Goal: Entertainment & Leisure: Browse casually

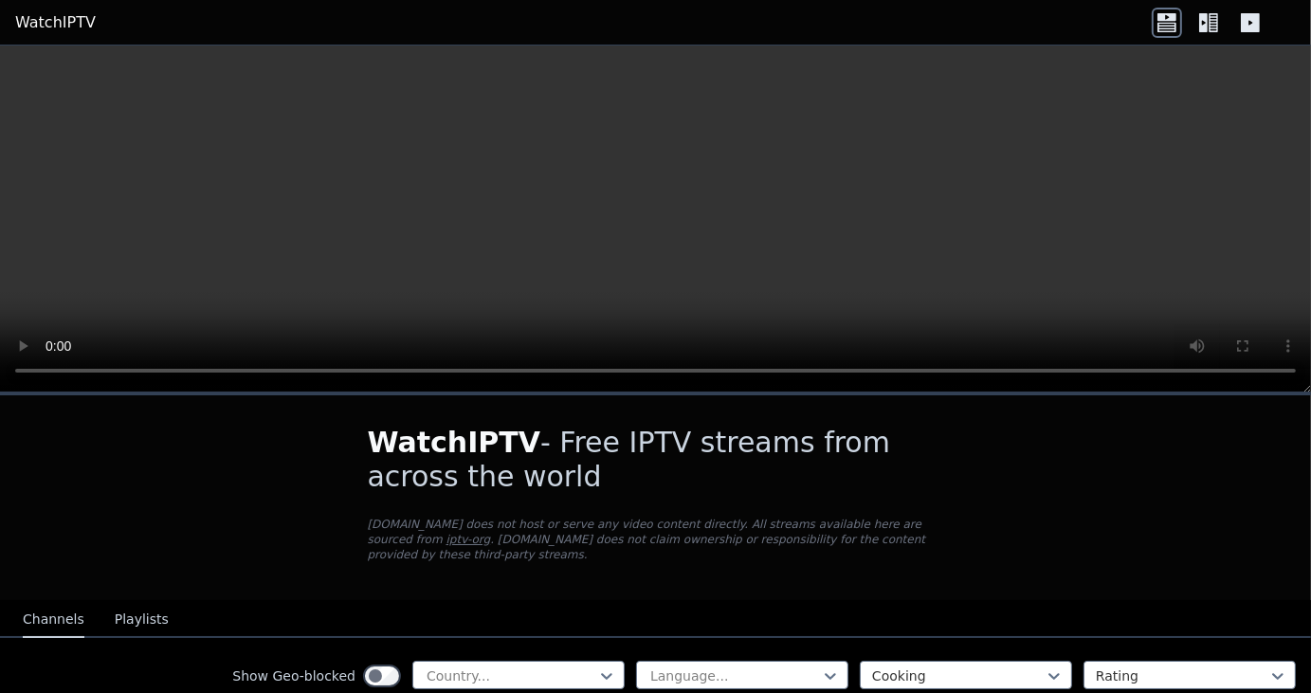
click at [723, 211] on video at bounding box center [655, 219] width 1311 height 347
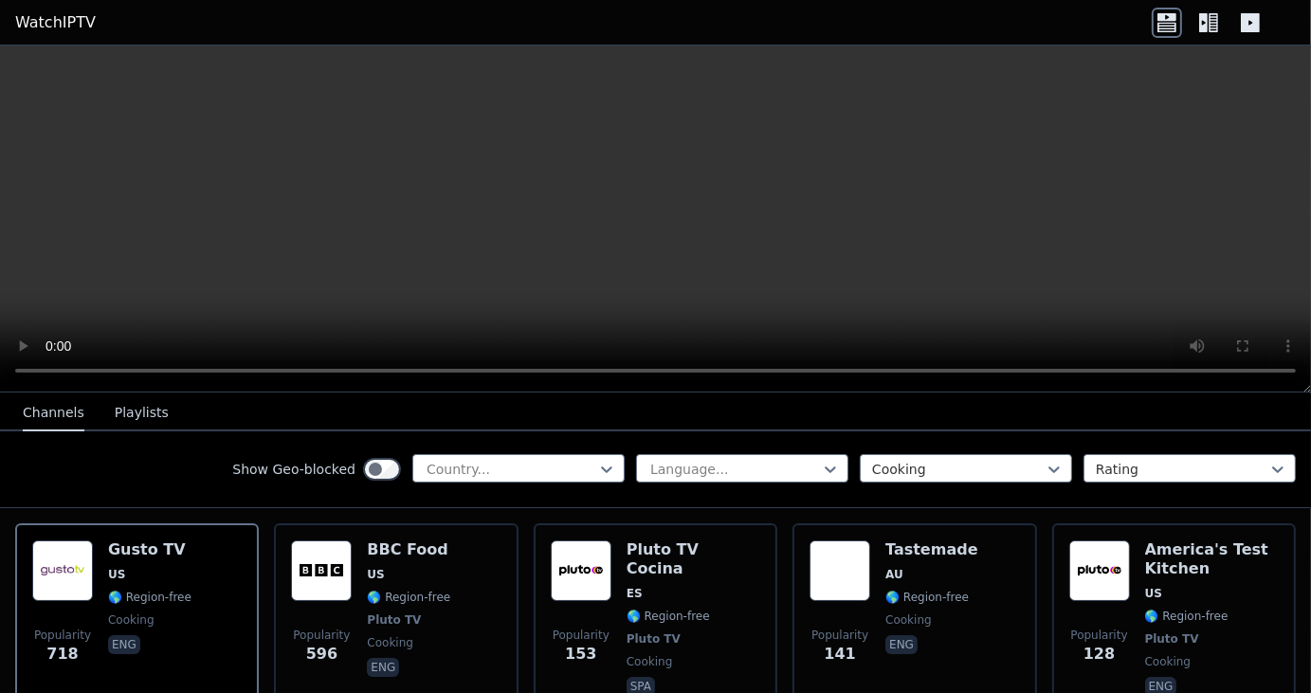
scroll to position [209, 0]
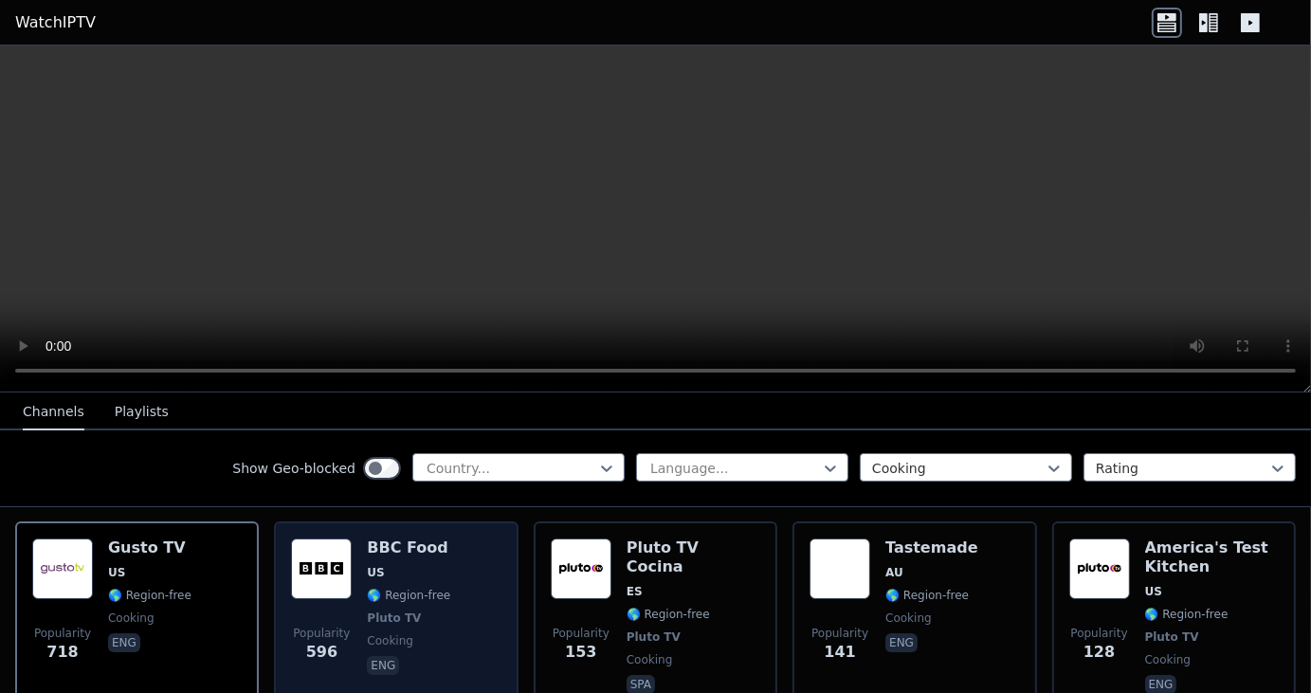
click at [332, 566] on img at bounding box center [321, 569] width 61 height 61
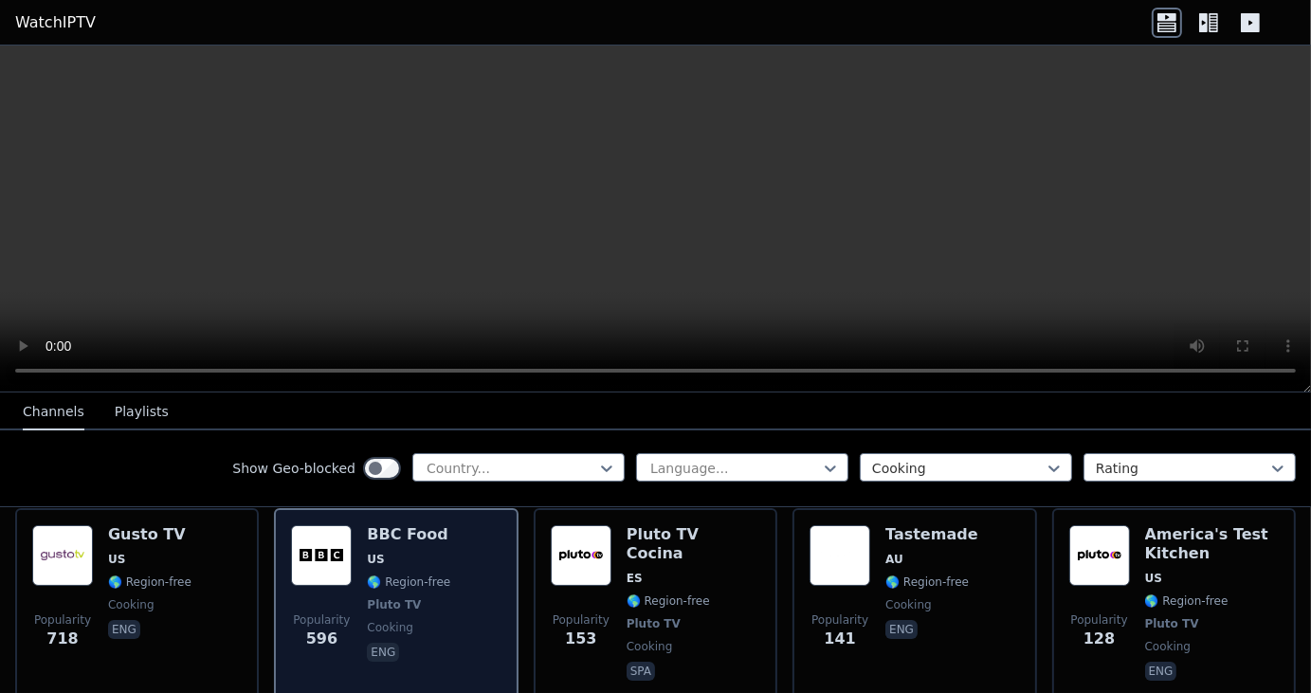
scroll to position [219, 0]
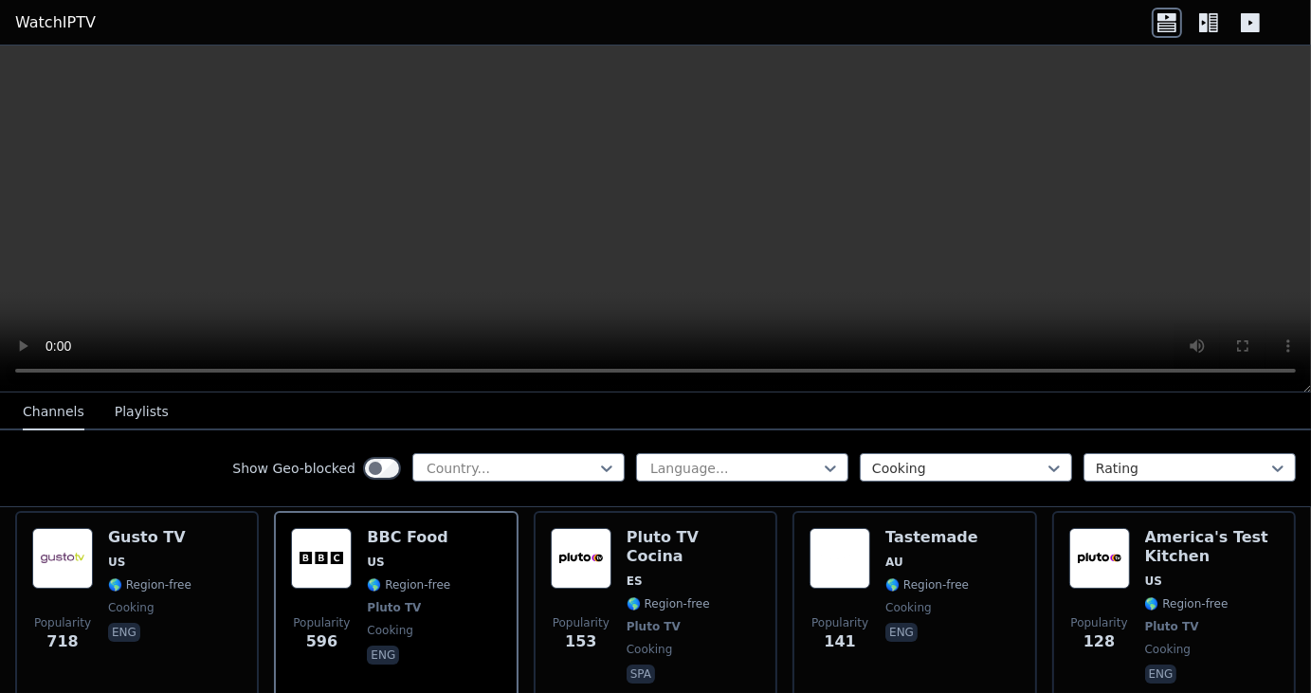
click at [1209, 29] on icon at bounding box center [1209, 23] width 30 height 30
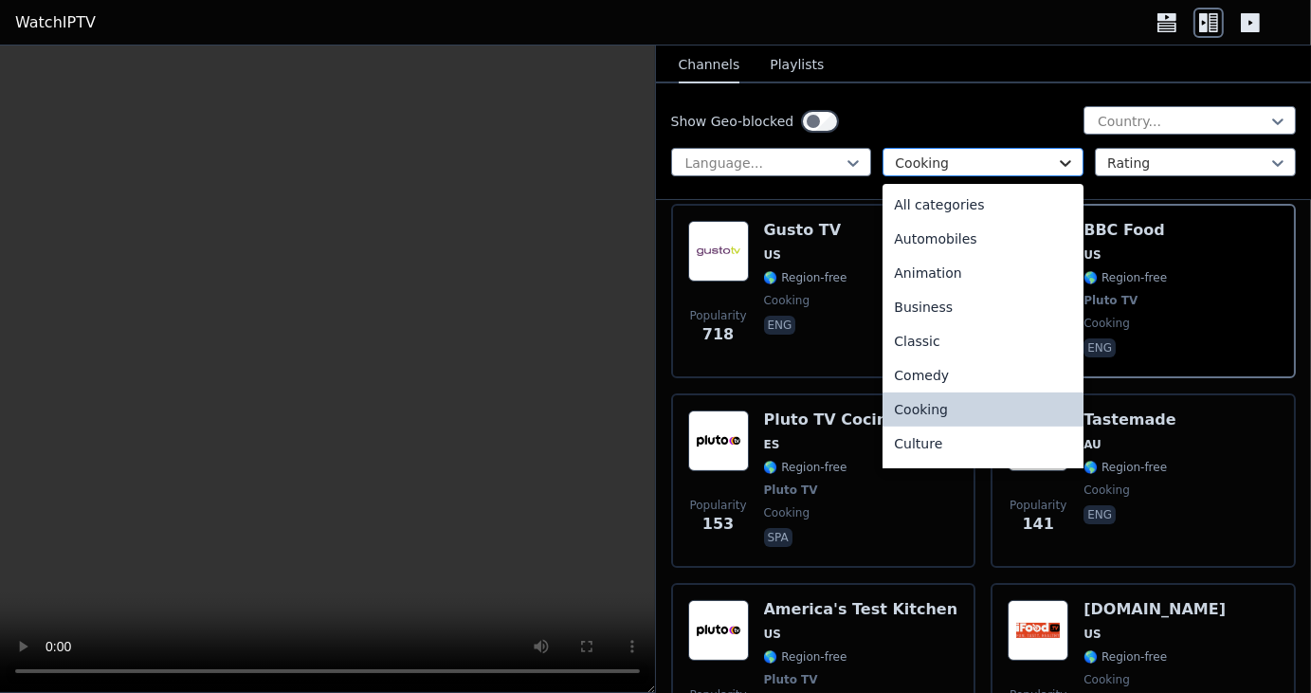
click at [1059, 157] on icon at bounding box center [1065, 163] width 19 height 19
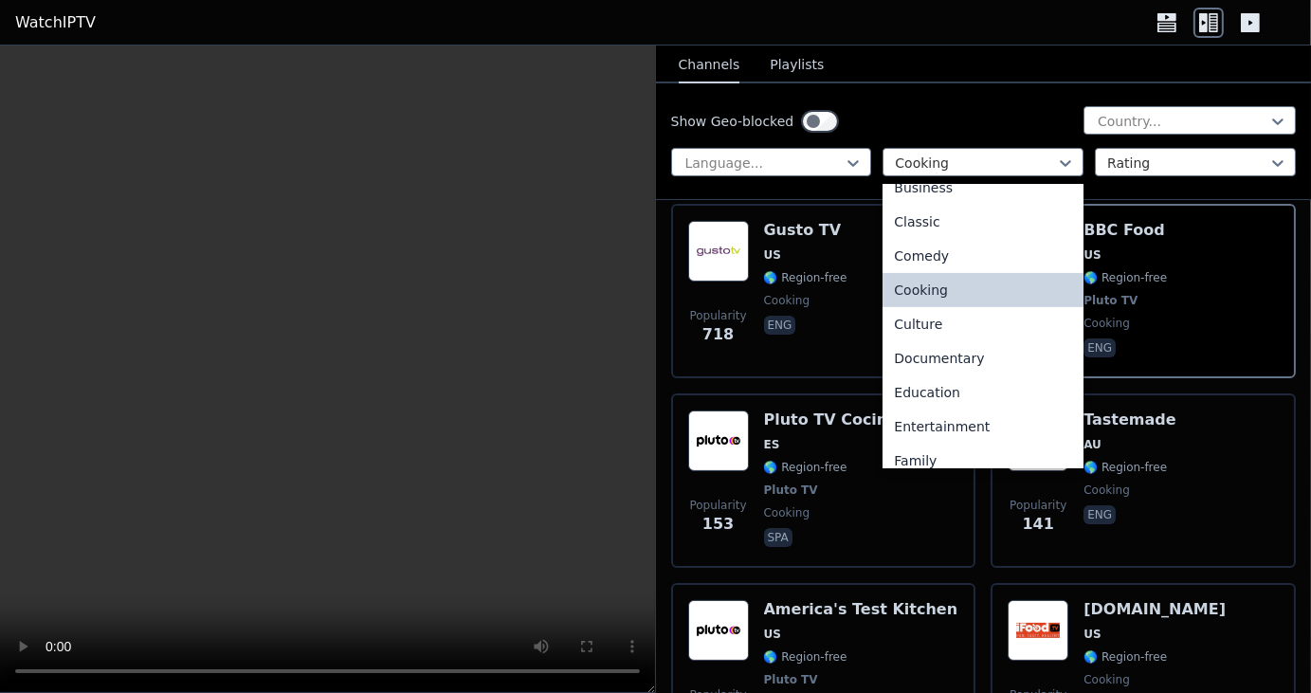
scroll to position [121, 0]
click at [937, 352] on div "Documentary" at bounding box center [983, 356] width 201 height 34
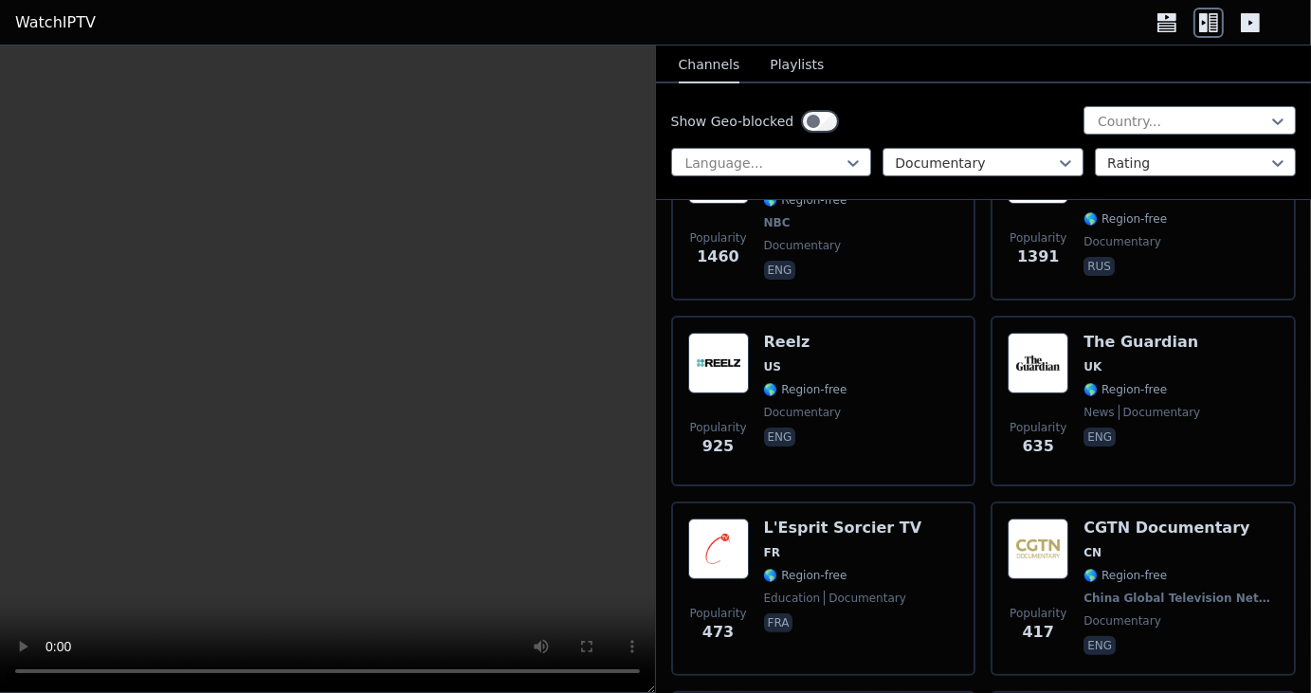
scroll to position [296, 0]
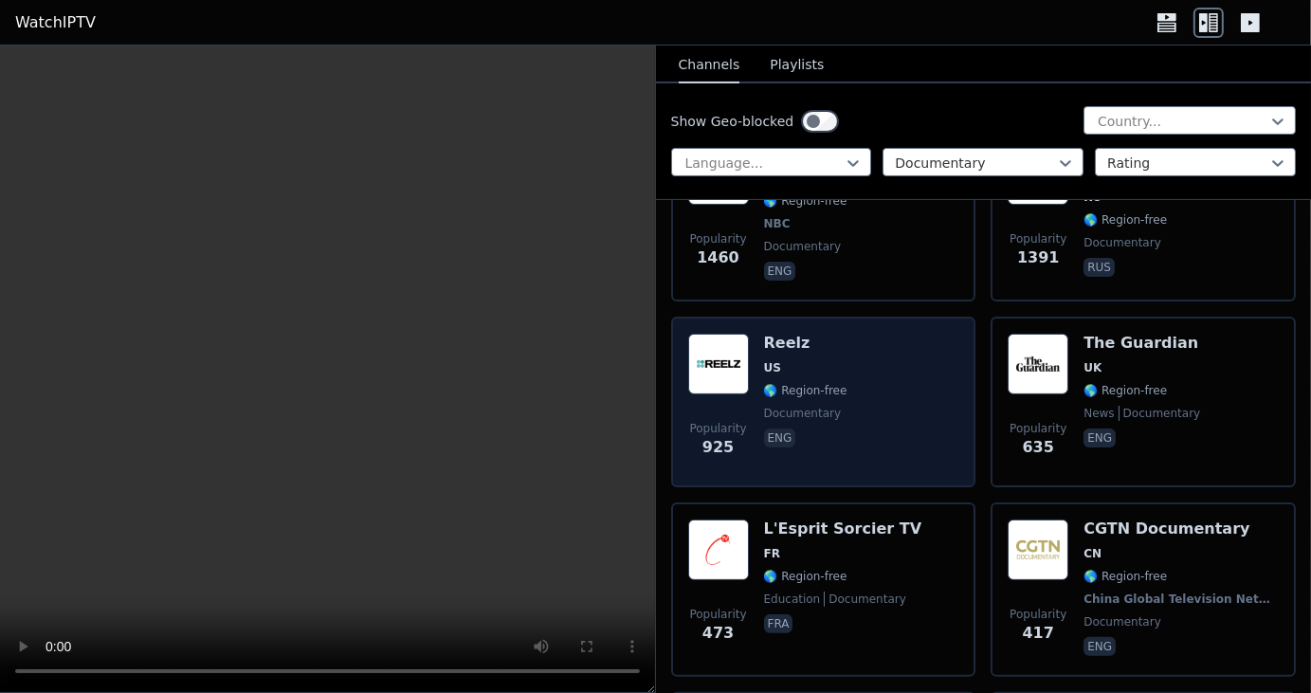
click at [877, 354] on div "Popularity 925 Reelz US 🌎 Region-free documentary eng" at bounding box center [823, 402] width 271 height 137
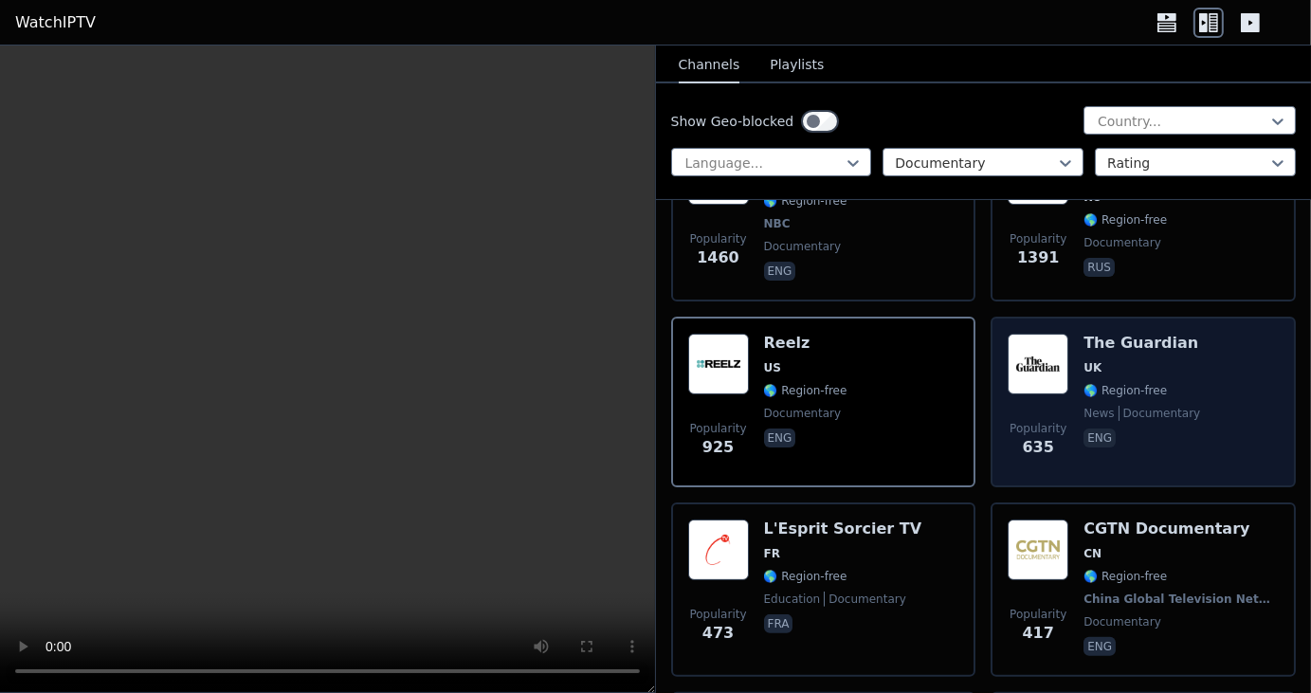
click at [1110, 360] on span "UK" at bounding box center [1142, 367] width 117 height 15
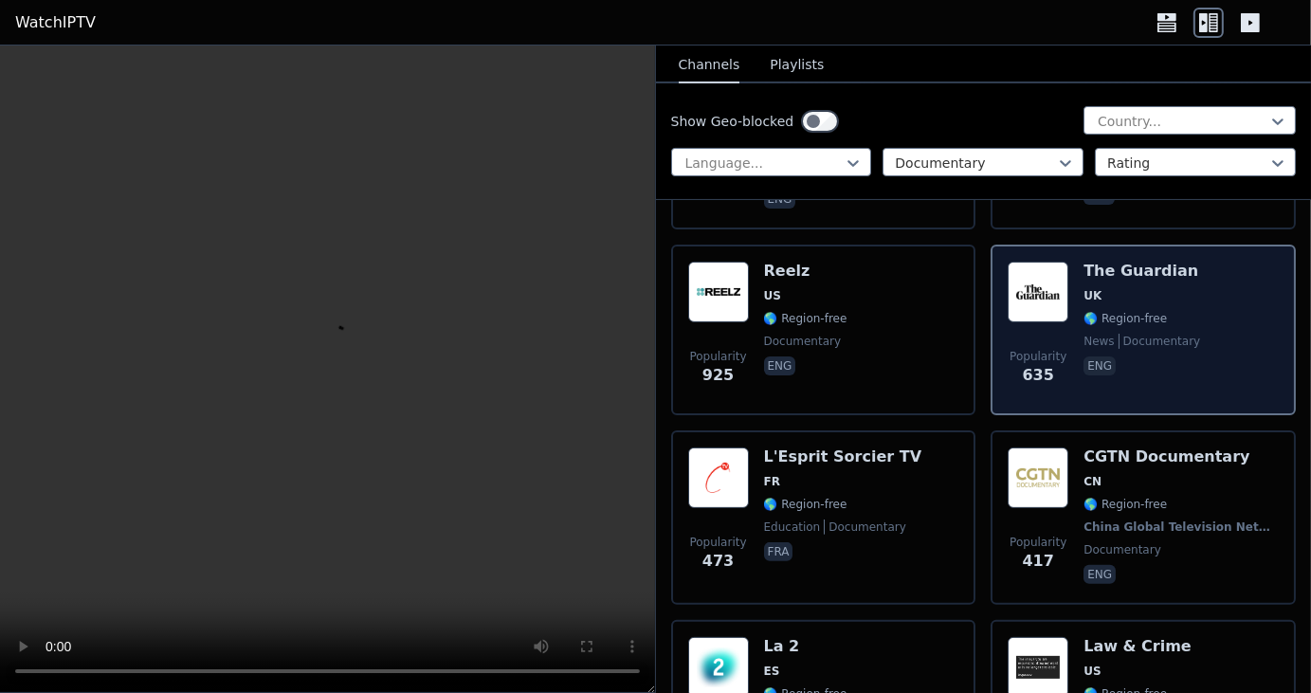
scroll to position [373, 0]
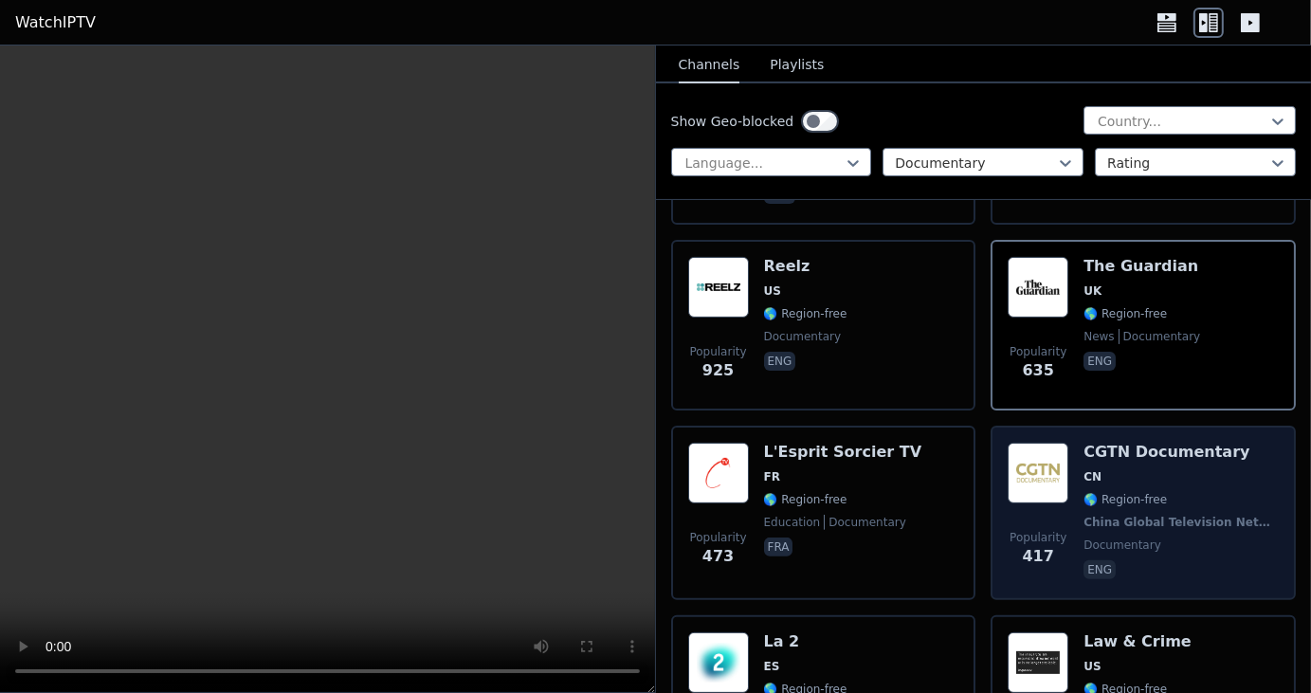
click at [1154, 469] on span "CN" at bounding box center [1181, 476] width 195 height 15
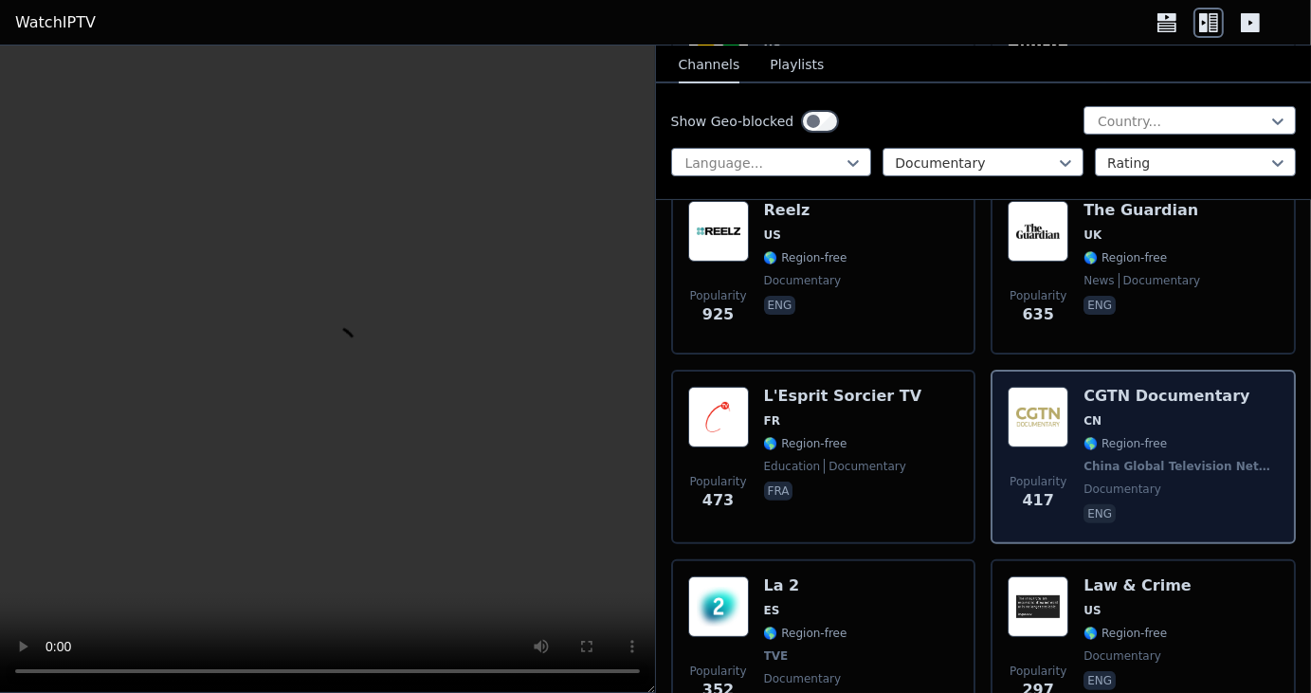
scroll to position [424, 0]
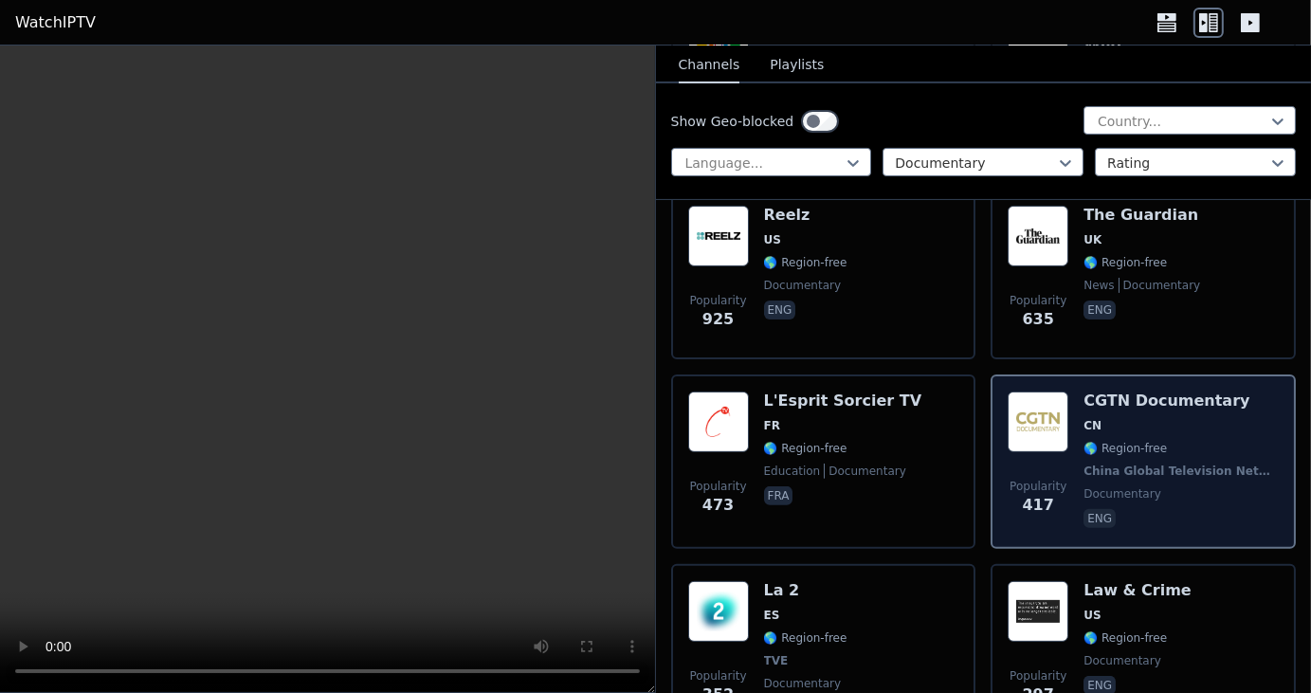
click at [1131, 418] on span "CN" at bounding box center [1181, 425] width 195 height 15
drag, startPoint x: 1123, startPoint y: 409, endPoint x: 1162, endPoint y: 386, distance: 45.0
drag, startPoint x: 1162, startPoint y: 386, endPoint x: 1164, endPoint y: 438, distance: 52.2
click at [1164, 438] on div "CGTN Documentary CN 🌎 Region-free China Global Television Network documentary e…" at bounding box center [1181, 462] width 195 height 140
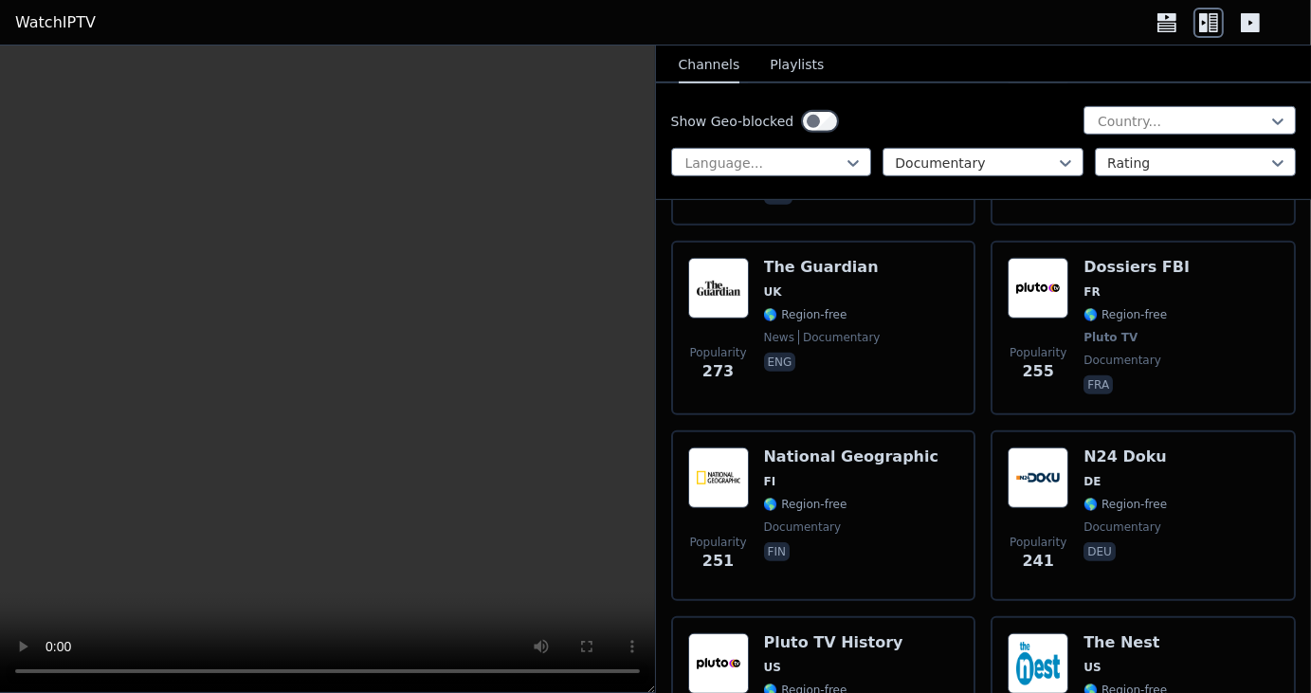
scroll to position [948, 0]
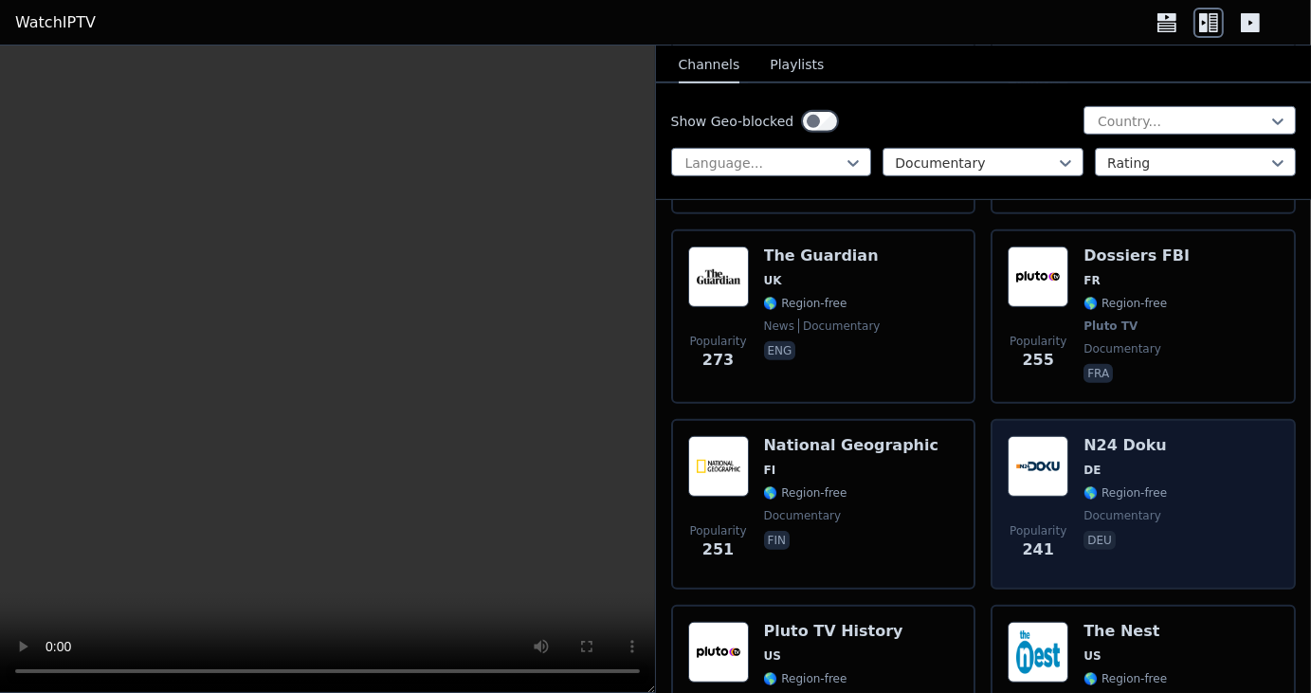
click at [1092, 440] on div "N24 Doku DE 🌎 Region-free documentary deu" at bounding box center [1125, 504] width 83 height 137
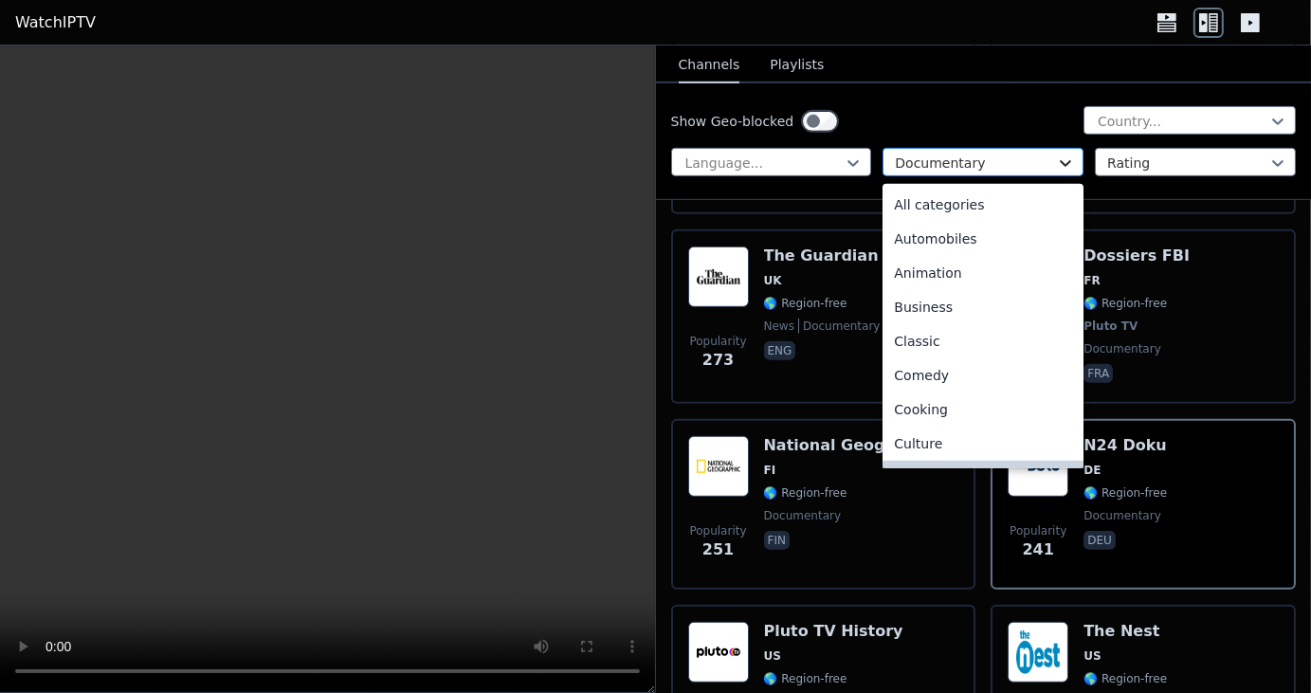
click at [1060, 160] on icon at bounding box center [1065, 163] width 11 height 7
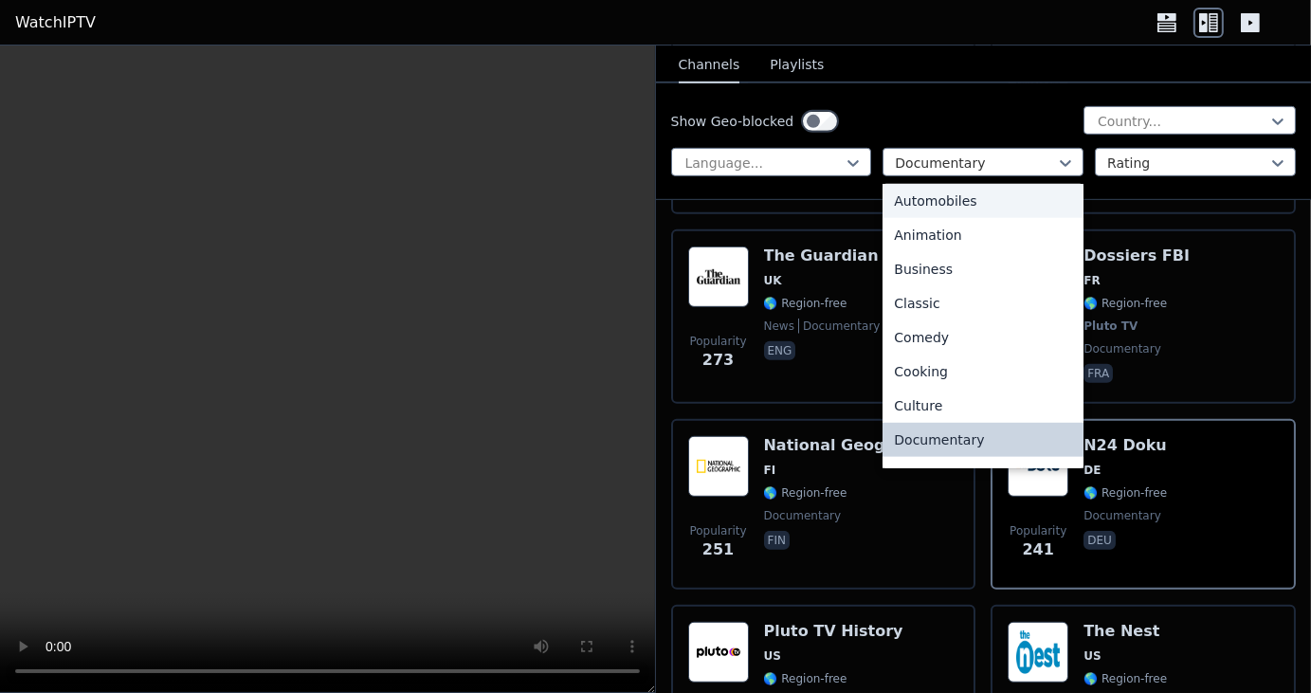
click at [1007, 203] on div "Automobiles" at bounding box center [983, 201] width 201 height 34
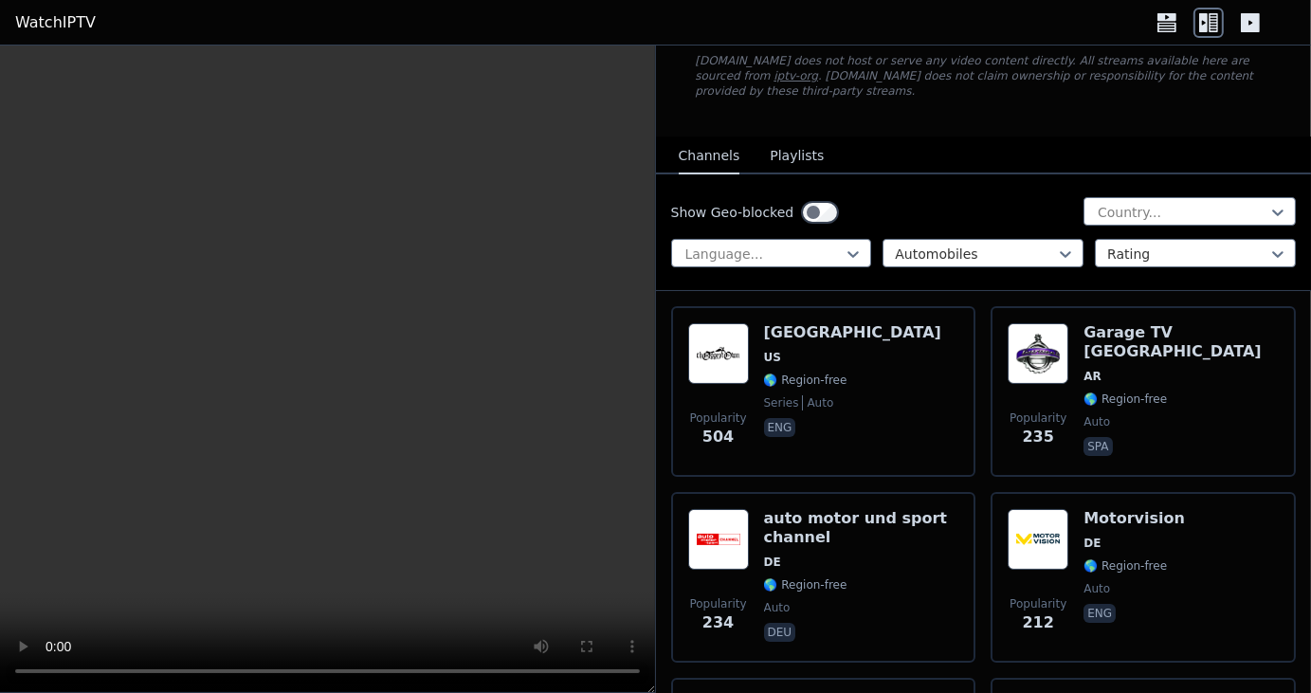
scroll to position [118, 0]
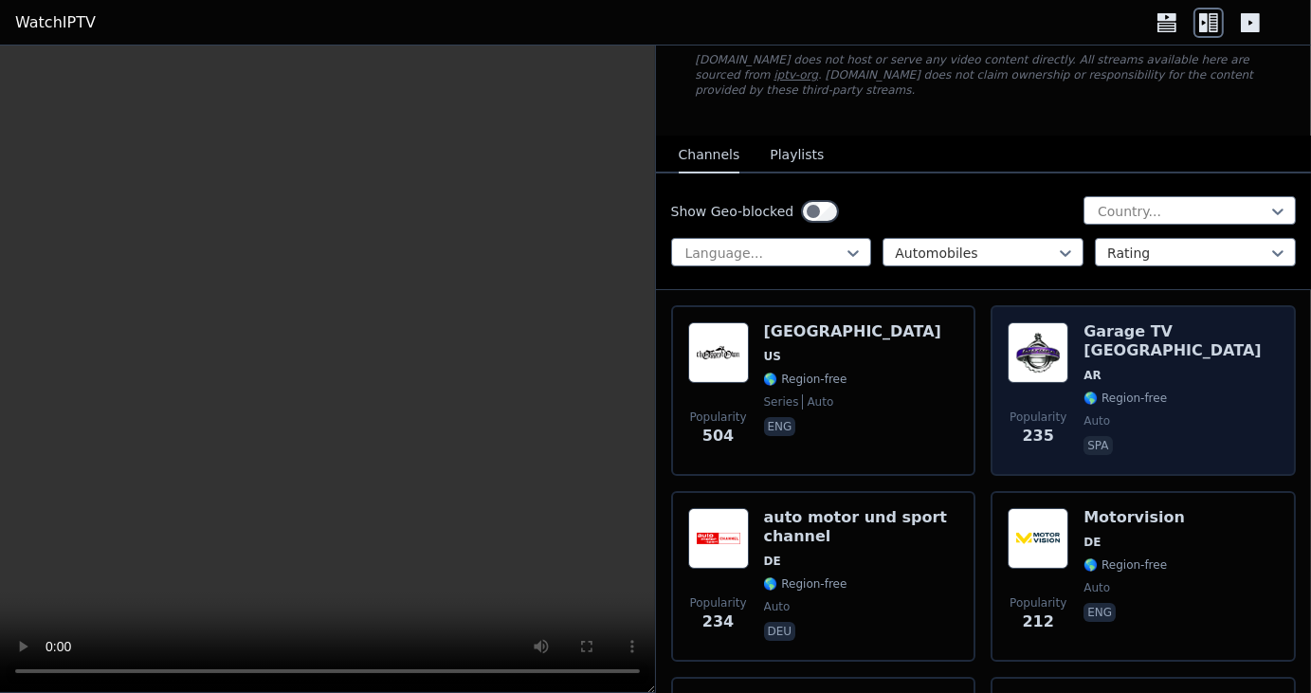
click at [1032, 342] on img at bounding box center [1038, 352] width 61 height 61
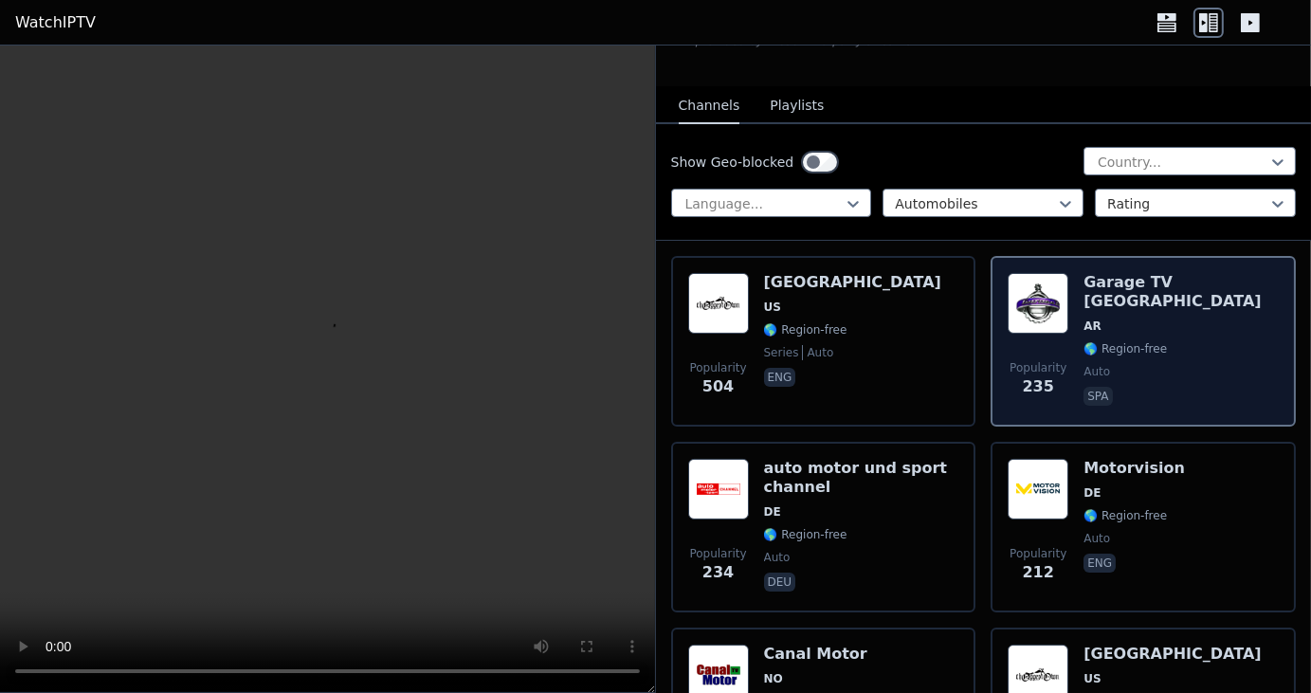
scroll to position [0, 0]
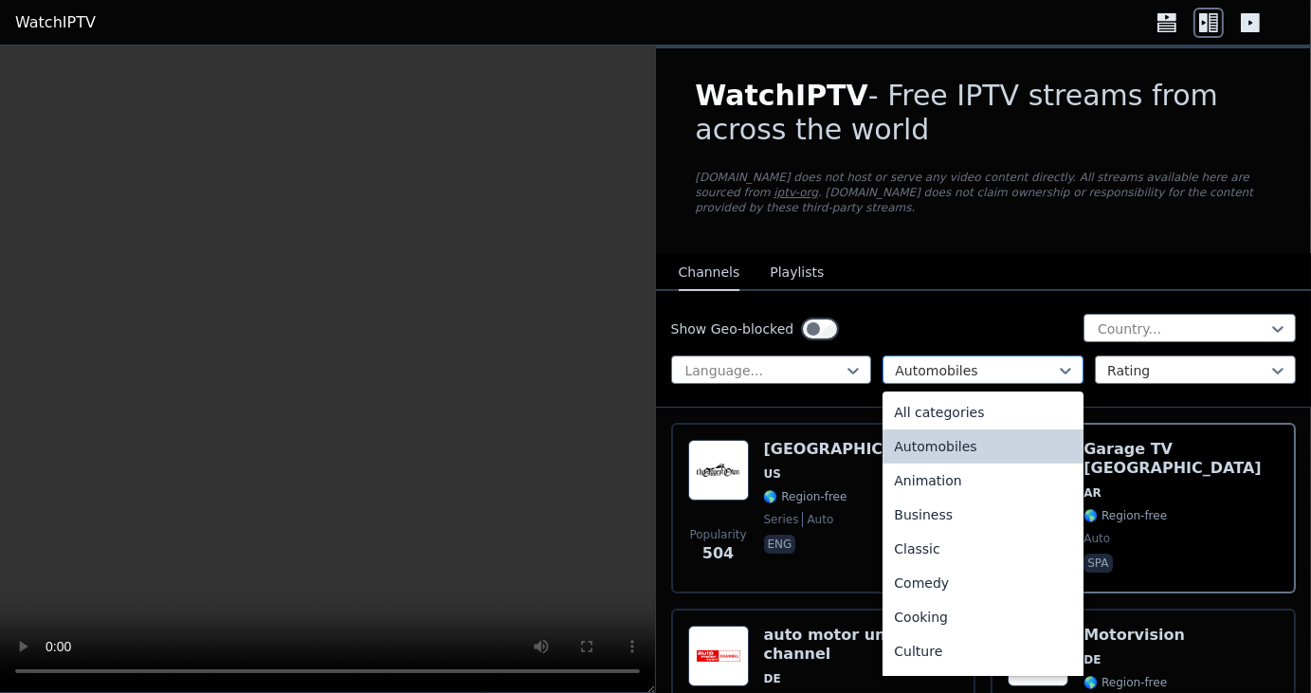
click at [1018, 361] on div at bounding box center [975, 370] width 161 height 19
click at [963, 467] on div "Animation" at bounding box center [983, 481] width 201 height 34
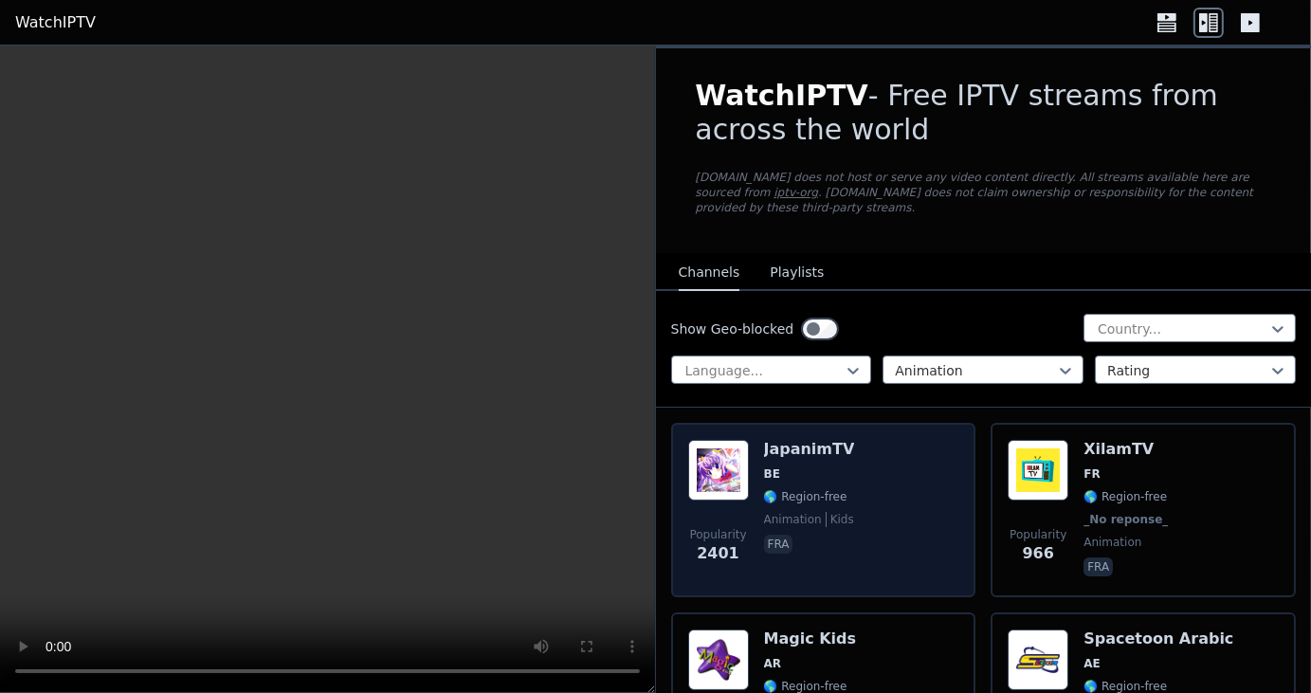
click at [792, 467] on span "BE" at bounding box center [809, 474] width 91 height 15
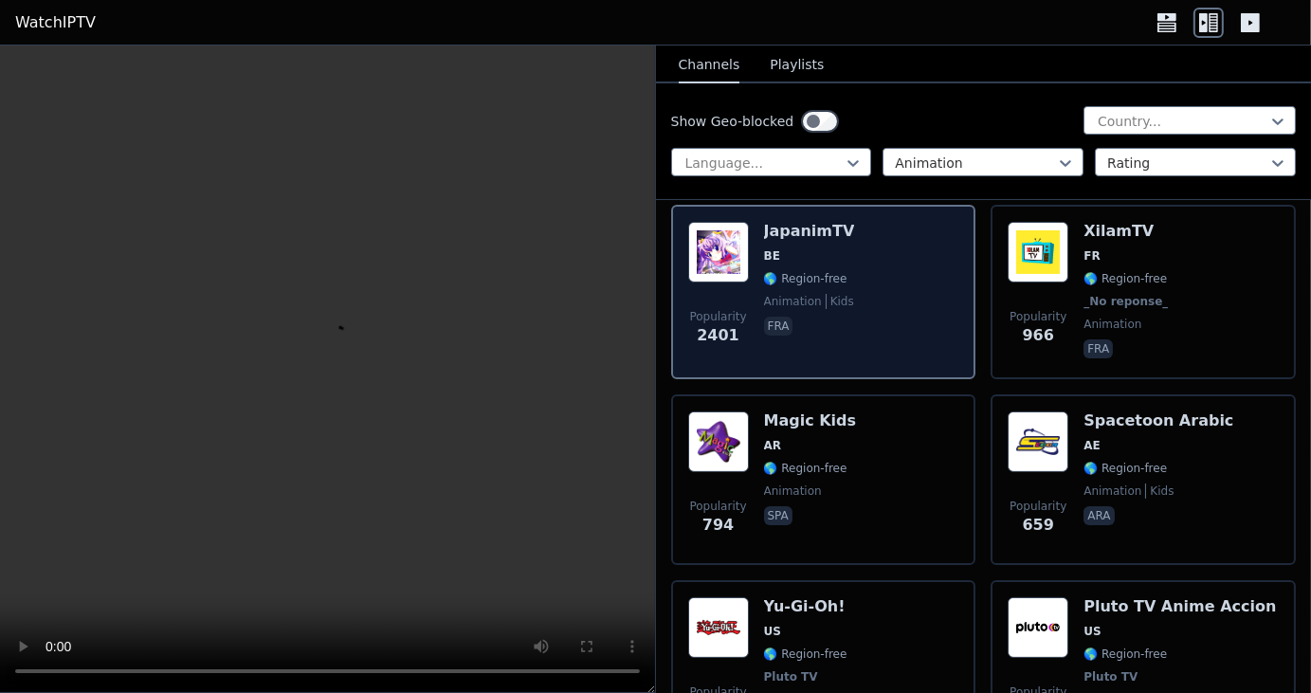
scroll to position [220, 0]
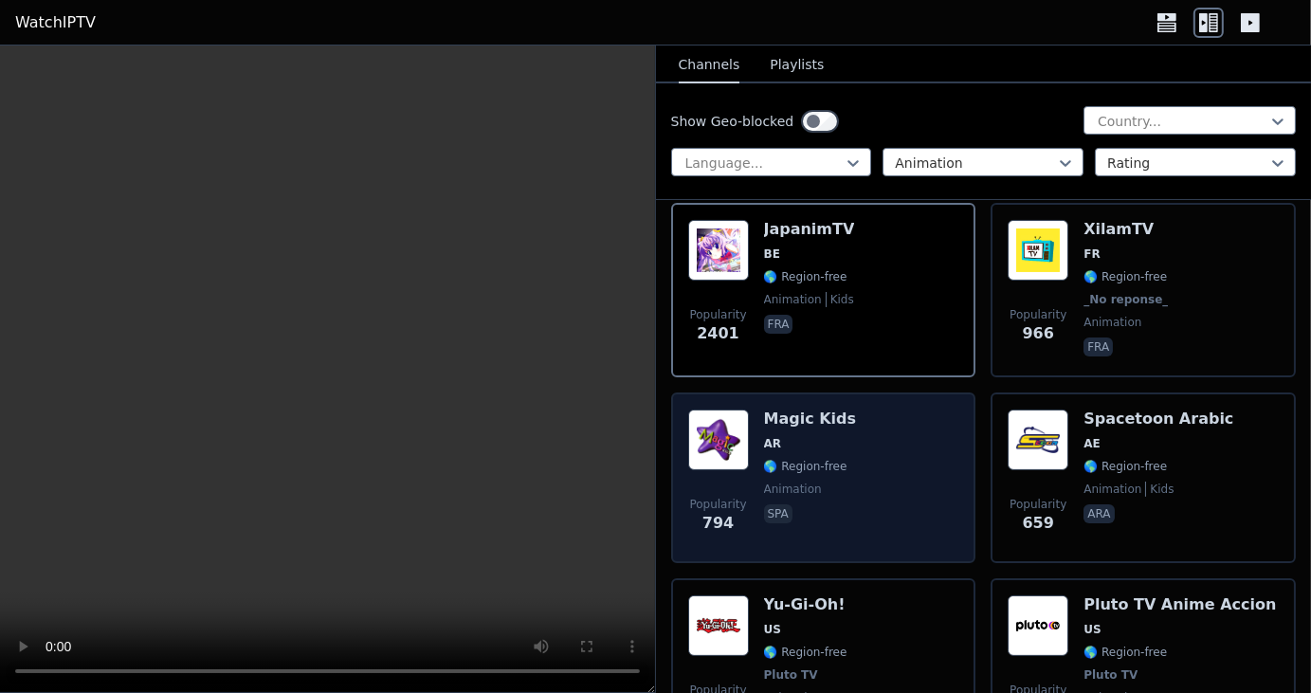
click at [815, 410] on h6 "Magic Kids" at bounding box center [810, 419] width 93 height 19
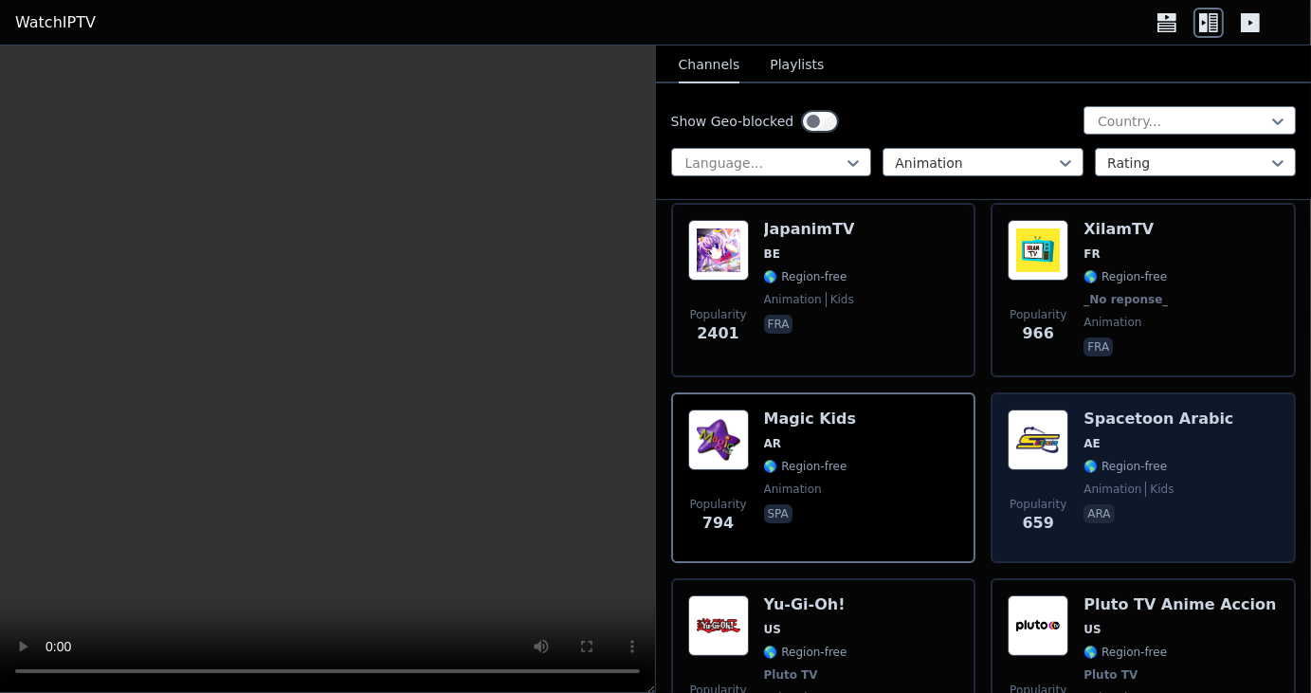
click at [1140, 410] on h6 "Spacetoon Arabic" at bounding box center [1159, 419] width 150 height 19
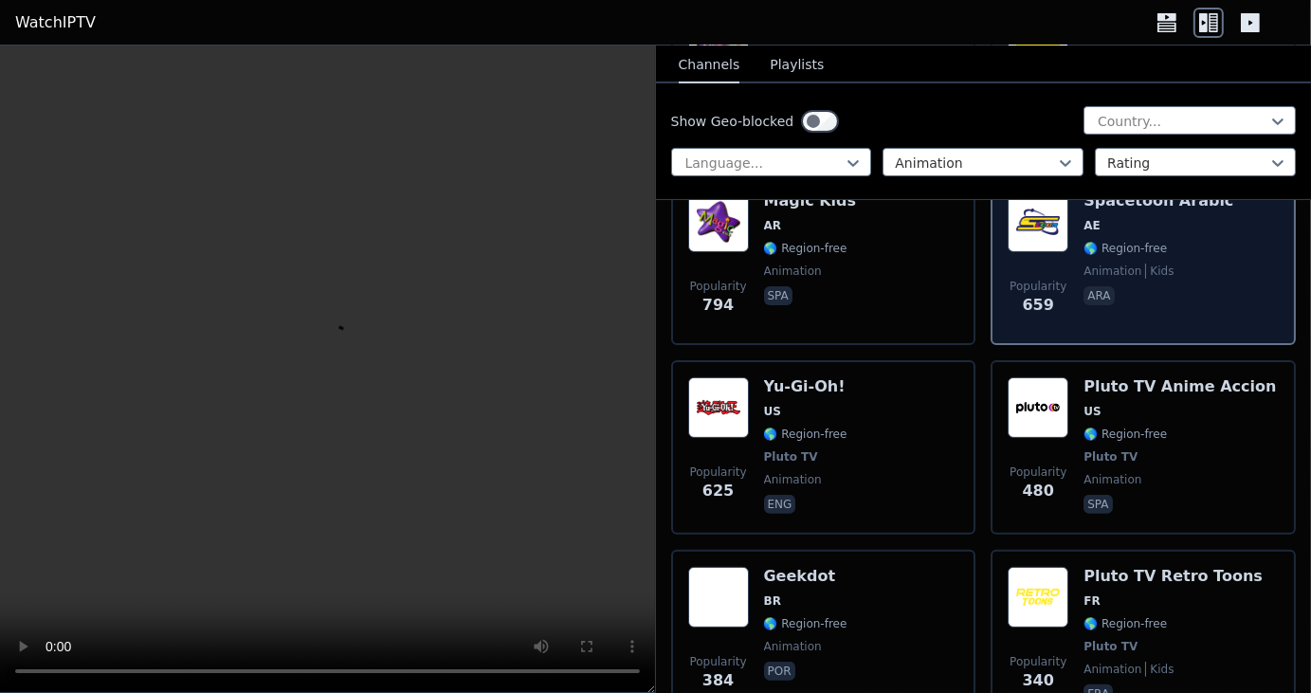
scroll to position [440, 0]
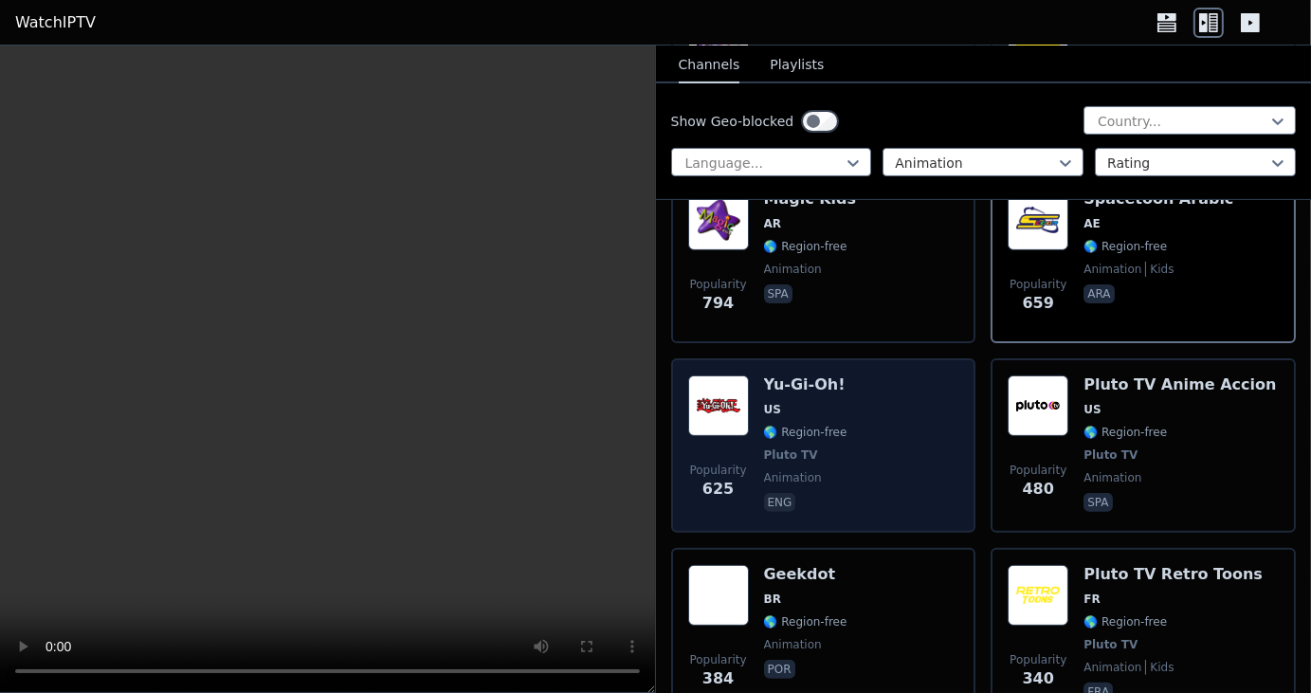
click at [802, 375] on h6 "Yu-Gi-Oh!" at bounding box center [805, 384] width 83 height 19
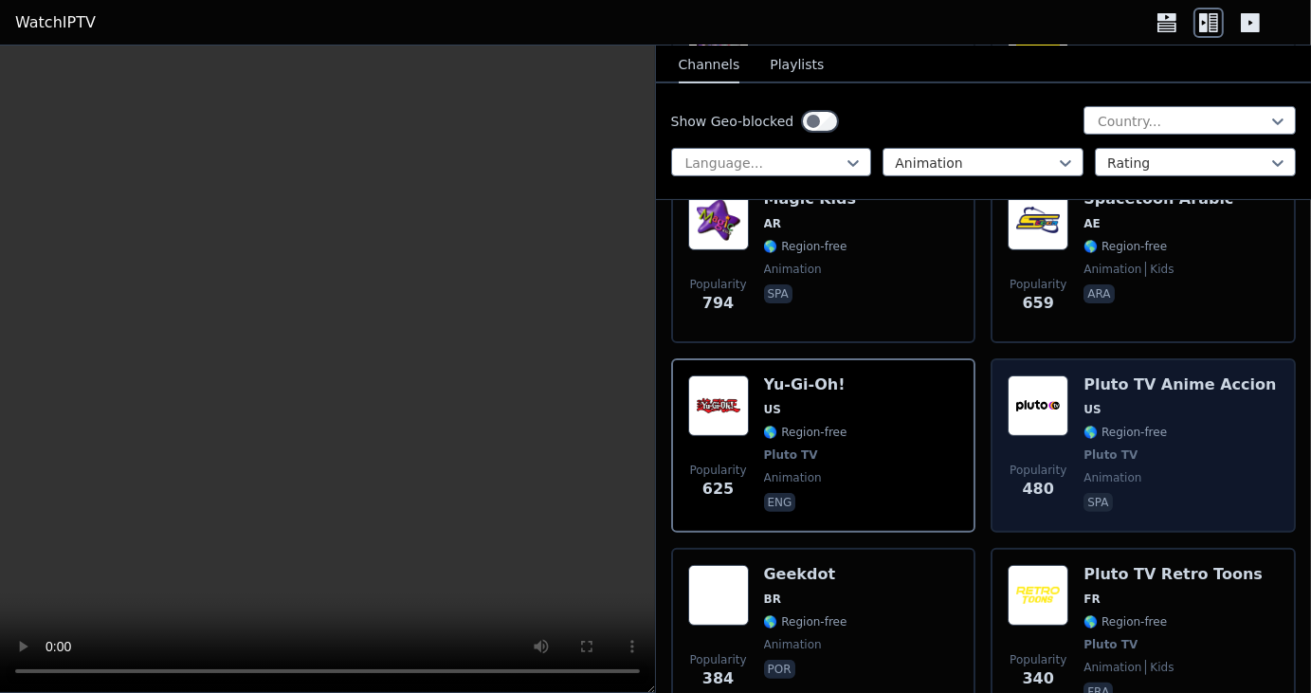
click at [1034, 390] on img at bounding box center [1038, 405] width 61 height 61
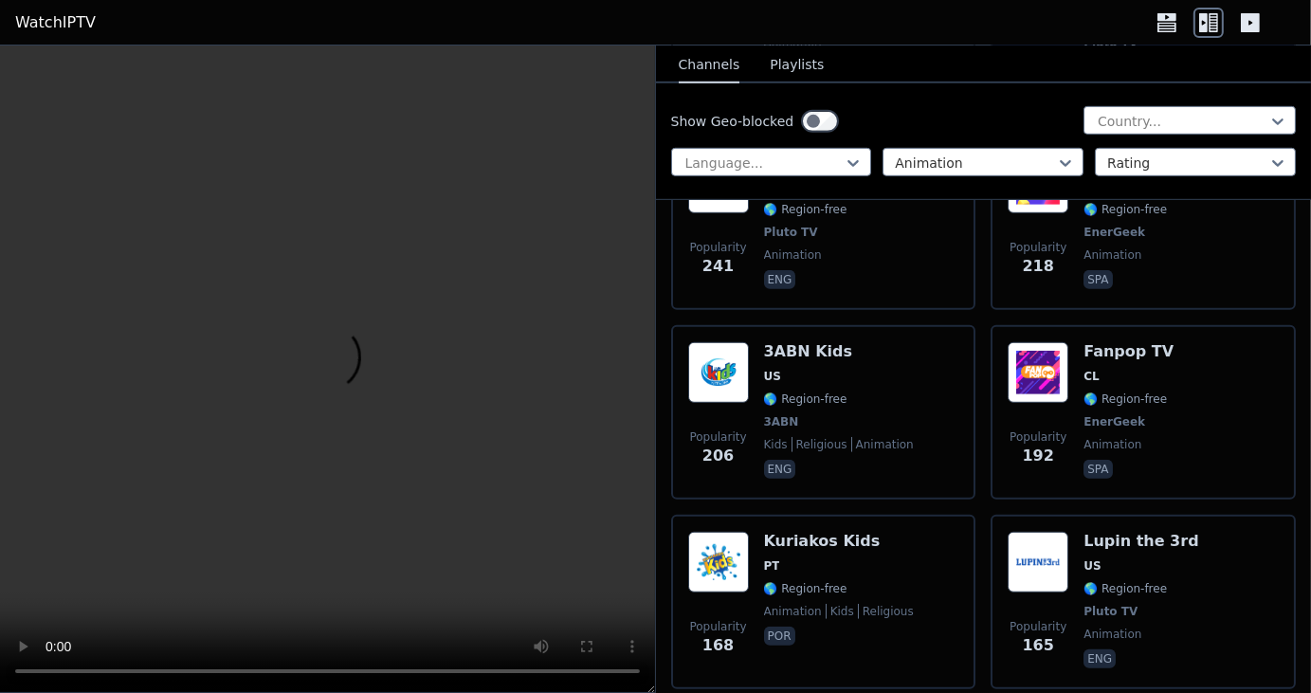
scroll to position [1043, 0]
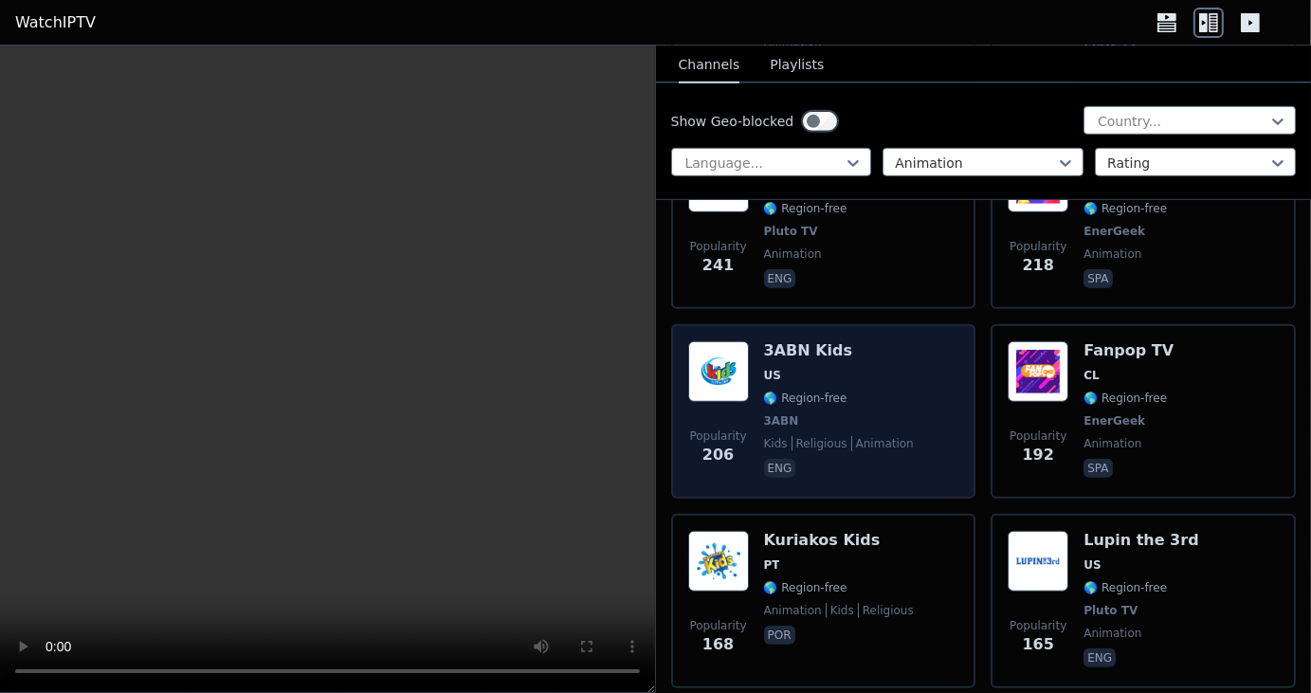
click at [776, 368] on span "US" at bounding box center [772, 375] width 17 height 15
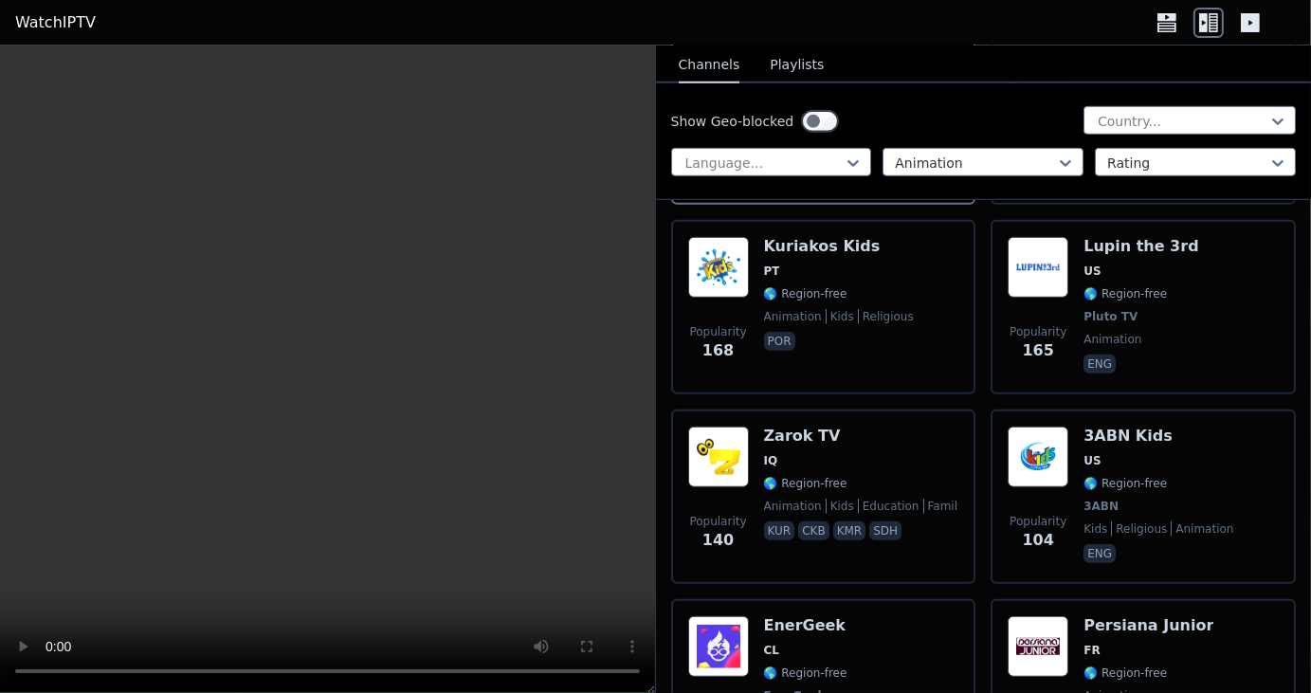
scroll to position [1335, 0]
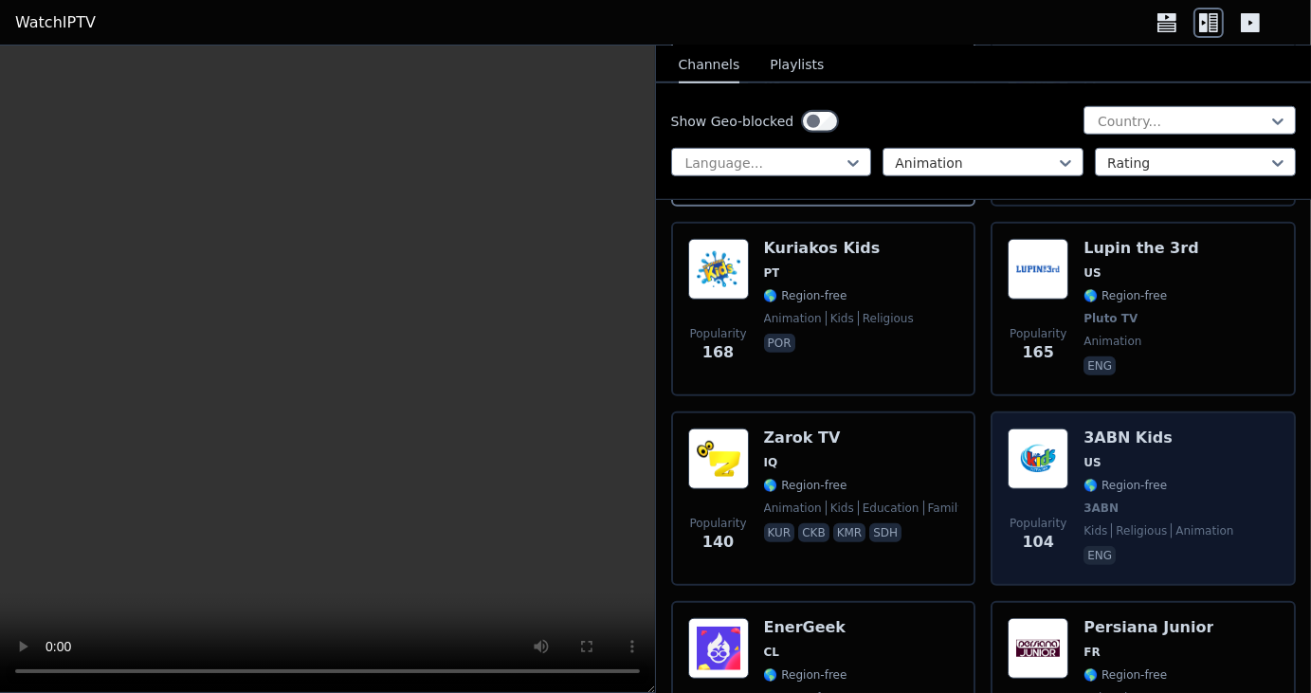
click at [1107, 429] on div "3ABN Kids US 🌎 Region-free 3ABN kids religious animation eng" at bounding box center [1159, 499] width 150 height 140
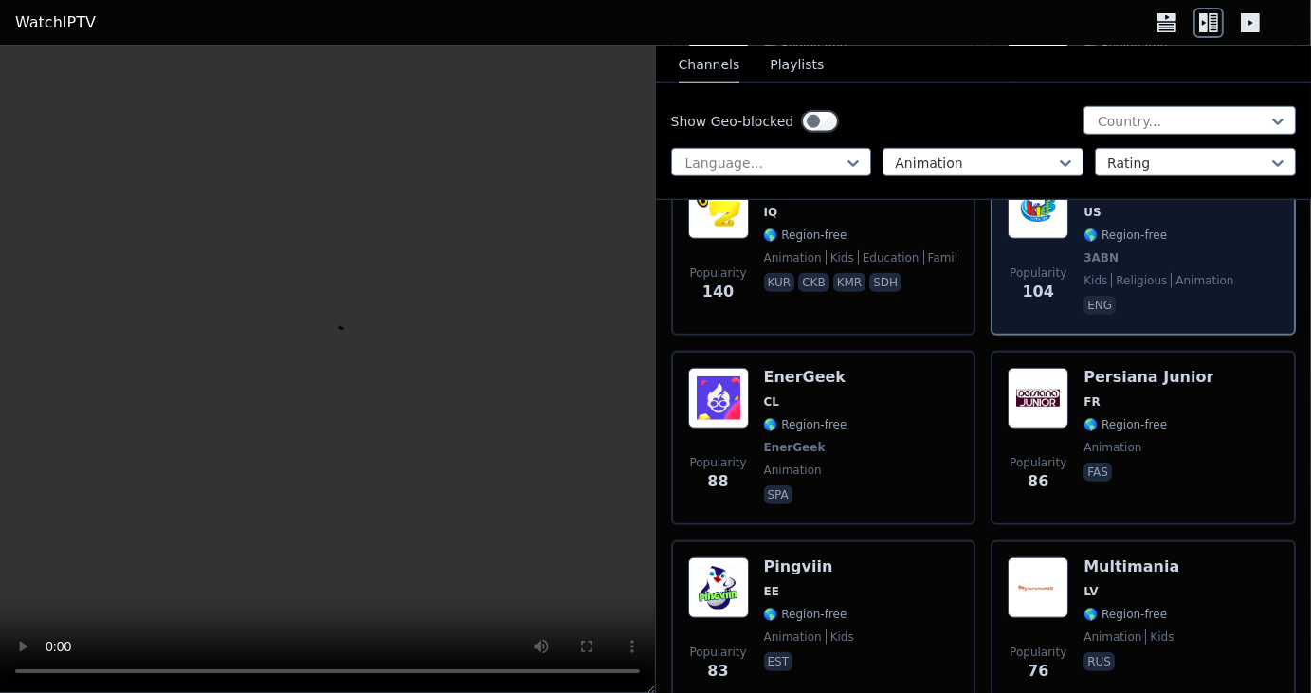
scroll to position [1585, 0]
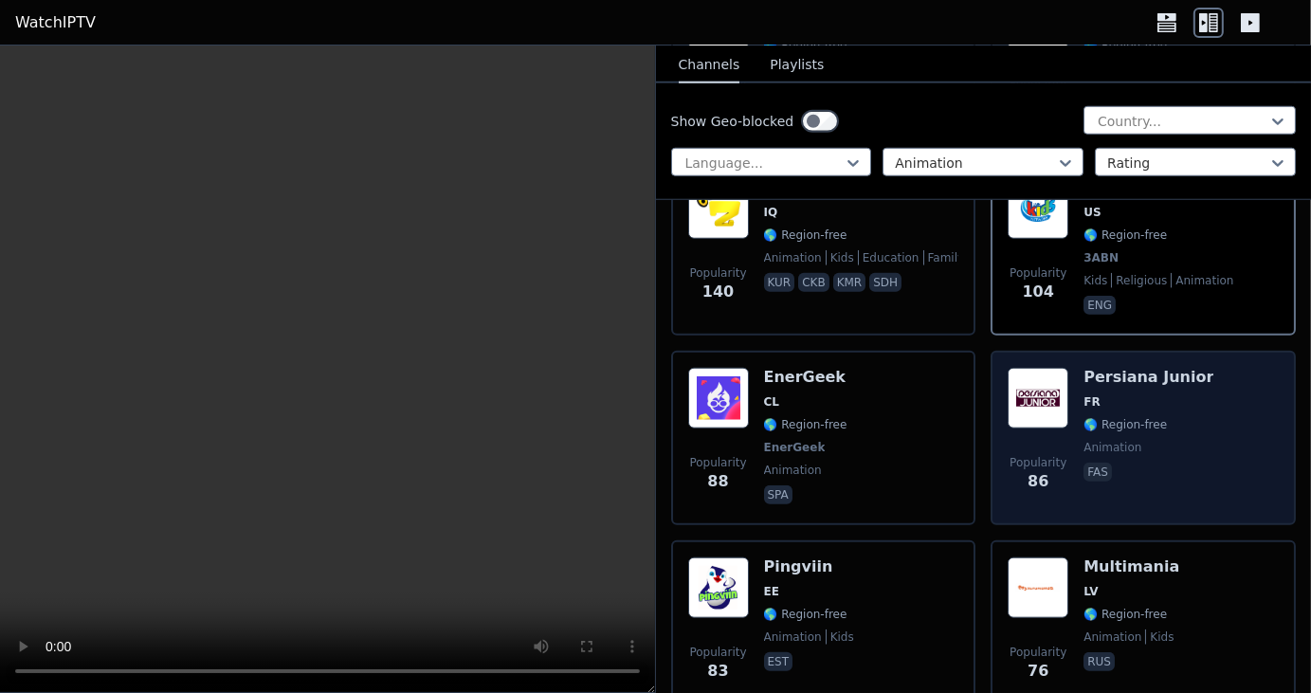
click at [1141, 394] on span "FR" at bounding box center [1149, 401] width 130 height 15
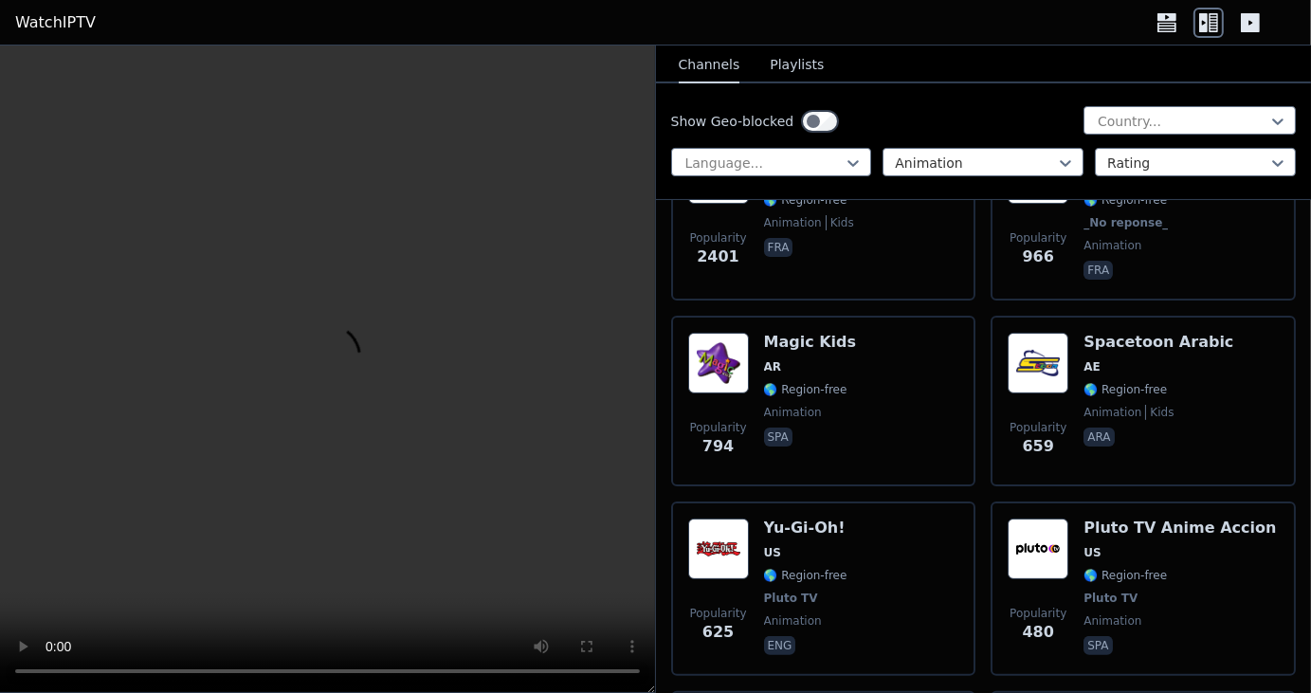
scroll to position [0, 0]
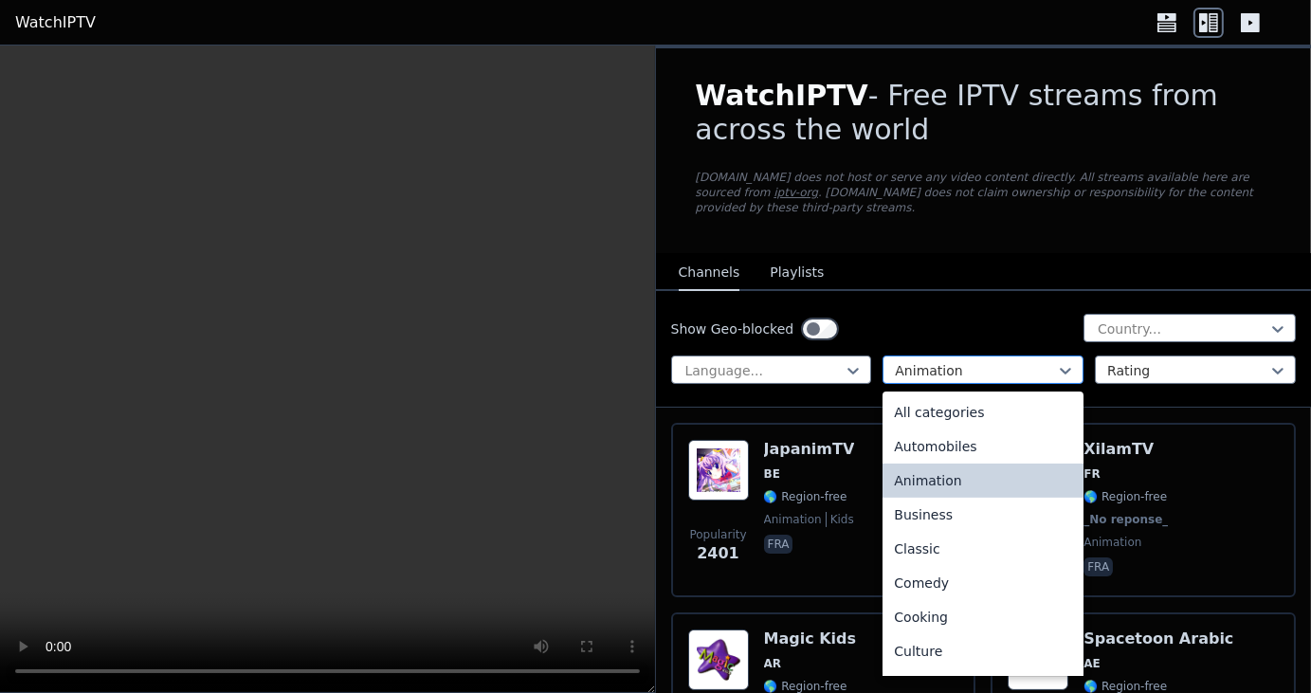
click at [1009, 361] on div at bounding box center [975, 370] width 161 height 19
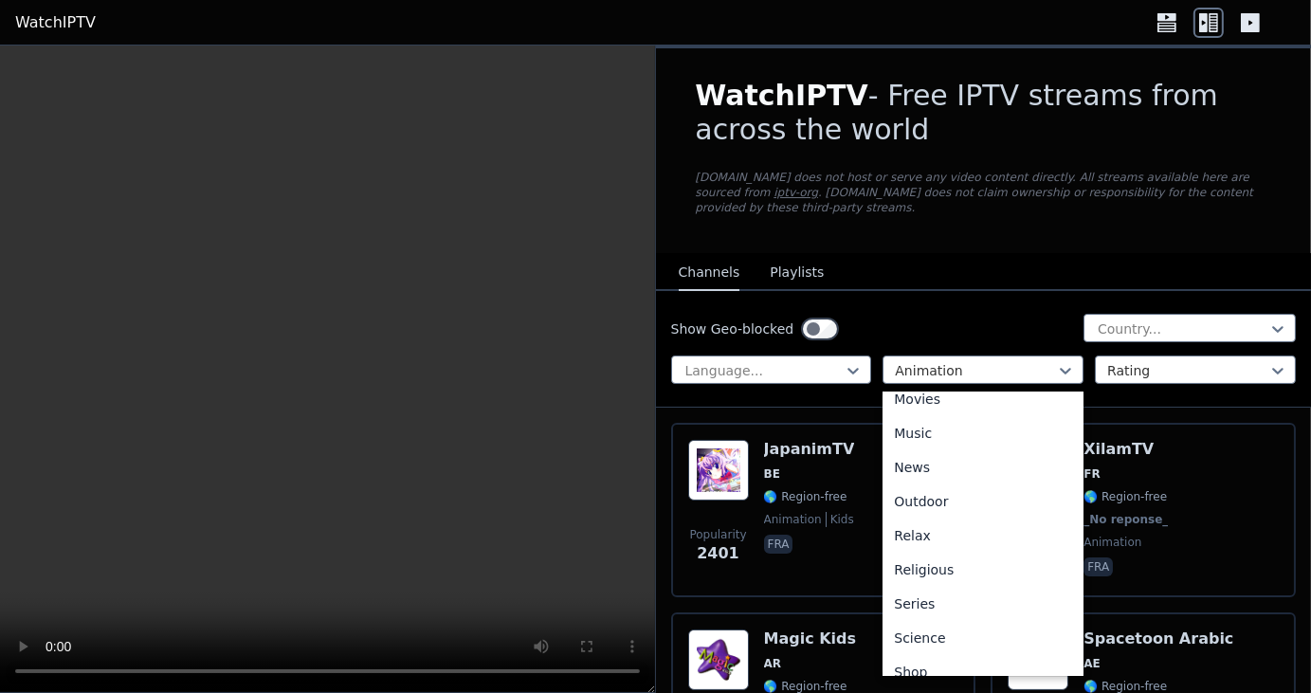
scroll to position [645, 0]
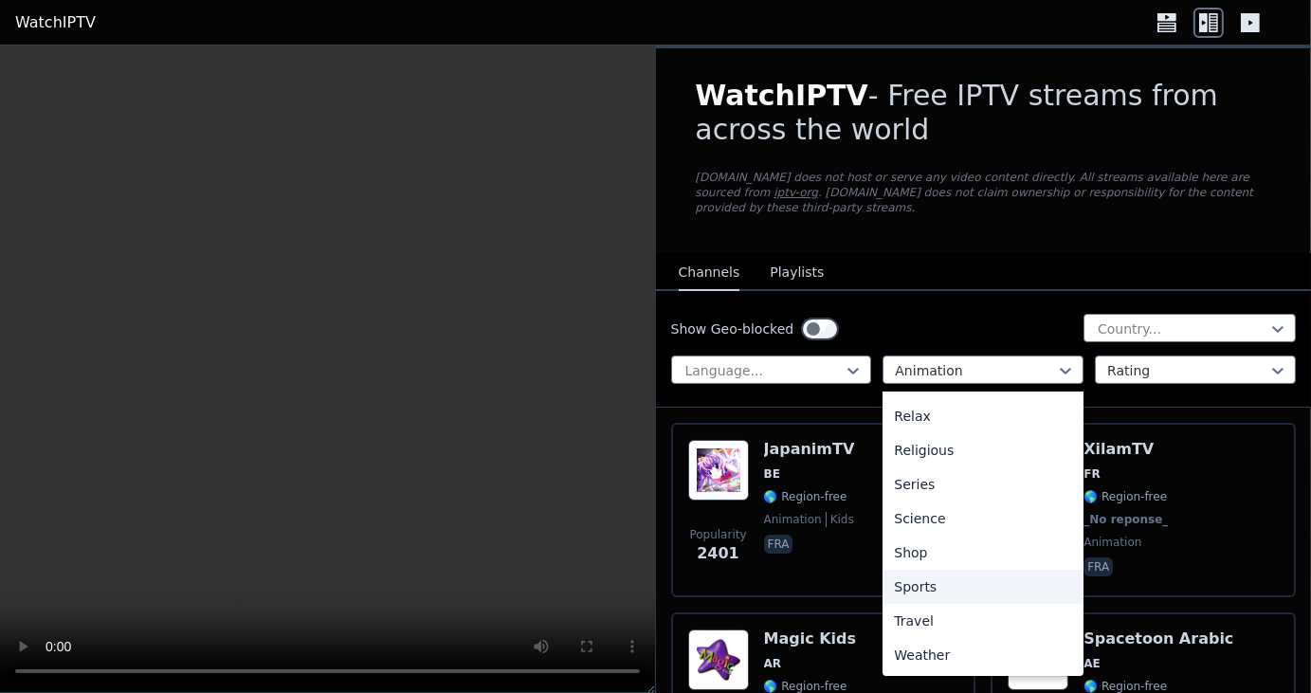
click at [913, 570] on div "Sports" at bounding box center [983, 587] width 201 height 34
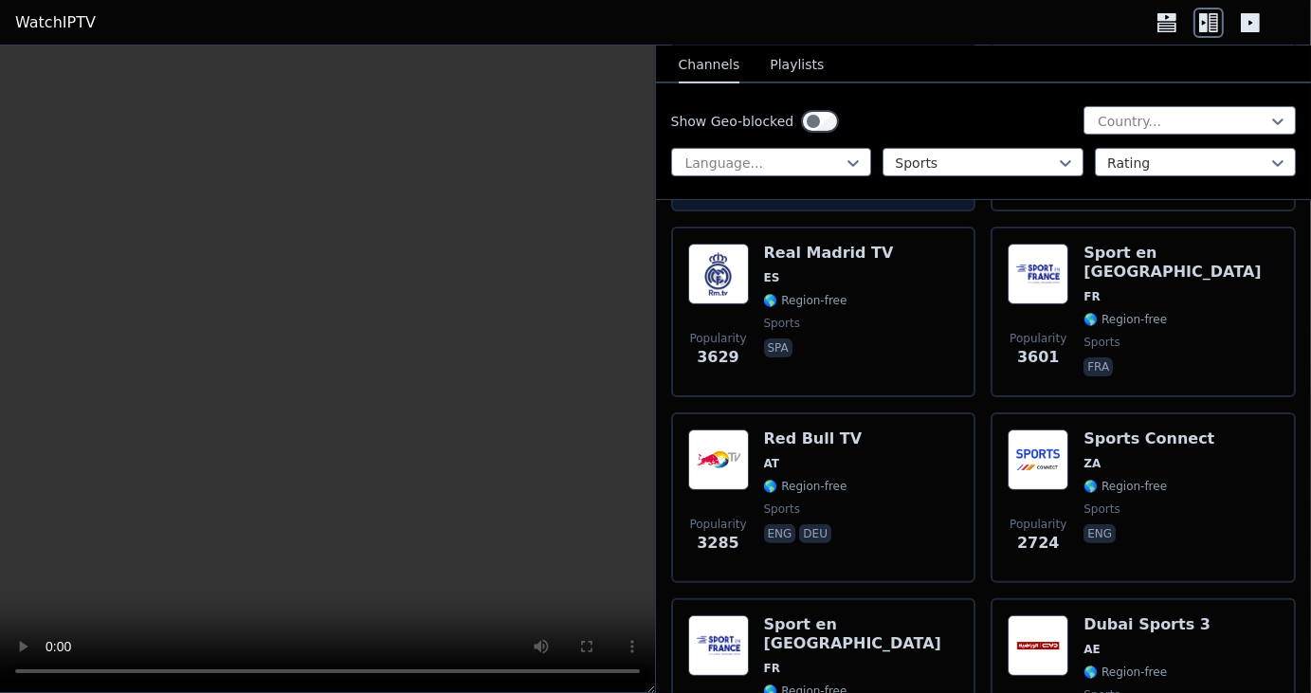
scroll to position [383, 0]
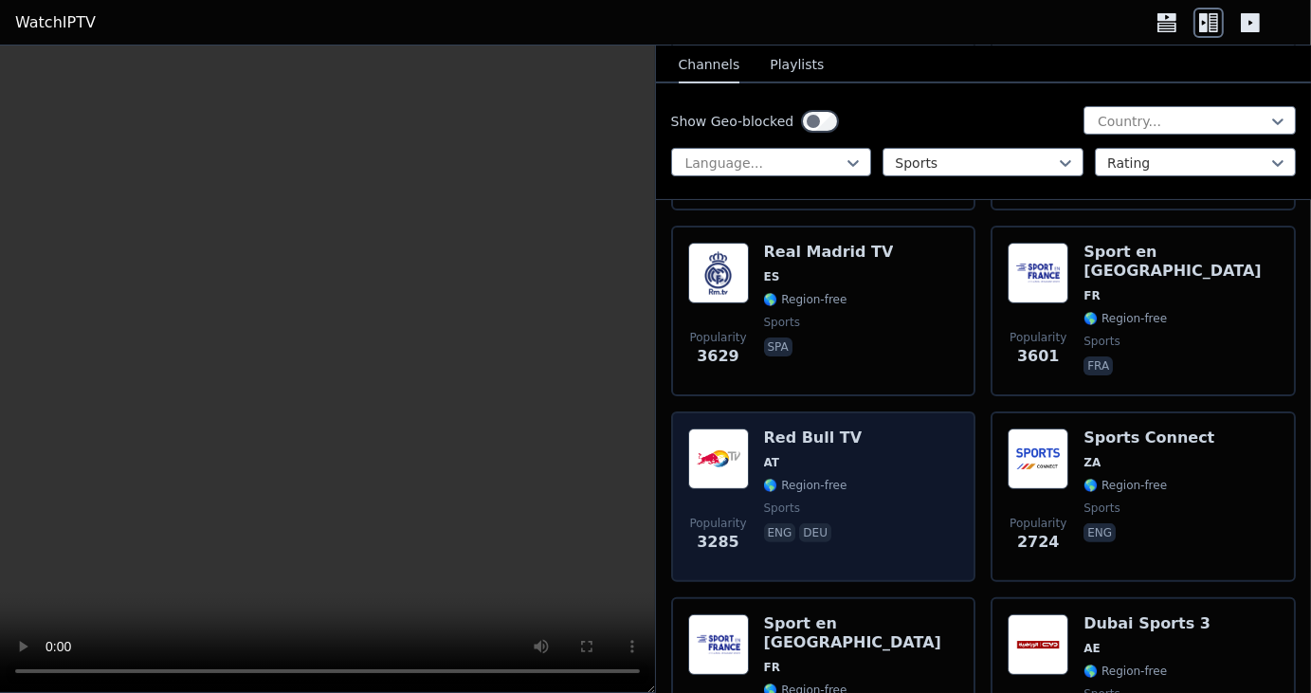
click at [718, 435] on img at bounding box center [718, 459] width 61 height 61
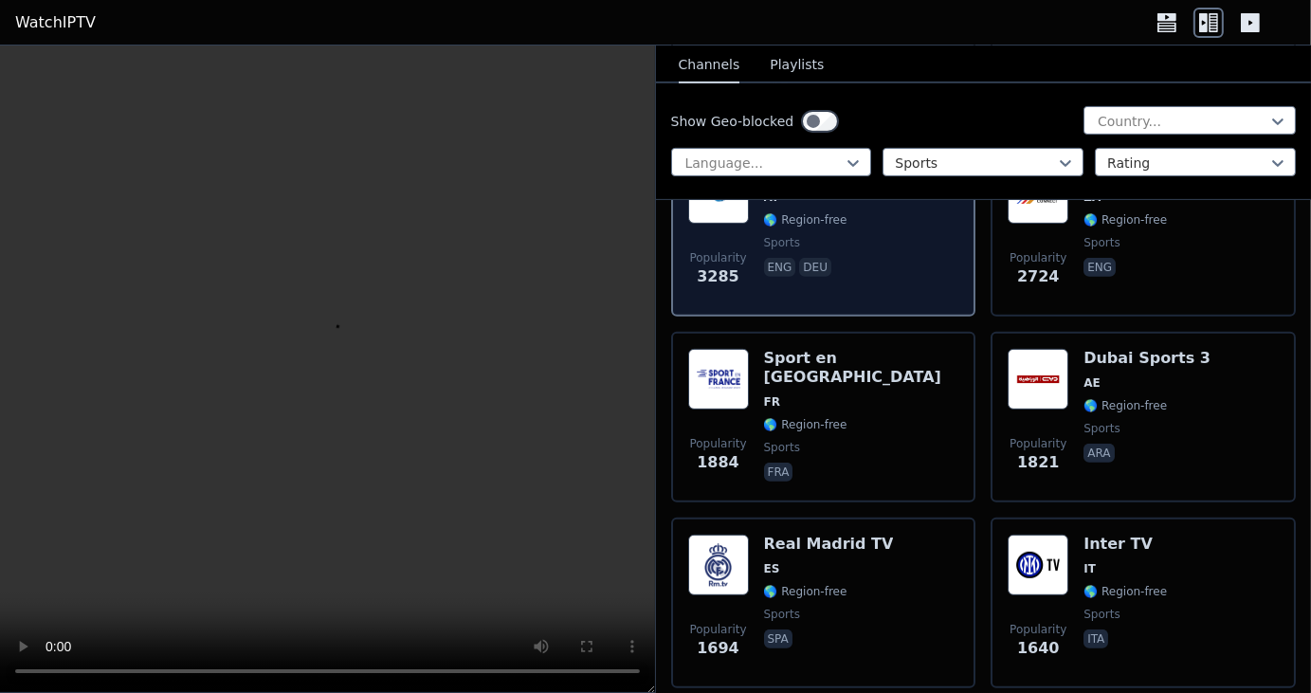
scroll to position [656, 0]
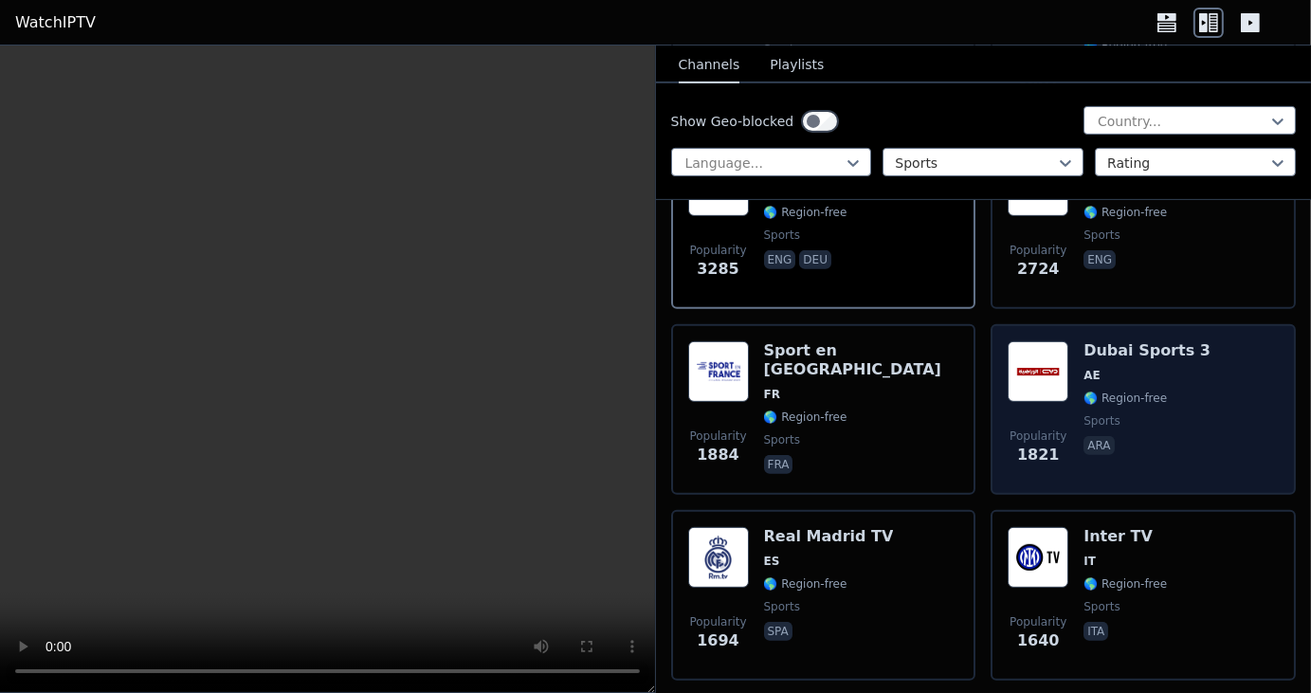
click at [1123, 341] on div "Dubai Sports 3 AE 🌎 Region-free sports ara" at bounding box center [1147, 409] width 127 height 137
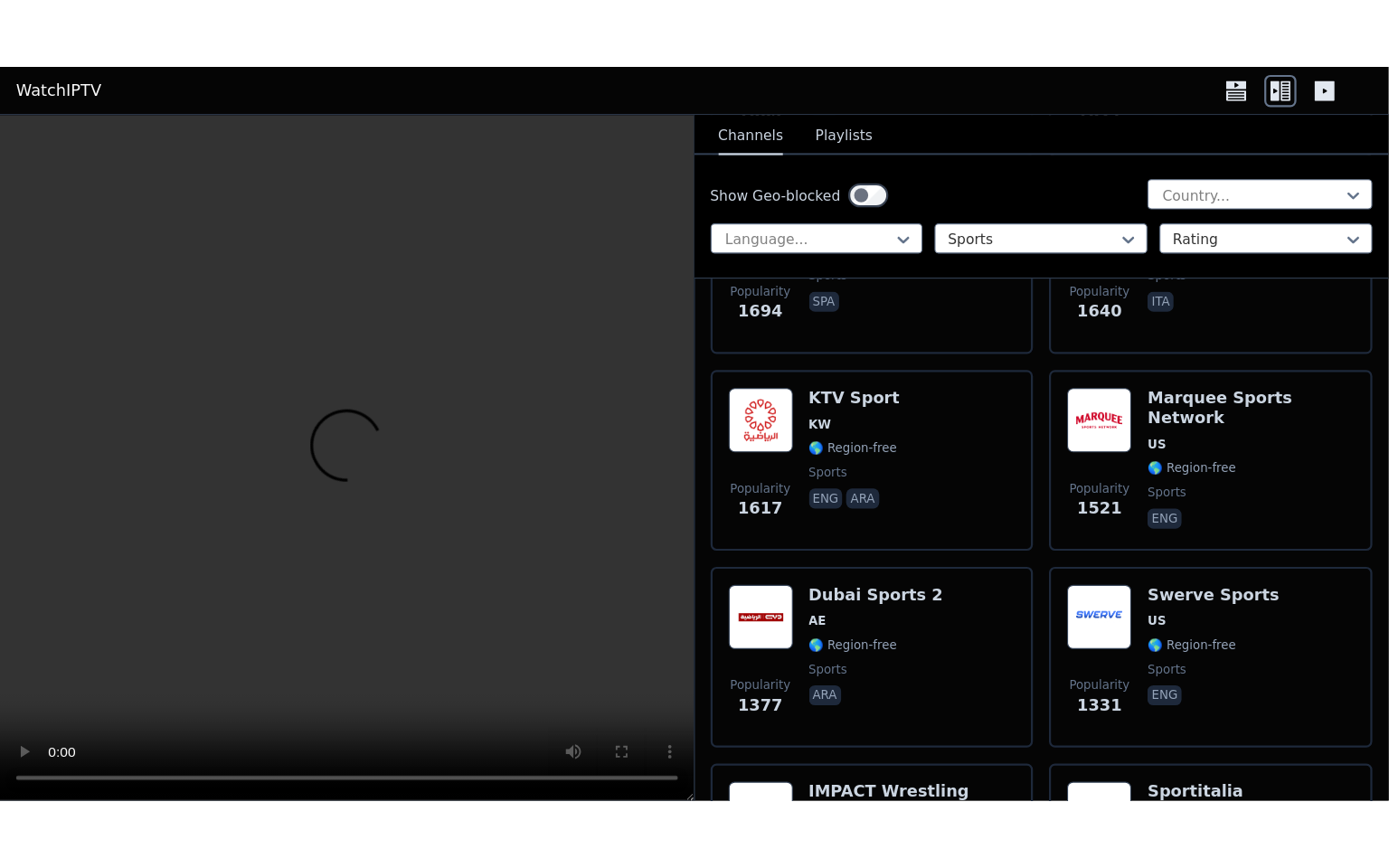
scroll to position [1019, 0]
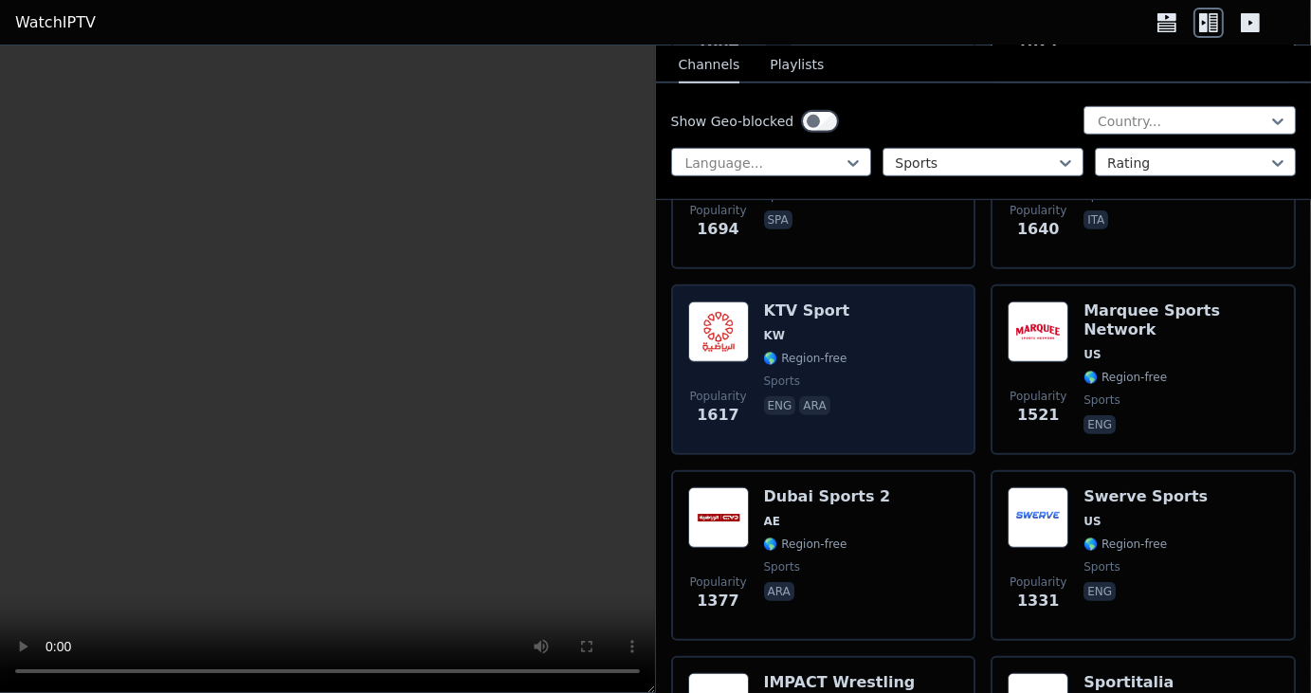
click at [806, 302] on div "KTV Sport KW 🌎 Region-free sports eng ara" at bounding box center [807, 370] width 86 height 137
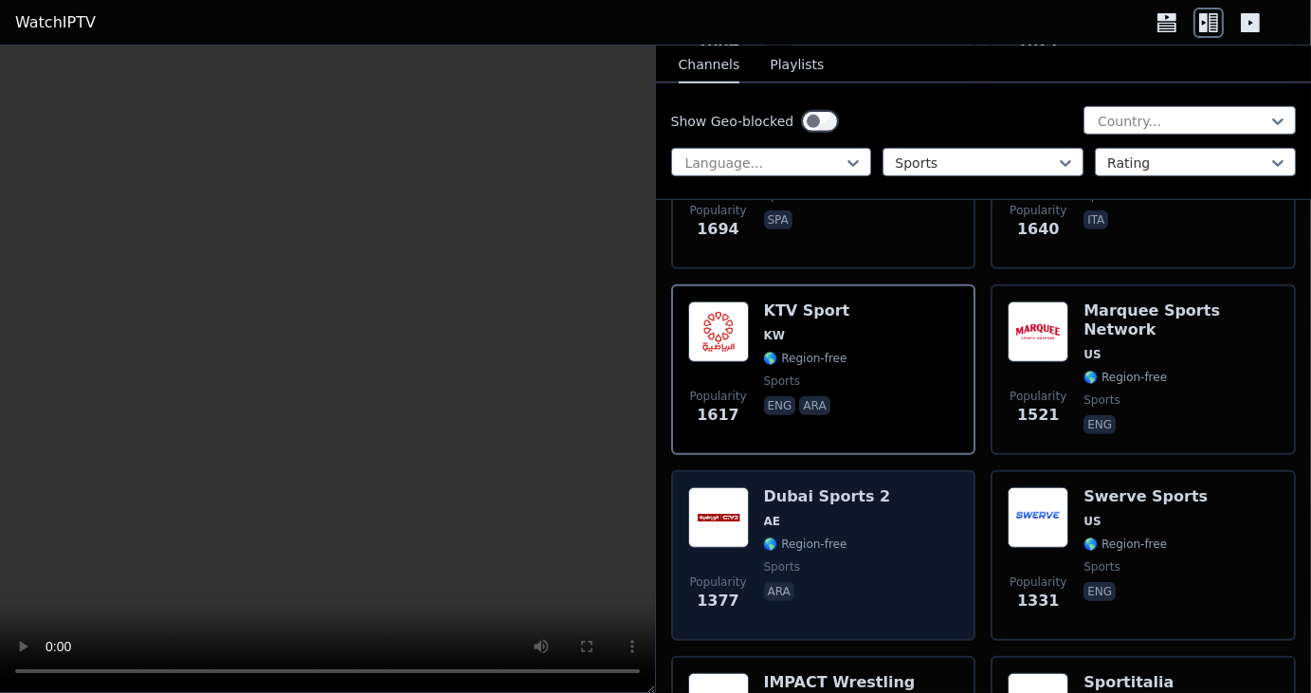
click at [832, 487] on h6 "Dubai Sports 2" at bounding box center [827, 496] width 127 height 19
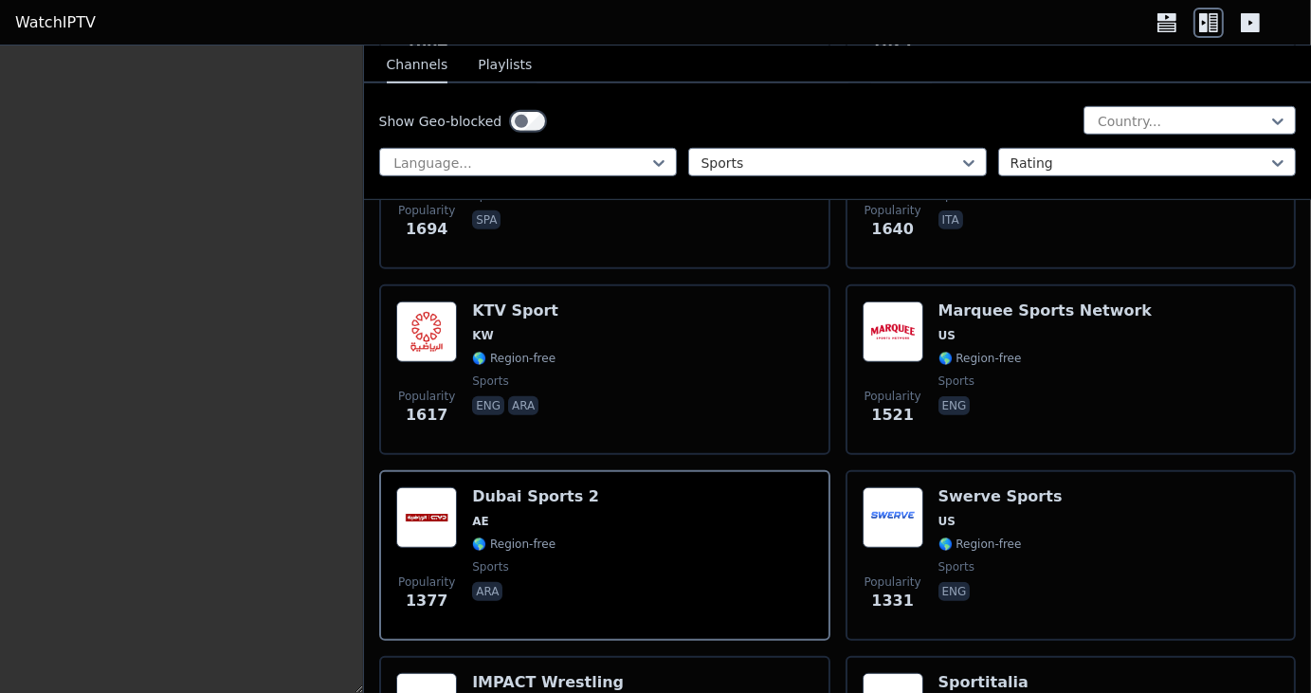
scroll to position [883, 0]
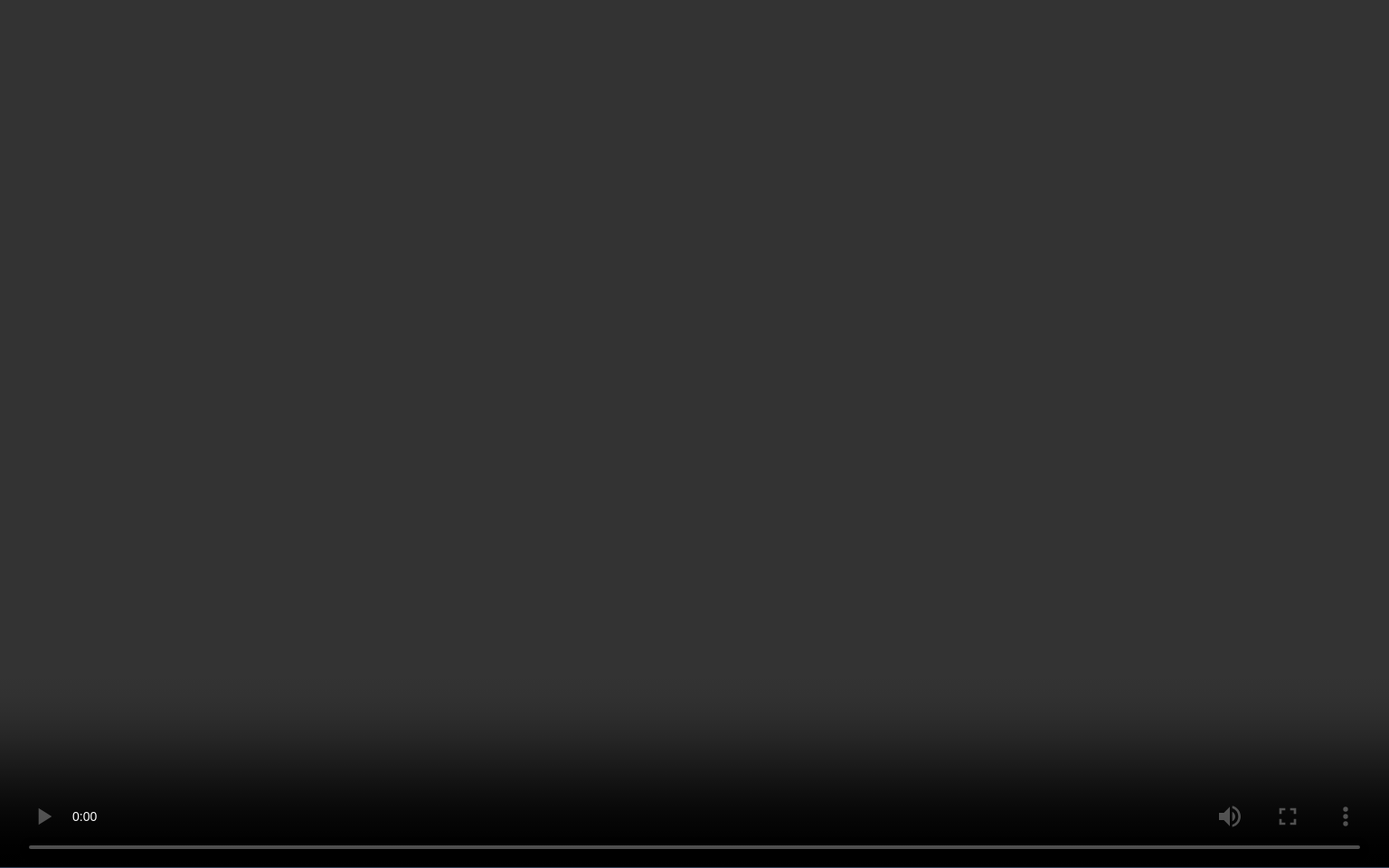
click at [1160, 632] on video at bounding box center [694, 434] width 1389 height 868
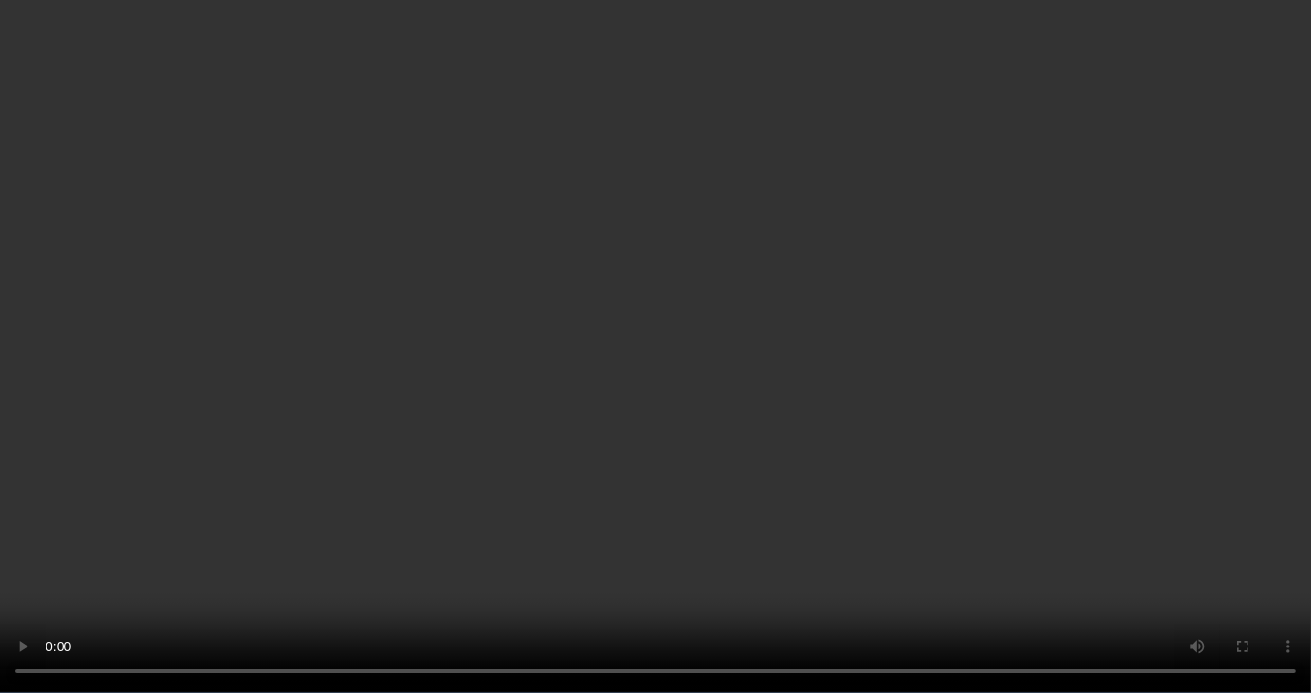
scroll to position [1303, 0]
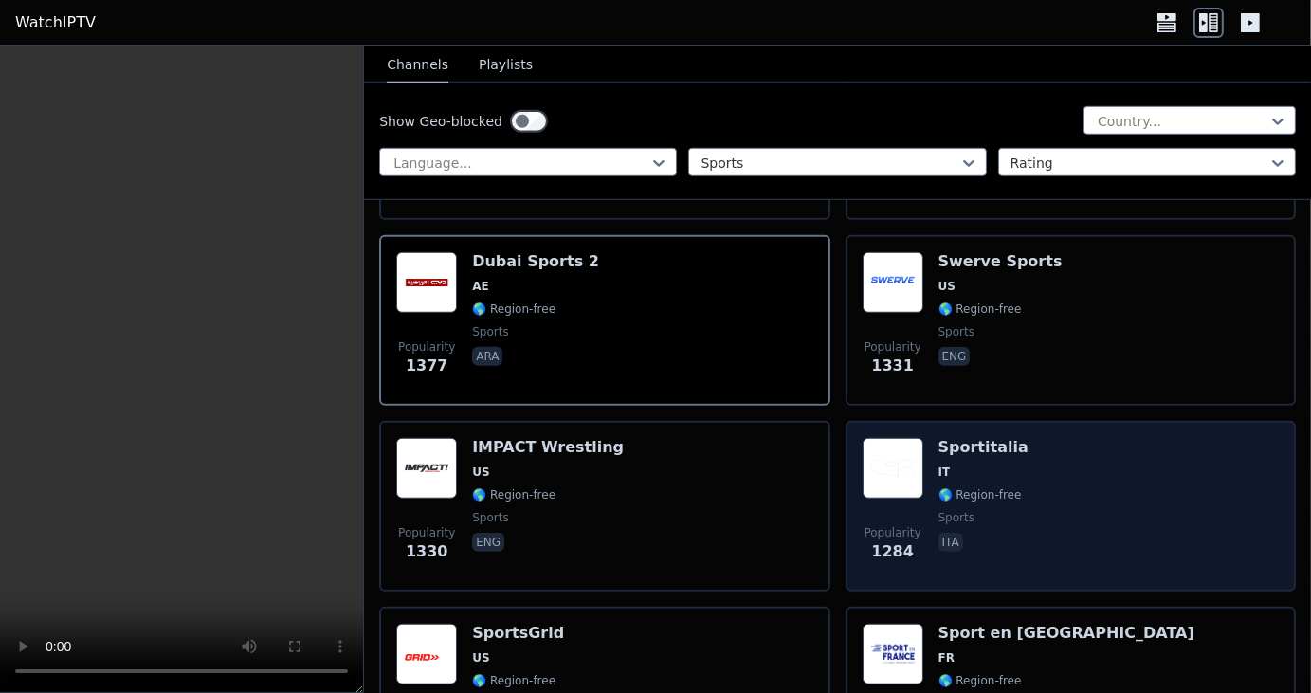
click at [929, 444] on div "Popularity 1284 Sportitalia IT 🌎 Region-free sports ita" at bounding box center [1071, 506] width 416 height 137
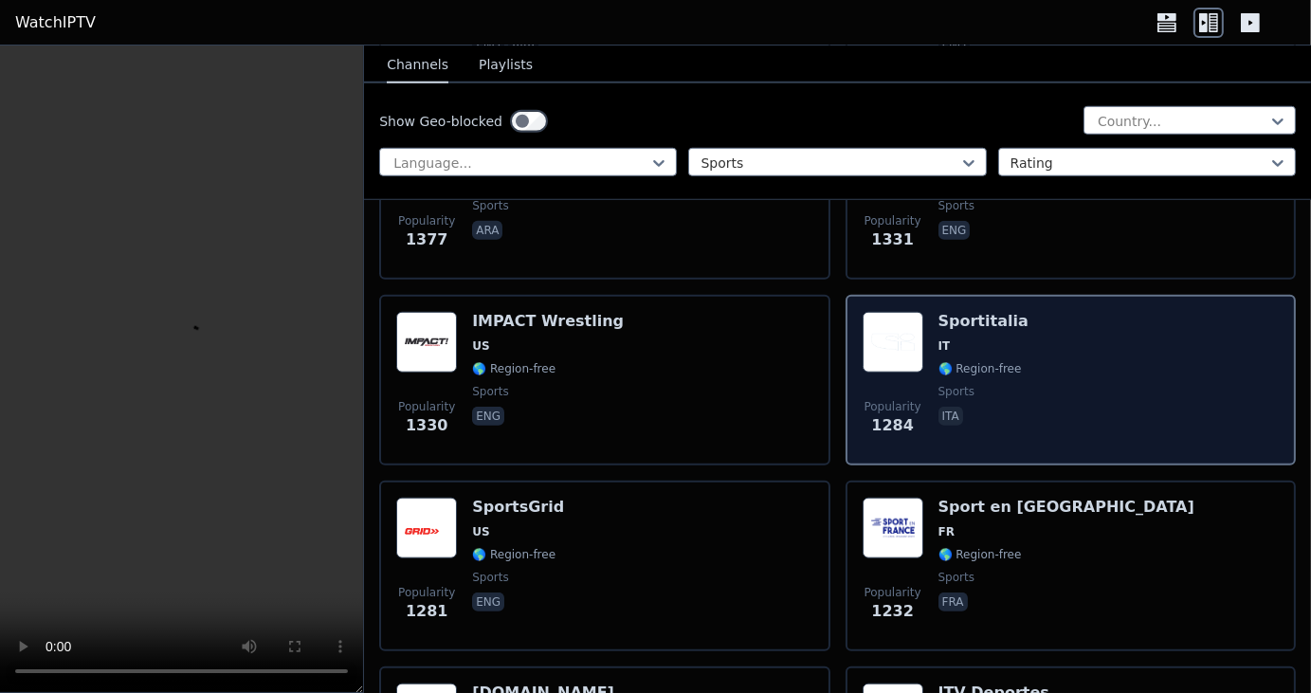
scroll to position [1430, 0]
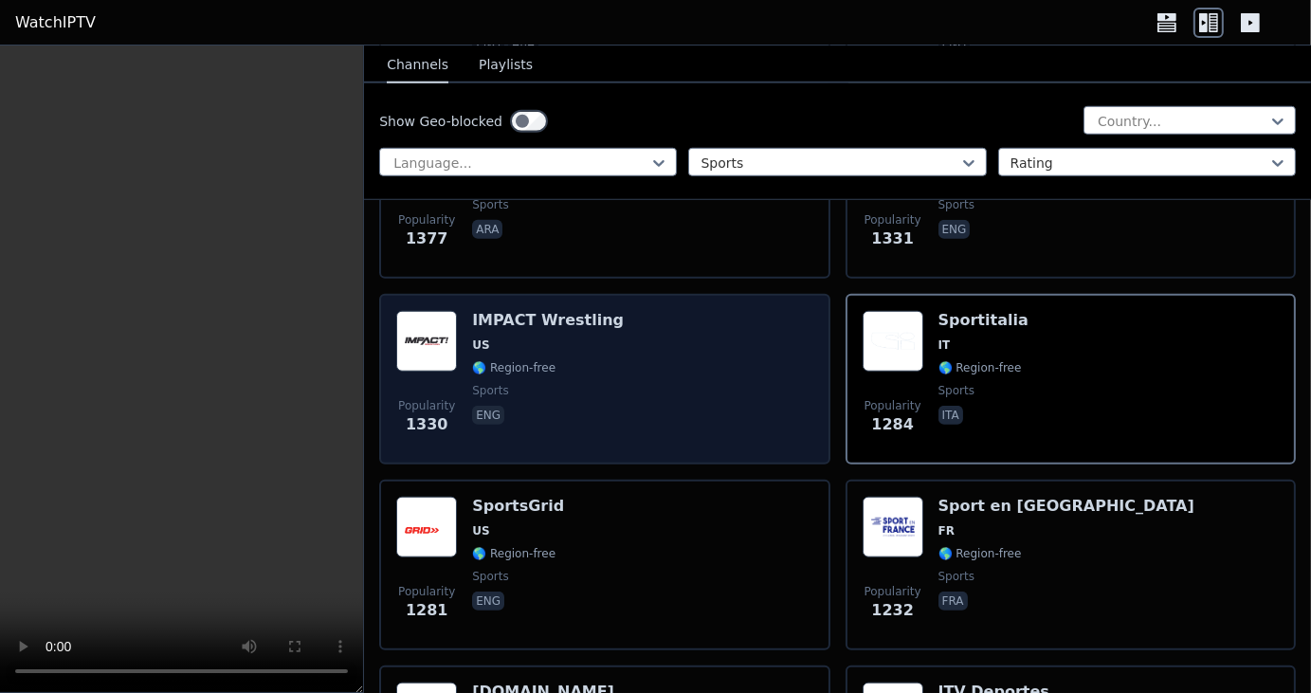
click at [476, 311] on h6 "IMPACT Wrestling" at bounding box center [548, 320] width 152 height 19
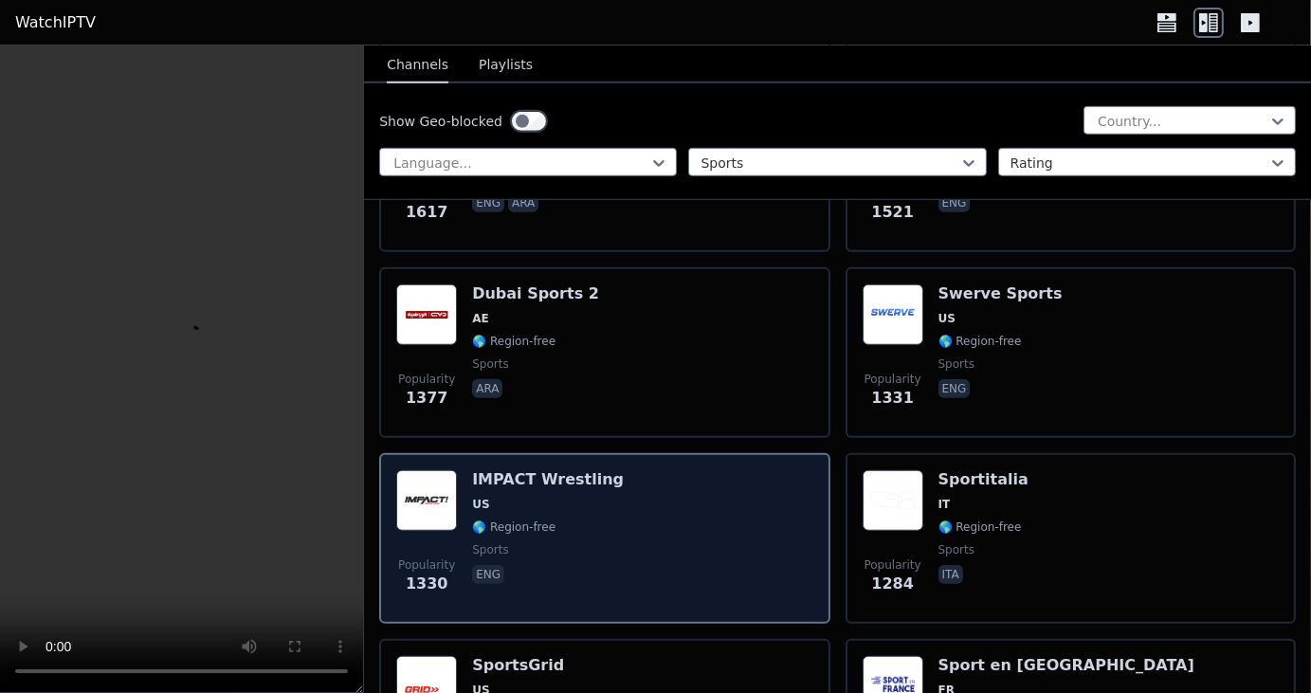
scroll to position [1267, 0]
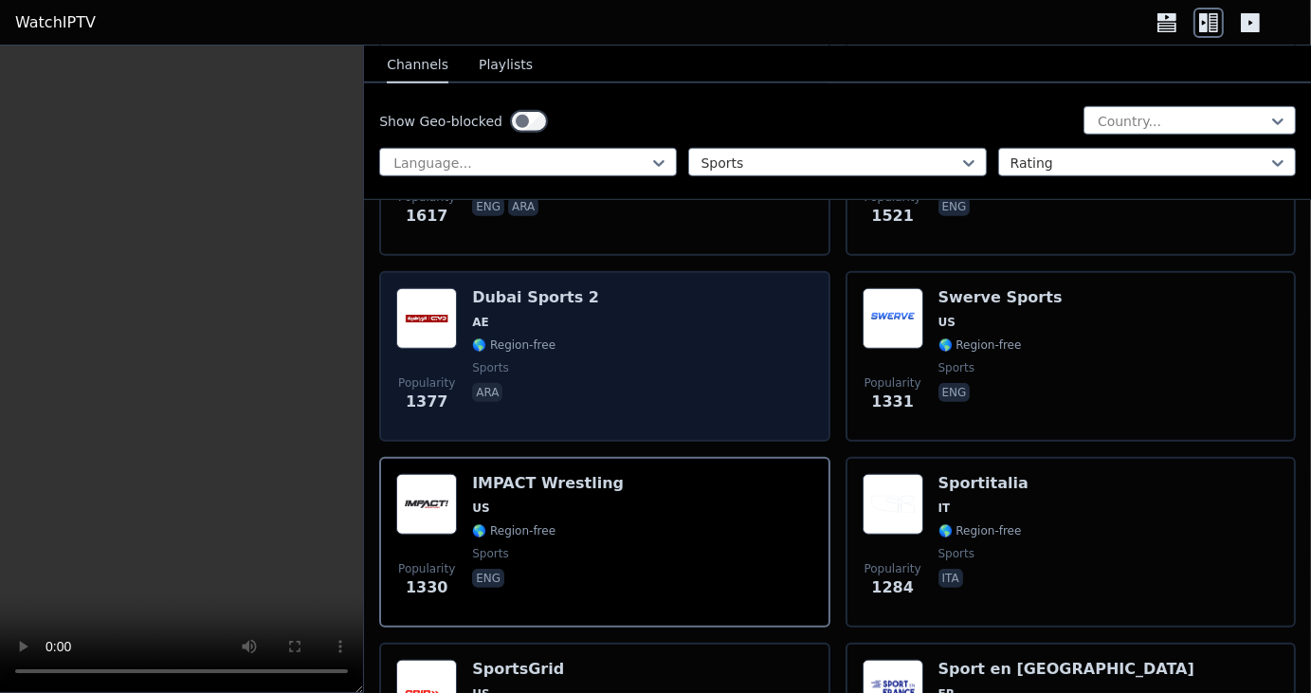
click at [526, 289] on div "Dubai Sports 2 AE 🌎 Region-free sports ara" at bounding box center [535, 356] width 127 height 137
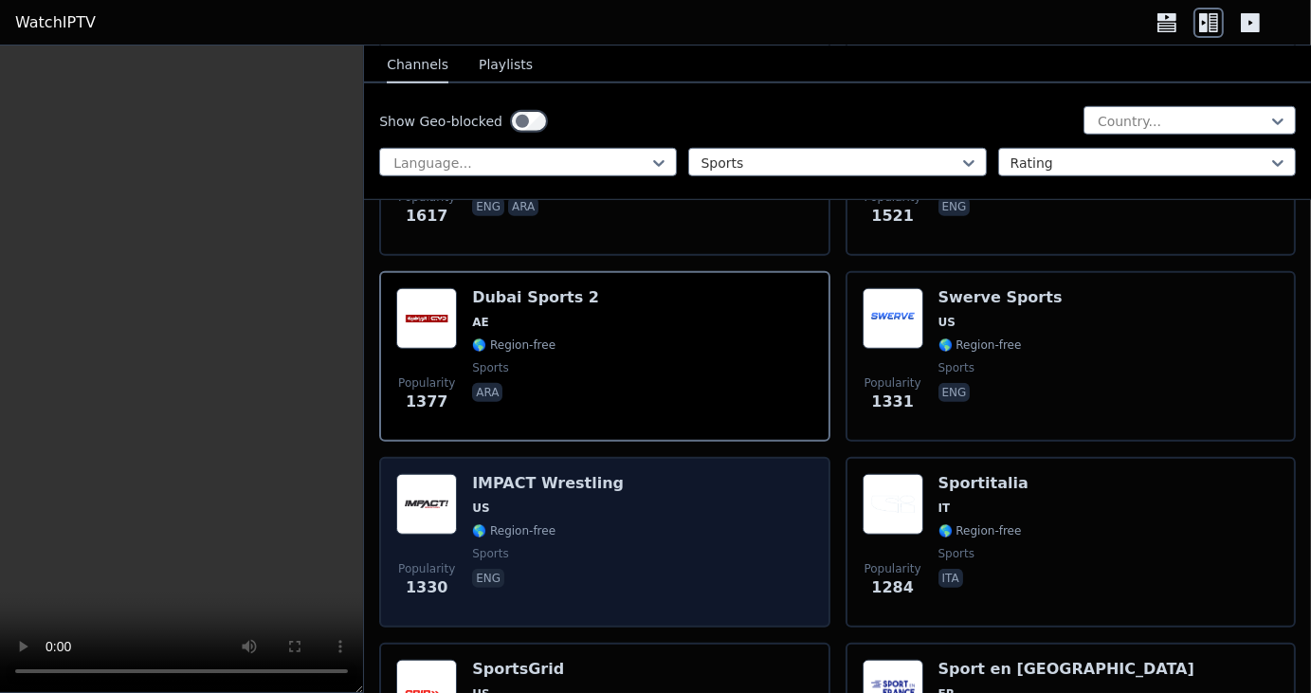
click at [558, 474] on h6 "IMPACT Wrestling" at bounding box center [548, 483] width 152 height 19
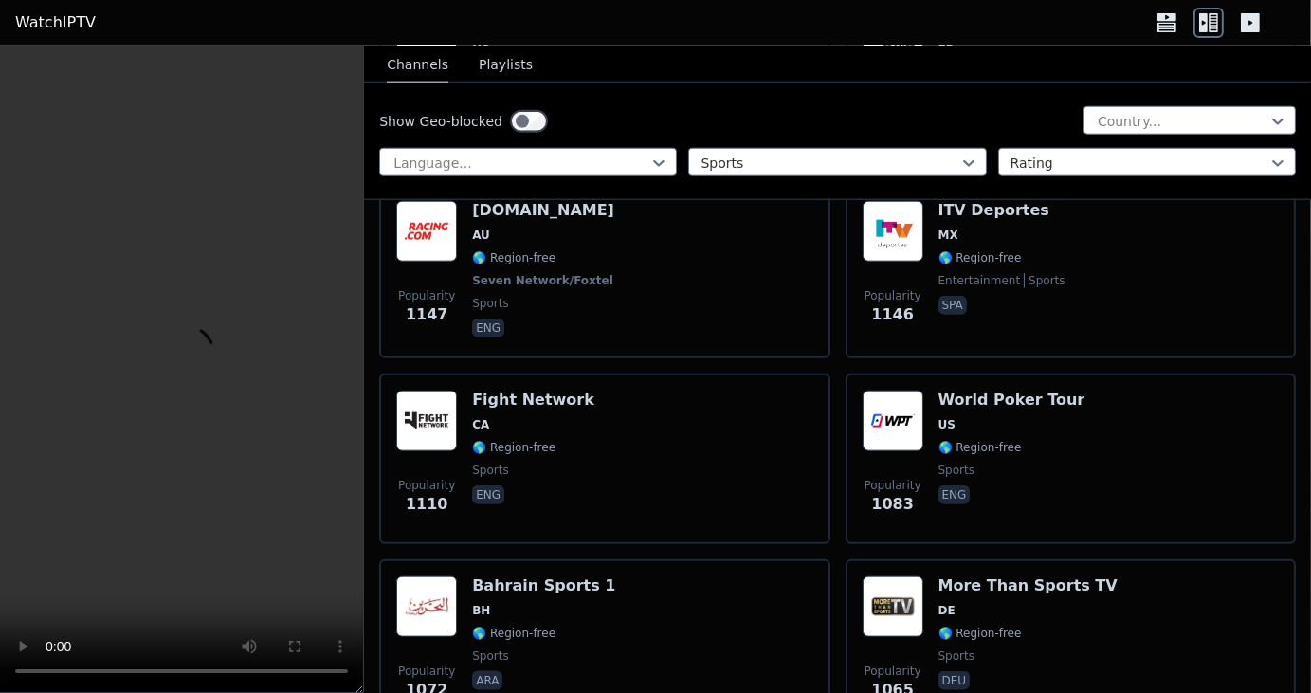
scroll to position [1913, 0]
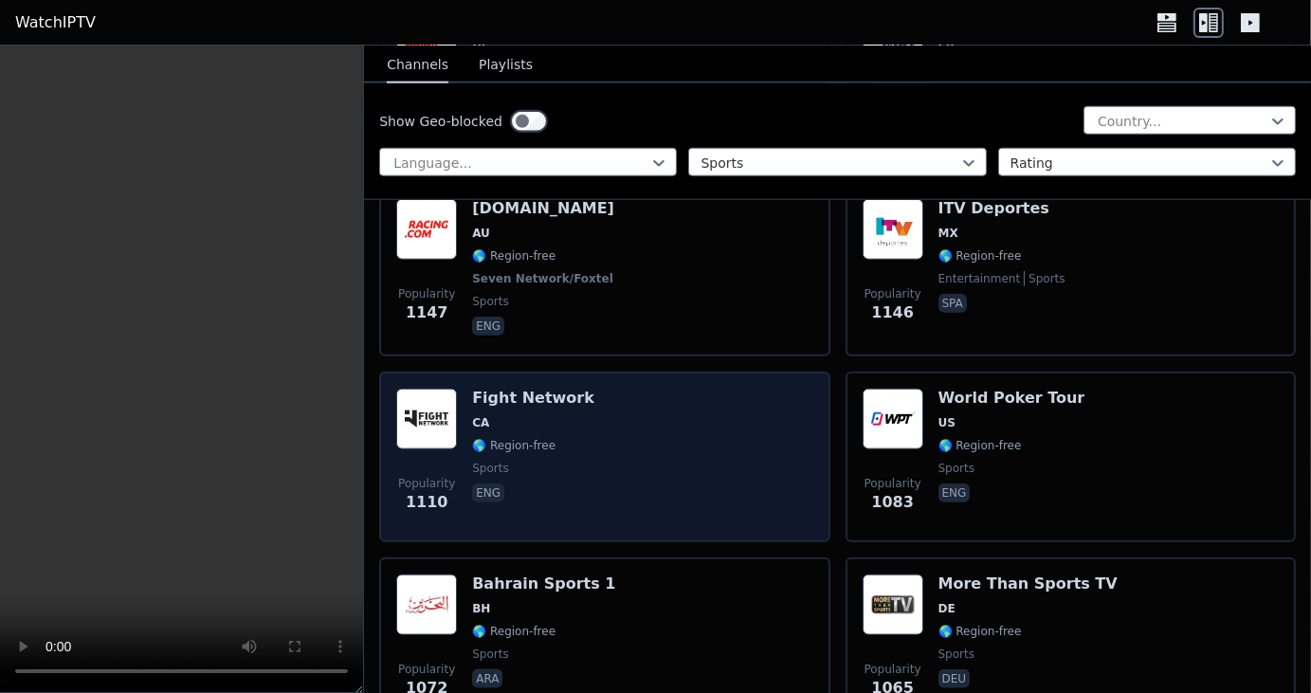
click at [503, 389] on h6 "Fight Network" at bounding box center [533, 398] width 122 height 19
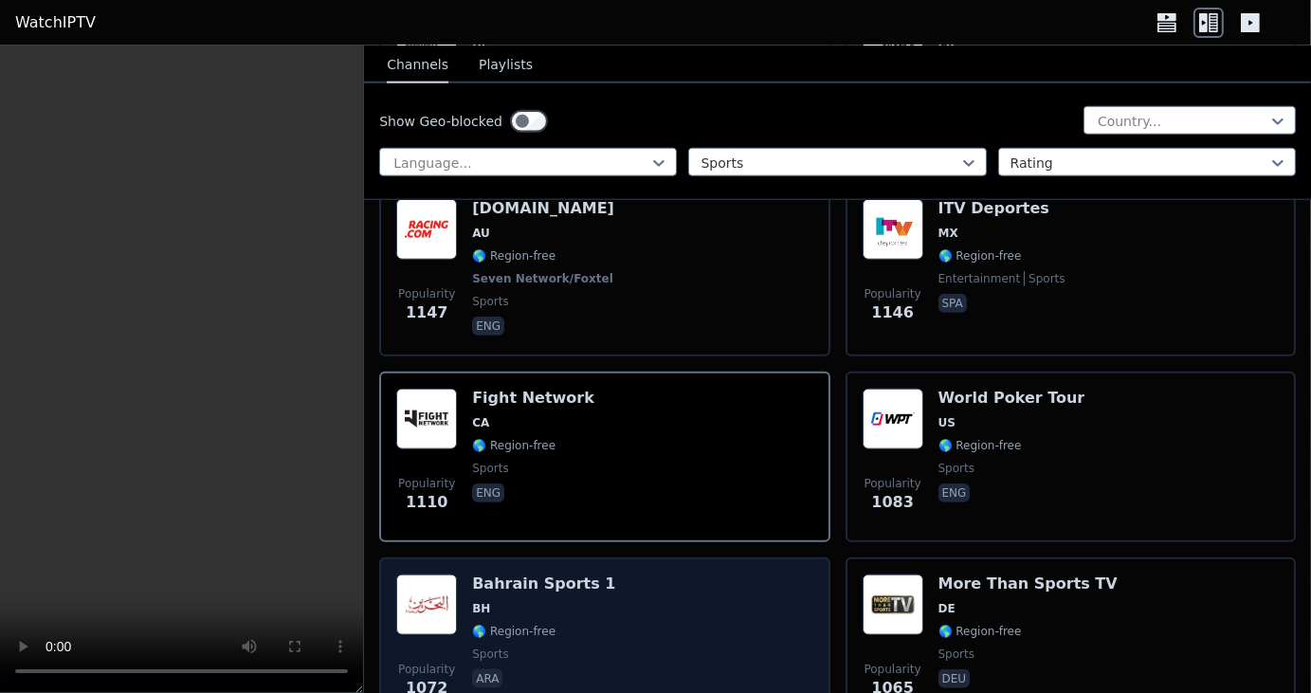
click at [527, 575] on div "Bahrain Sports 1 BH 🌎 Region-free sports ara" at bounding box center [543, 643] width 143 height 137
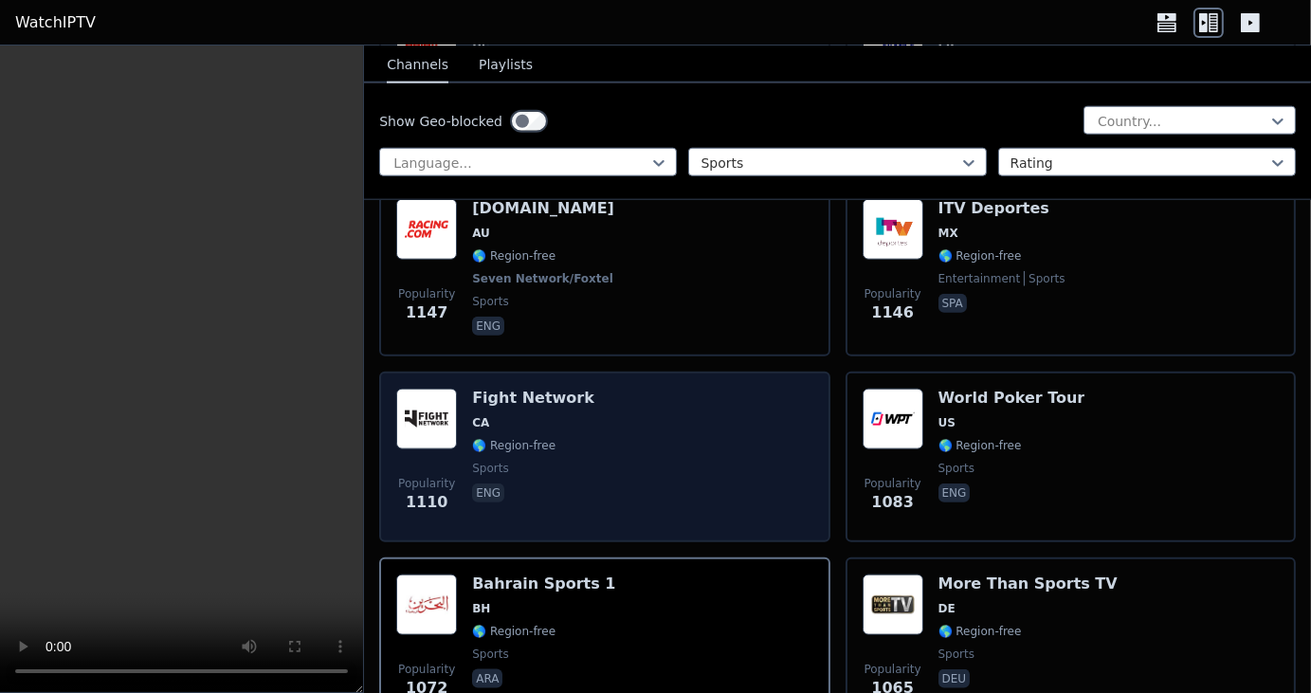
click at [495, 389] on h6 "Fight Network" at bounding box center [533, 398] width 122 height 19
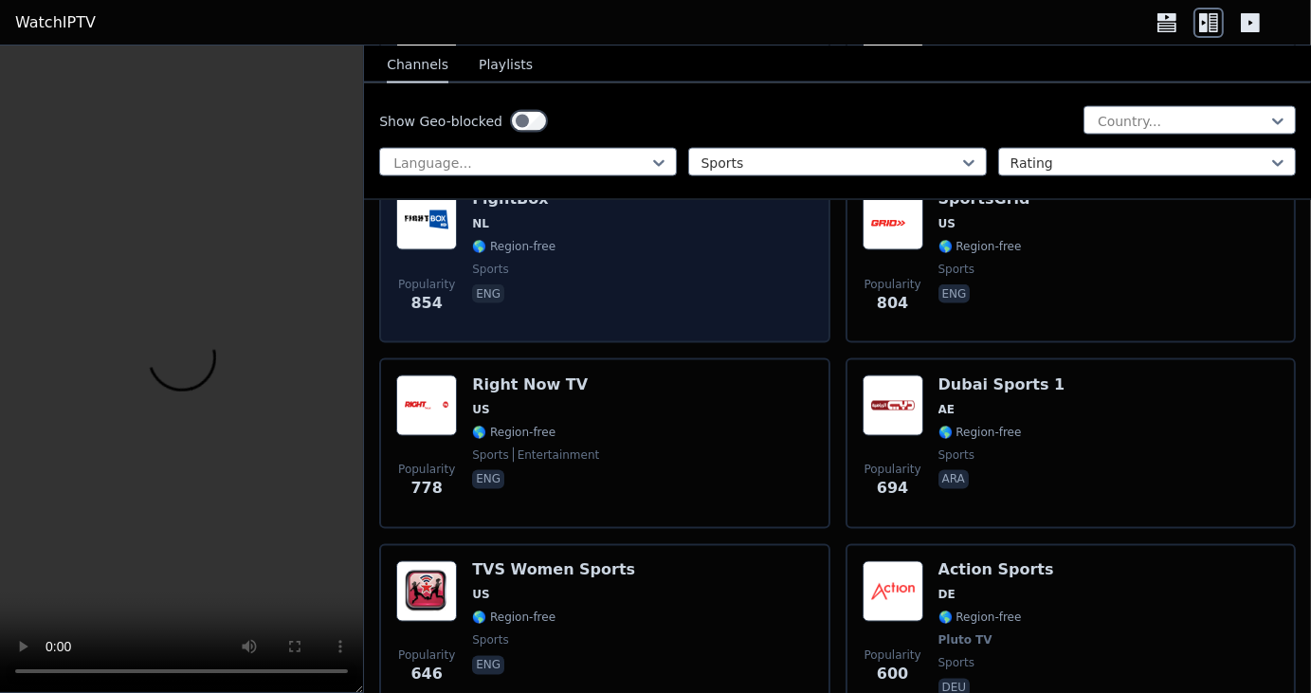
scroll to position [2864, 0]
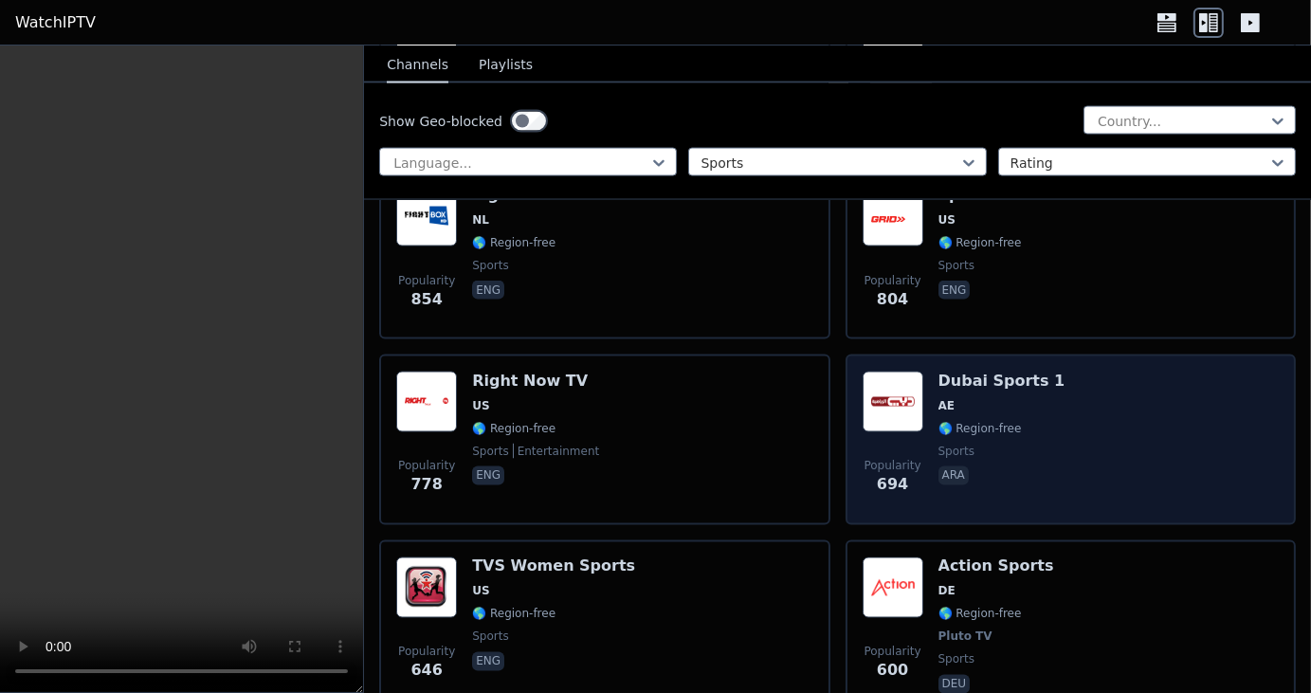
click at [891, 372] on img at bounding box center [893, 402] width 61 height 61
click at [890, 372] on img at bounding box center [893, 402] width 61 height 61
click at [1003, 372] on h6 "Dubai Sports 1" at bounding box center [1002, 381] width 127 height 19
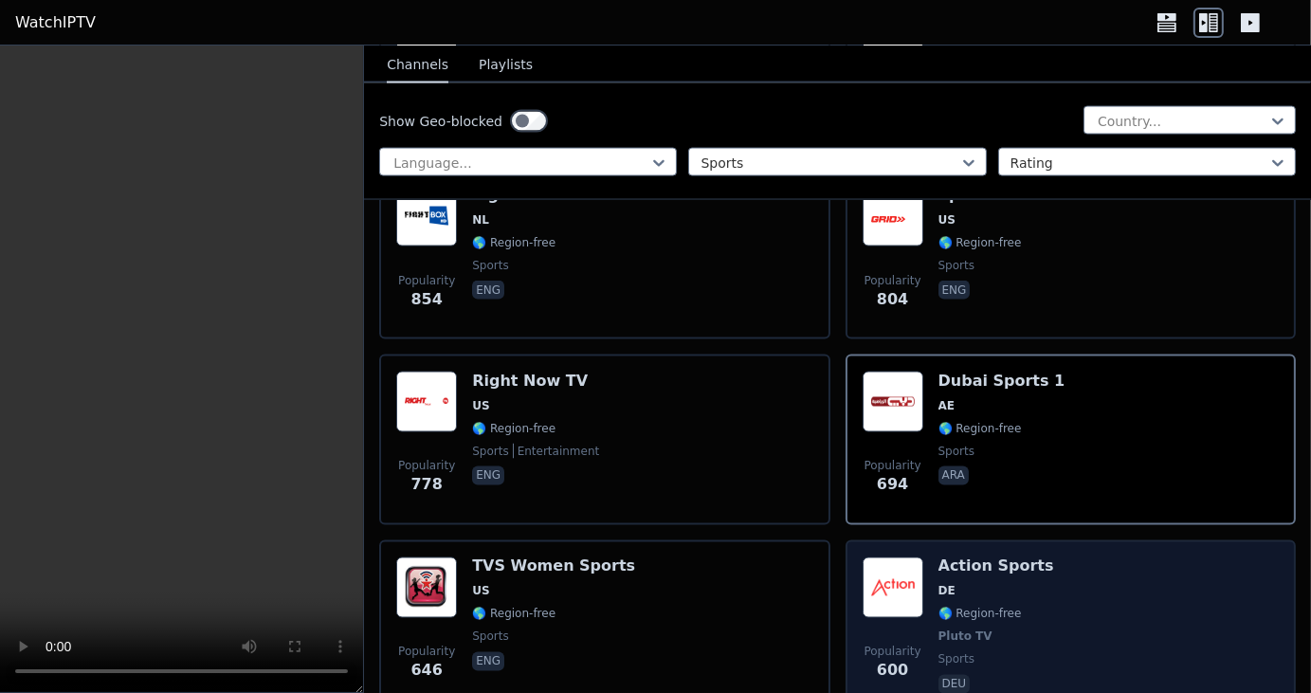
click at [960, 558] on h6 "Action Sports" at bounding box center [997, 567] width 116 height 19
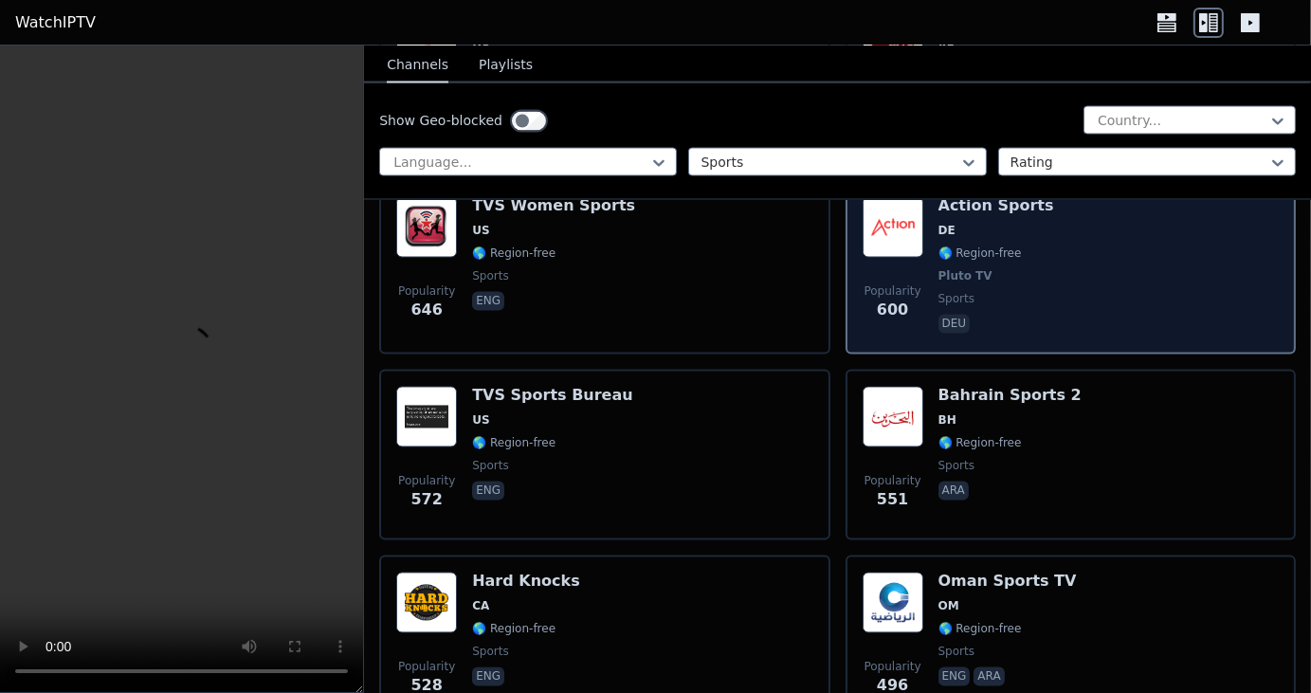
scroll to position [3226, 0]
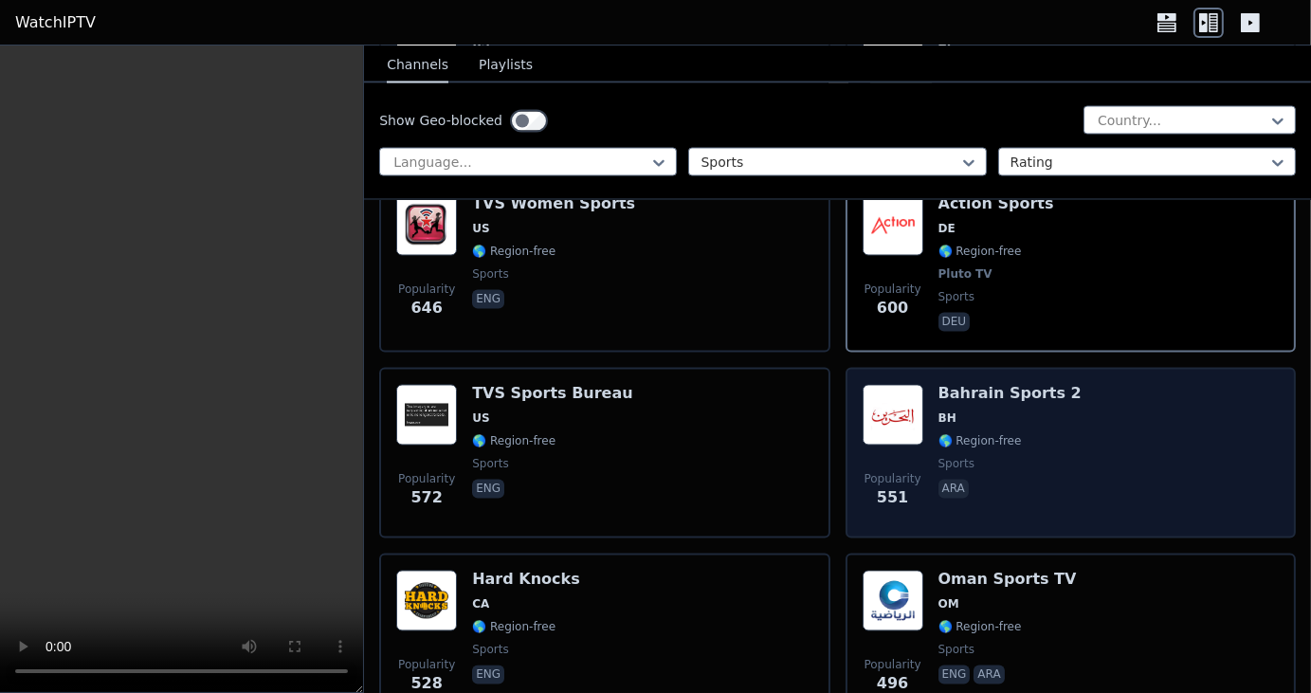
click at [901, 394] on img at bounding box center [893, 415] width 61 height 61
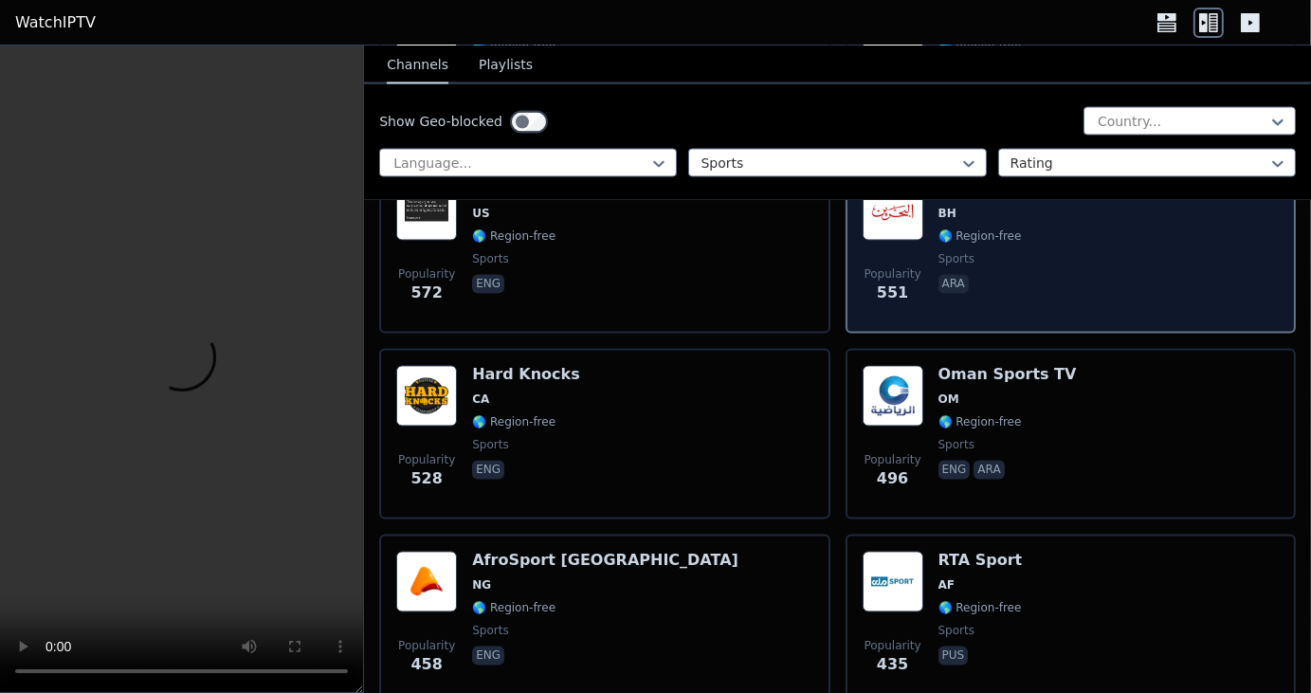
scroll to position [3432, 0]
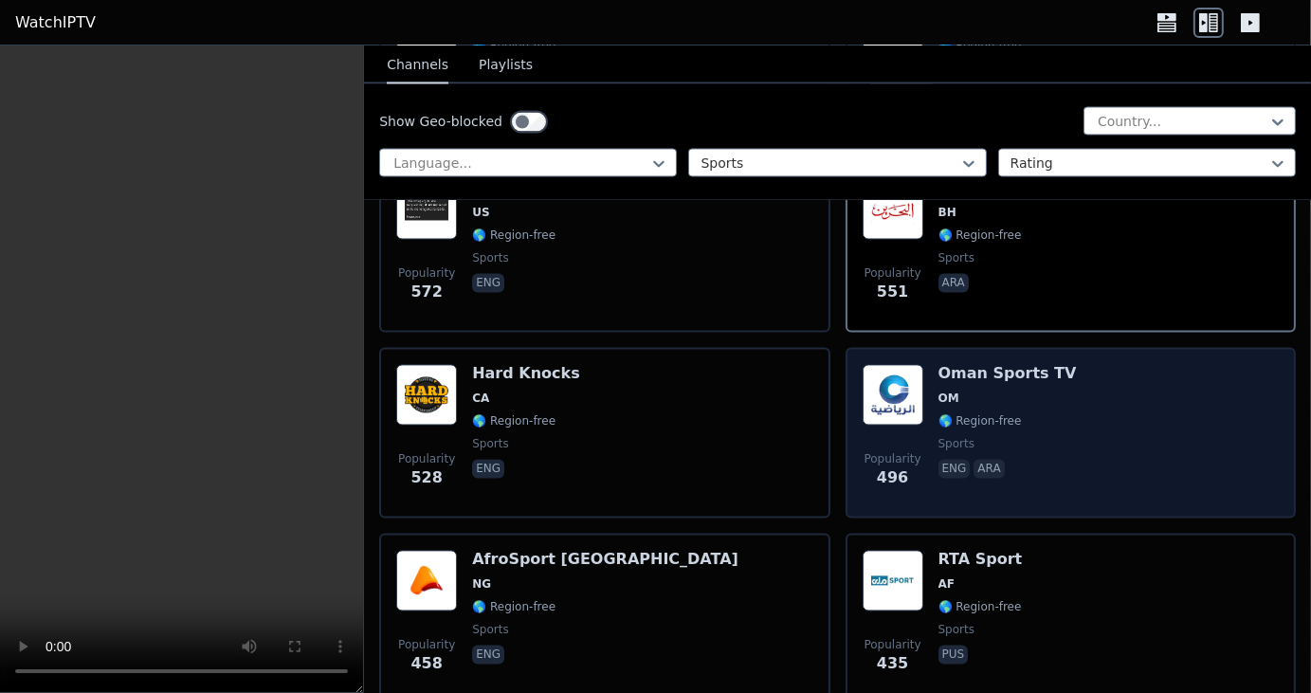
click at [892, 364] on img at bounding box center [893, 394] width 61 height 61
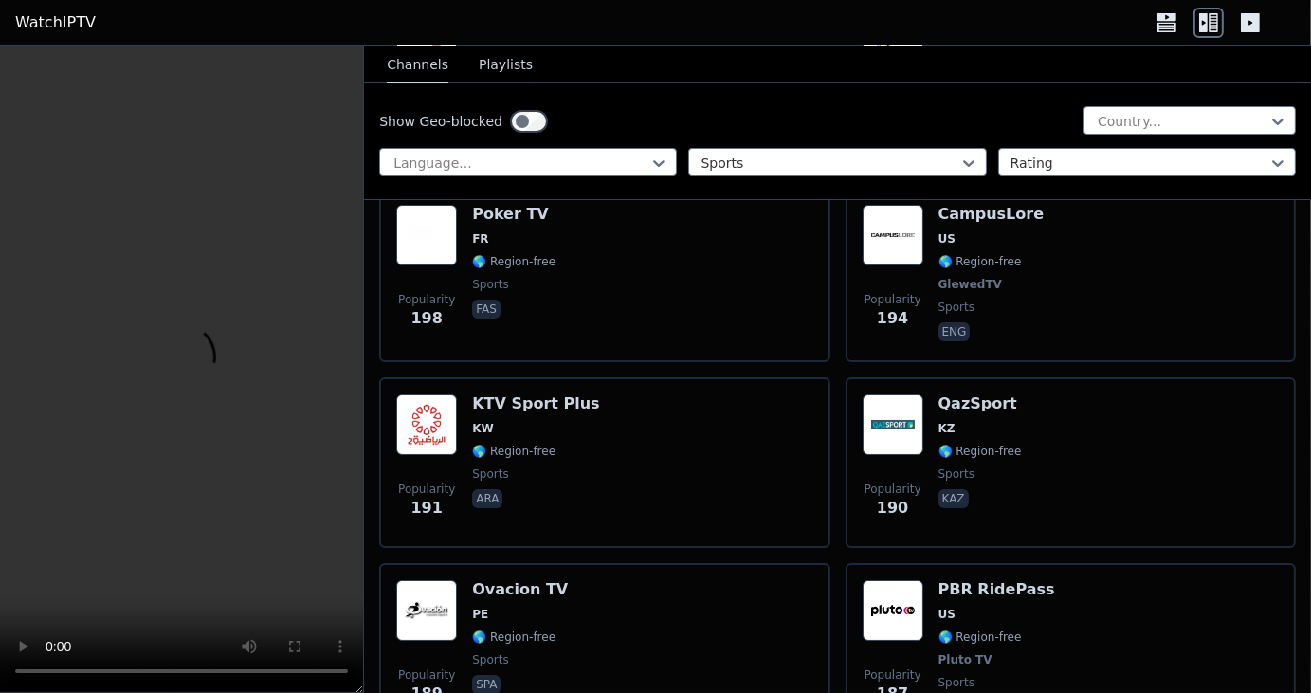
scroll to position [6387, 0]
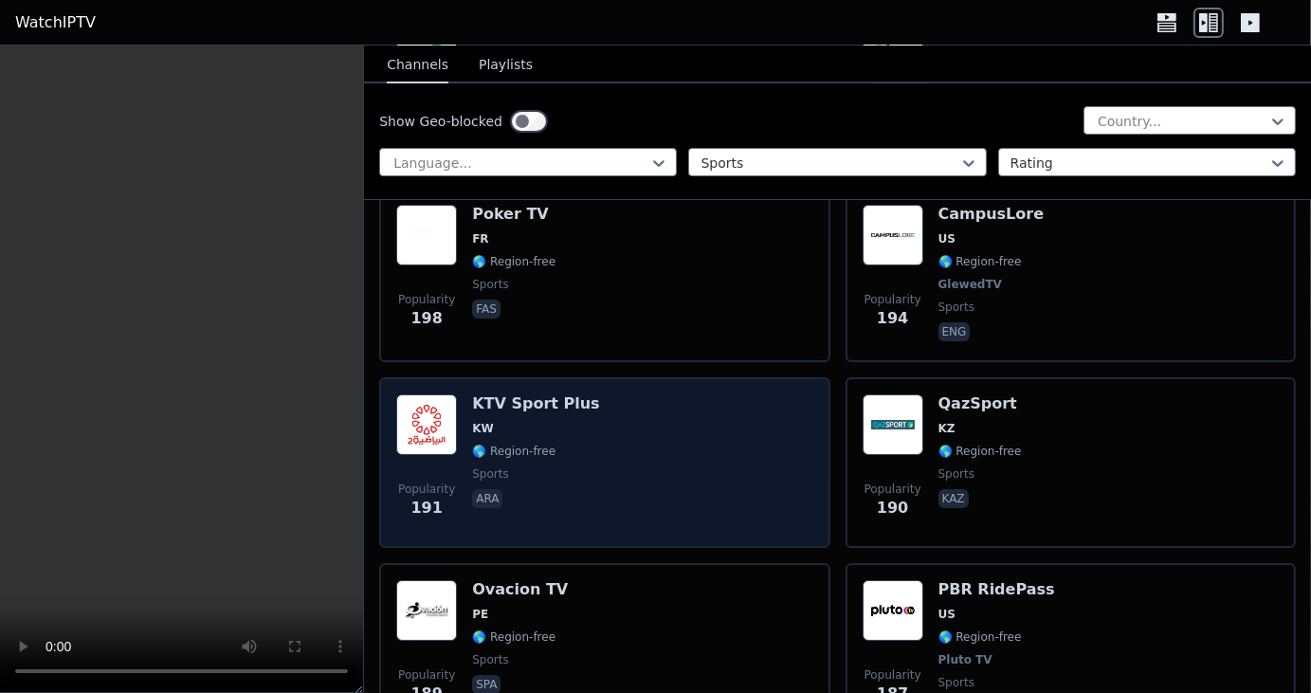
click at [539, 394] on h6 "KTV Sport Plus" at bounding box center [535, 403] width 127 height 19
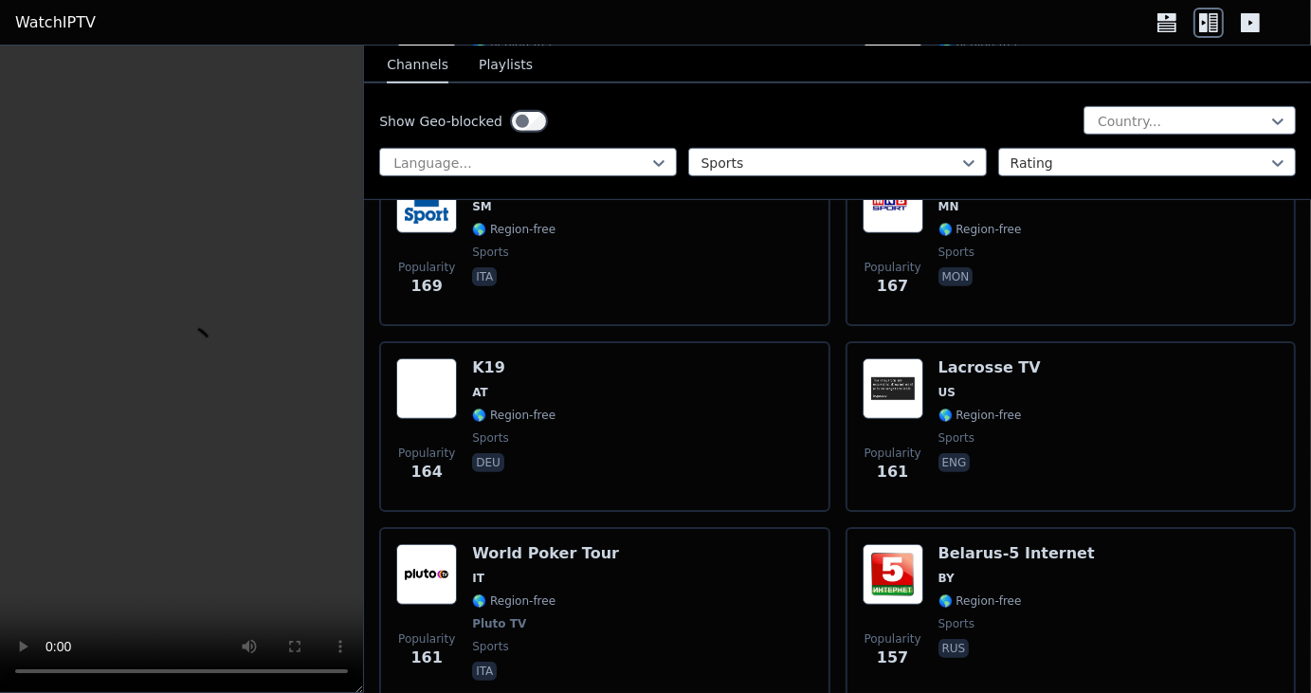
scroll to position [7540, 0]
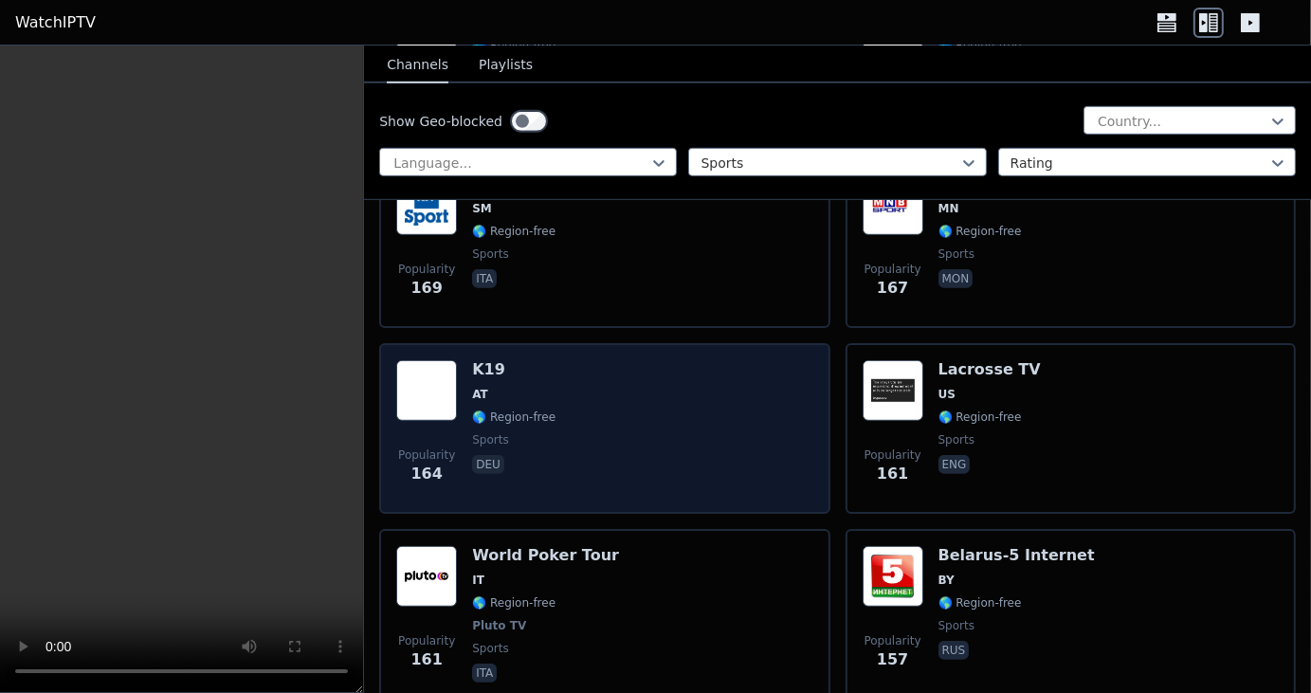
click at [444, 360] on img at bounding box center [426, 390] width 61 height 61
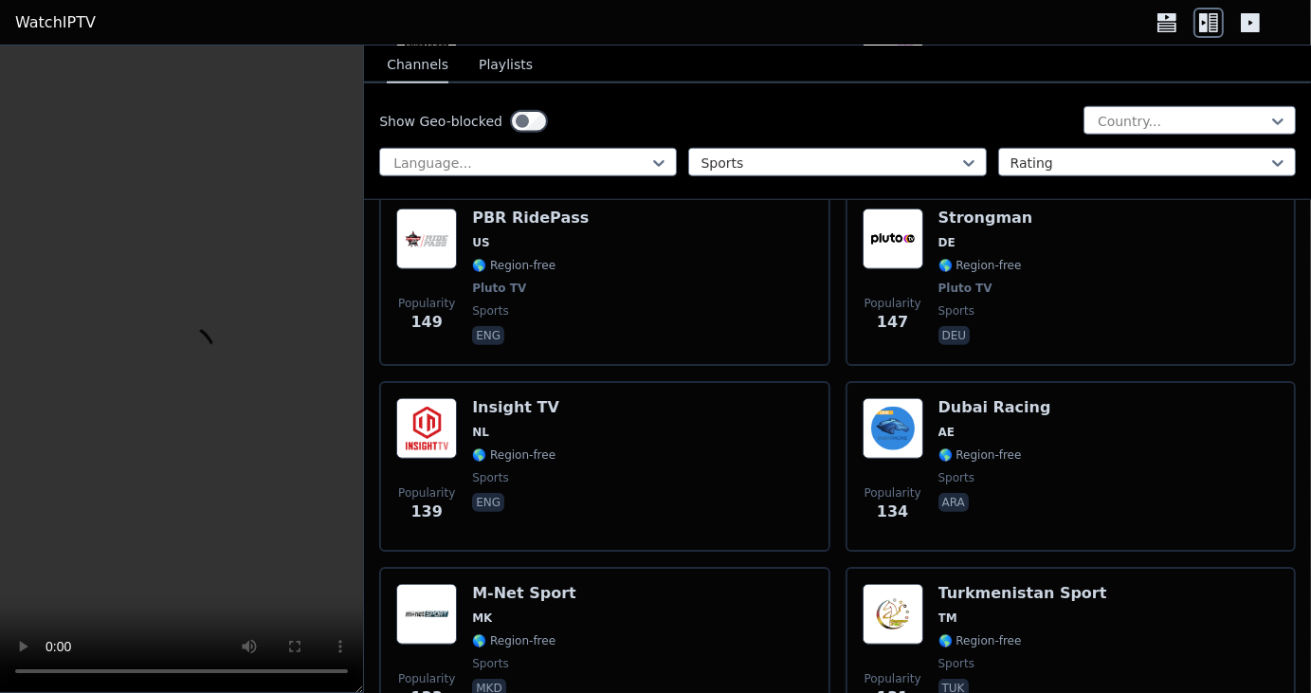
scroll to position [8259, 0]
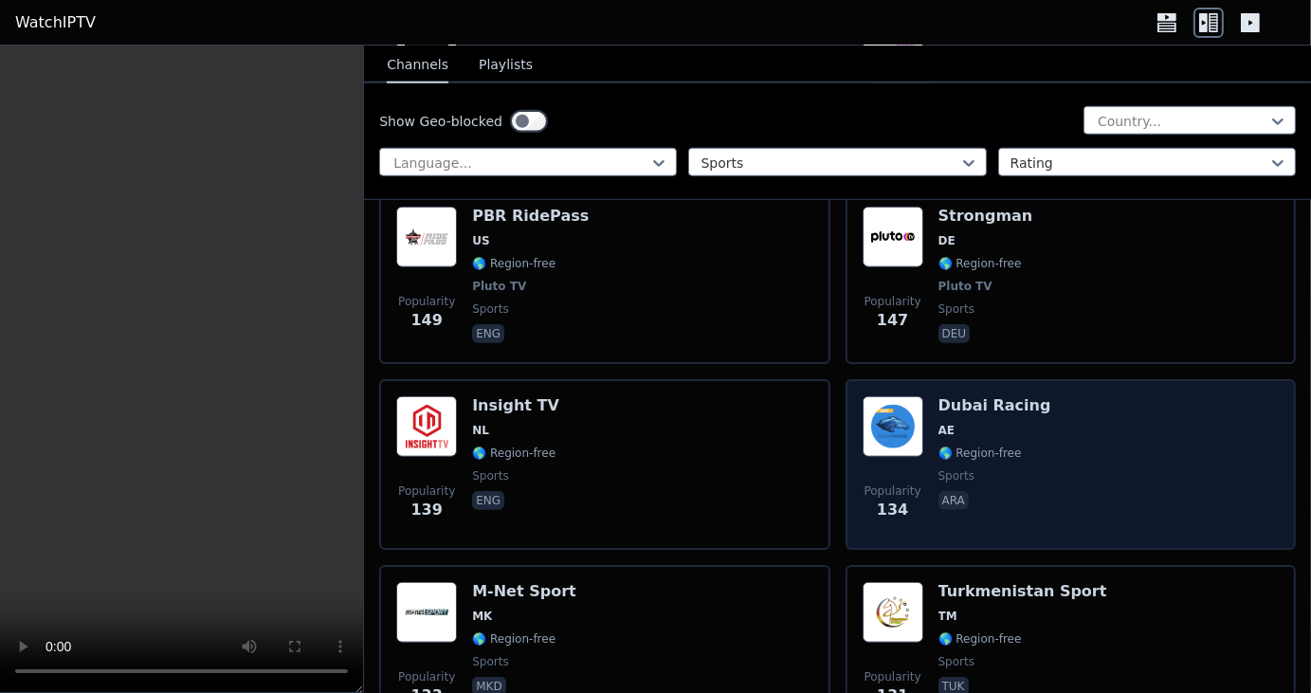
click at [887, 396] on img at bounding box center [893, 426] width 61 height 61
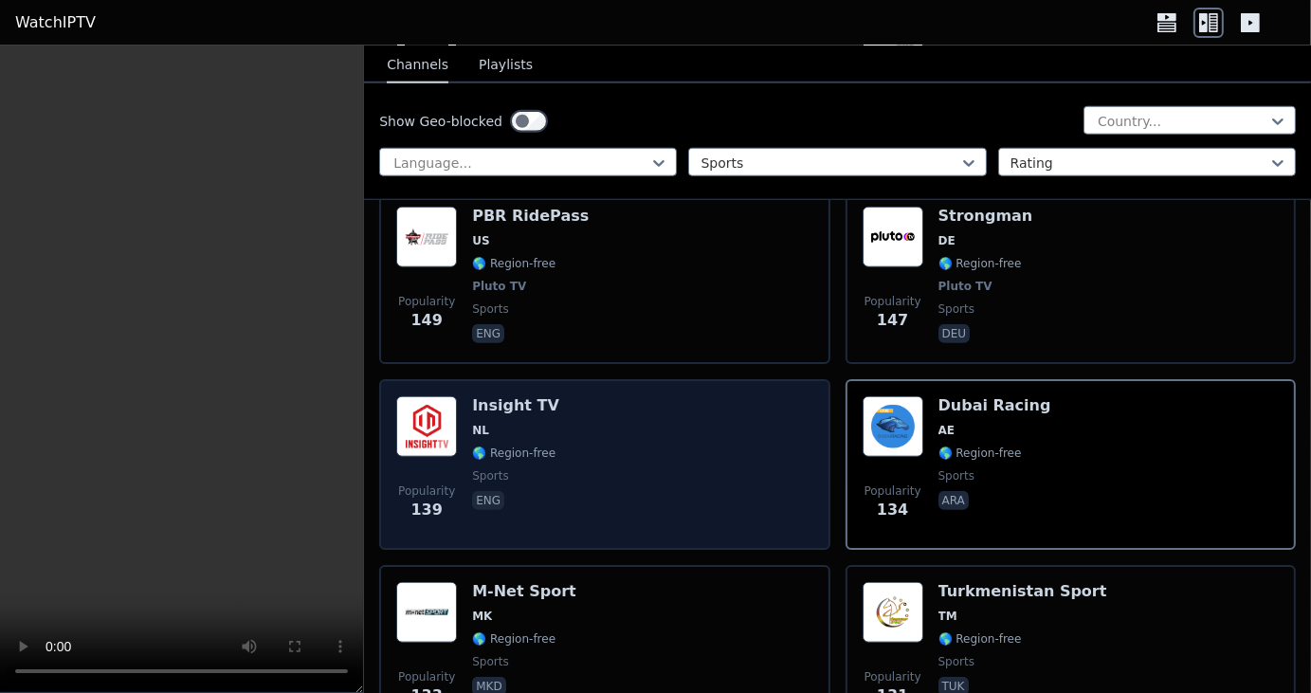
click at [508, 396] on h6 "Insight TV" at bounding box center [515, 405] width 87 height 19
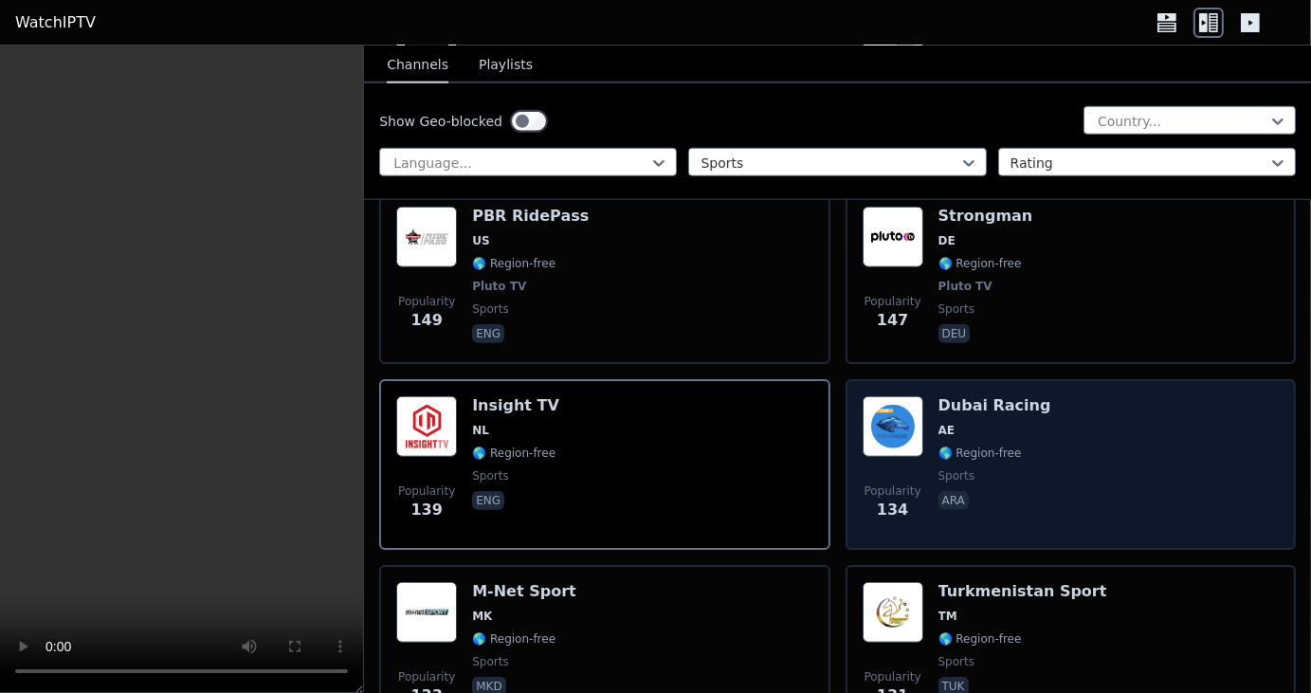
click at [975, 396] on div "Dubai Racing AE 🌎 Region-free sports ara" at bounding box center [995, 464] width 113 height 137
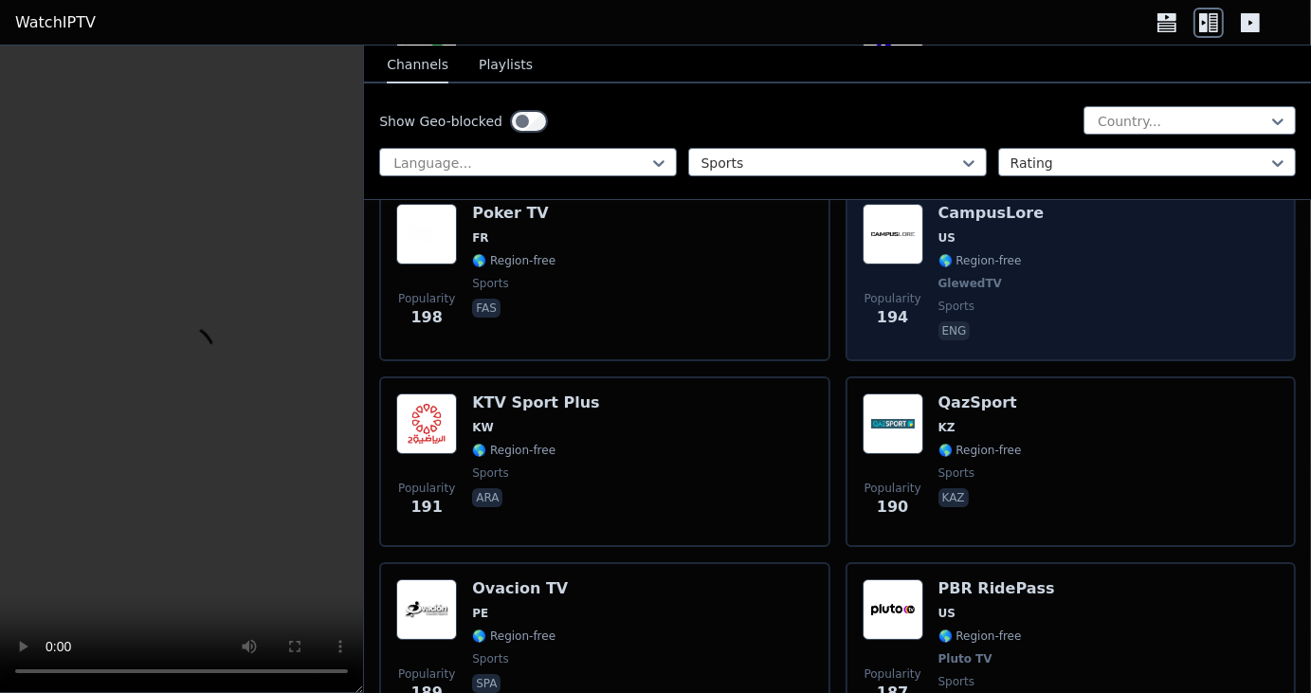
scroll to position [6311, 0]
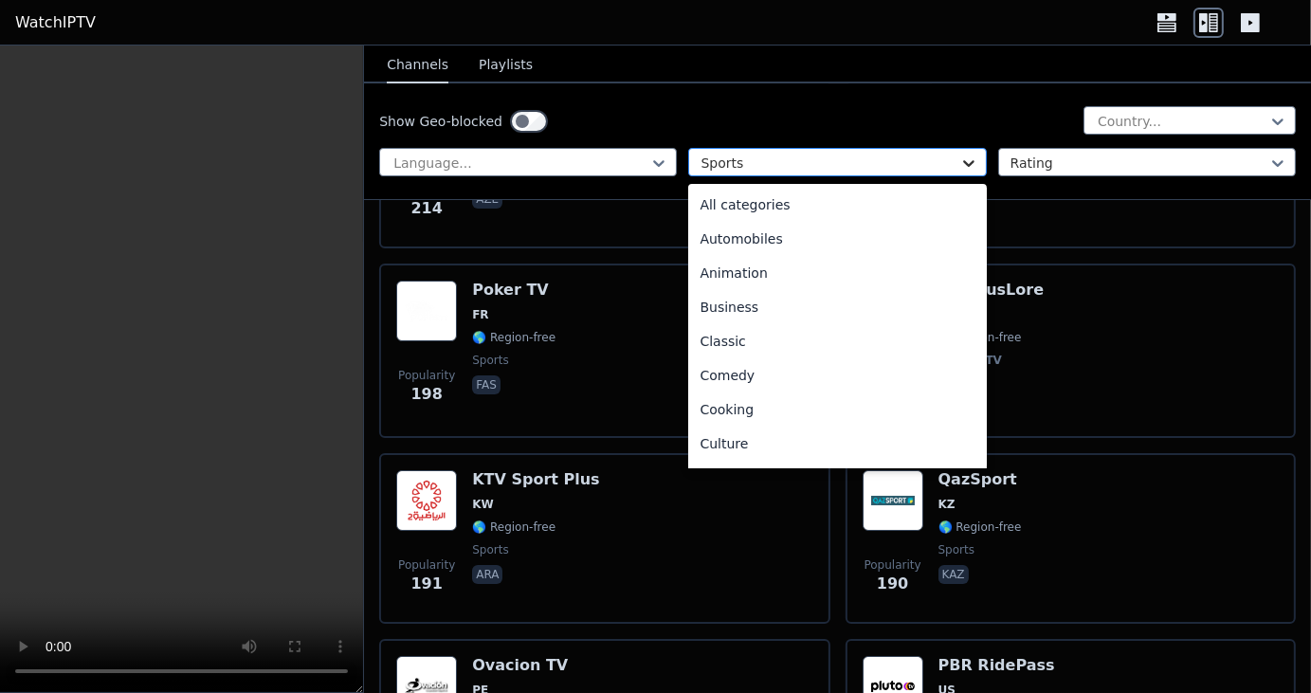
click at [960, 156] on icon at bounding box center [969, 163] width 19 height 19
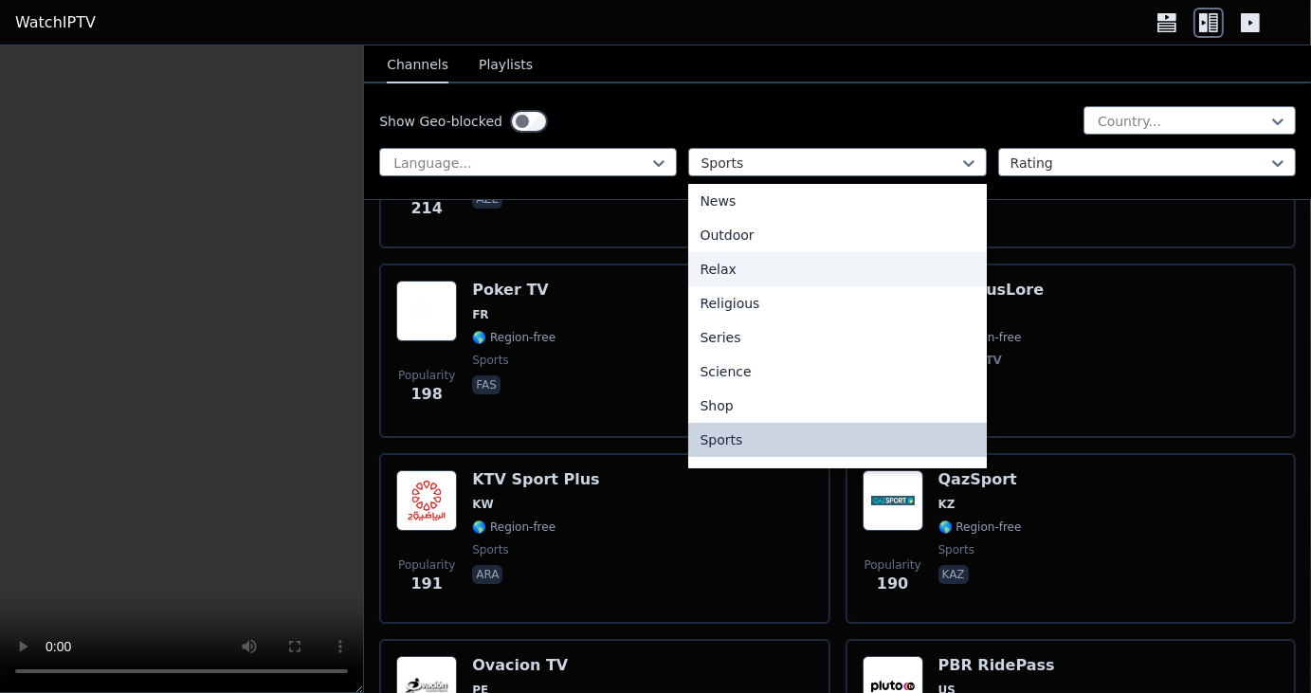
click at [741, 267] on div "Relax" at bounding box center [837, 269] width 298 height 34
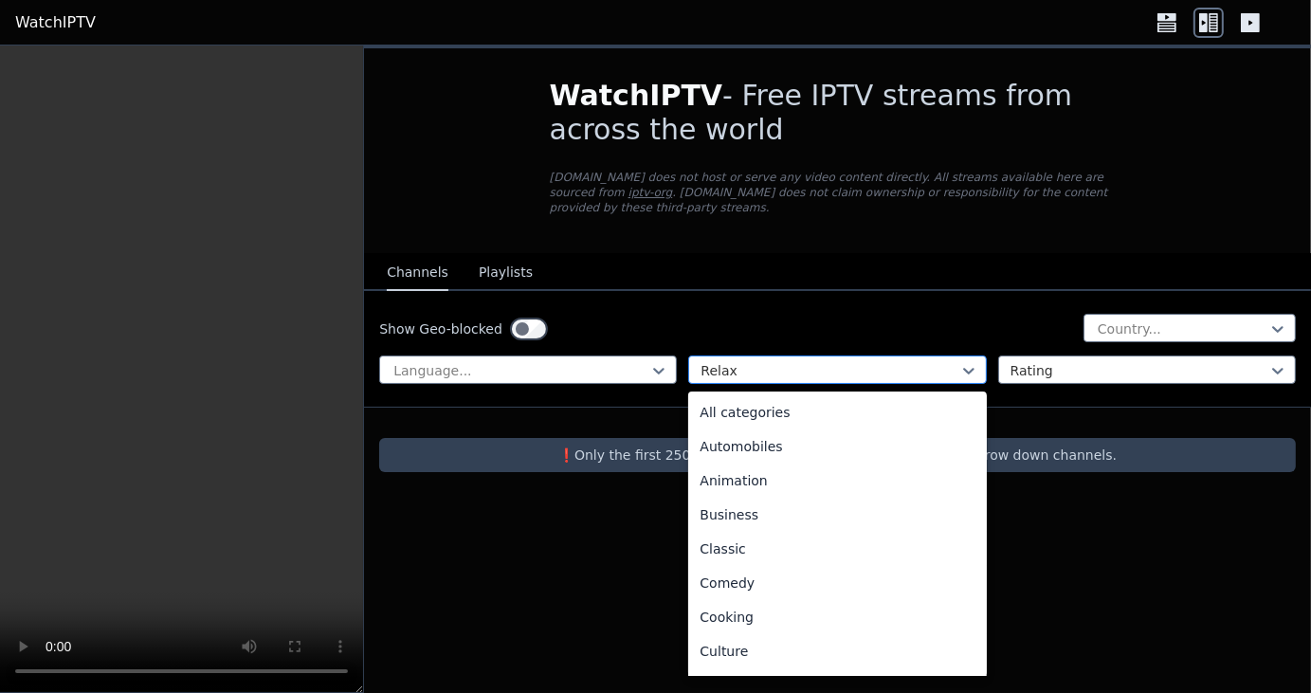
scroll to position [413, 0]
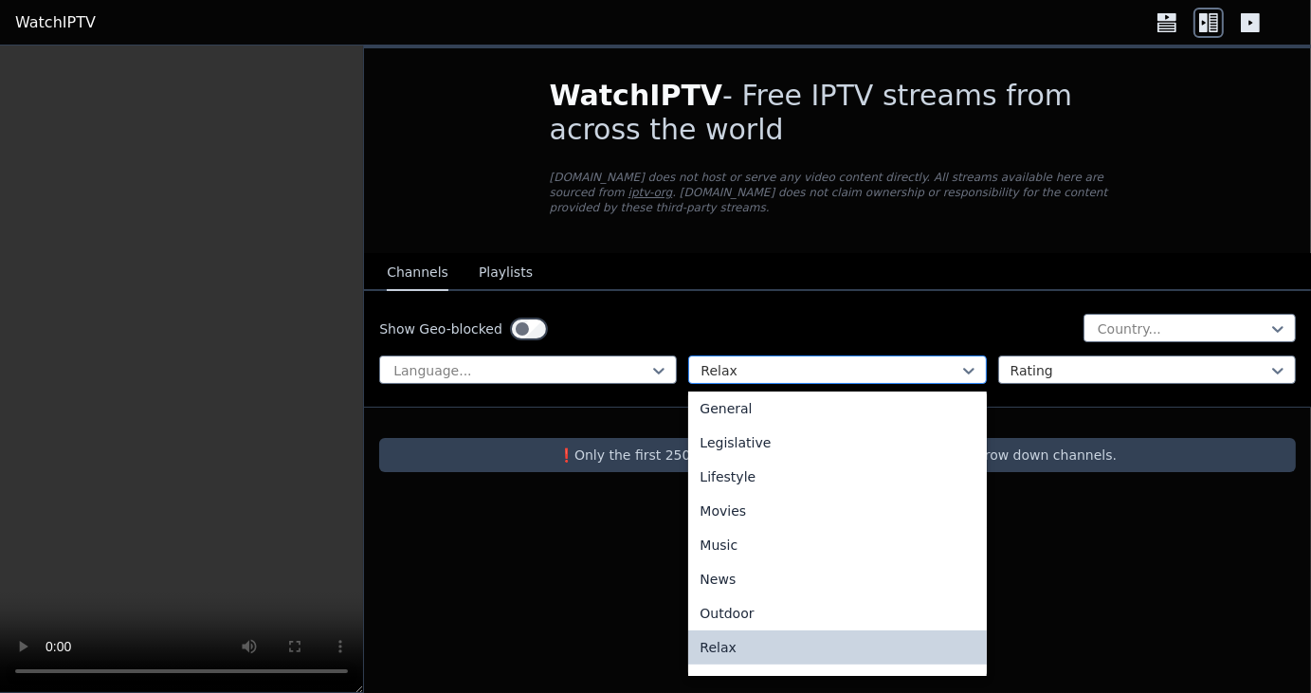
click at [891, 367] on div "Relax" at bounding box center [837, 370] width 298 height 28
click at [727, 535] on div "Music" at bounding box center [837, 545] width 298 height 34
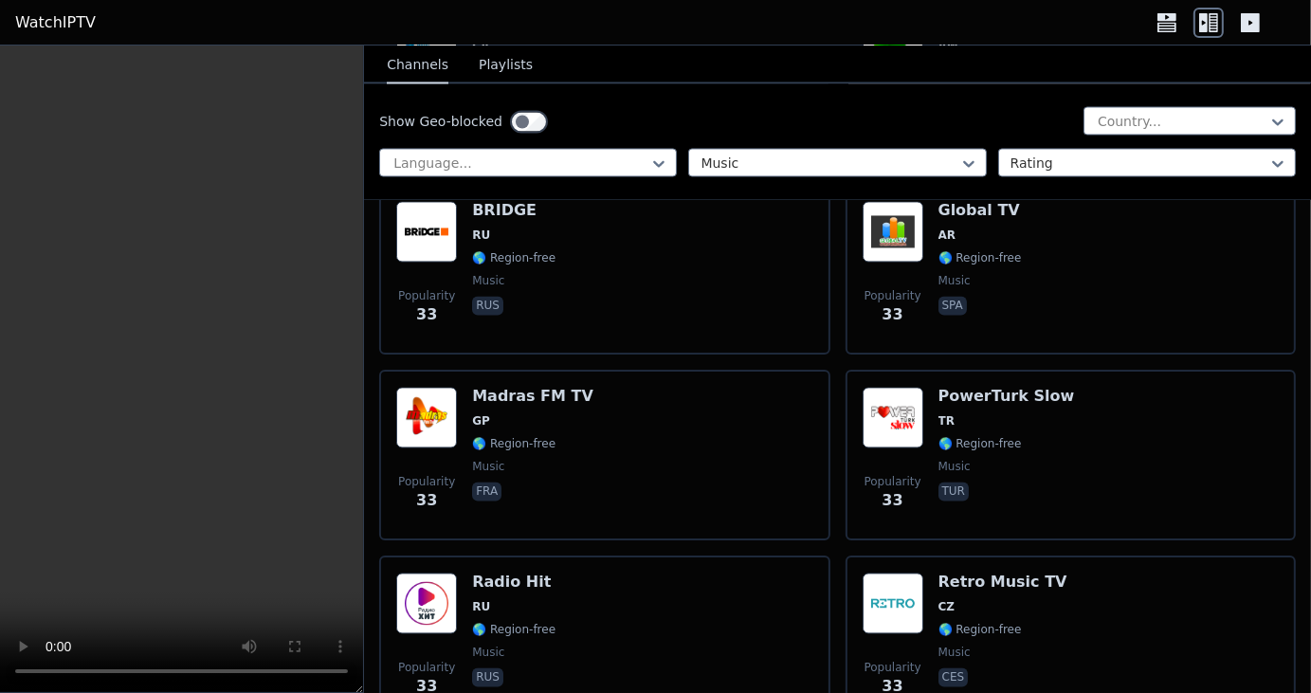
scroll to position [23068, 0]
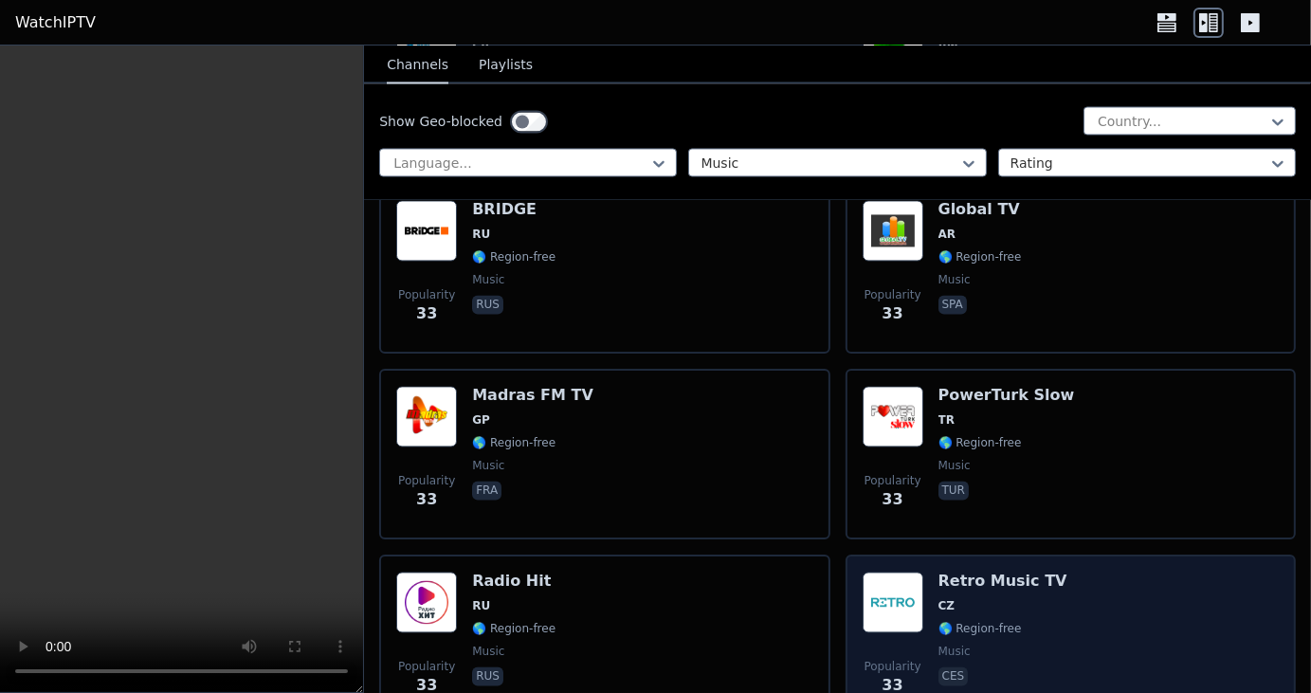
click at [891, 572] on img at bounding box center [893, 602] width 61 height 61
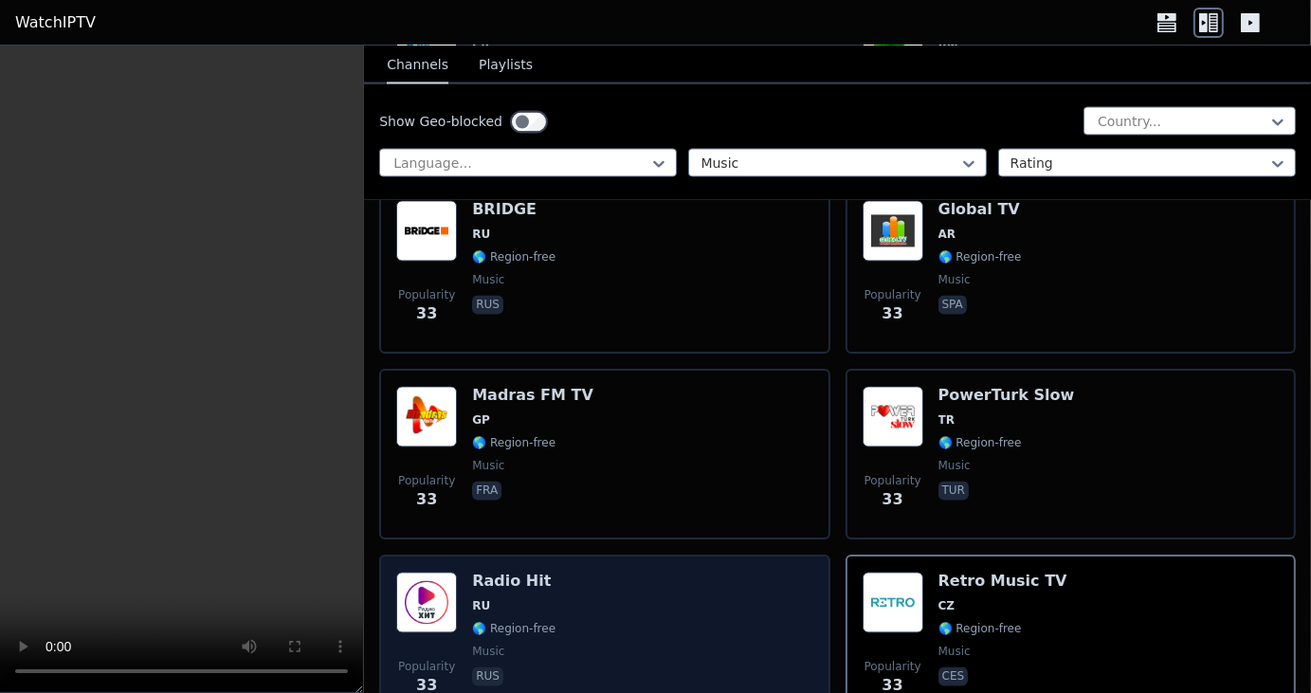
click at [522, 598] on span "RU" at bounding box center [513, 605] width 83 height 15
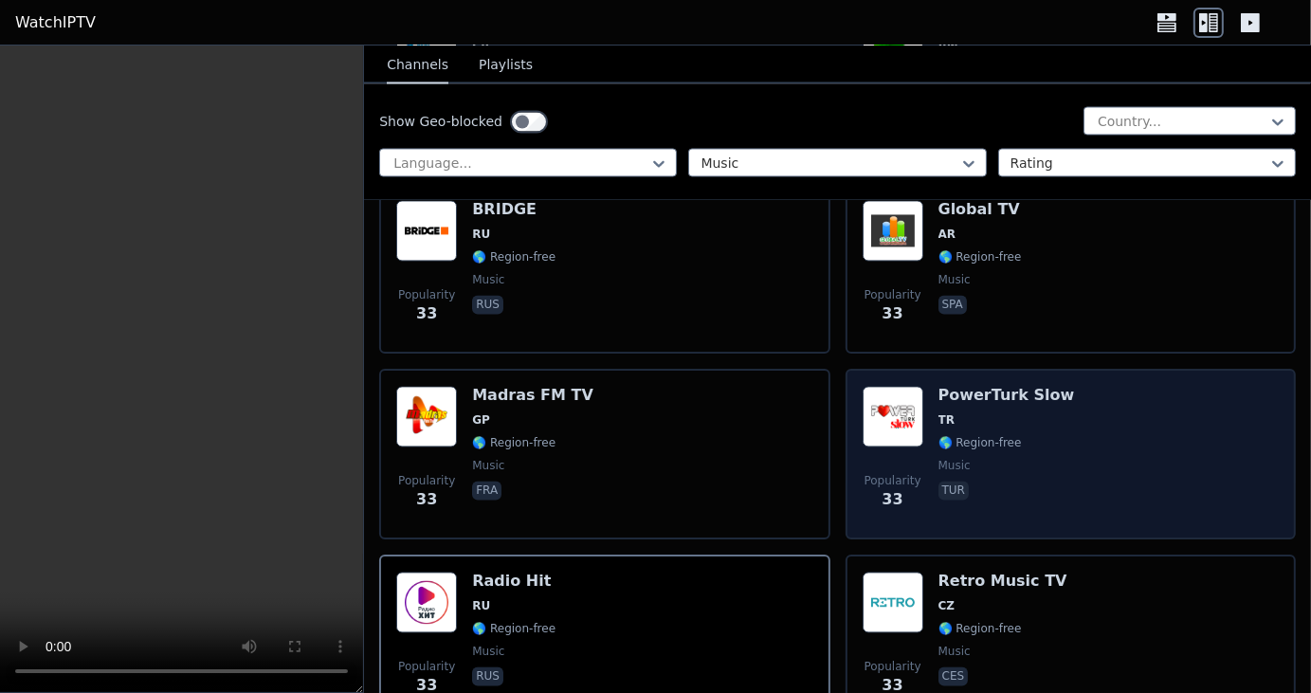
click at [881, 386] on img at bounding box center [893, 416] width 61 height 61
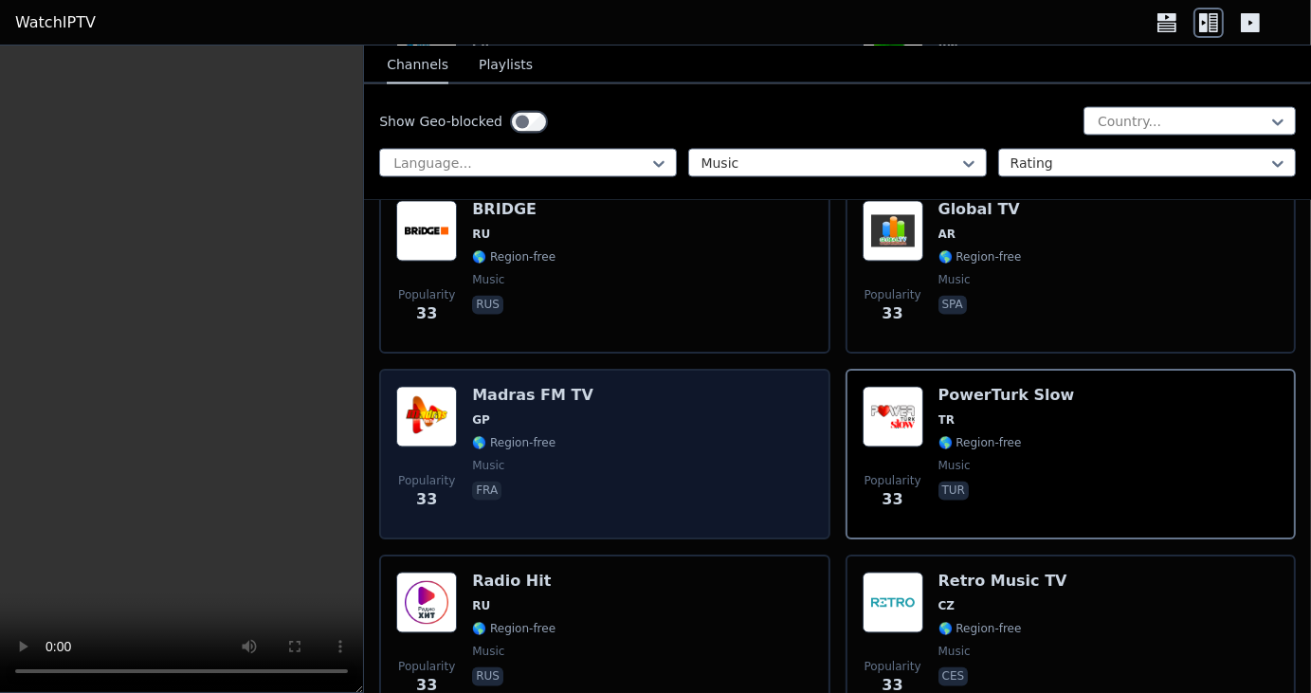
click at [536, 412] on span "GP" at bounding box center [532, 419] width 121 height 15
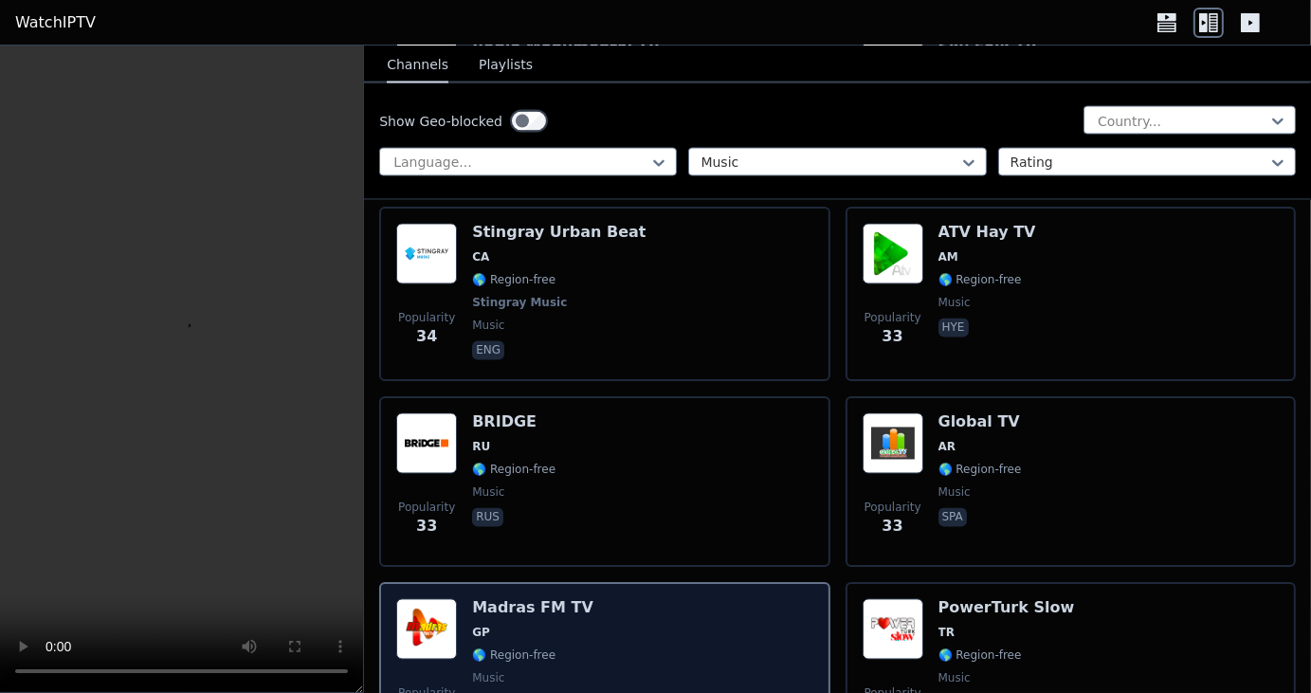
scroll to position [22853, 0]
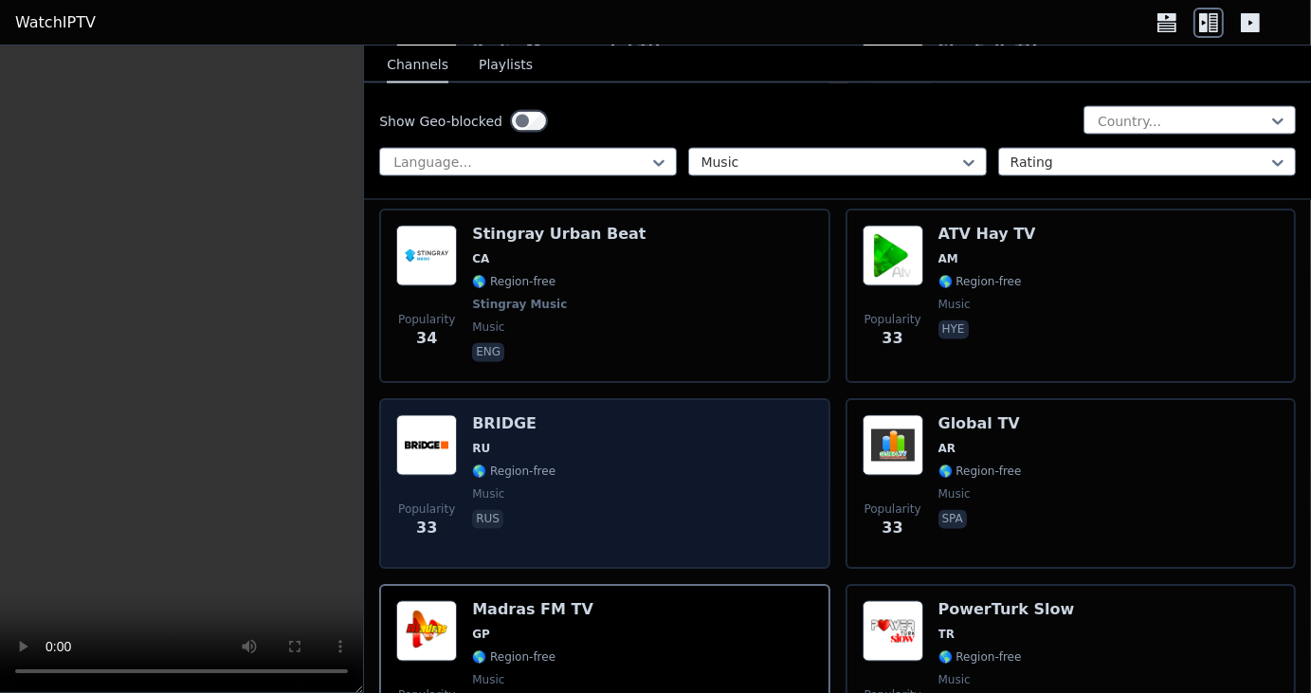
click at [645, 415] on div "Popularity 33 BRIDGE RU 🌎 Region-free music rus" at bounding box center [604, 483] width 416 height 137
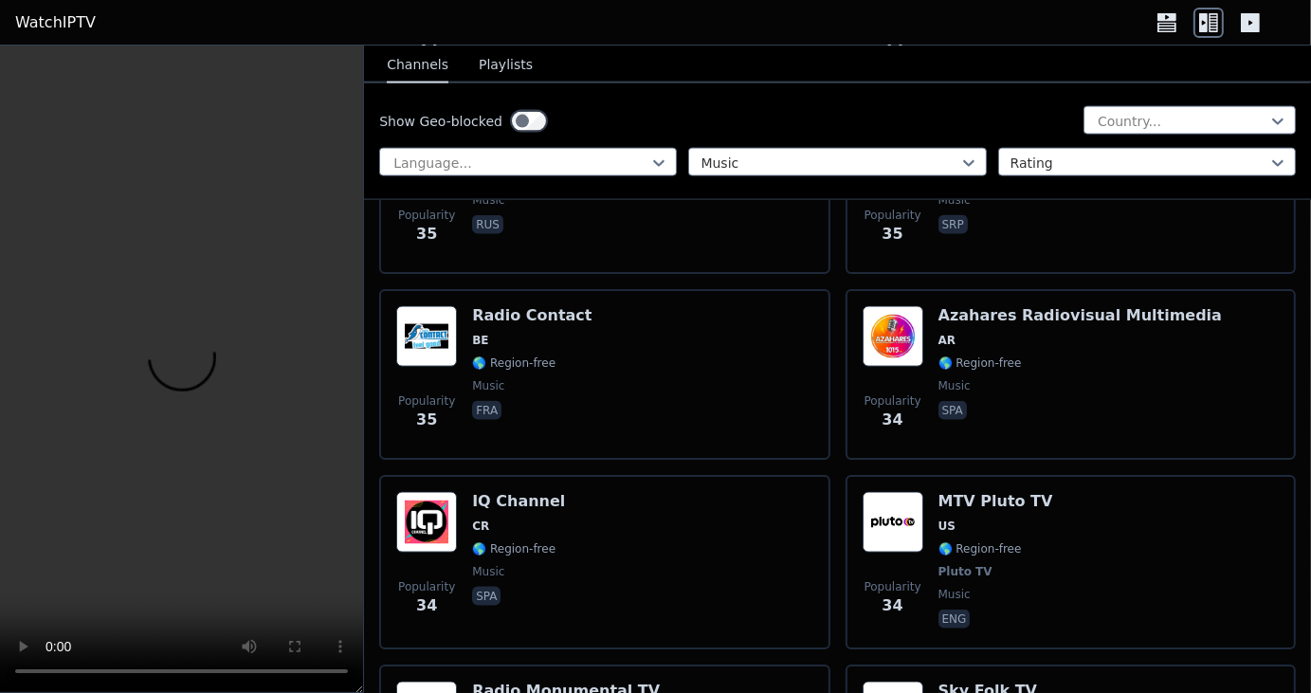
scroll to position [22208, 0]
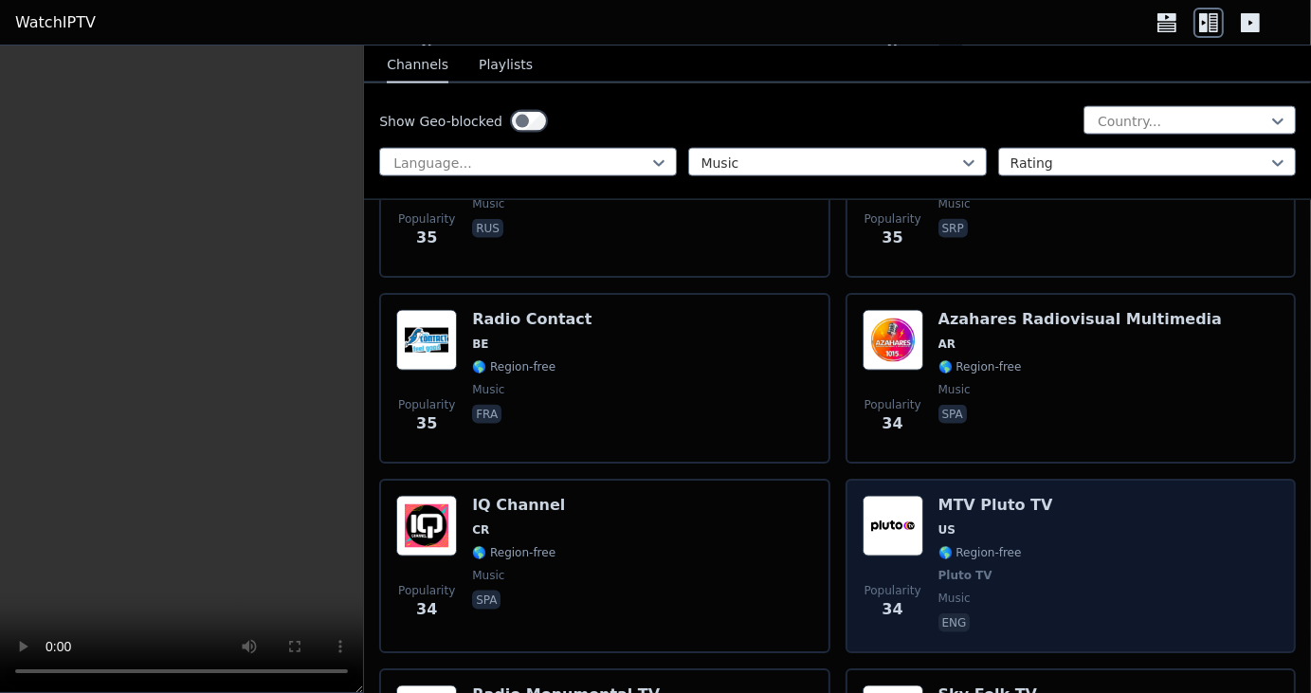
click at [891, 496] on img at bounding box center [893, 526] width 61 height 61
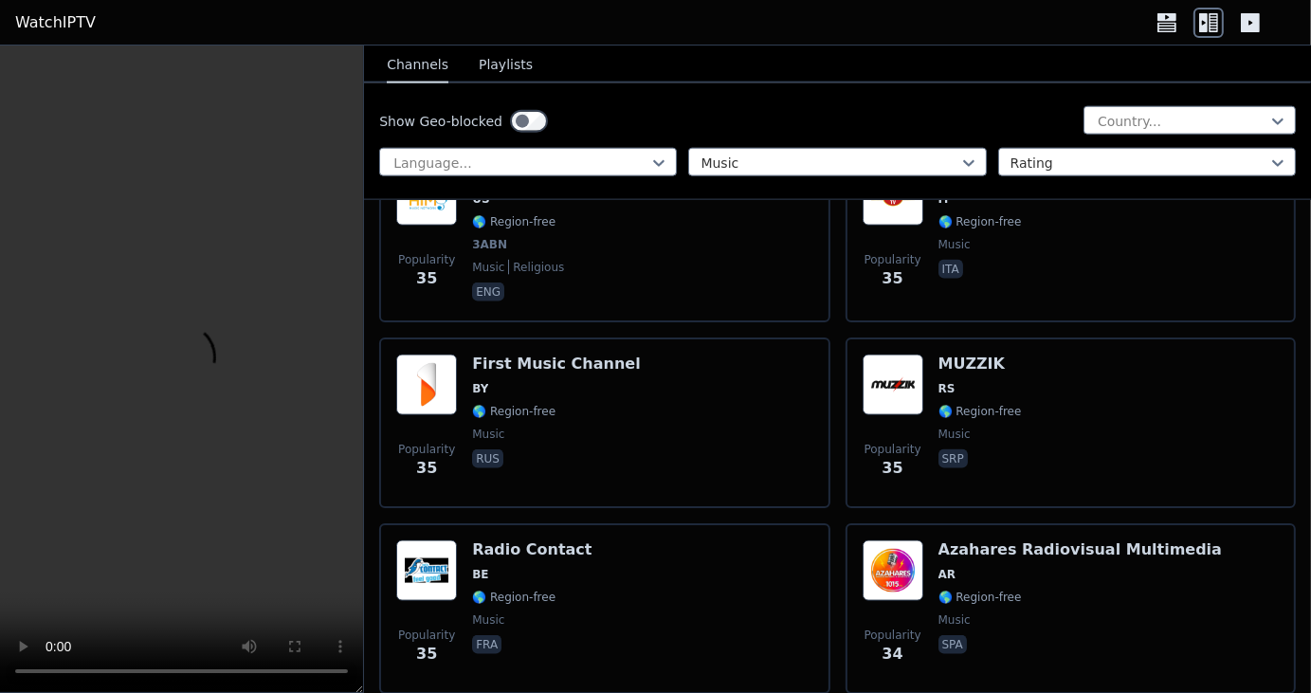
scroll to position [21975, 0]
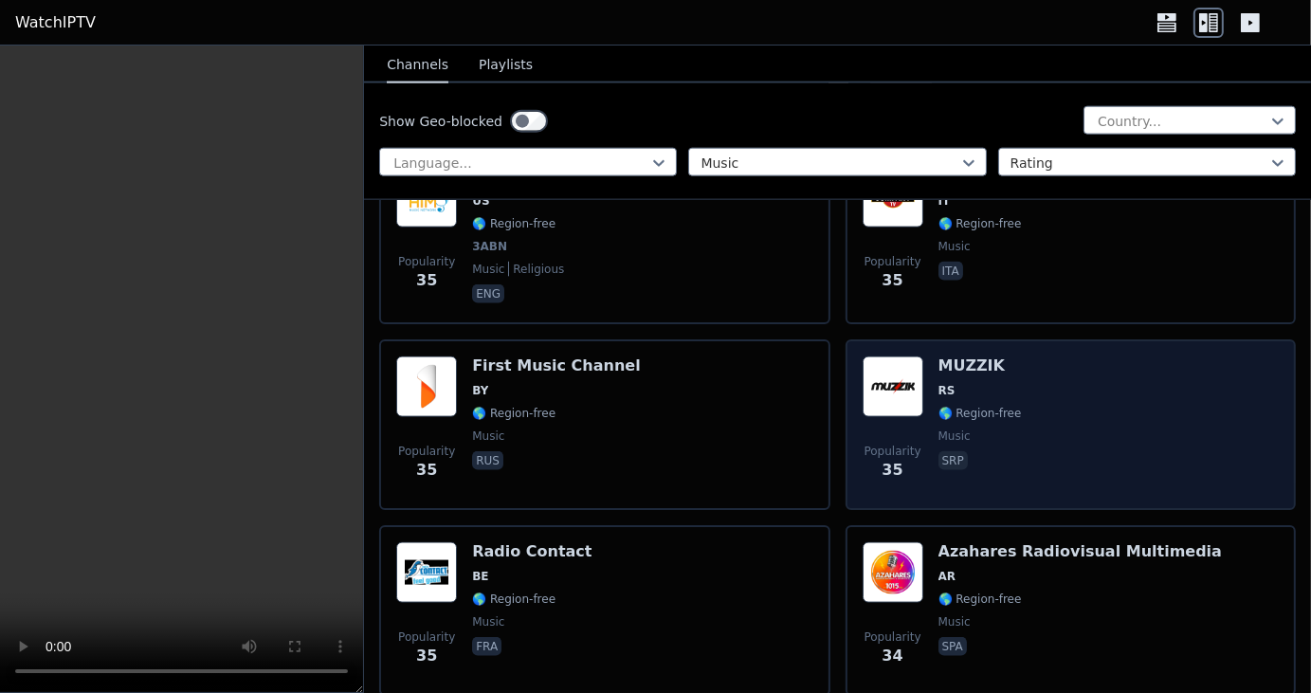
click at [889, 357] on img at bounding box center [893, 387] width 61 height 61
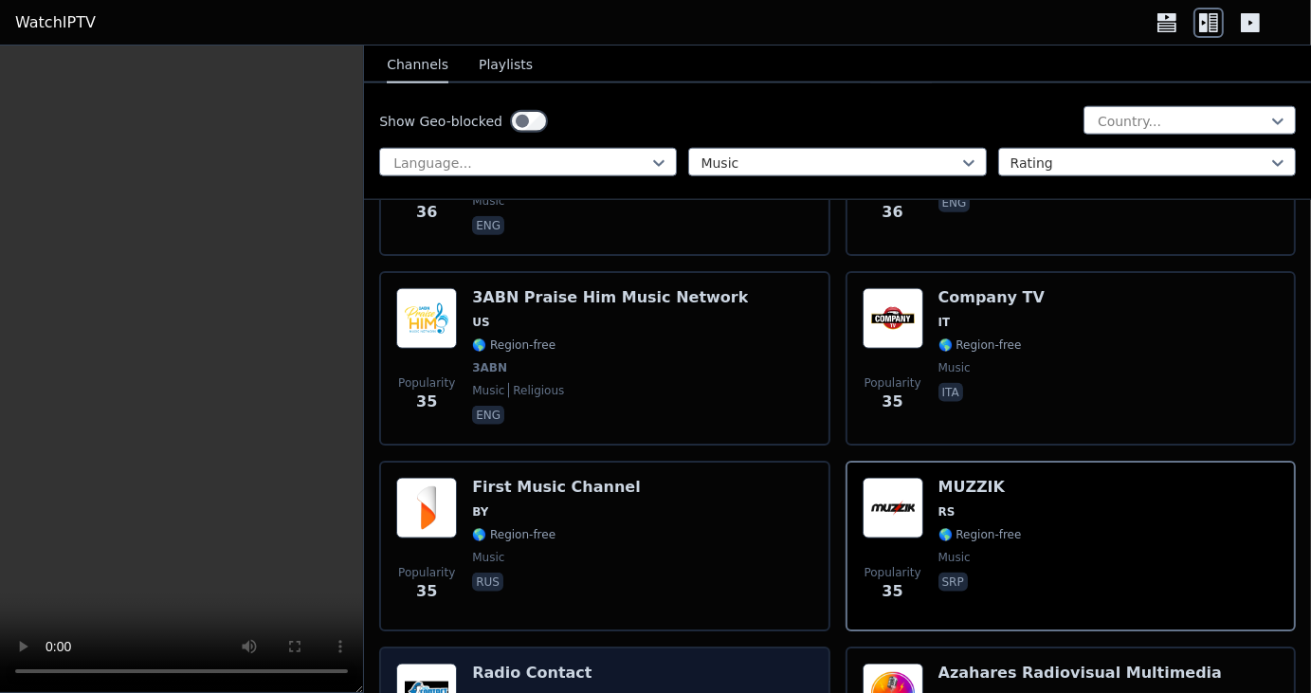
scroll to position [21850, 0]
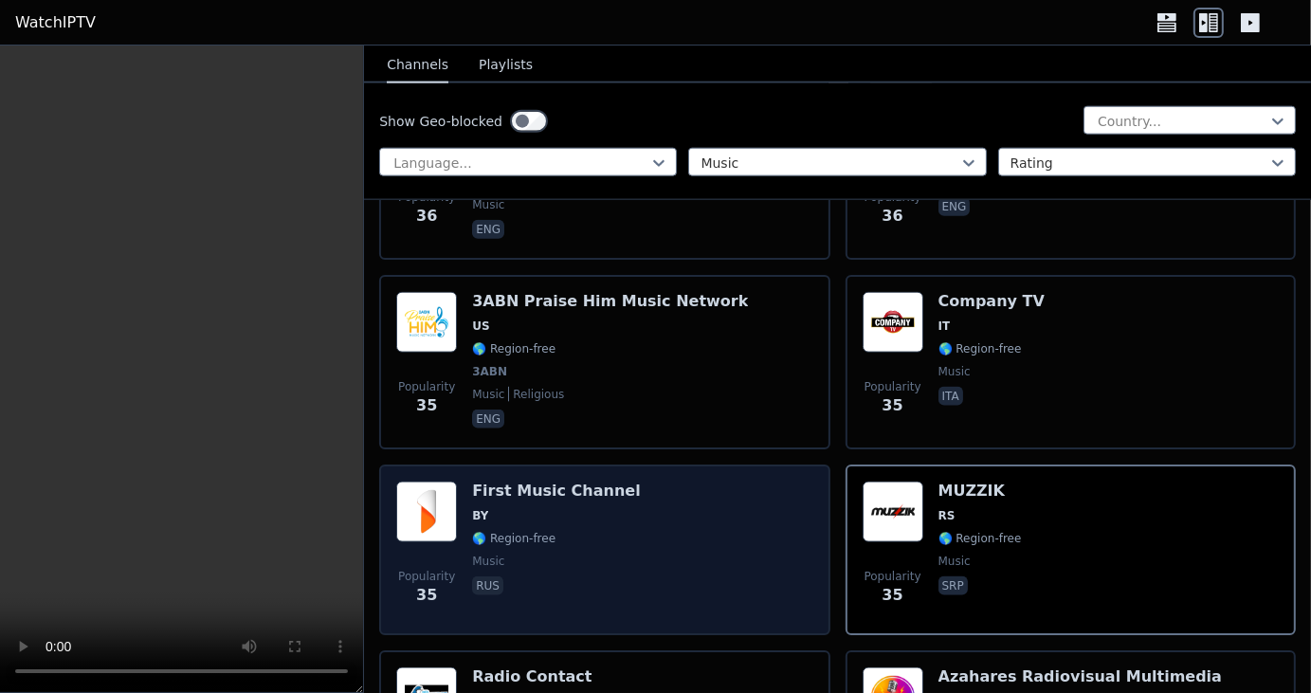
click at [576, 508] on span "BY" at bounding box center [556, 515] width 168 height 15
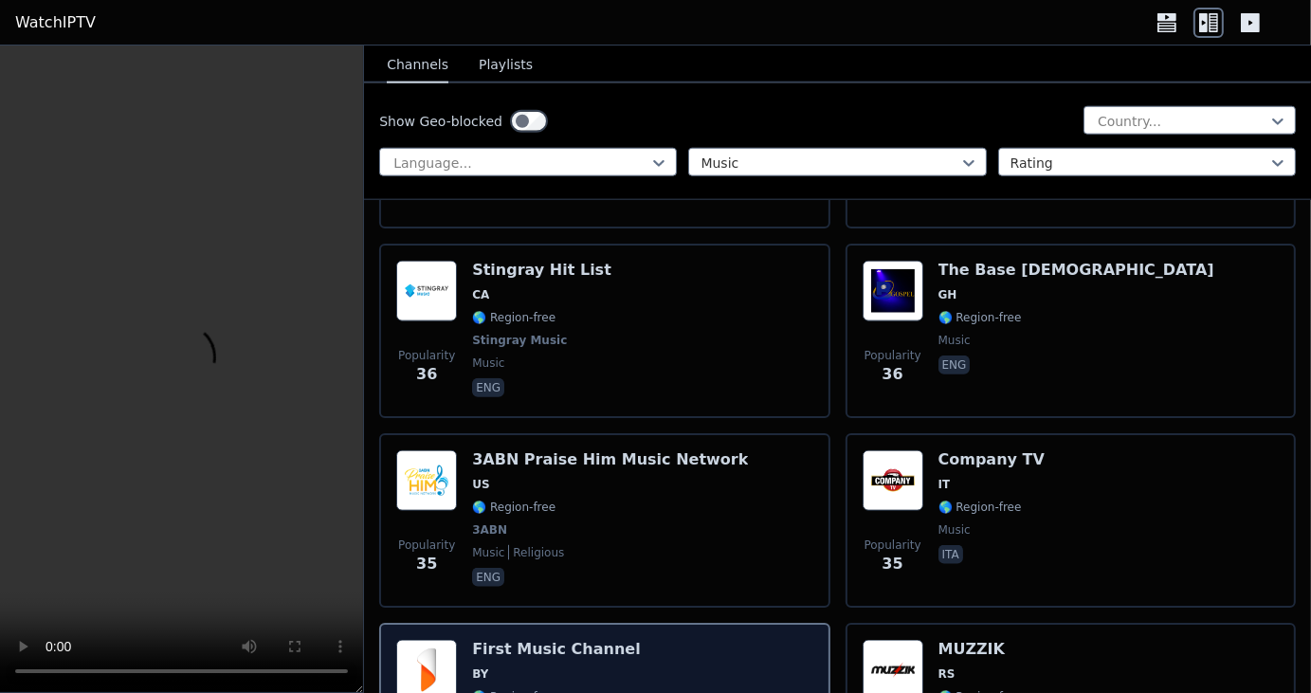
scroll to position [21679, 0]
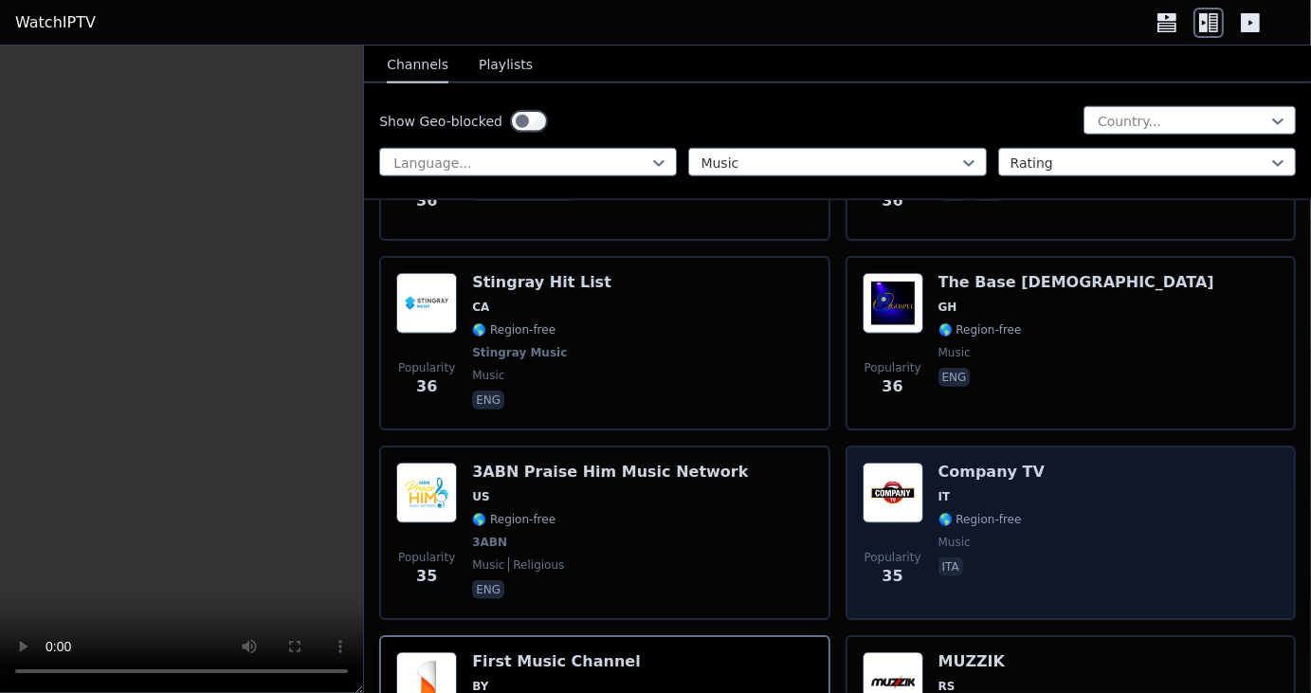
click at [891, 463] on img at bounding box center [893, 493] width 61 height 61
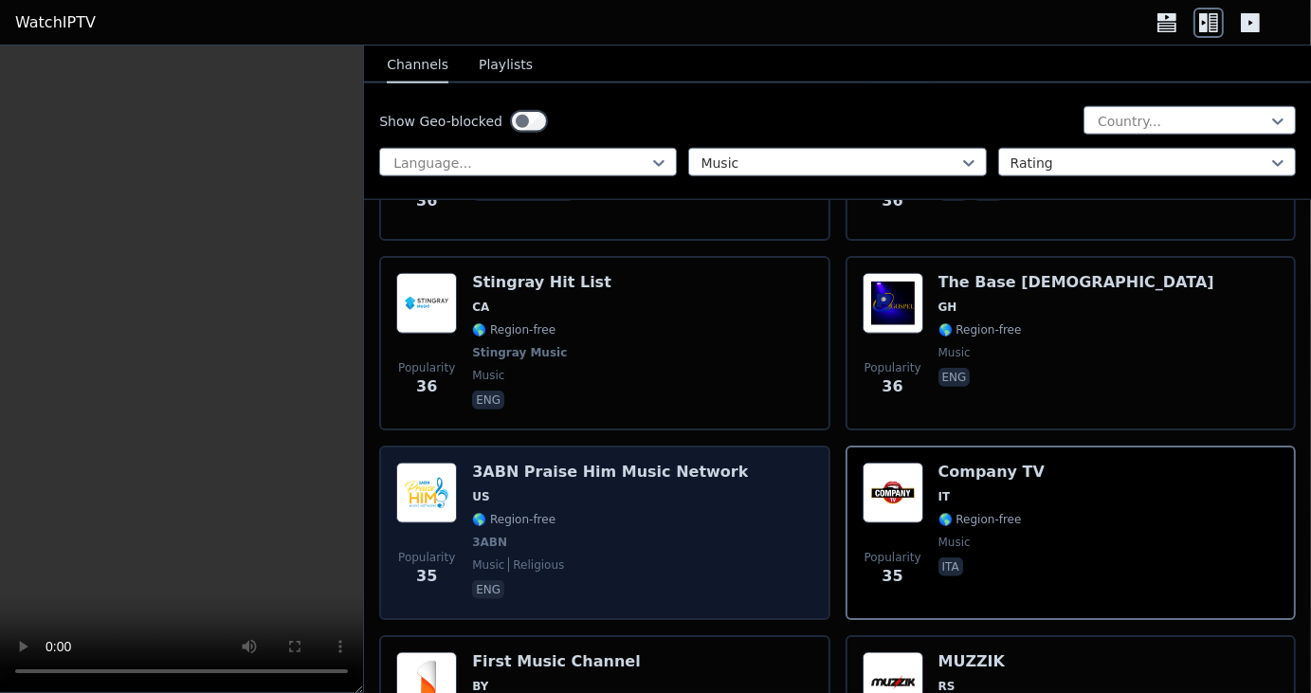
click at [613, 512] on span "🌎 Region-free" at bounding box center [610, 519] width 276 height 15
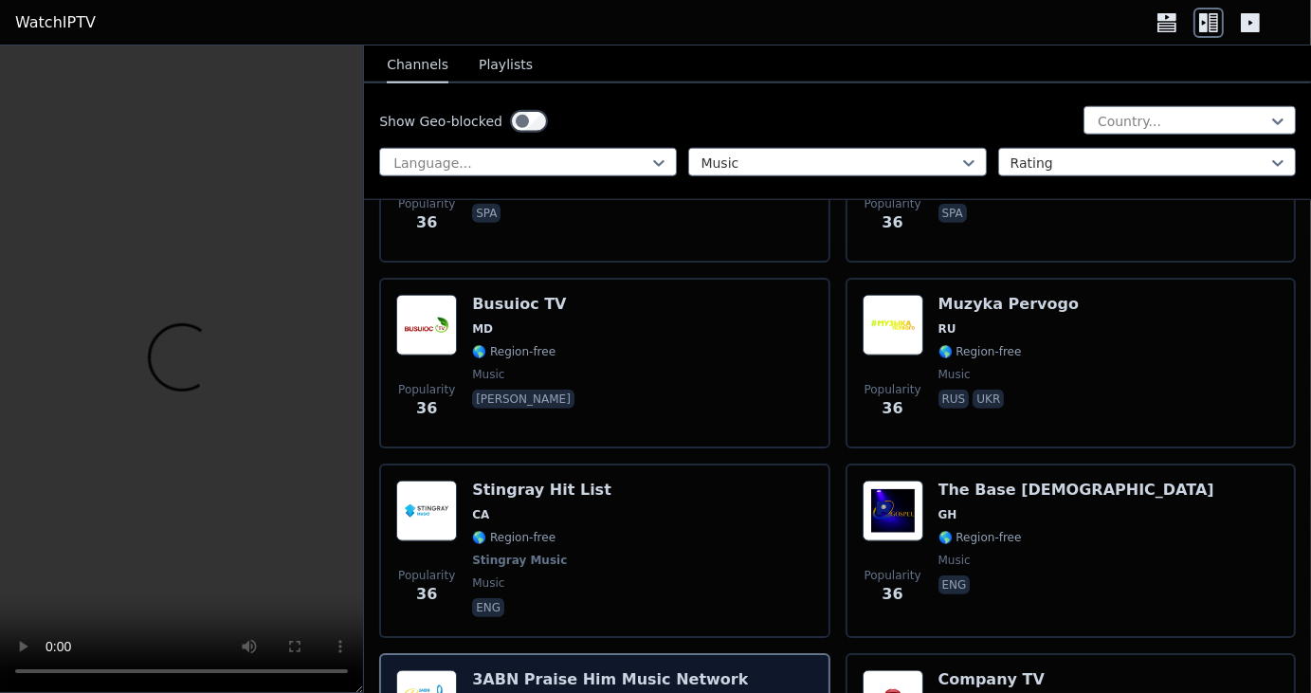
scroll to position [21471, 0]
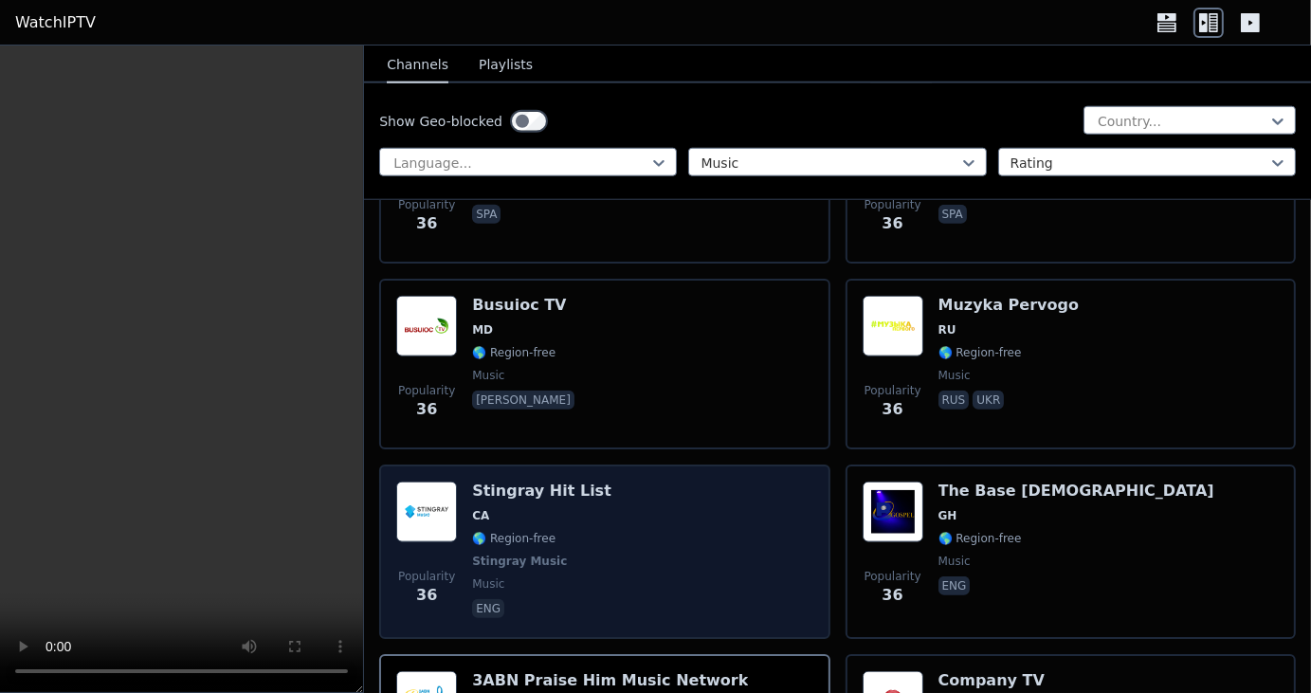
click at [497, 482] on div "Stingray Hit List CA 🌎 Region-free Stingray Music music eng" at bounding box center [541, 552] width 139 height 140
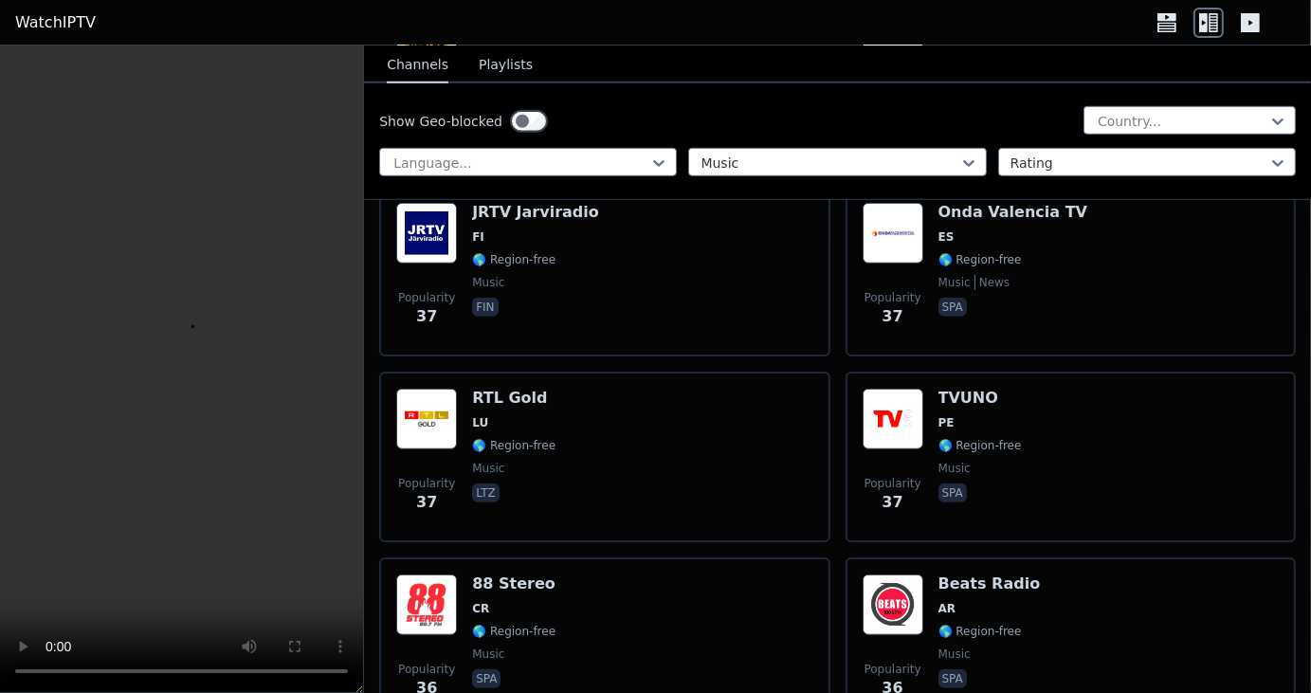
scroll to position [21002, 0]
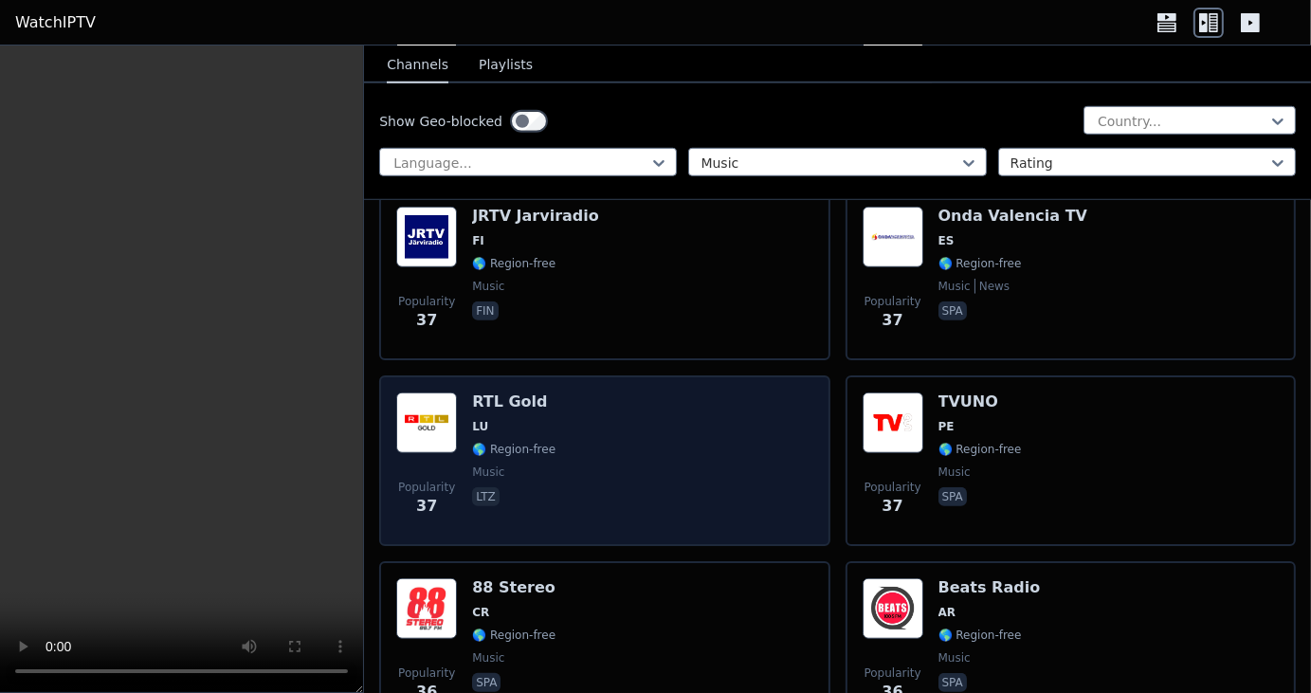
click at [501, 393] on div "RTL Gold LU 🌎 Region-free music ltz" at bounding box center [513, 461] width 83 height 137
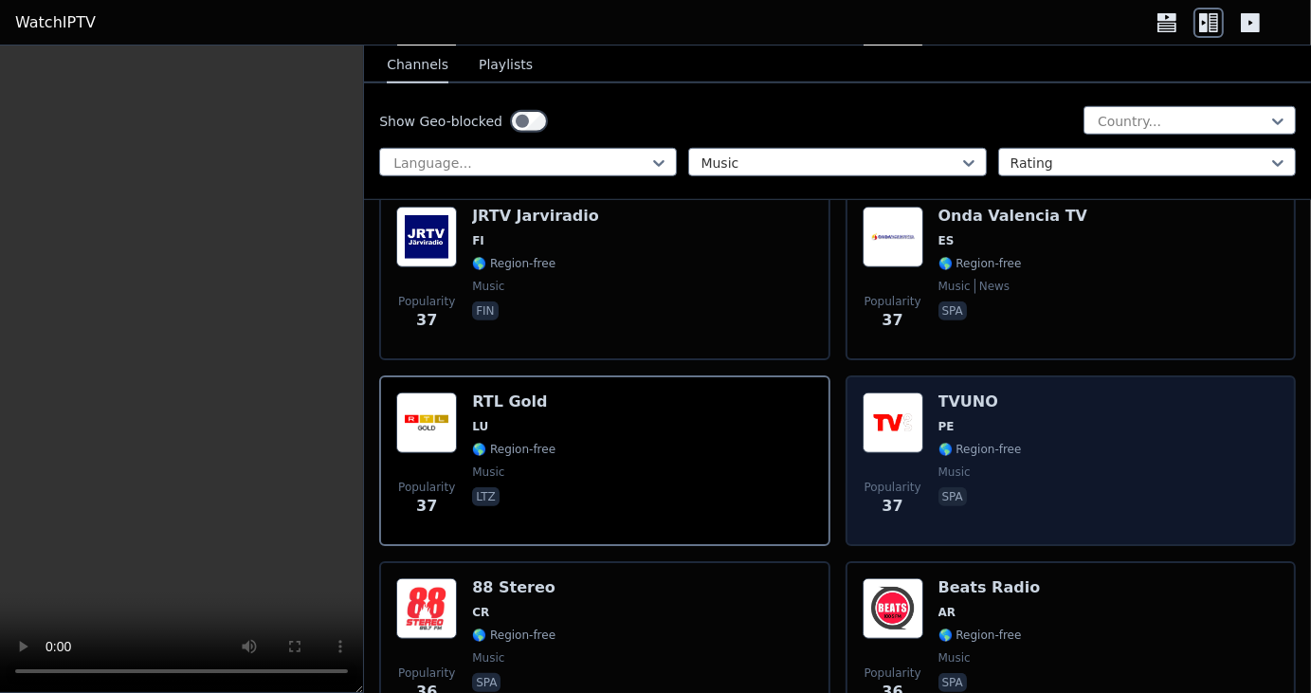
click at [910, 393] on img at bounding box center [893, 423] width 61 height 61
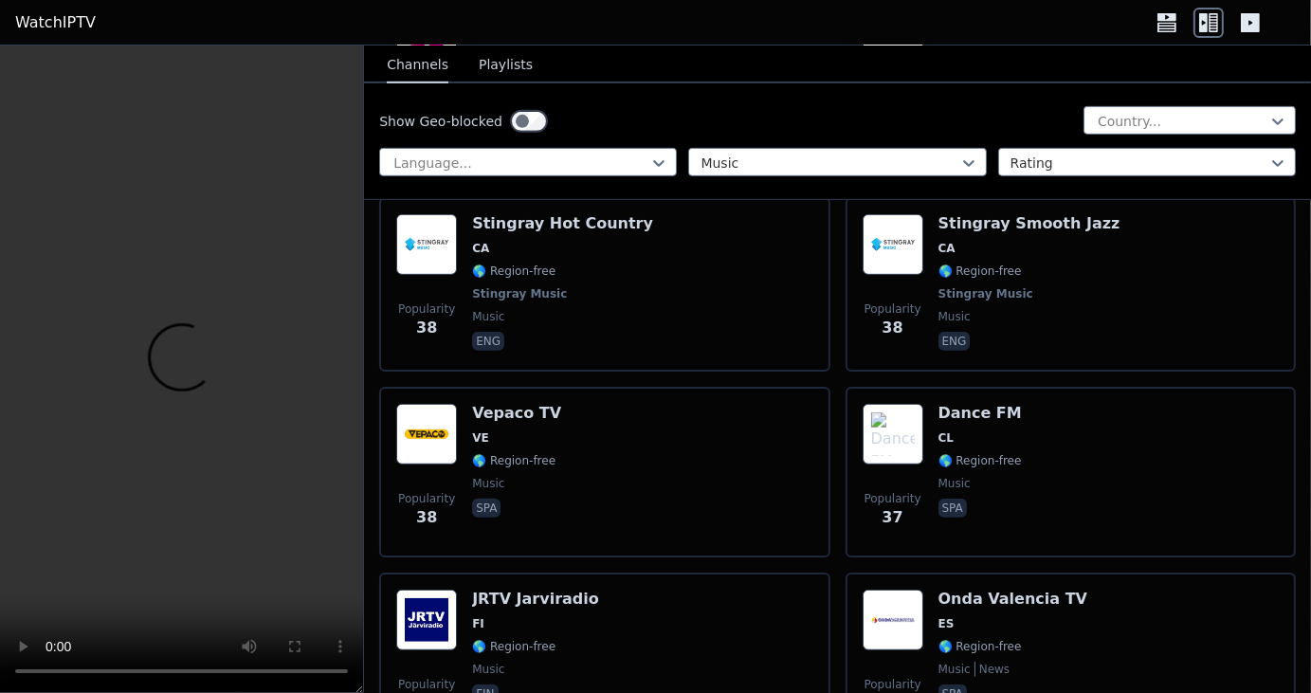
scroll to position [20617, 0]
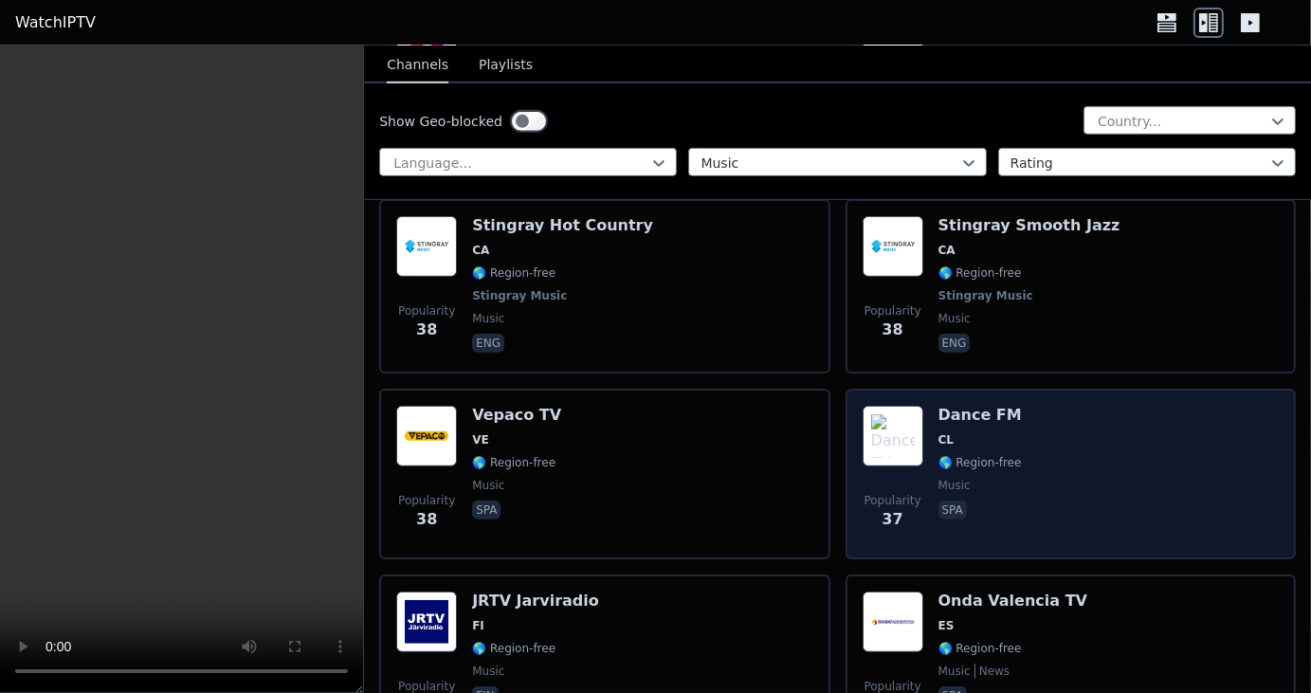
click at [881, 406] on img at bounding box center [893, 436] width 61 height 61
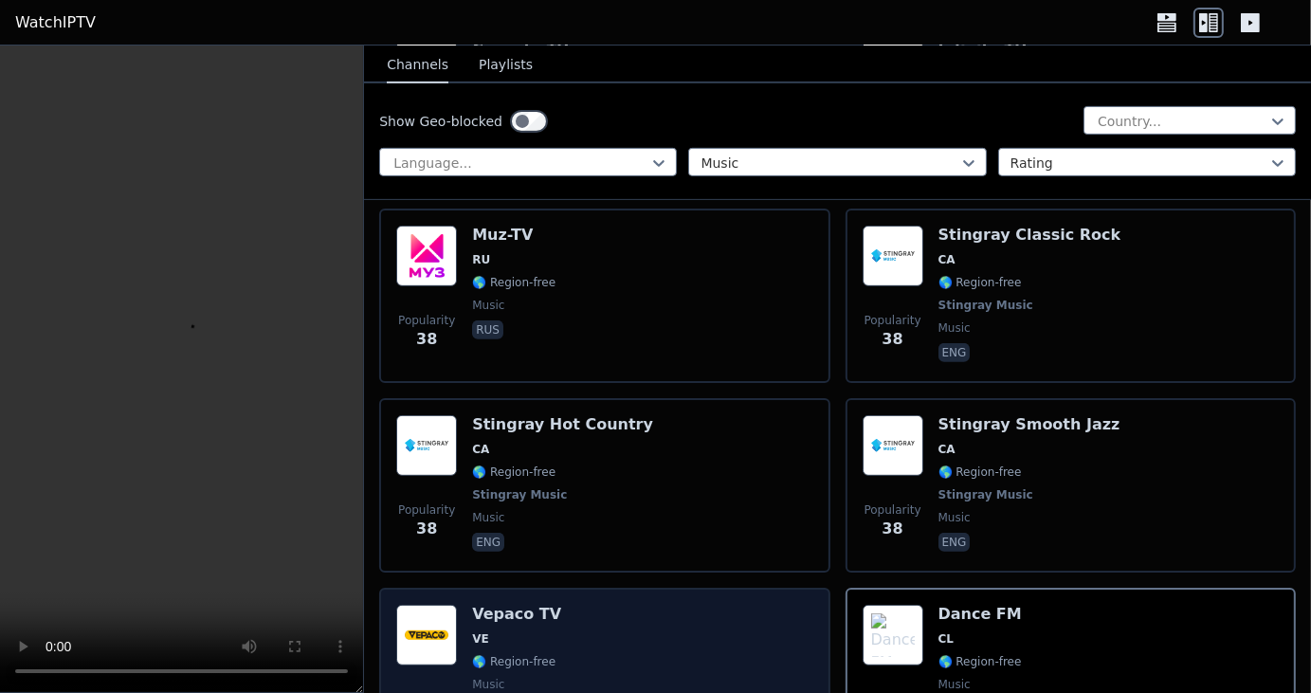
scroll to position [20417, 0]
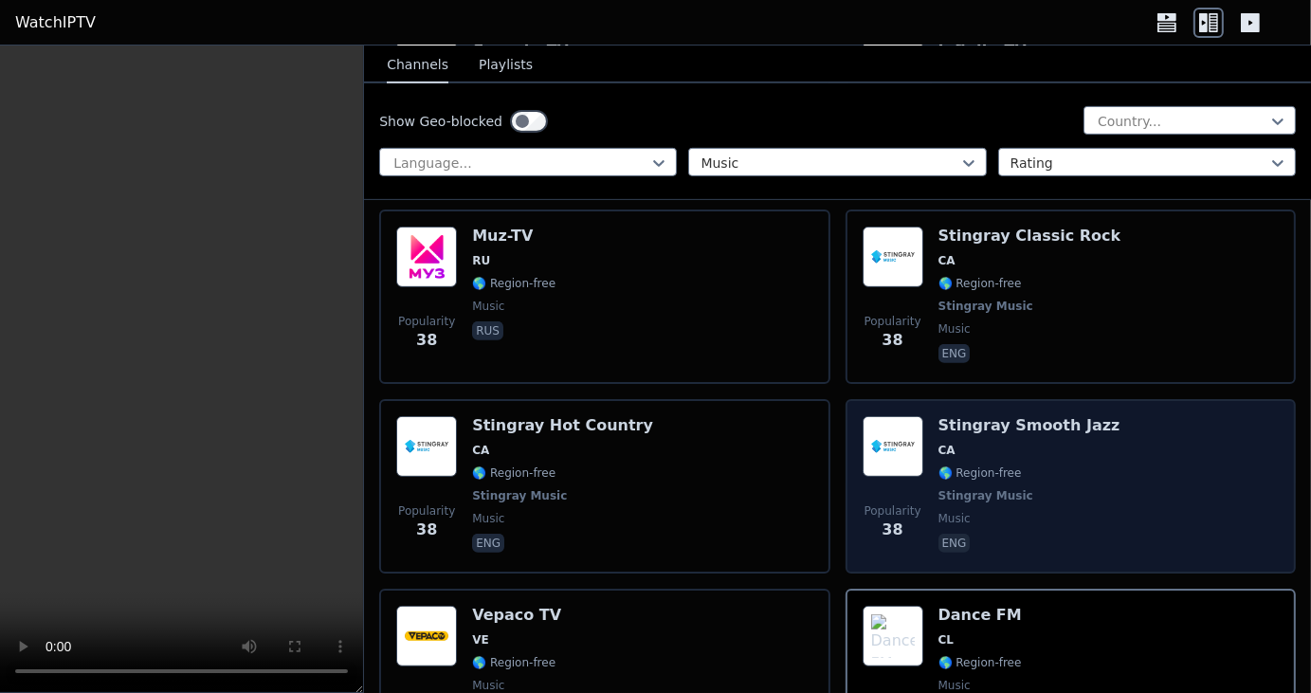
click at [877, 416] on img at bounding box center [893, 446] width 61 height 61
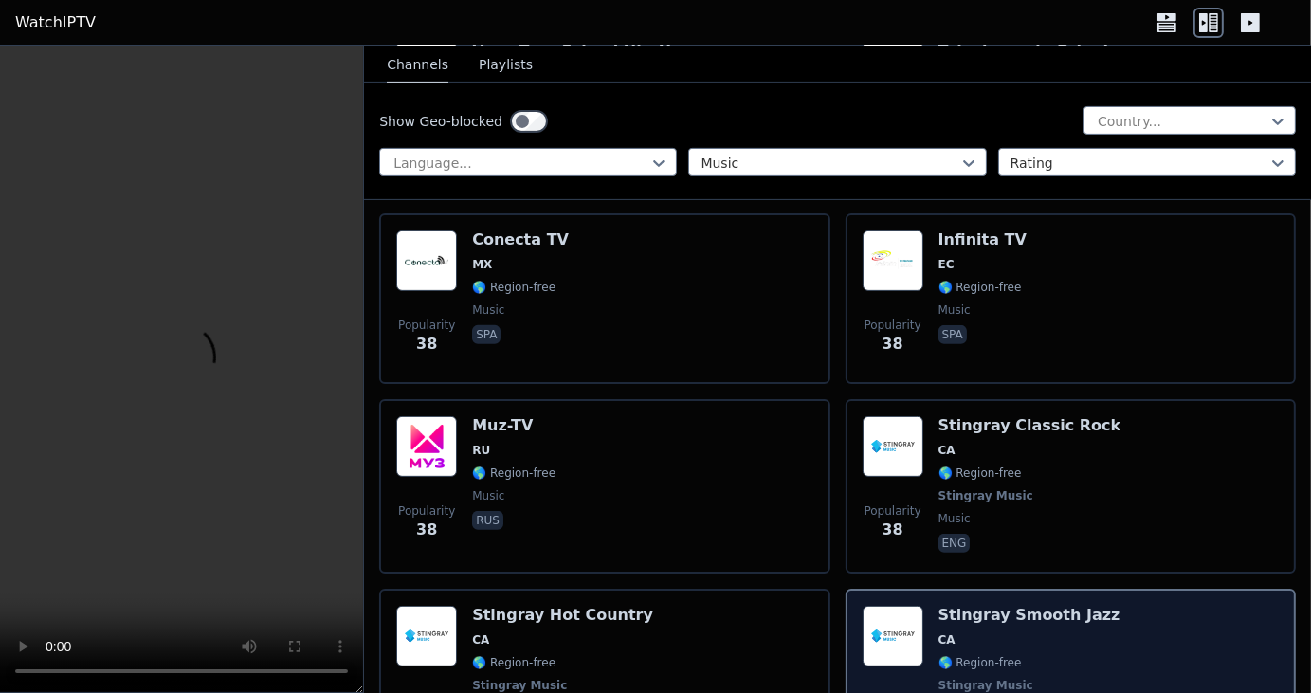
scroll to position [20227, 0]
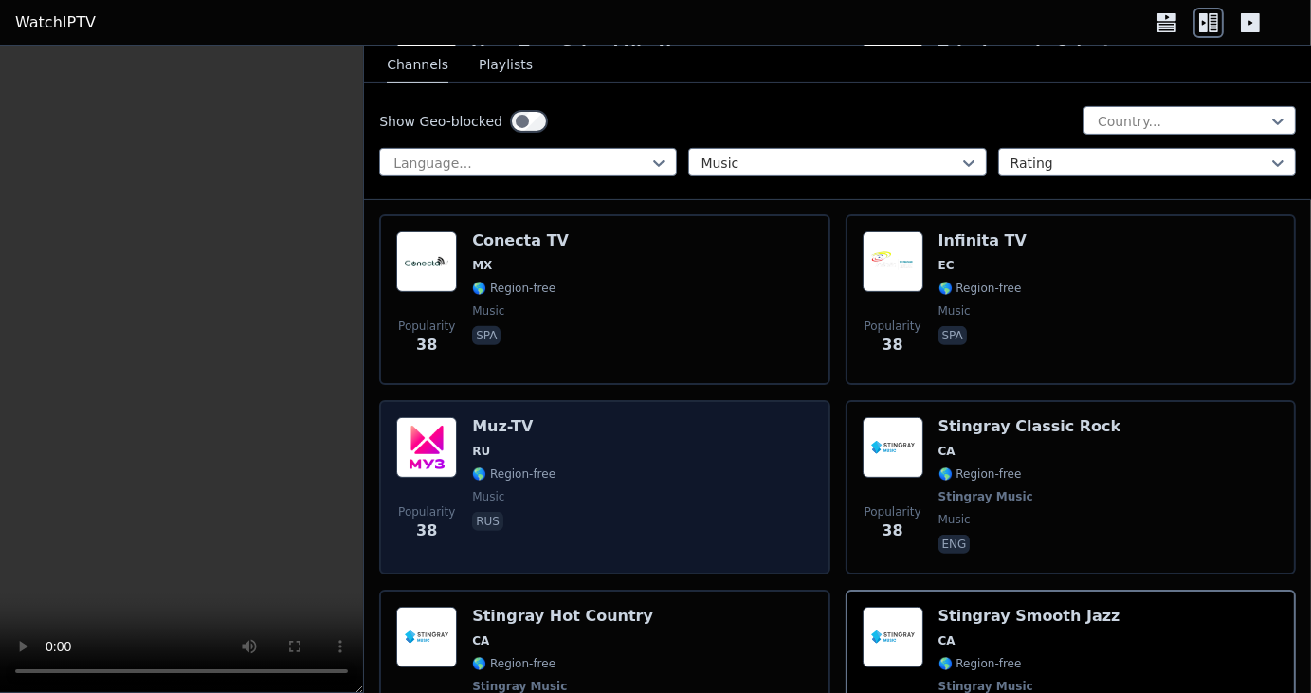
click at [512, 417] on div "Muz-TV RU 🌎 Region-free music rus" at bounding box center [513, 487] width 83 height 140
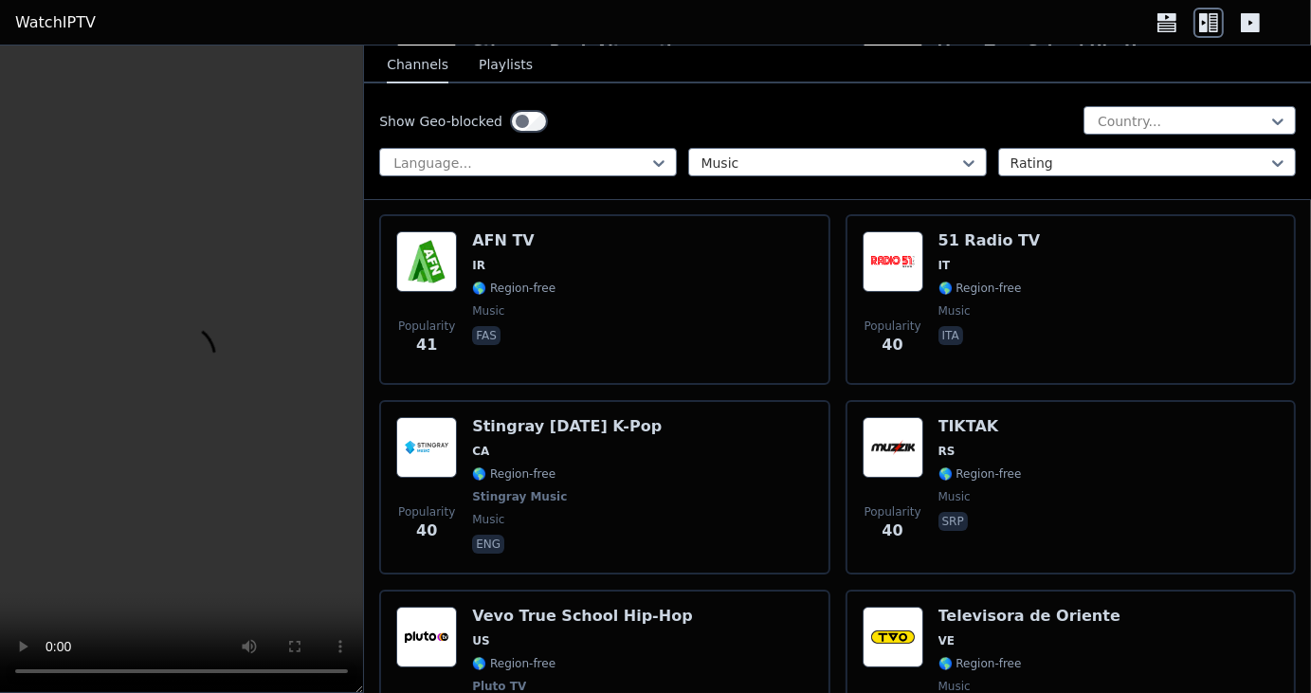
scroll to position [19659, 0]
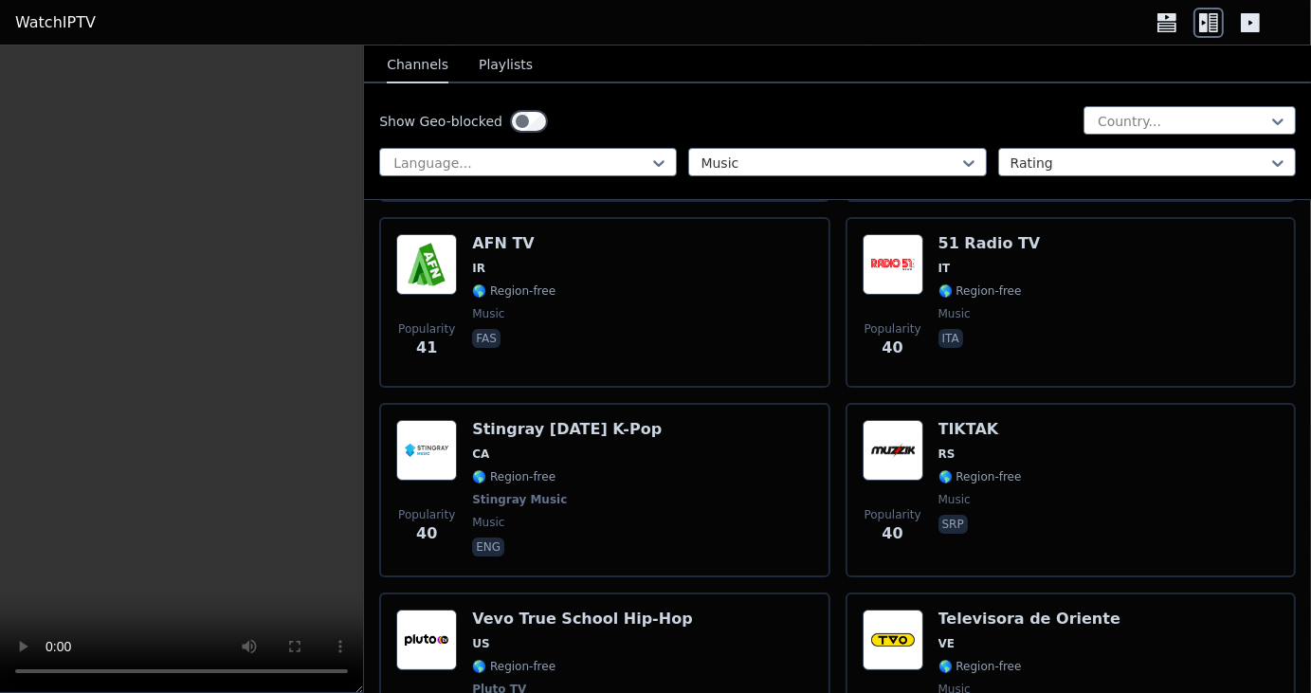
click at [512, 420] on h6 "Stingray Today's K-Pop" at bounding box center [567, 429] width 190 height 19
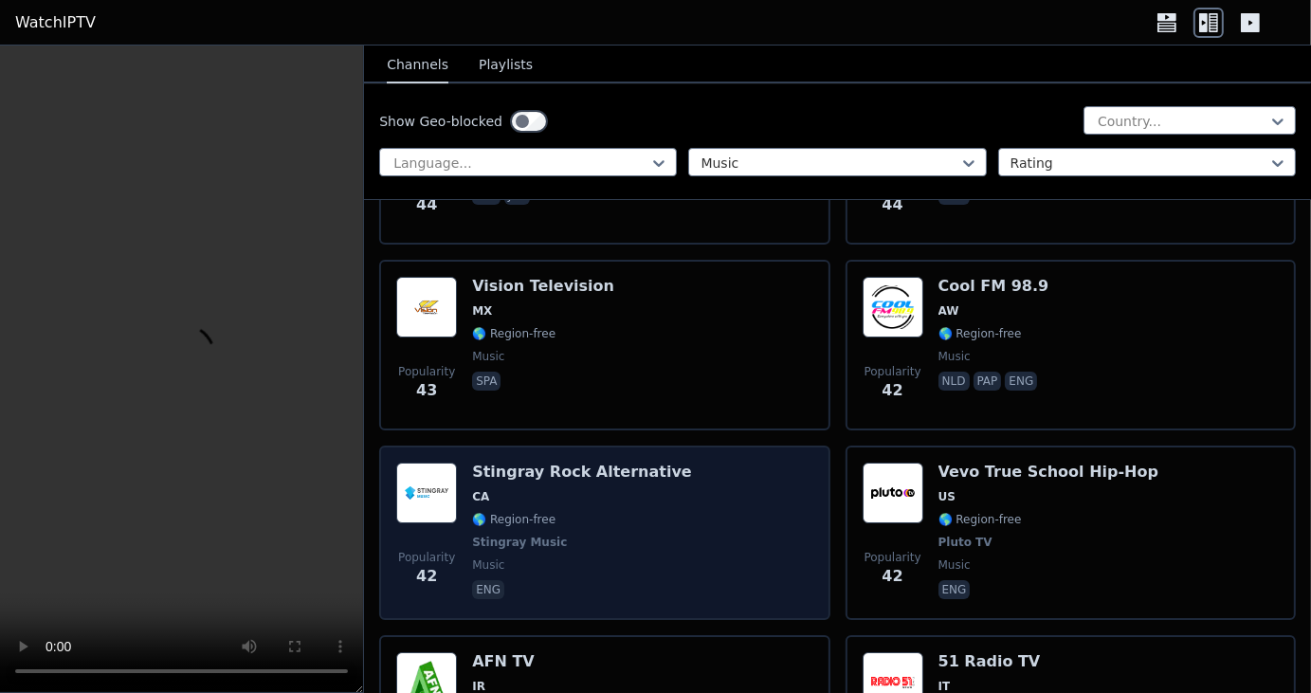
scroll to position [19239, 0]
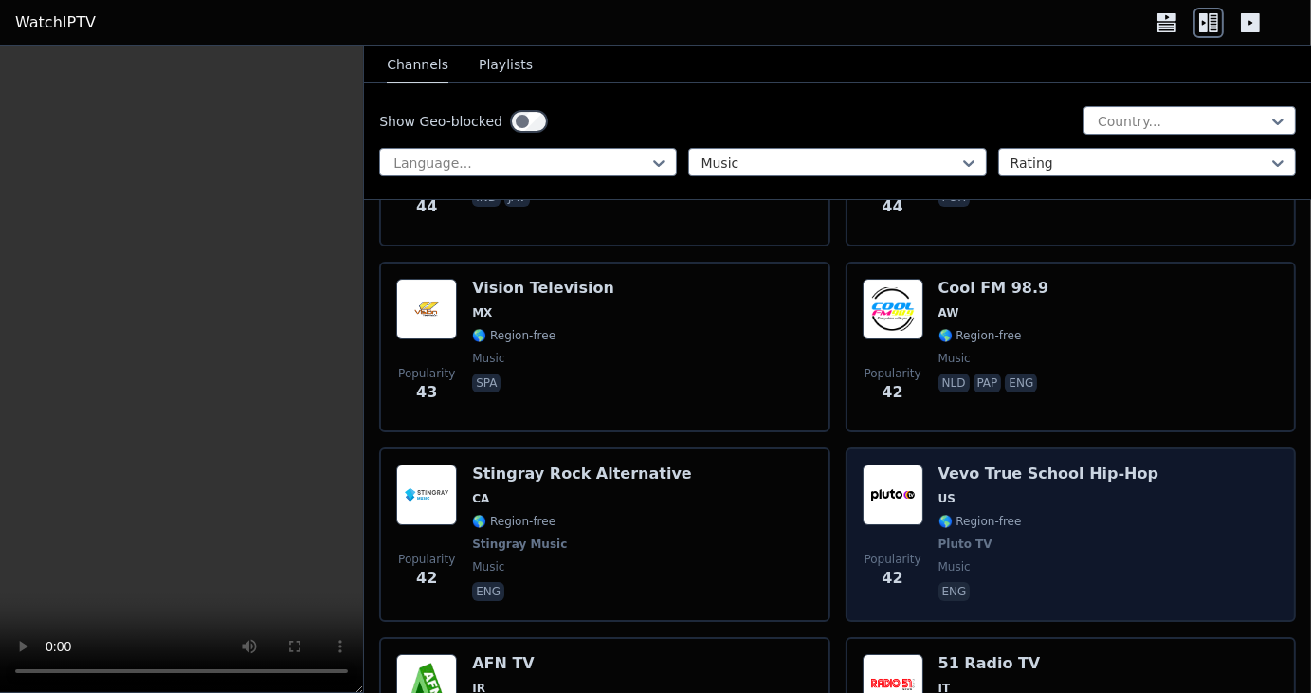
click at [902, 465] on img at bounding box center [893, 495] width 61 height 61
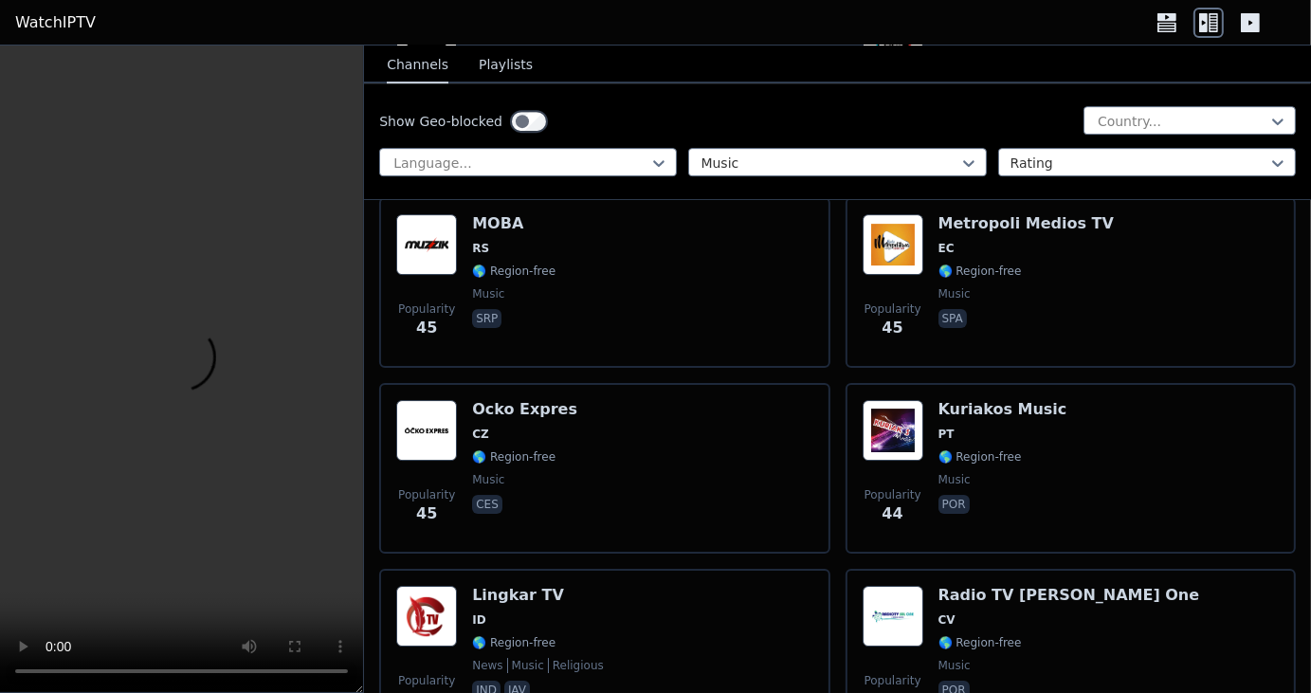
scroll to position [18744, 0]
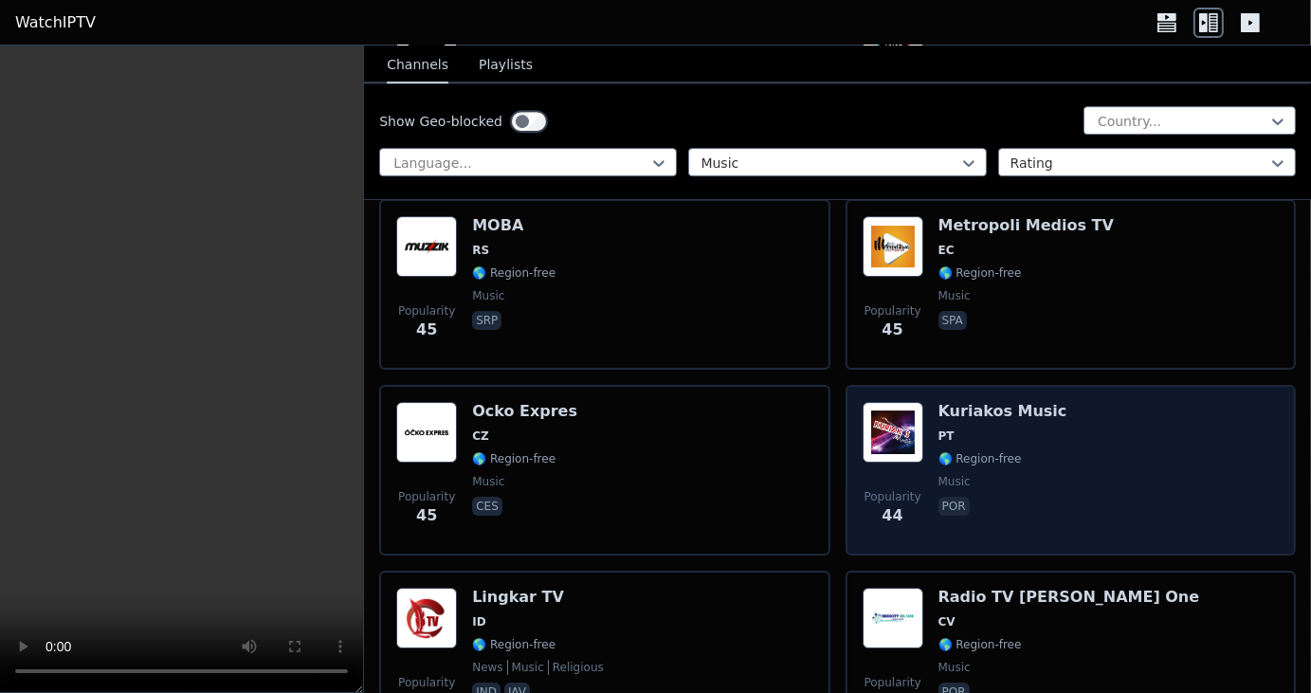
click at [895, 402] on img at bounding box center [893, 432] width 61 height 61
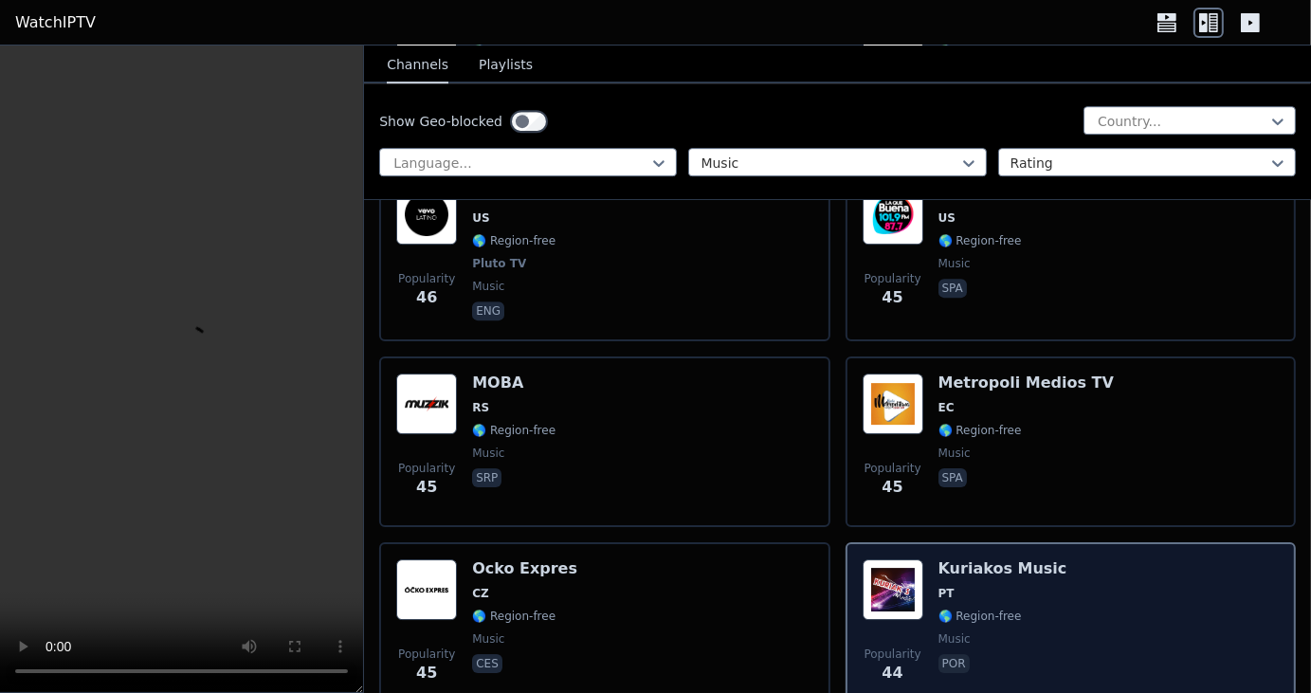
scroll to position [18585, 0]
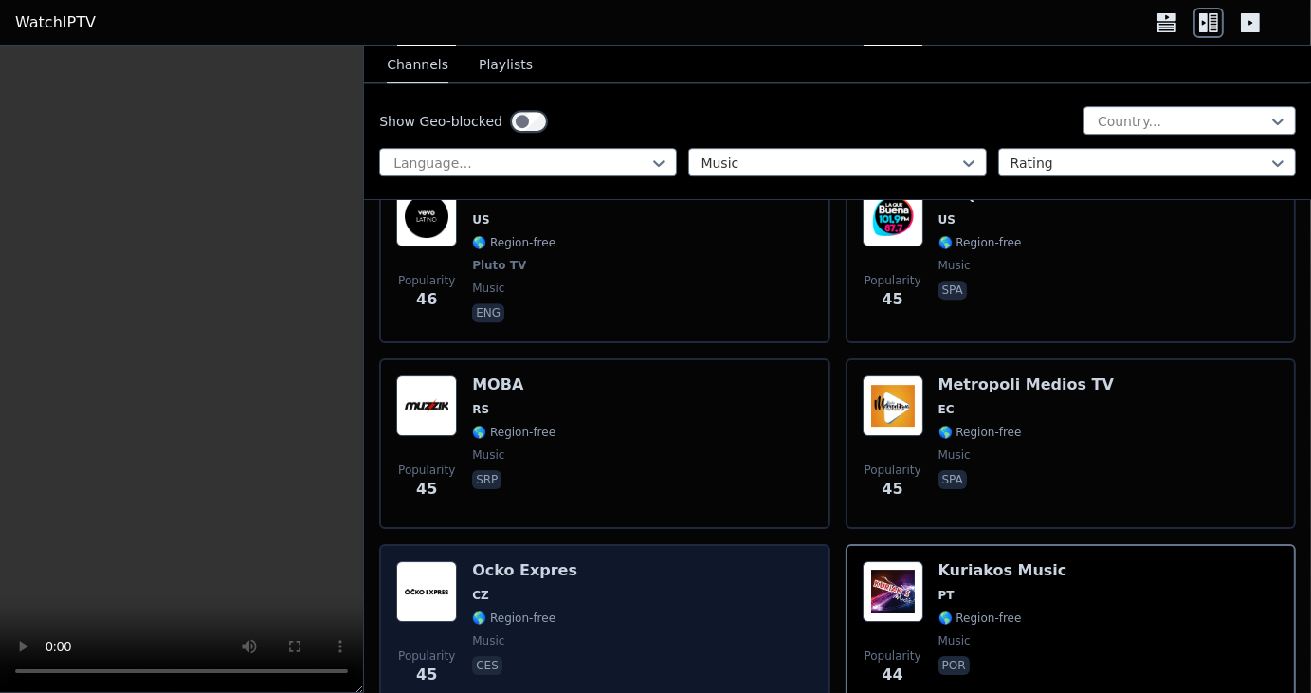
click at [576, 561] on div "Popularity 45 Ocko Expres CZ 🌎 Region-free music ces" at bounding box center [604, 629] width 416 height 137
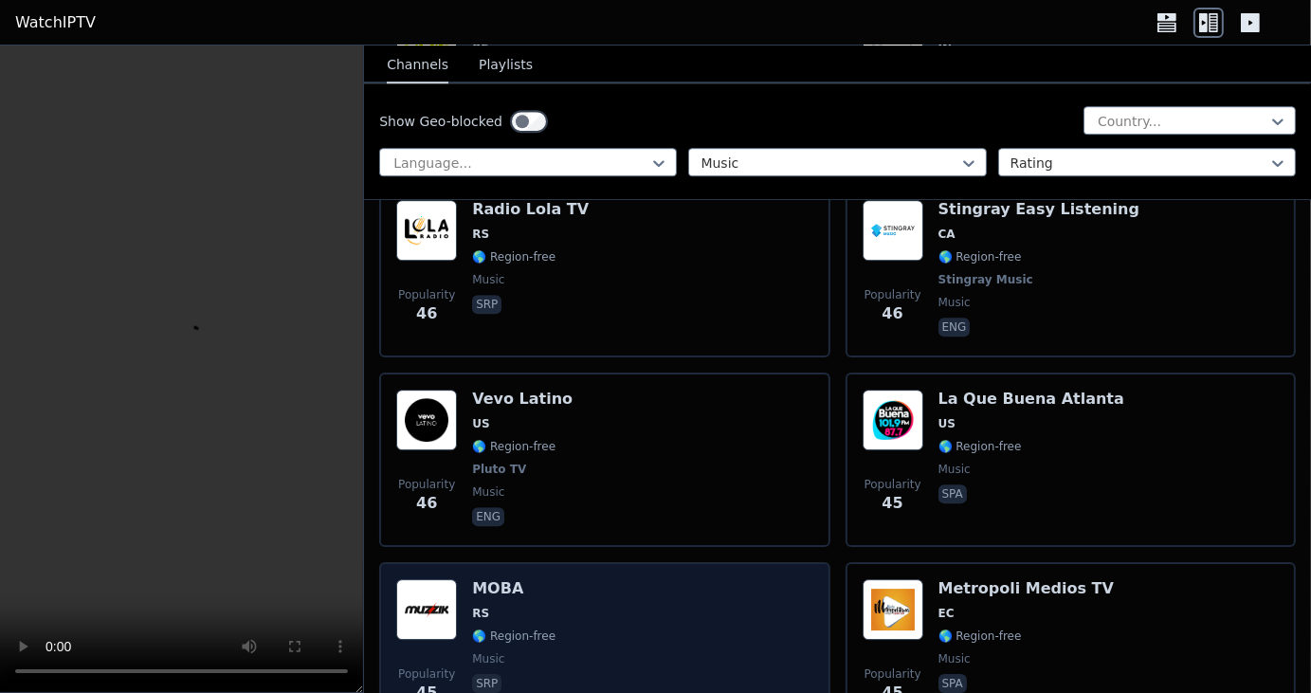
scroll to position [18378, 0]
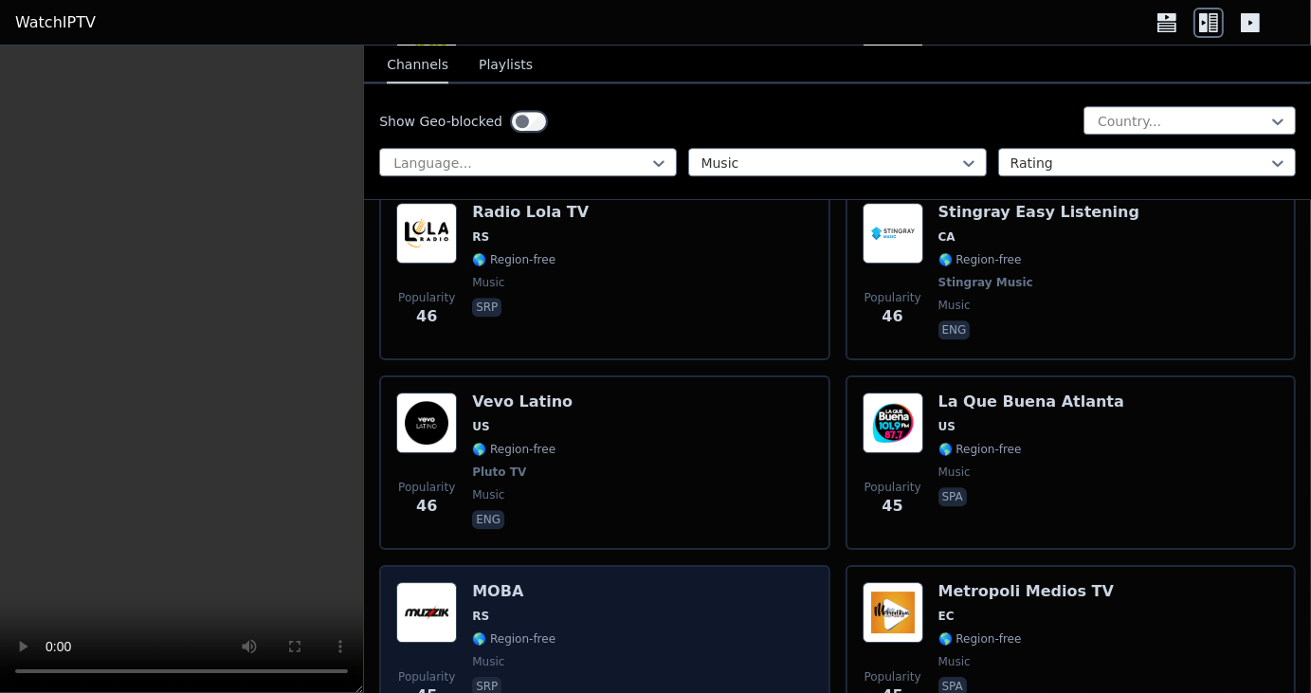
click at [652, 393] on div "Popularity 46 Vevo Latino US 🌎 Region-free Pluto TV music eng" at bounding box center [604, 463] width 416 height 140
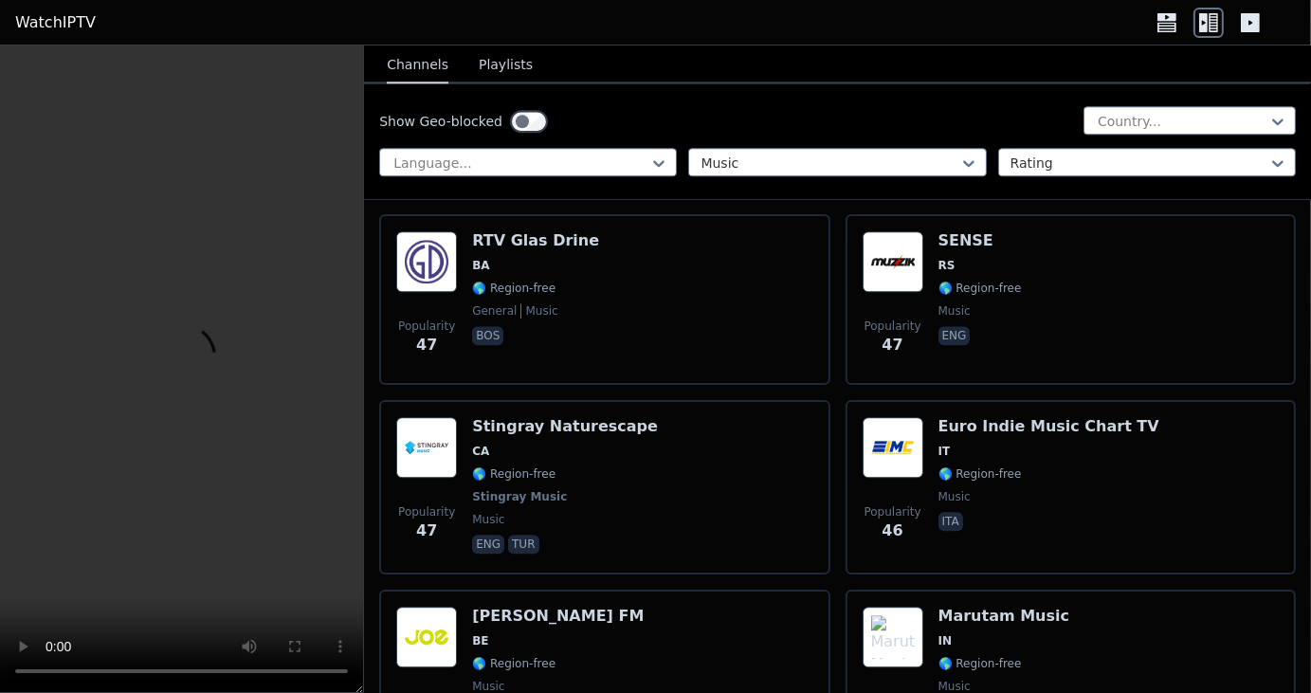
scroll to position [17788, 0]
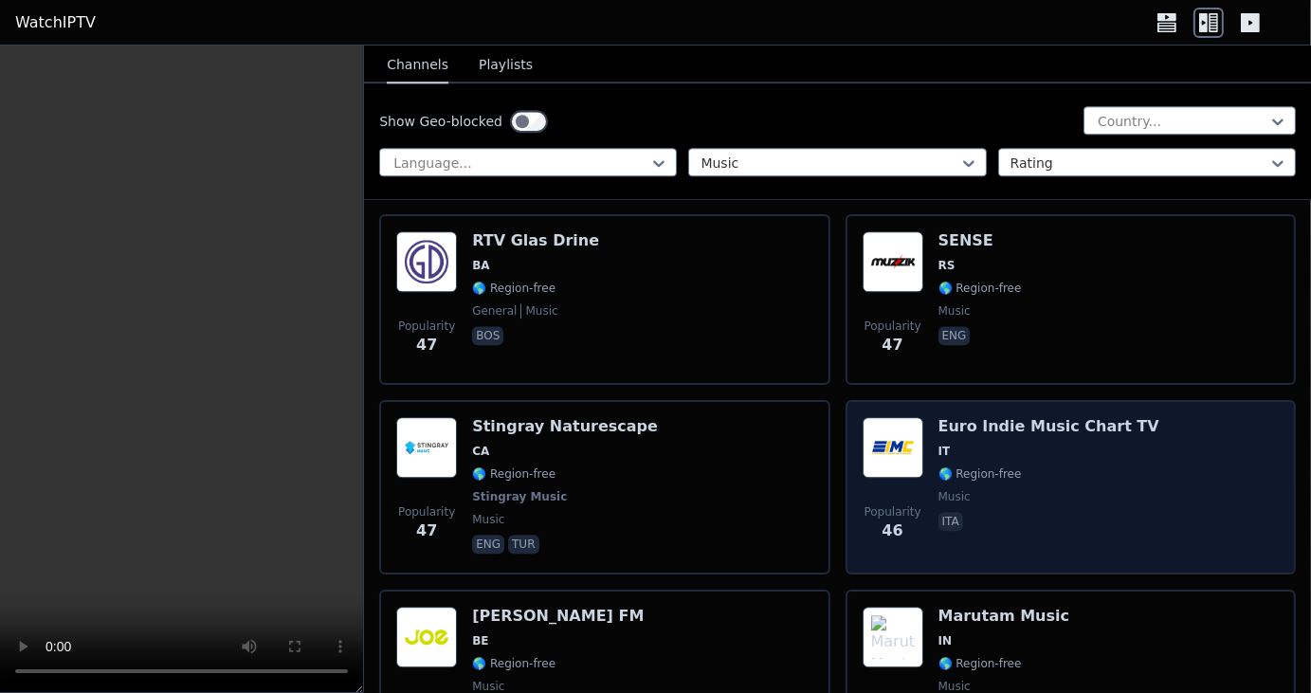
click at [896, 417] on img at bounding box center [893, 447] width 61 height 61
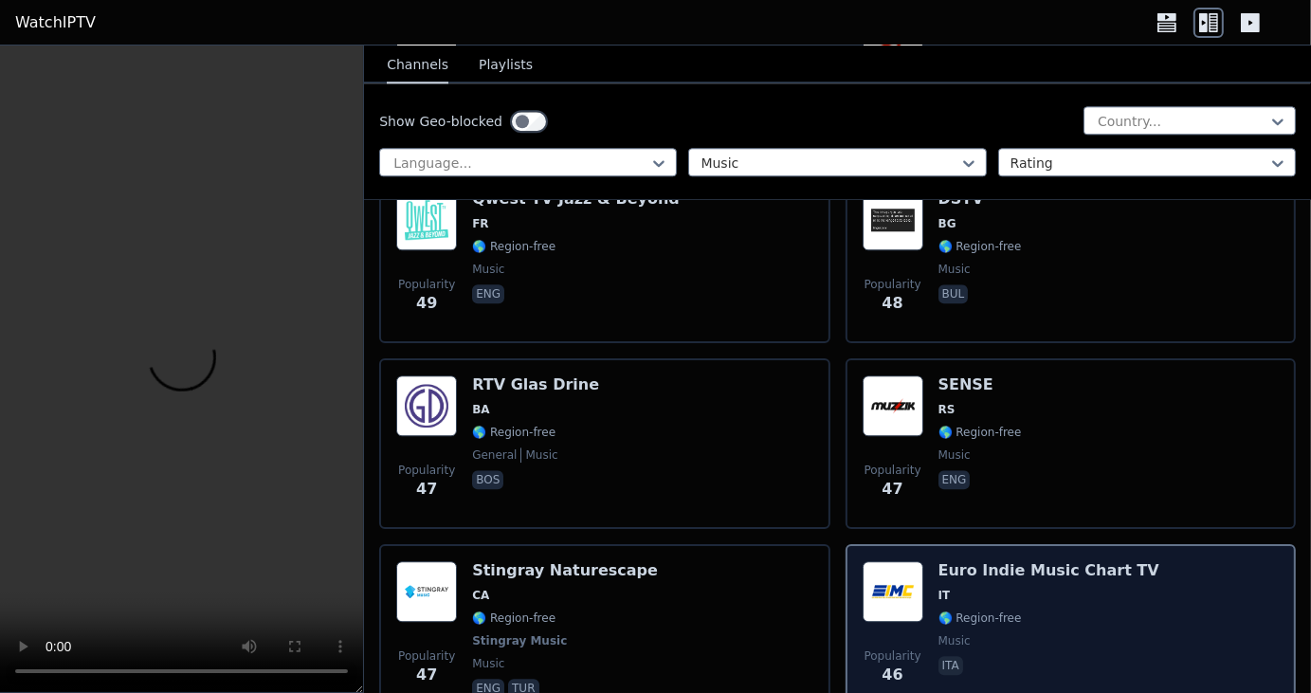
scroll to position [17644, 0]
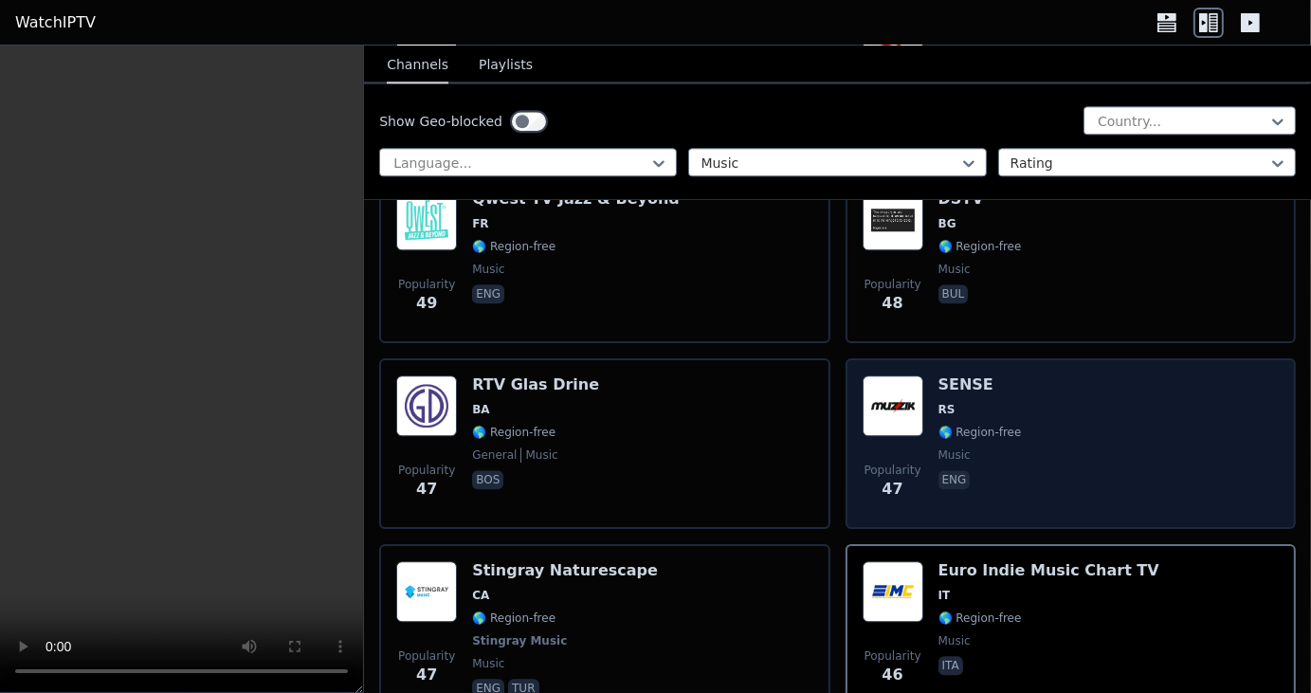
click at [892, 375] on img at bounding box center [893, 405] width 61 height 61
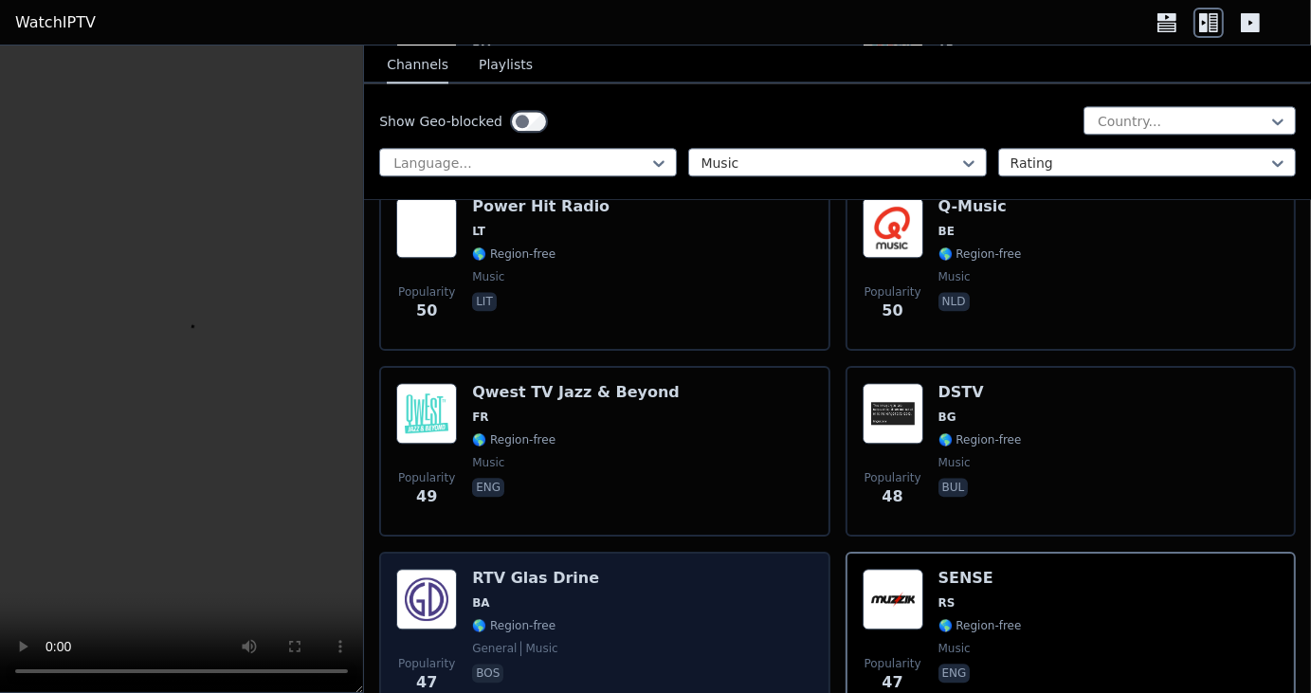
scroll to position [17449, 0]
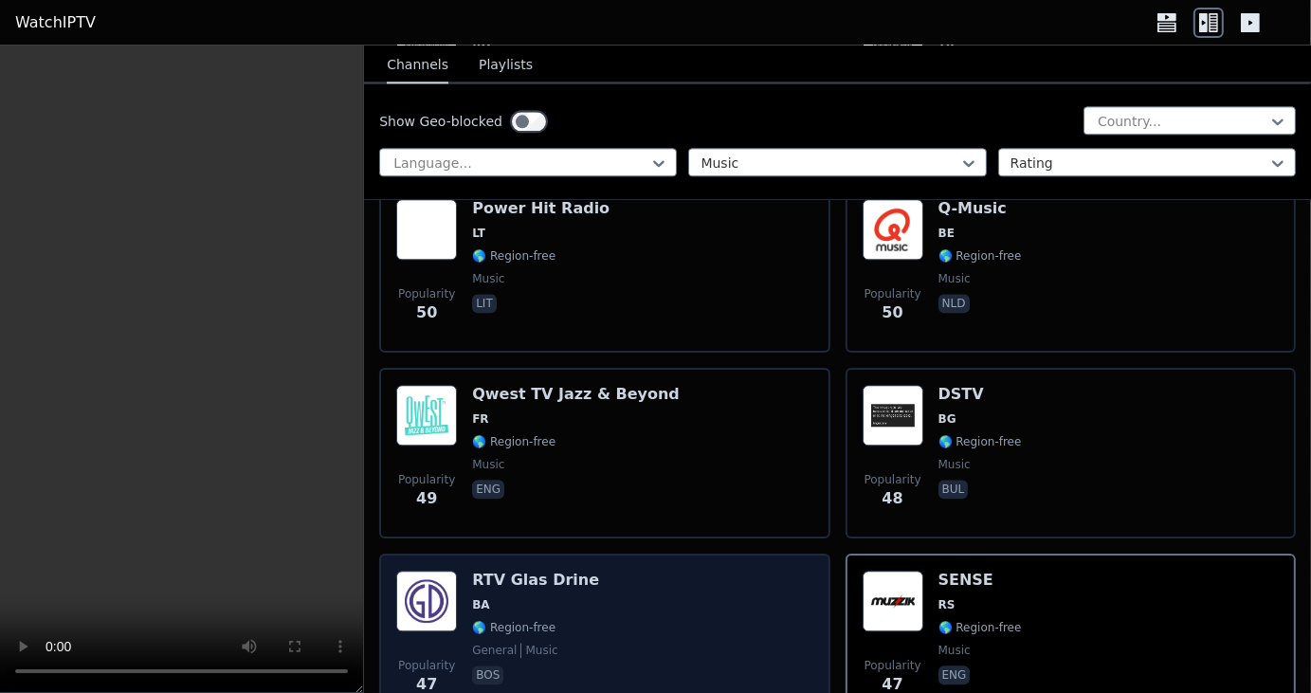
click at [580, 412] on span "FR" at bounding box center [576, 419] width 208 height 15
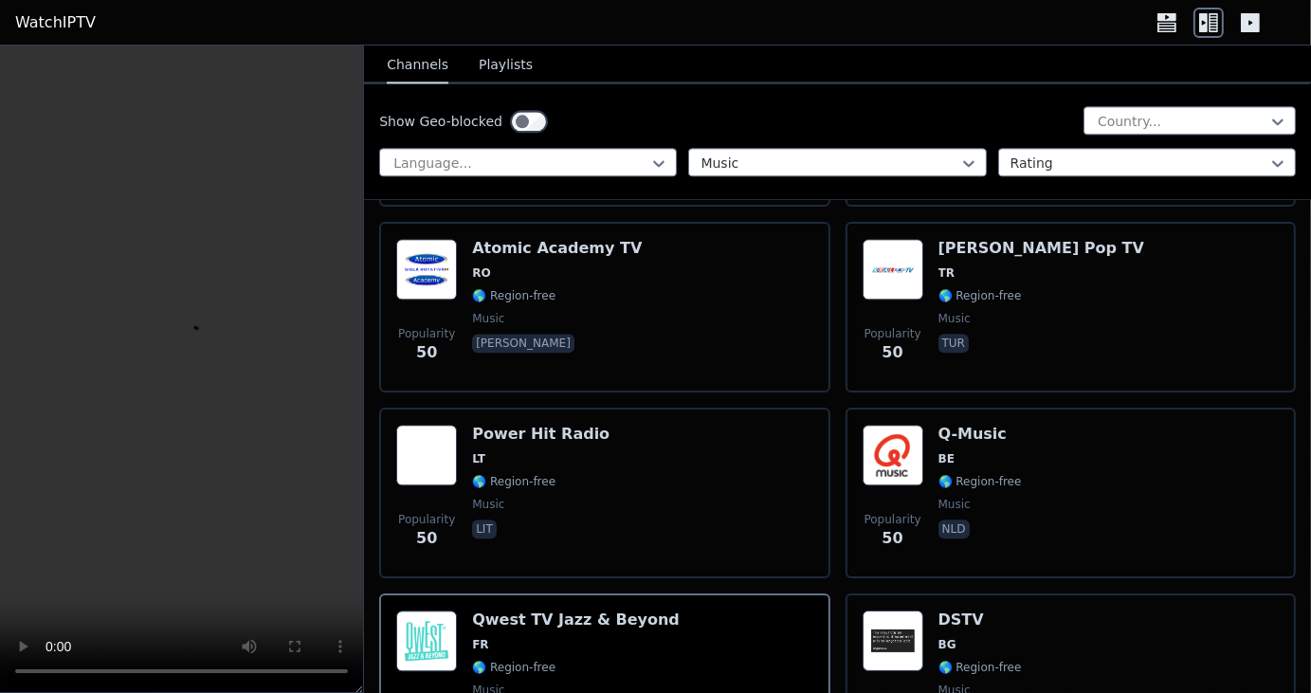
scroll to position [17205, 0]
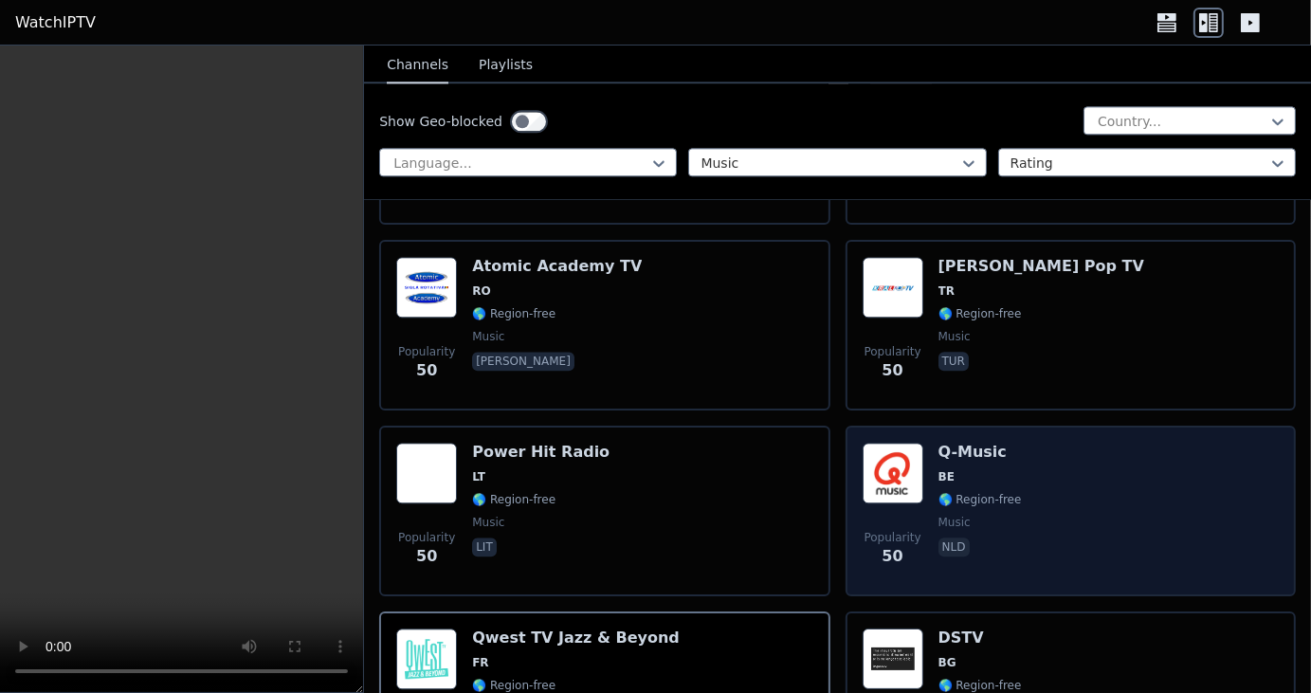
click at [879, 443] on img at bounding box center [893, 473] width 61 height 61
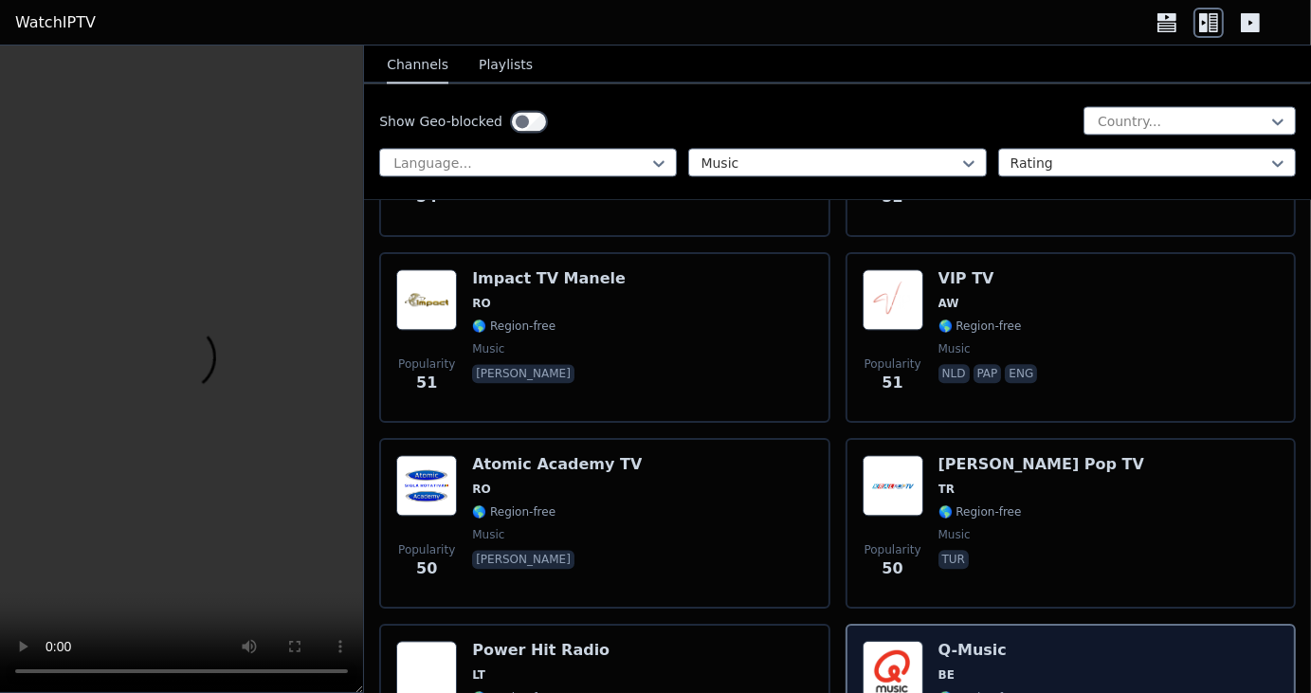
scroll to position [17007, 0]
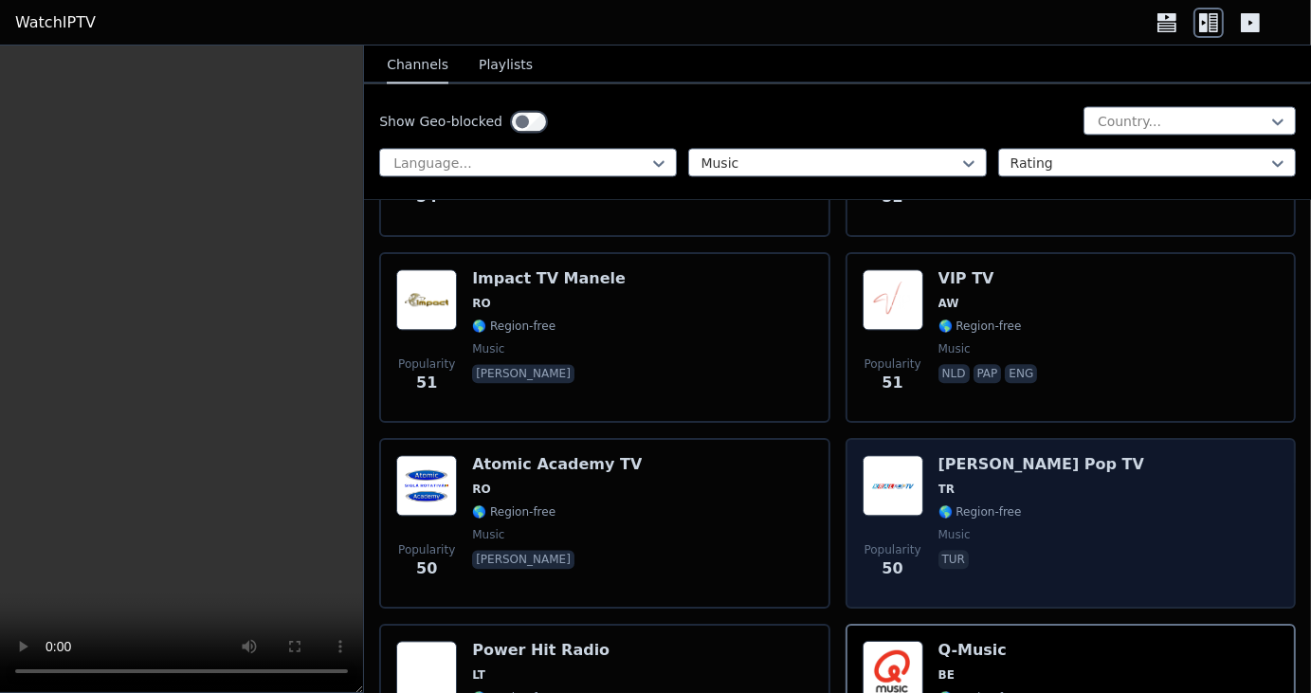
click at [879, 455] on img at bounding box center [893, 485] width 61 height 61
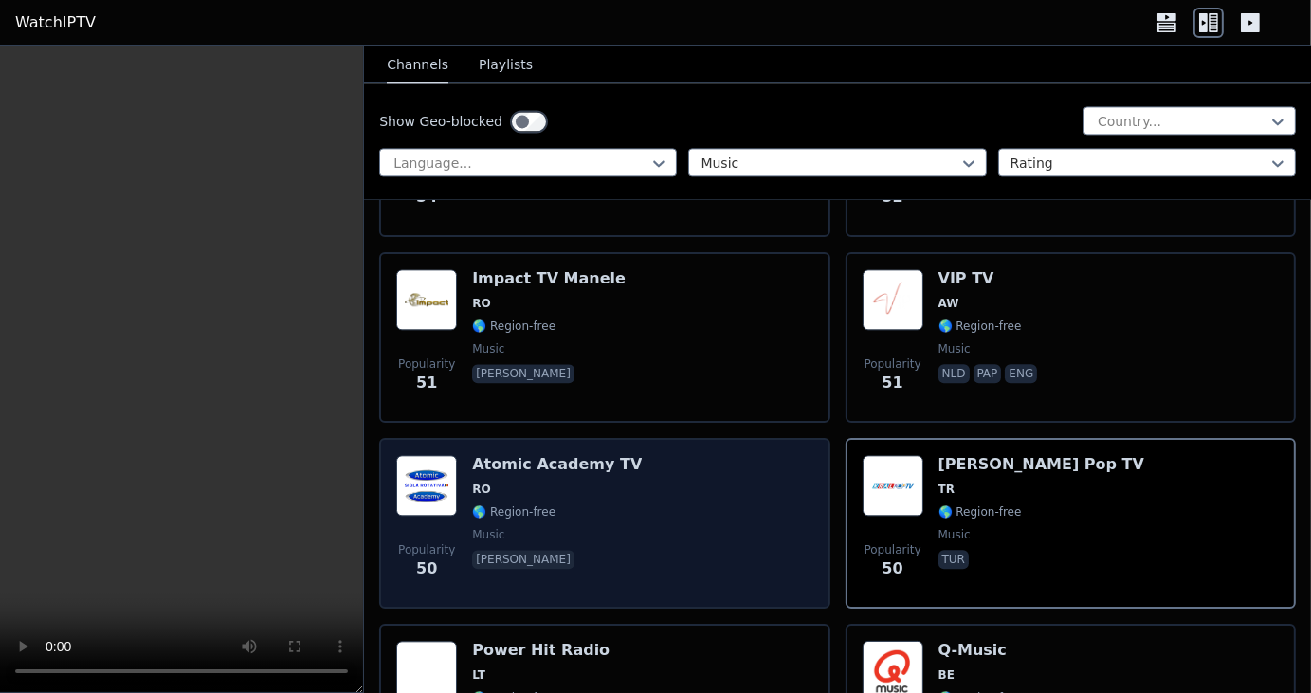
click at [569, 455] on div "Atomic Academy TV RO 🌎 Region-free music ron" at bounding box center [557, 523] width 170 height 137
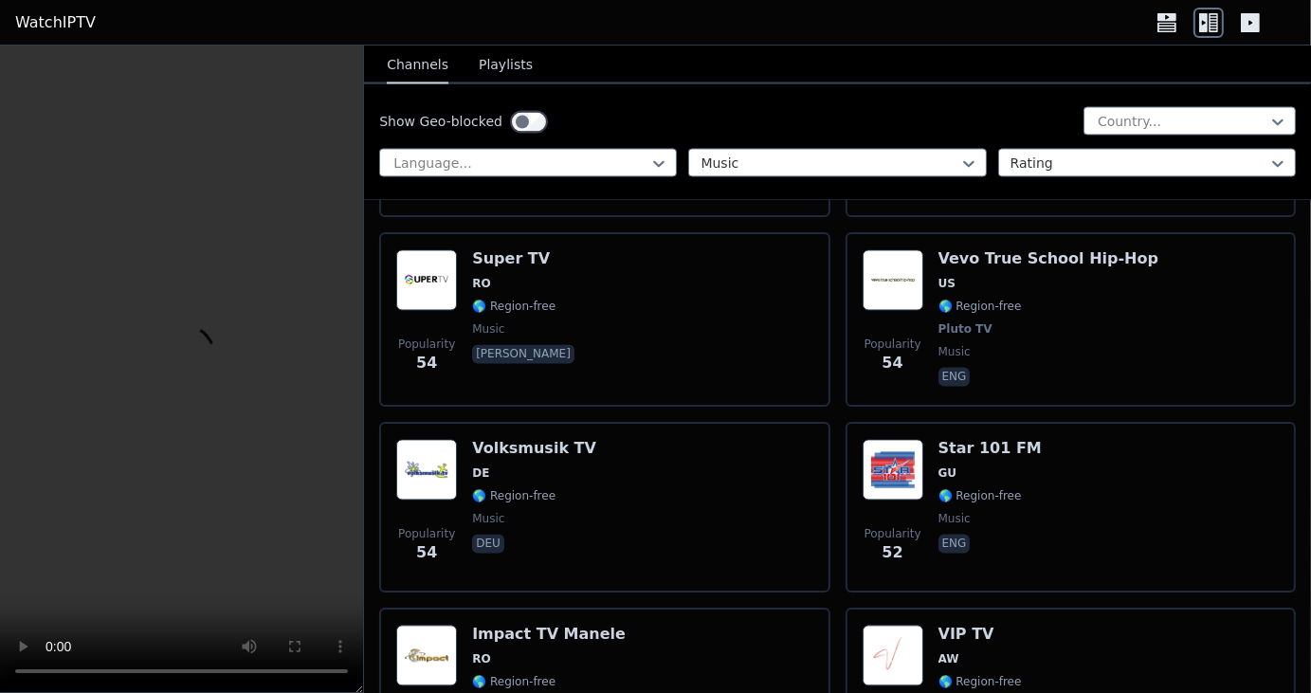
scroll to position [16650, 0]
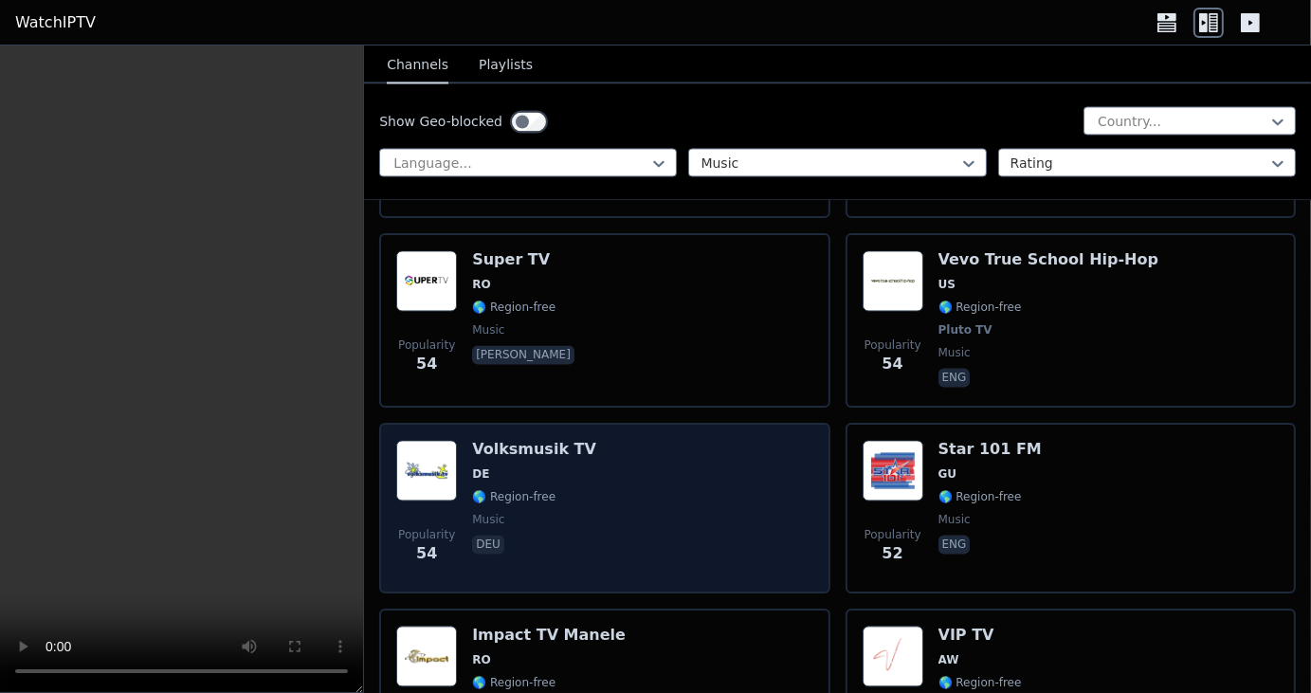
click at [544, 467] on span "DE" at bounding box center [534, 474] width 124 height 15
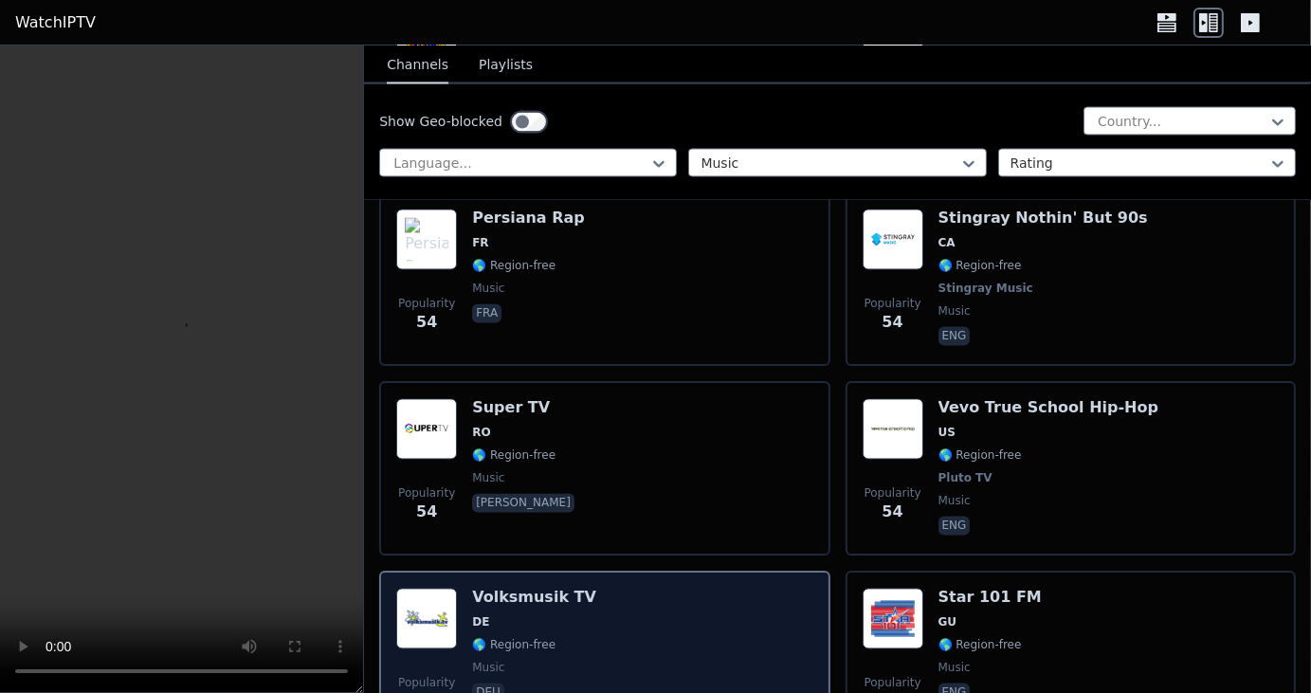
scroll to position [16497, 0]
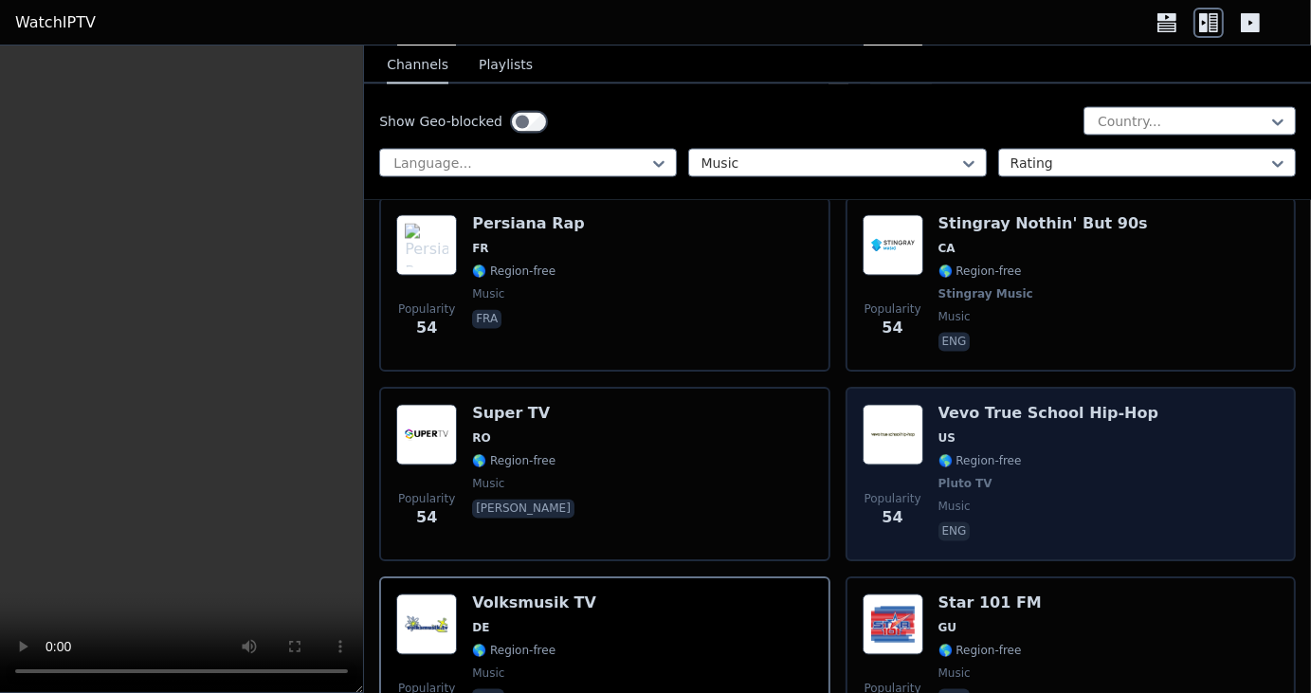
click at [1037, 430] on span "US" at bounding box center [1049, 437] width 220 height 15
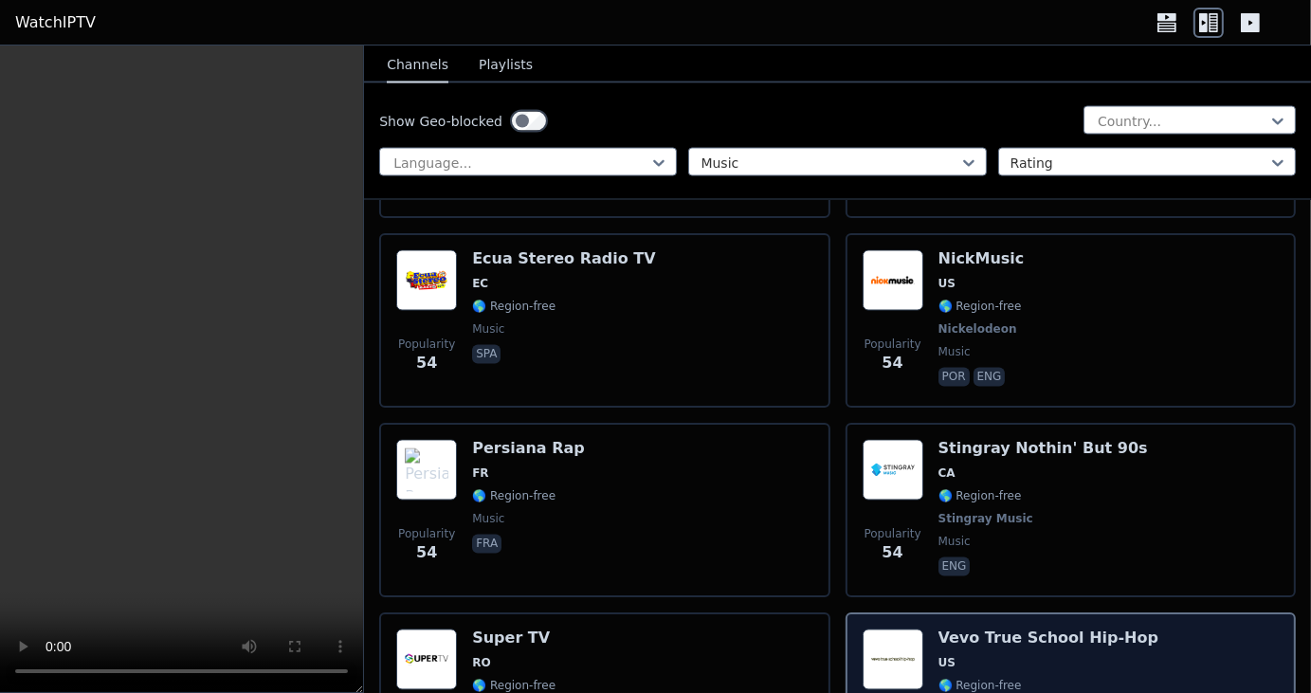
scroll to position [16269, 0]
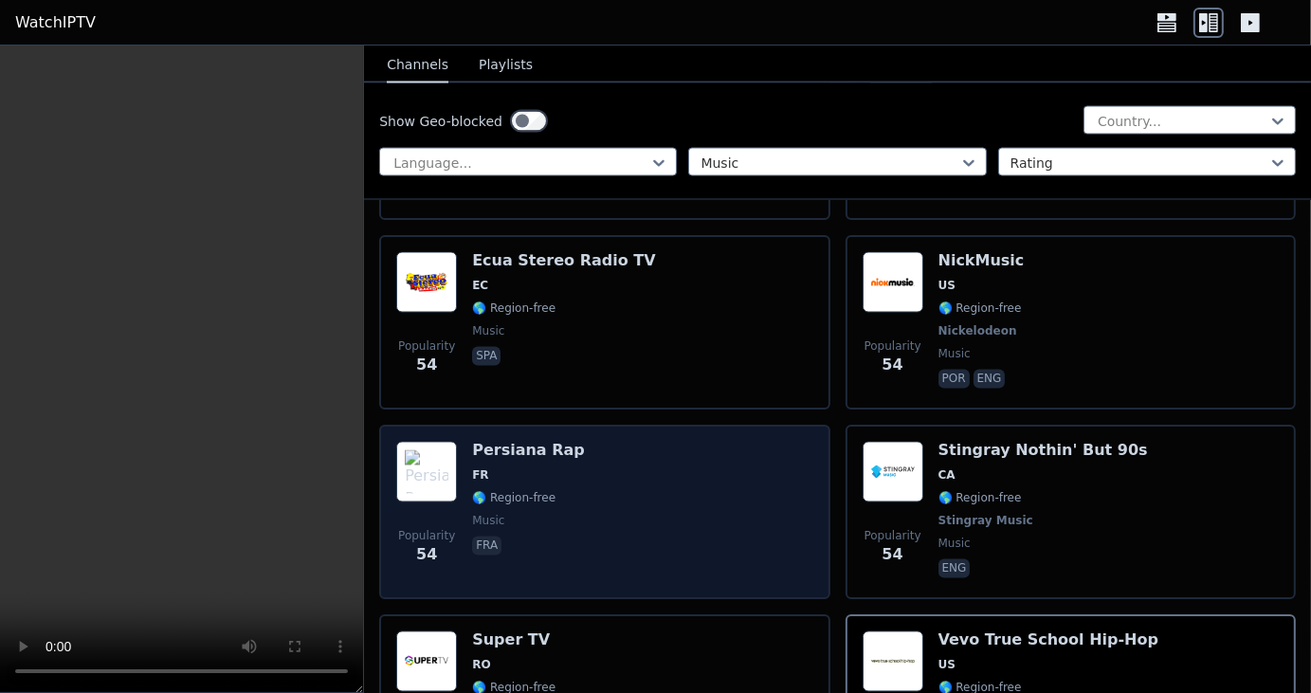
click at [532, 468] on span "FR" at bounding box center [528, 475] width 113 height 15
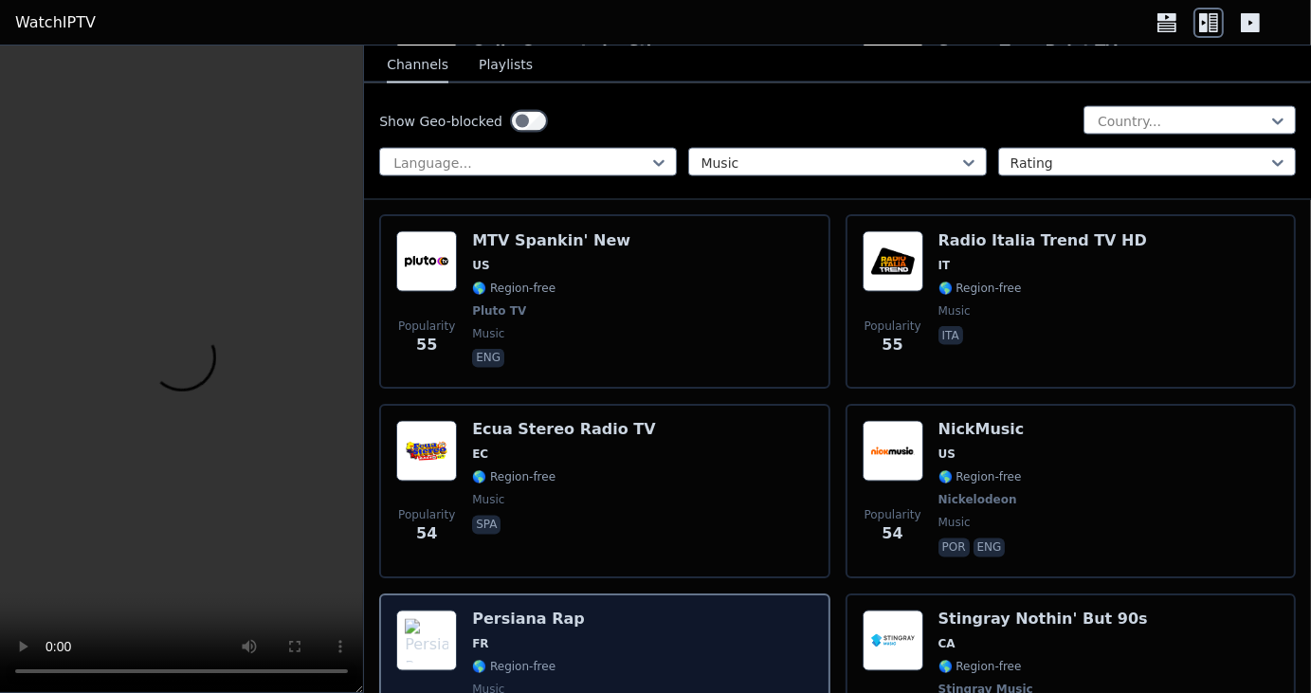
scroll to position [16098, 0]
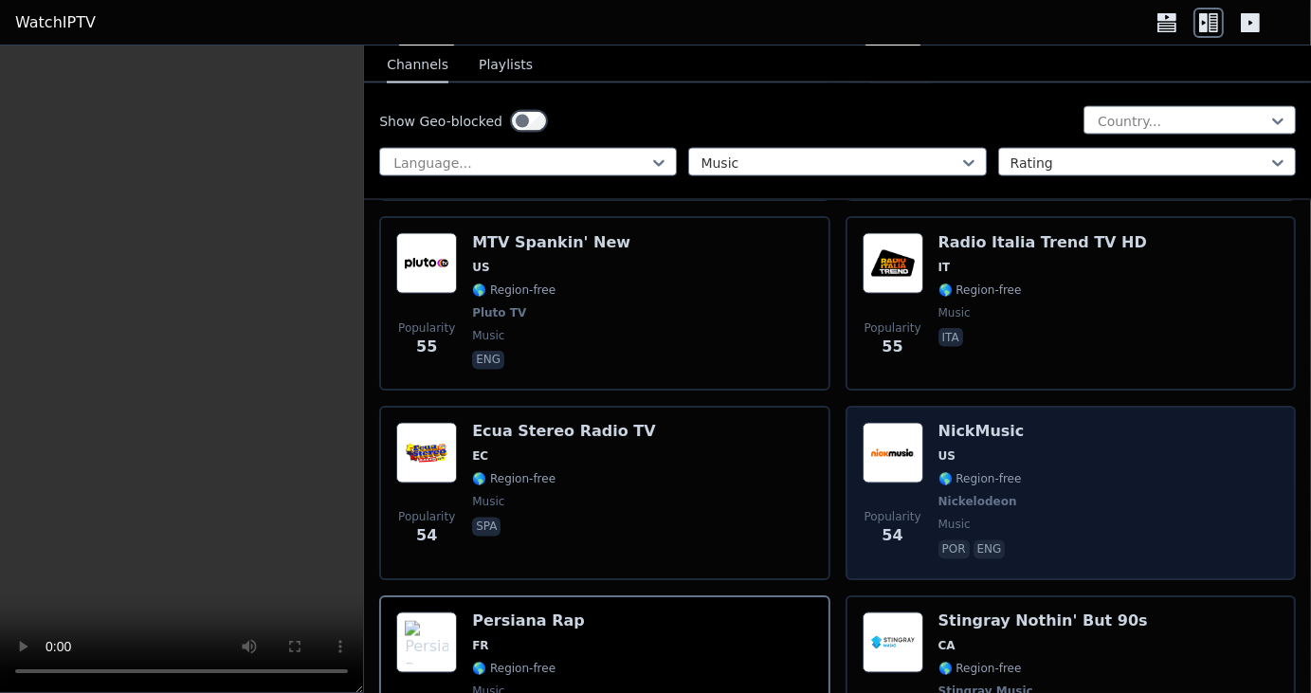
click at [939, 423] on div "NickMusic US 🌎 Region-free Nickelodeon music por eng" at bounding box center [982, 493] width 86 height 140
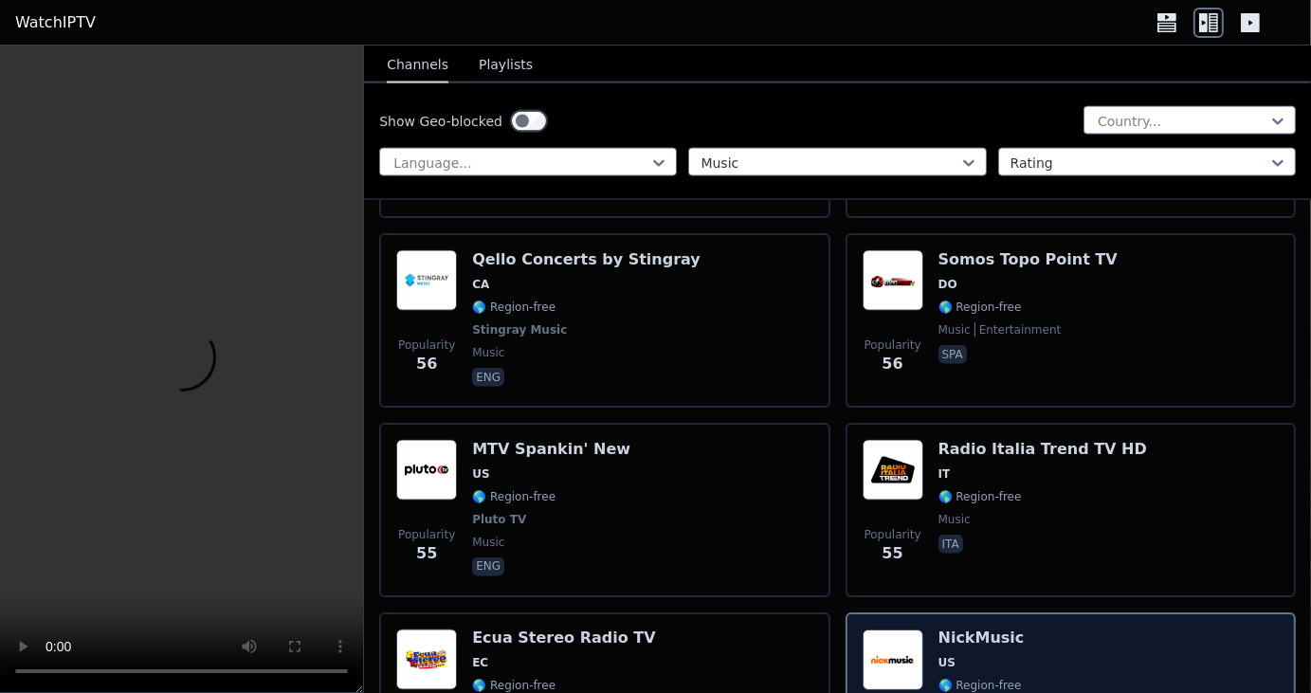
scroll to position [15890, 0]
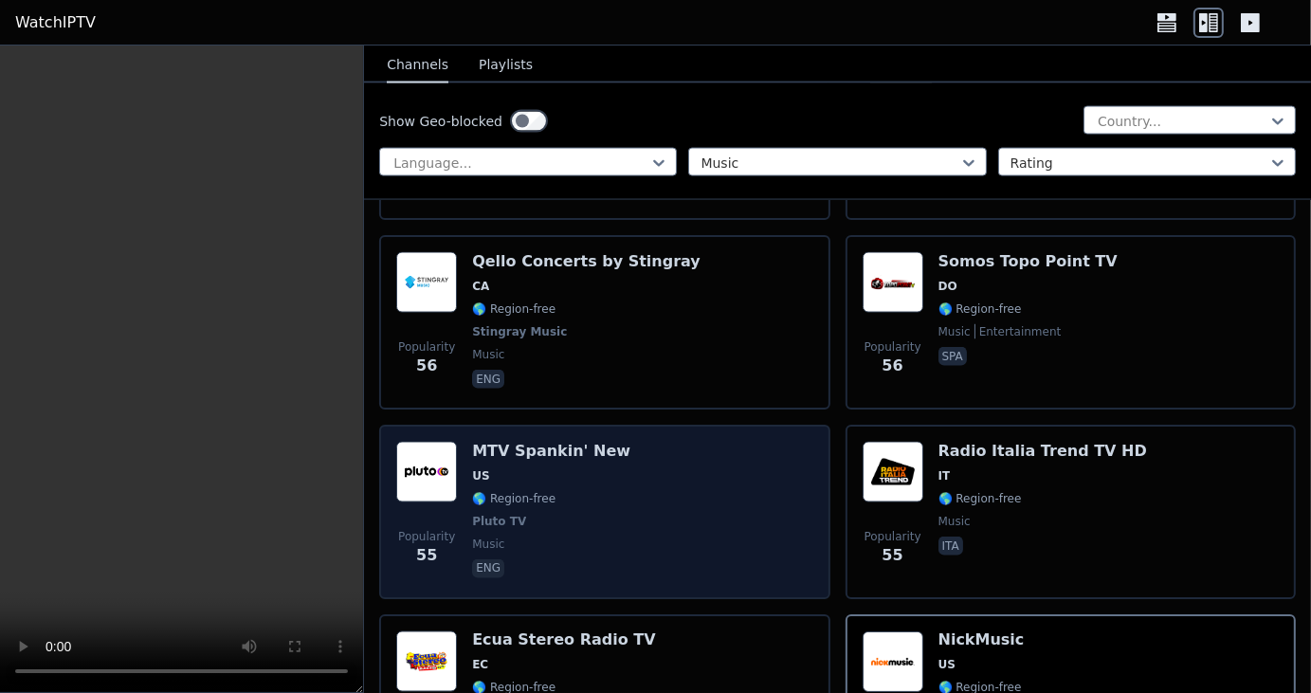
click at [618, 442] on div "Popularity 55 MTV Spankin' New US 🌎 Region-free Pluto TV music eng" at bounding box center [604, 512] width 416 height 140
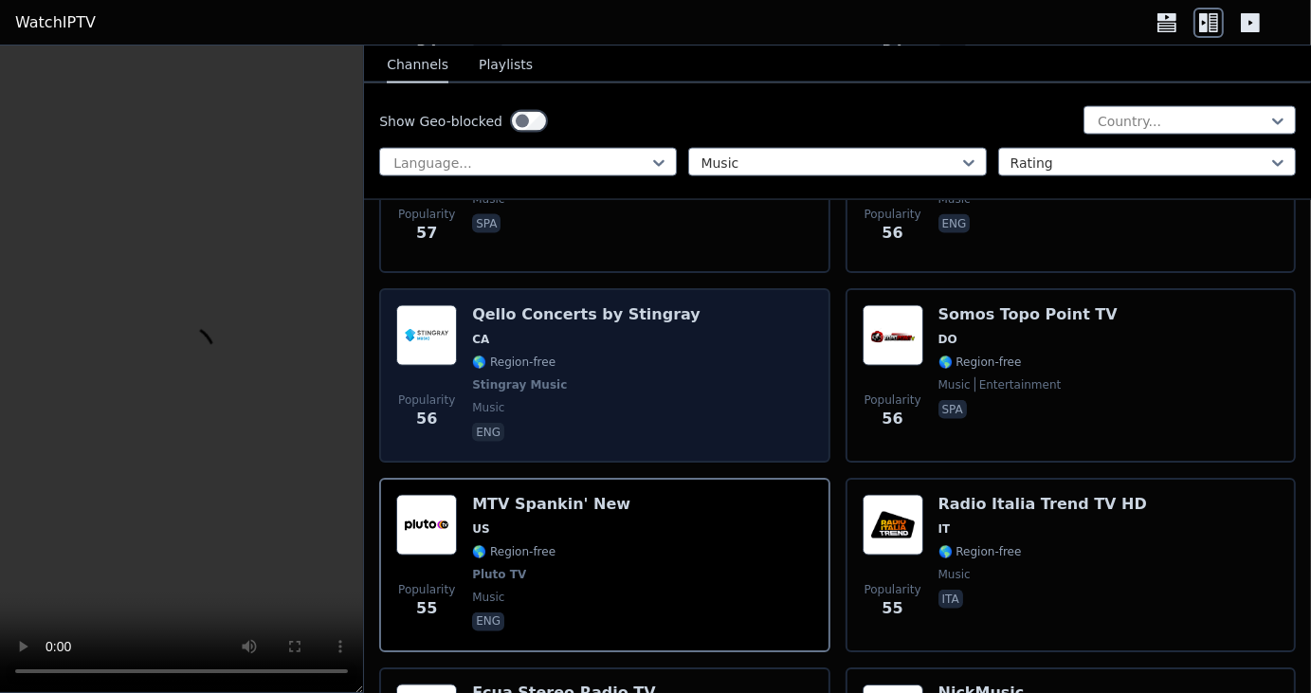
scroll to position [15839, 0]
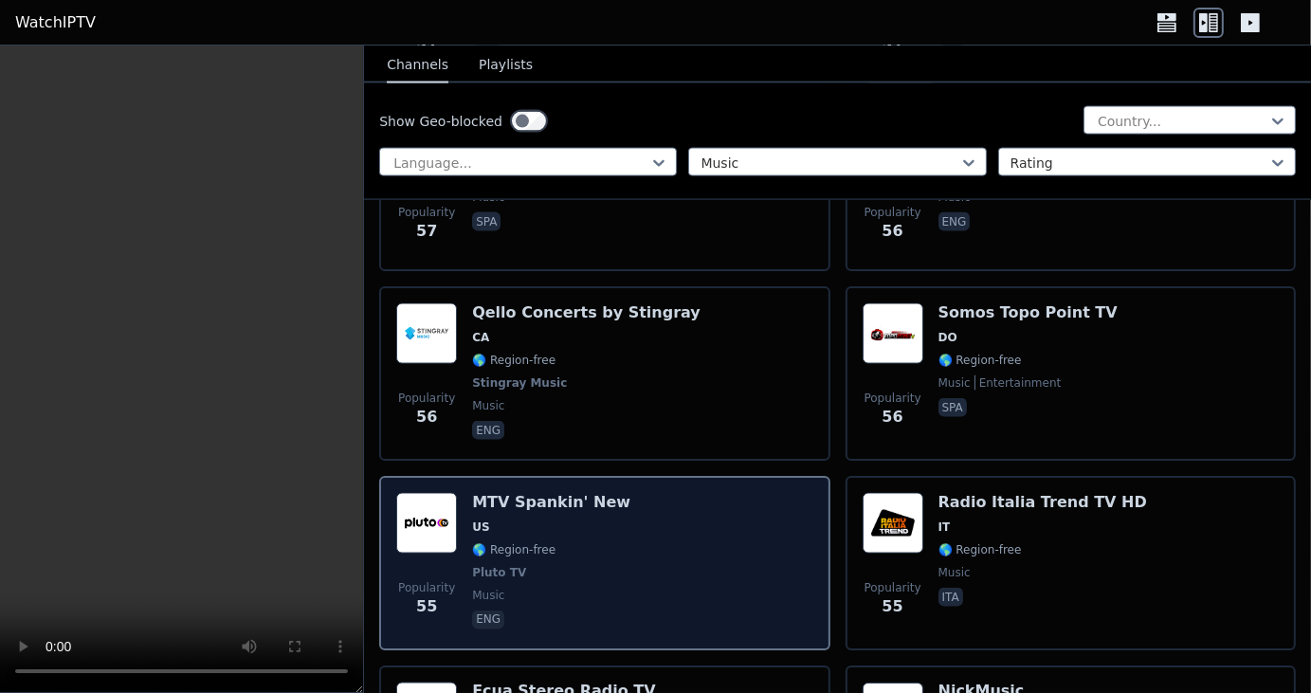
click at [529, 542] on span "🌎 Region-free" at bounding box center [513, 549] width 83 height 15
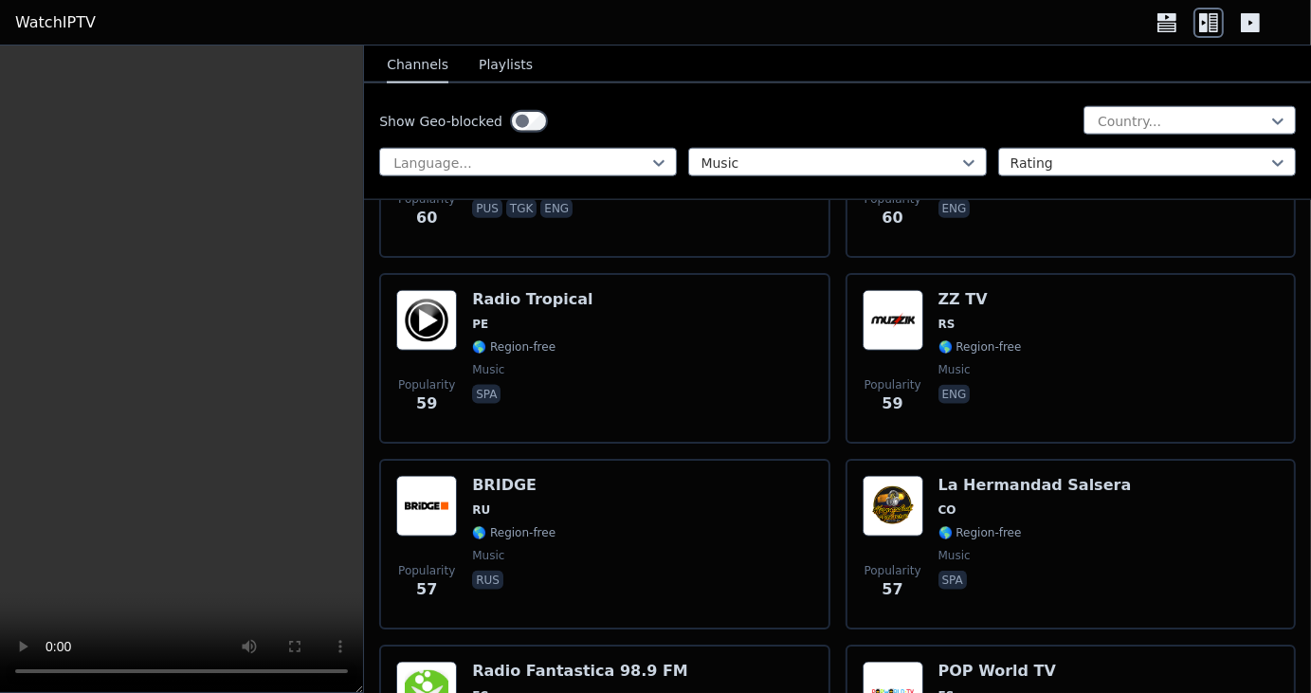
scroll to position [15292, 0]
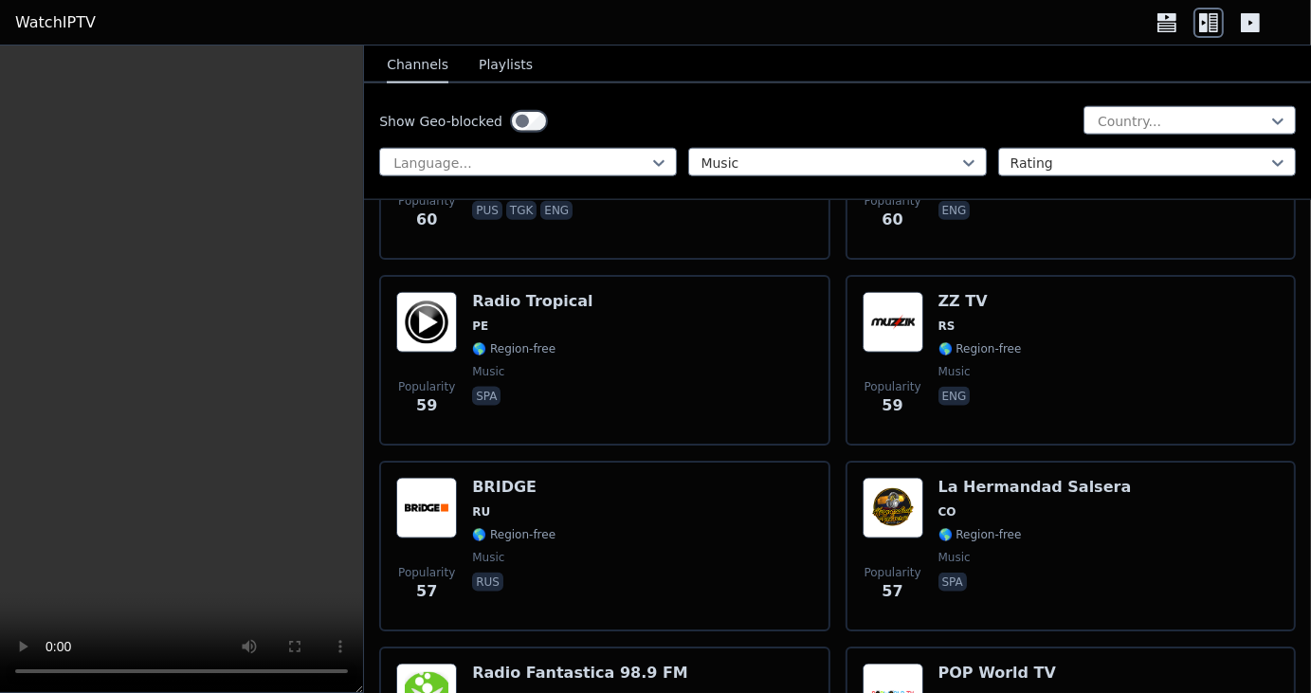
click at [622, 478] on div "Popularity 57 BRIDGE RU 🌎 Region-free music rus" at bounding box center [604, 546] width 416 height 137
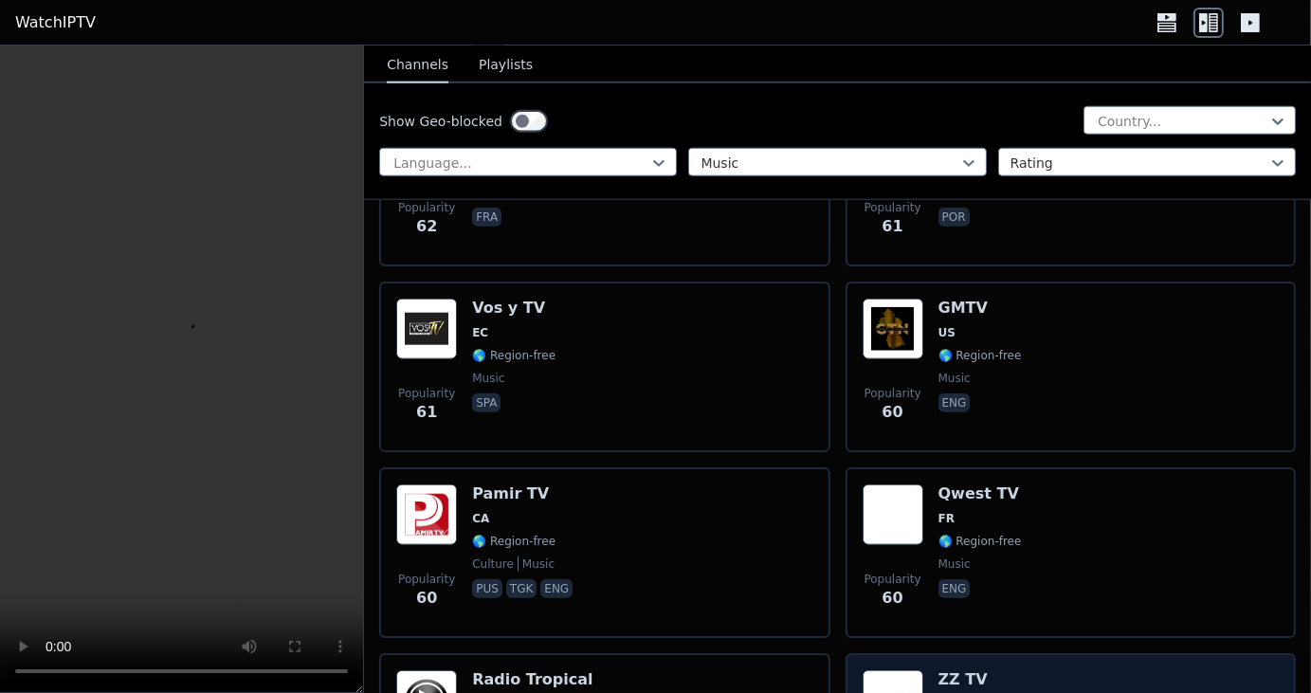
scroll to position [14913, 0]
click at [987, 485] on div "Qwest TV FR 🌎 Region-free music eng" at bounding box center [980, 553] width 83 height 137
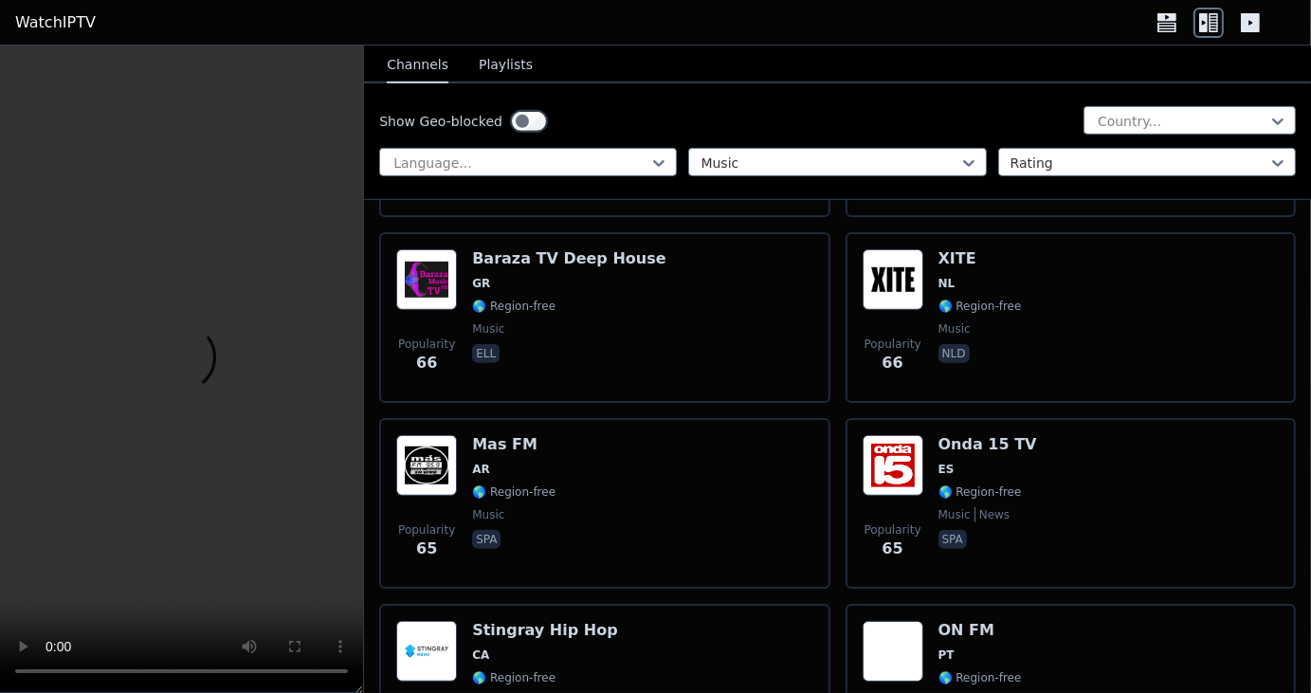
scroll to position [14215, 0]
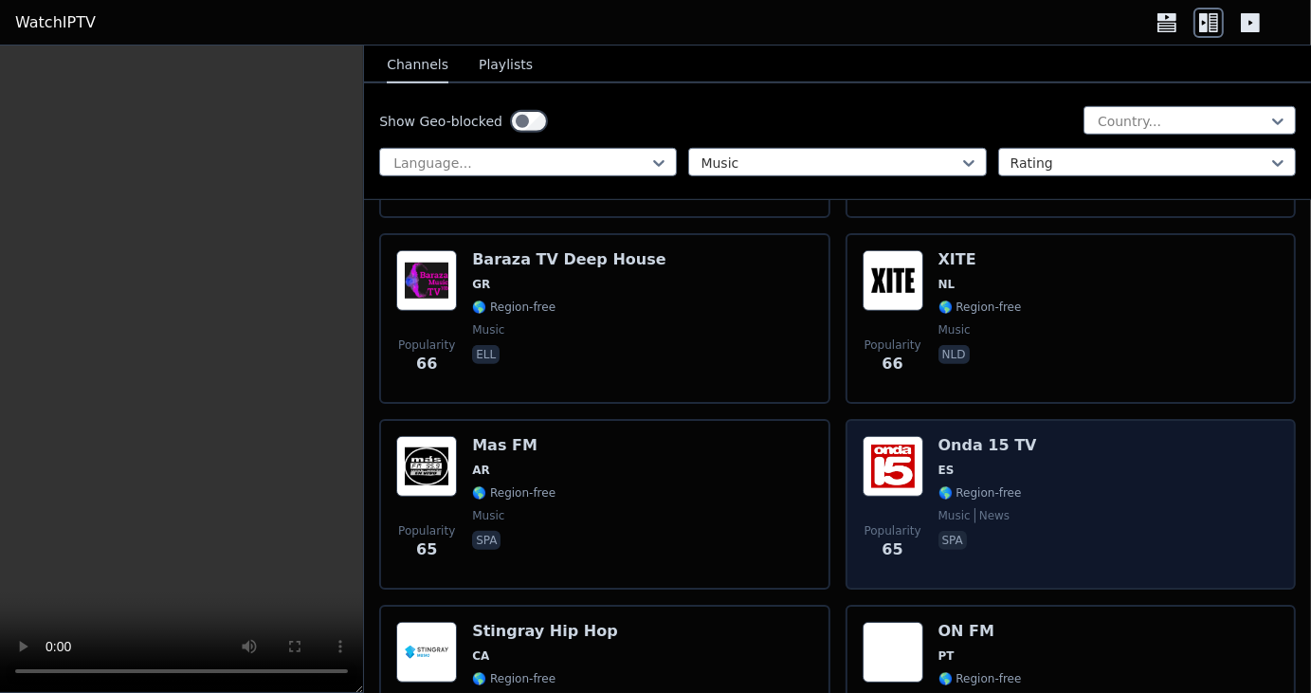
click at [885, 436] on img at bounding box center [893, 466] width 61 height 61
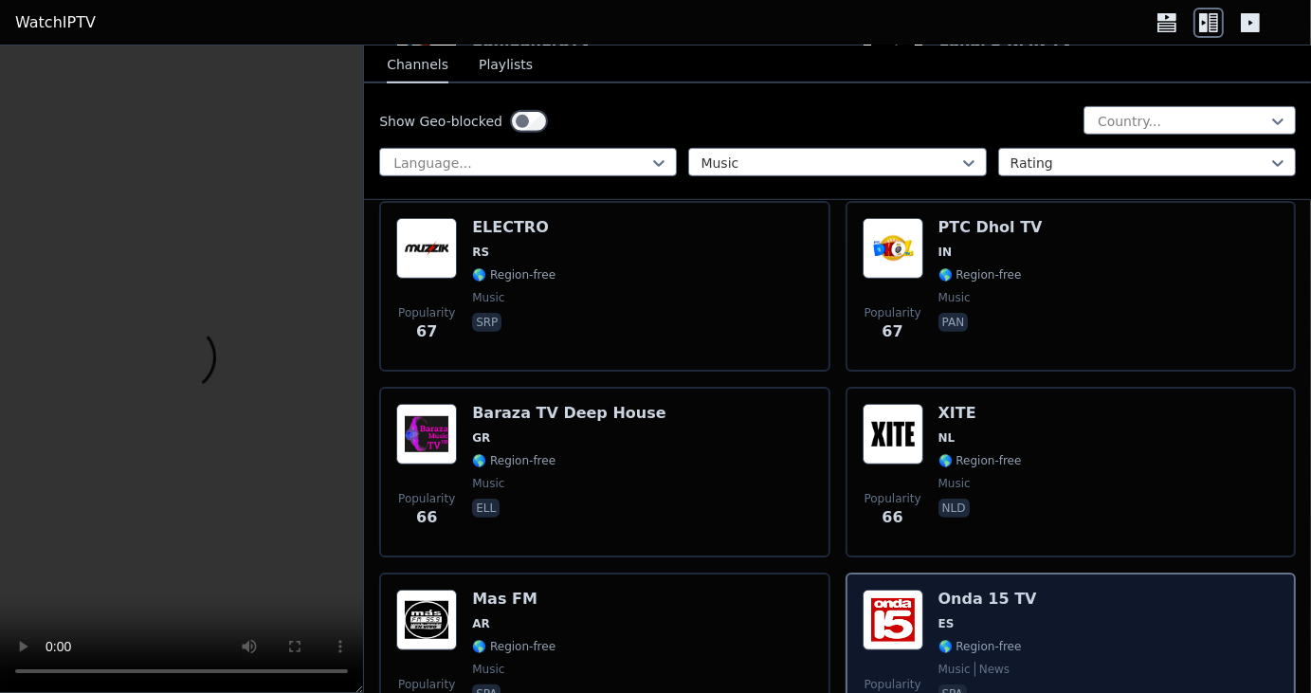
scroll to position [14061, 0]
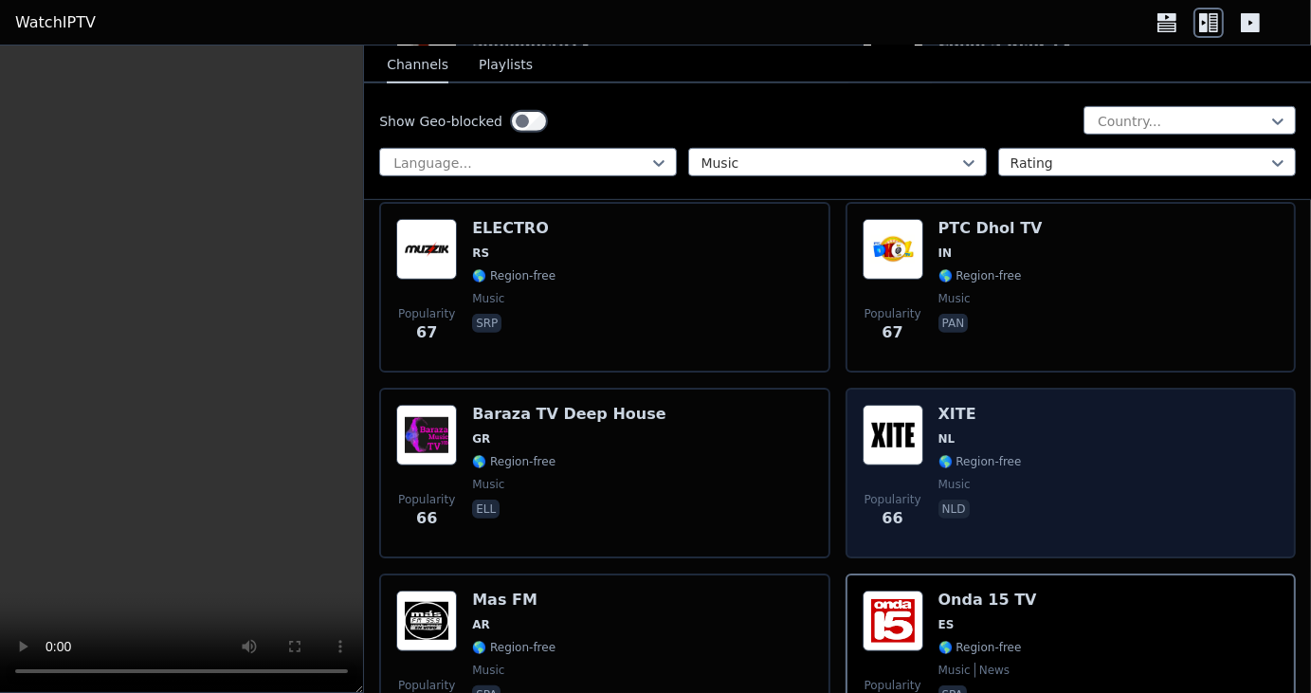
click at [886, 405] on img at bounding box center [893, 435] width 61 height 61
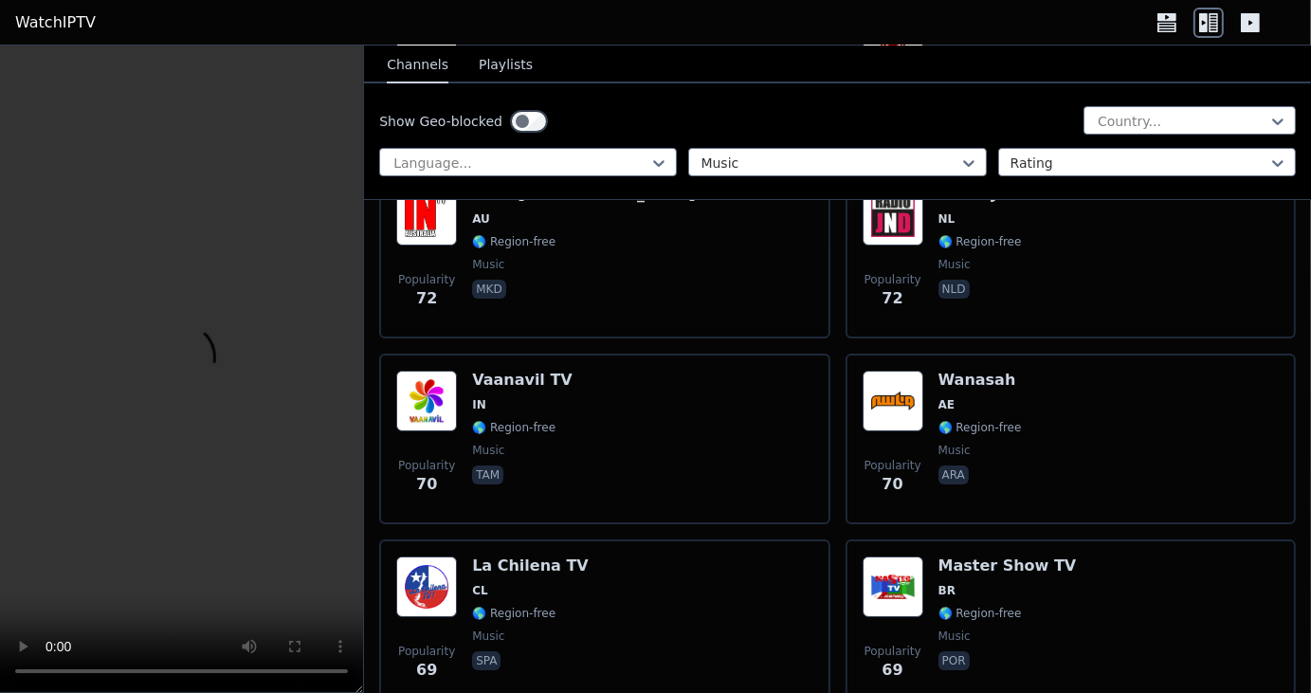
scroll to position [13161, 0]
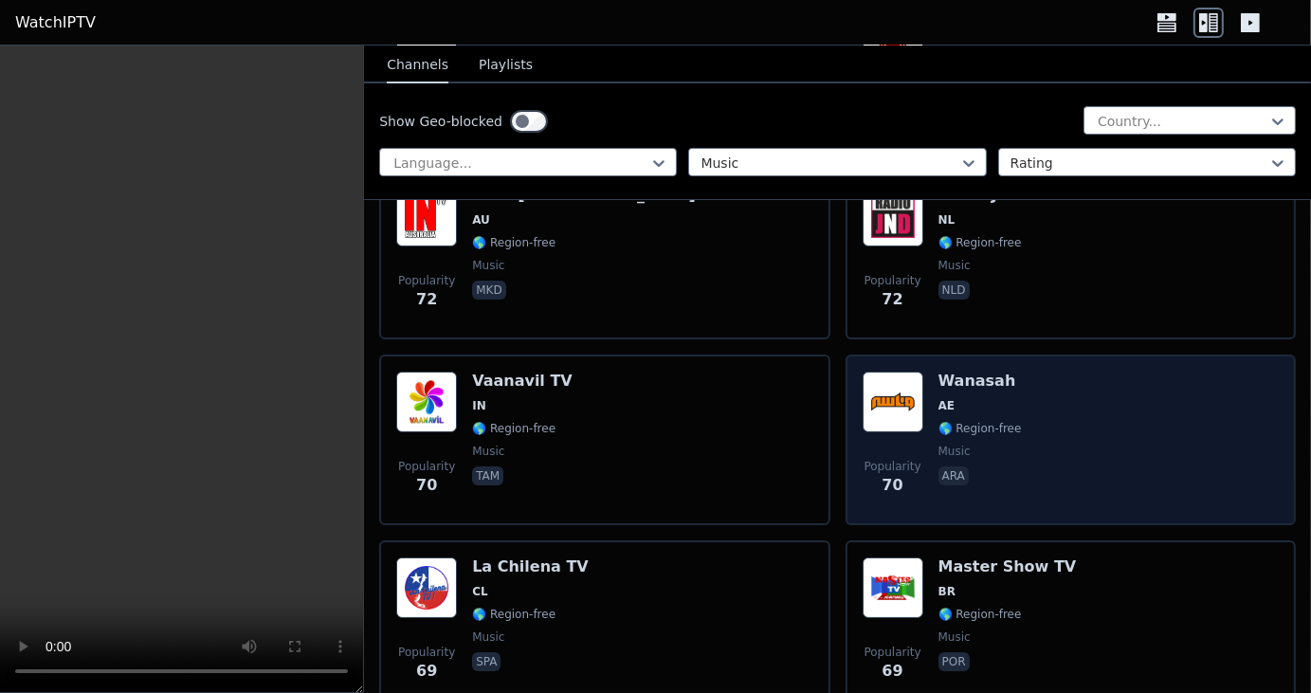
click at [893, 372] on img at bounding box center [893, 402] width 61 height 61
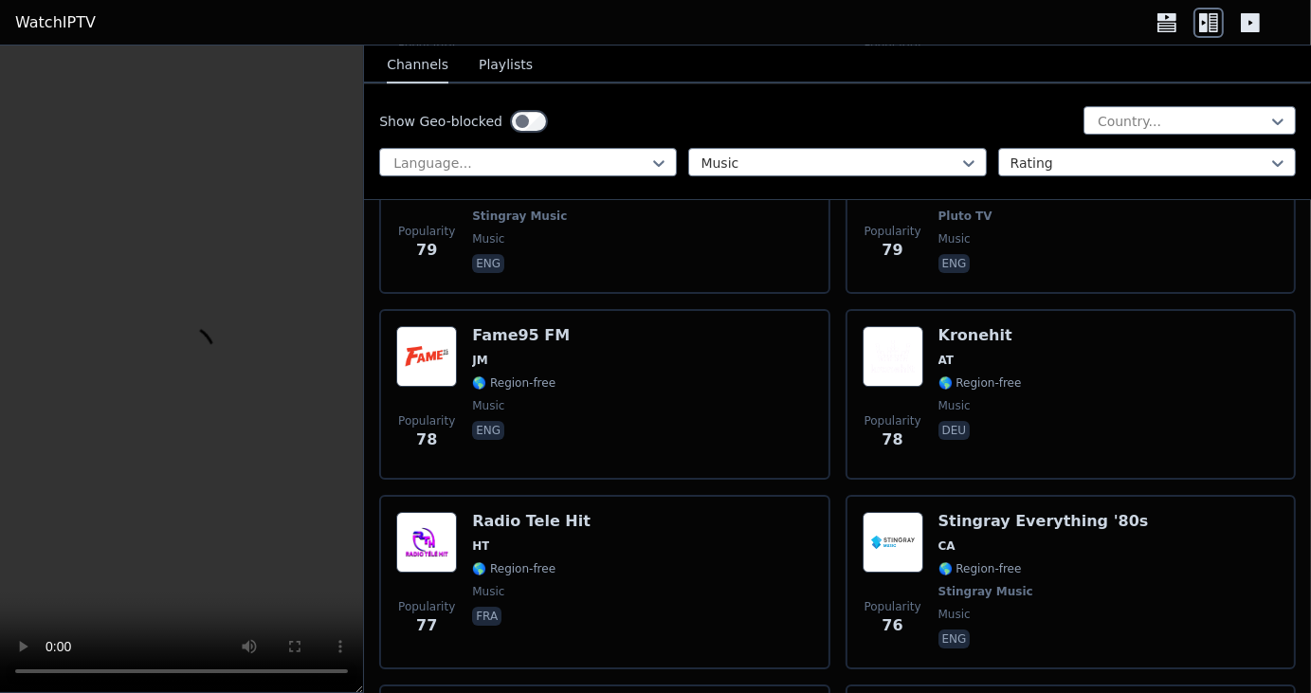
scroll to position [12264, 0]
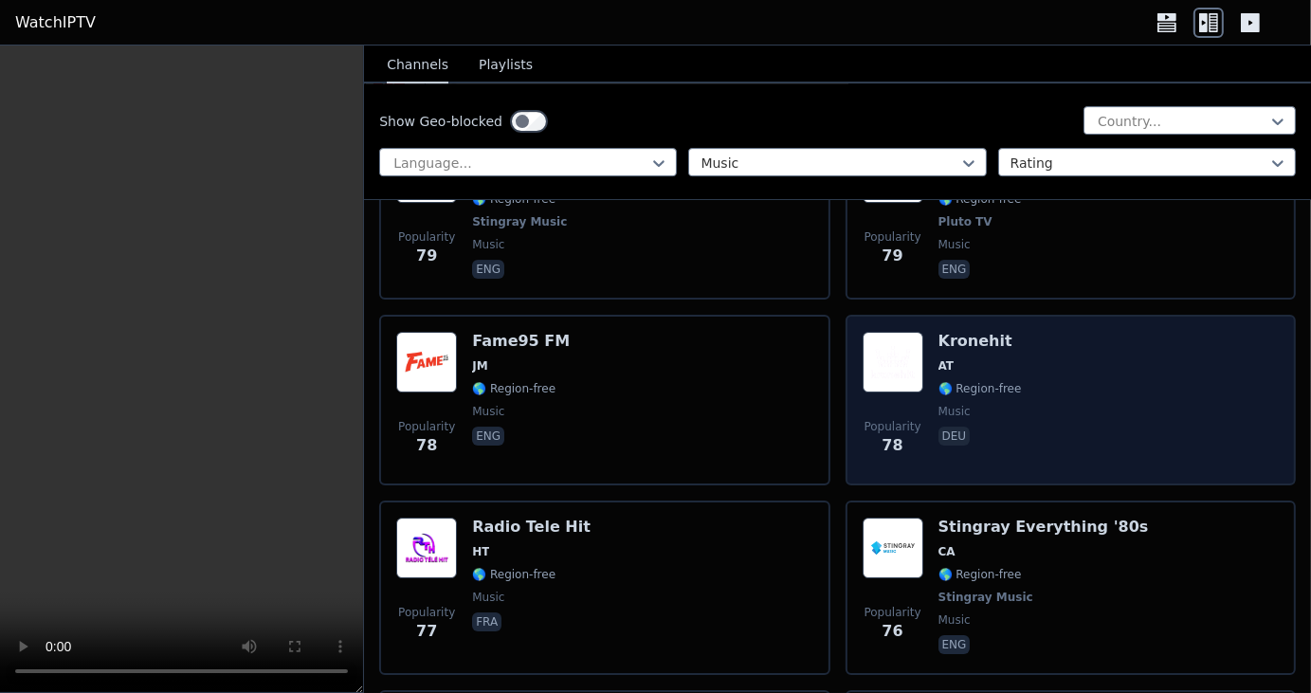
click at [994, 358] on span "AT" at bounding box center [980, 365] width 83 height 15
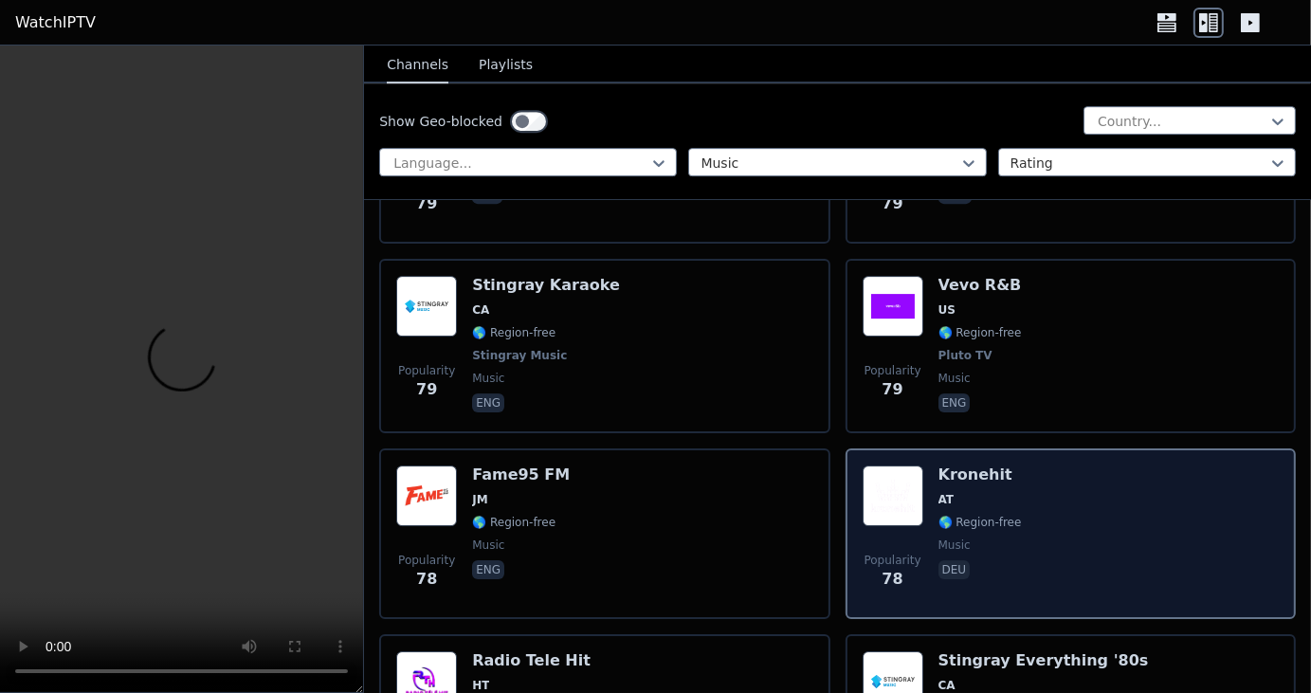
scroll to position [12125, 0]
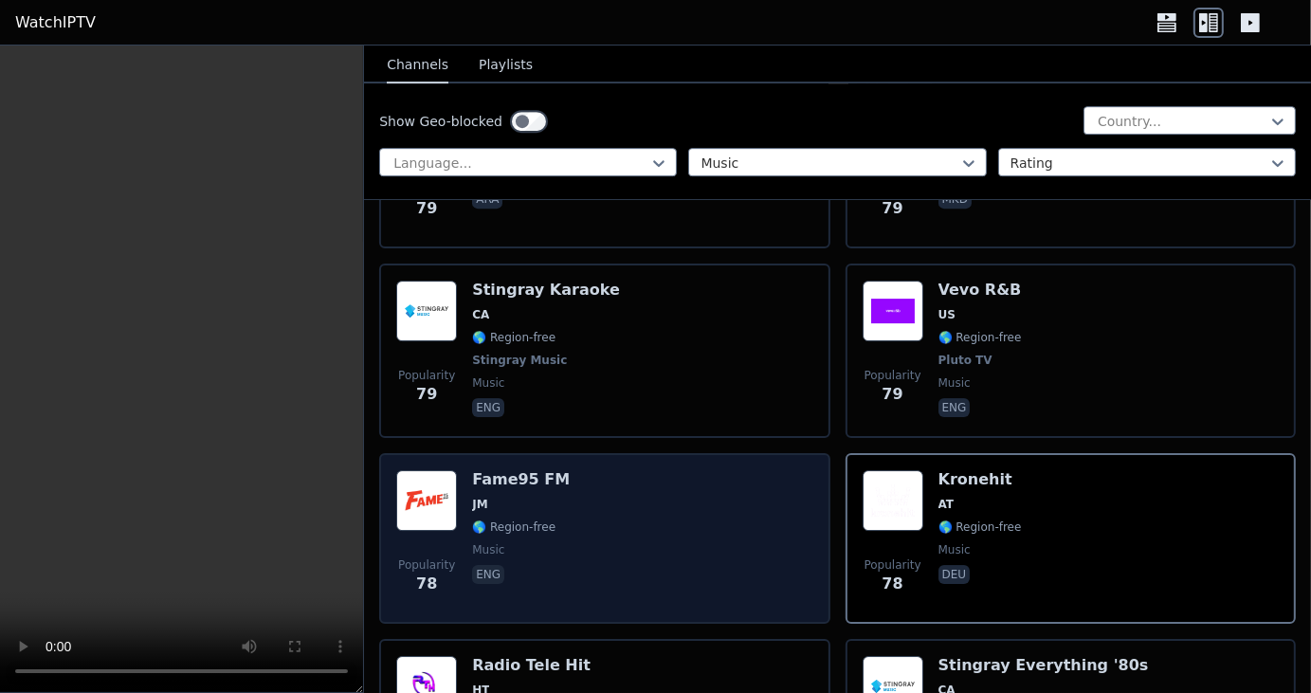
click at [728, 470] on div "Popularity 78 Fame95 FM JM 🌎 Region-free music eng" at bounding box center [604, 538] width 416 height 137
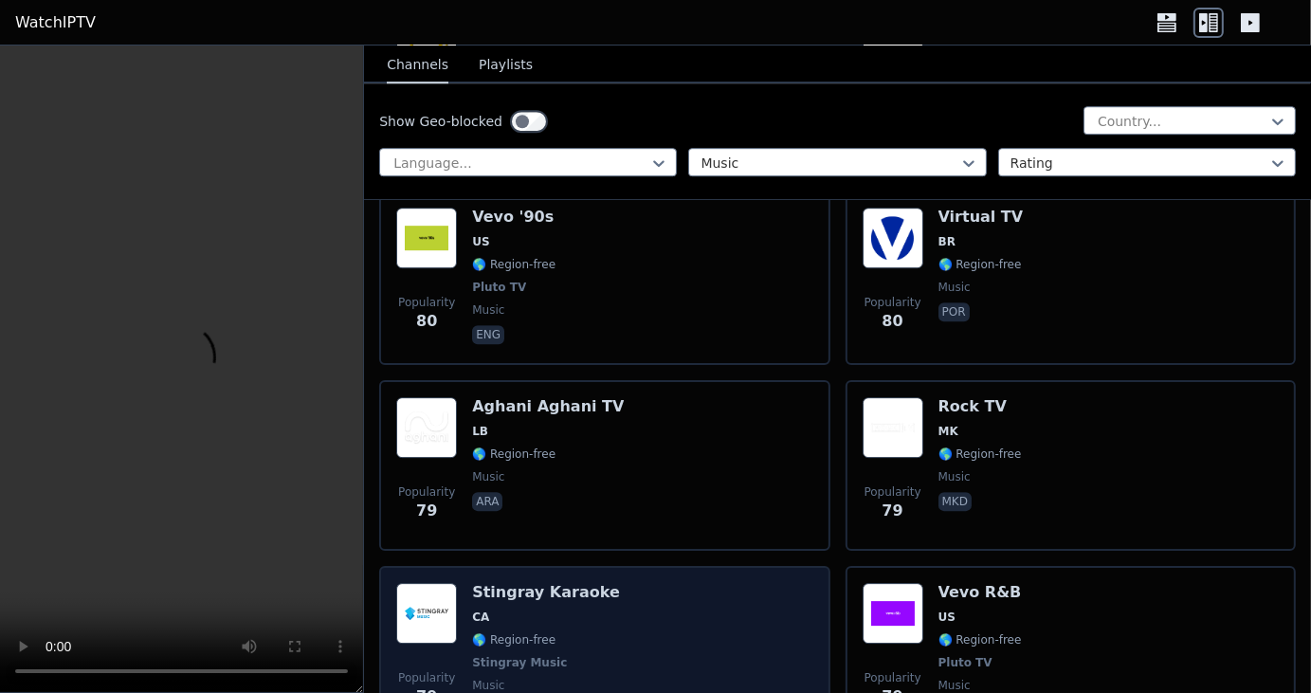
scroll to position [11818, 0]
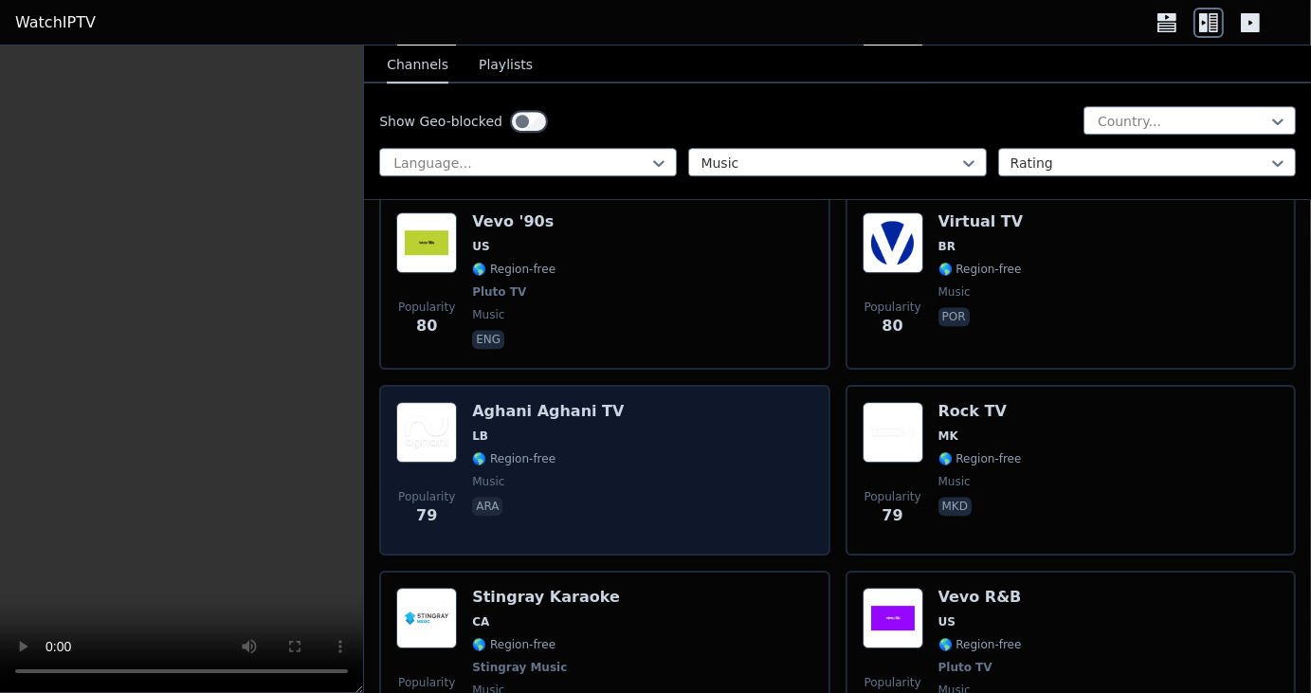
click at [591, 402] on h6 "Aghani Aghani TV" at bounding box center [548, 411] width 152 height 19
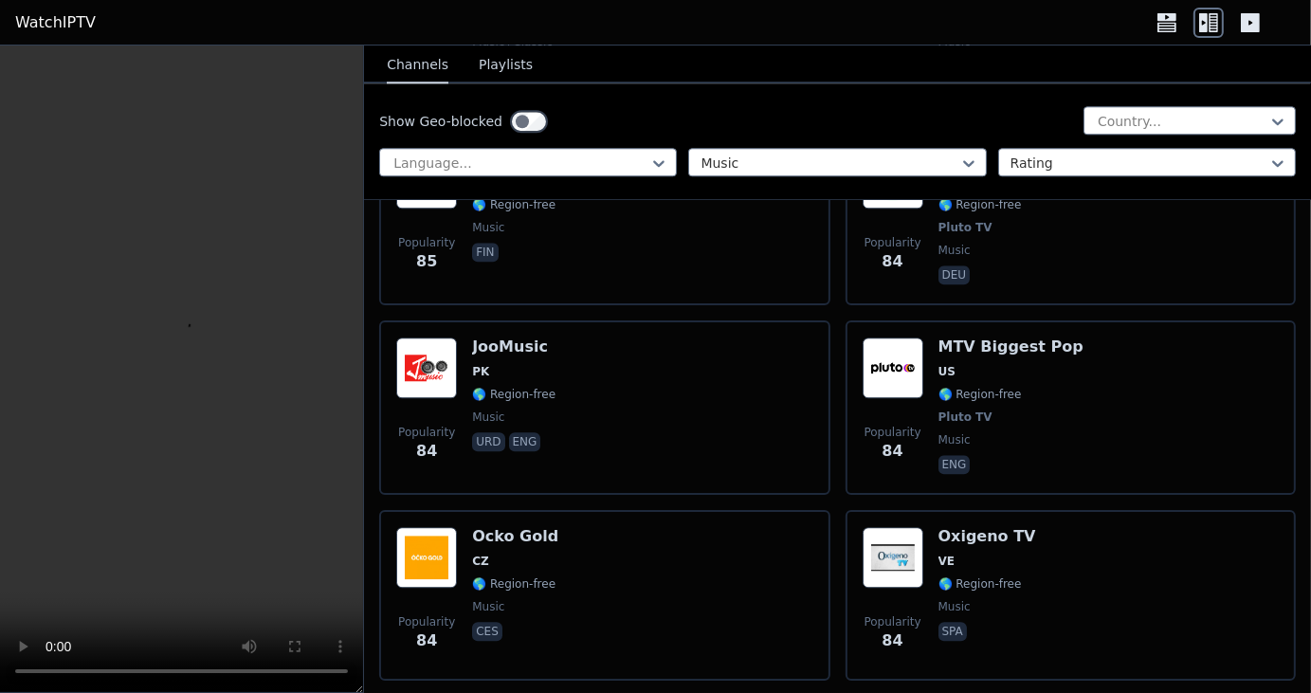
scroll to position [11130, 0]
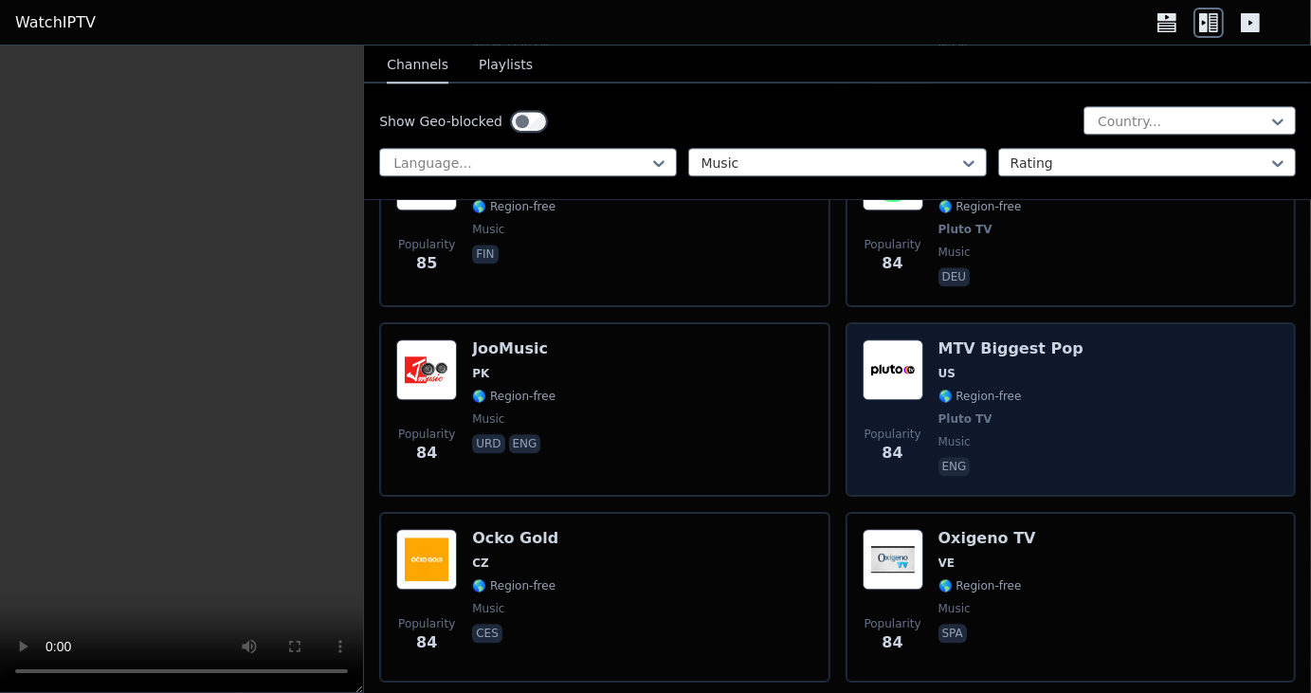
click at [1021, 366] on span "US" at bounding box center [1011, 373] width 145 height 15
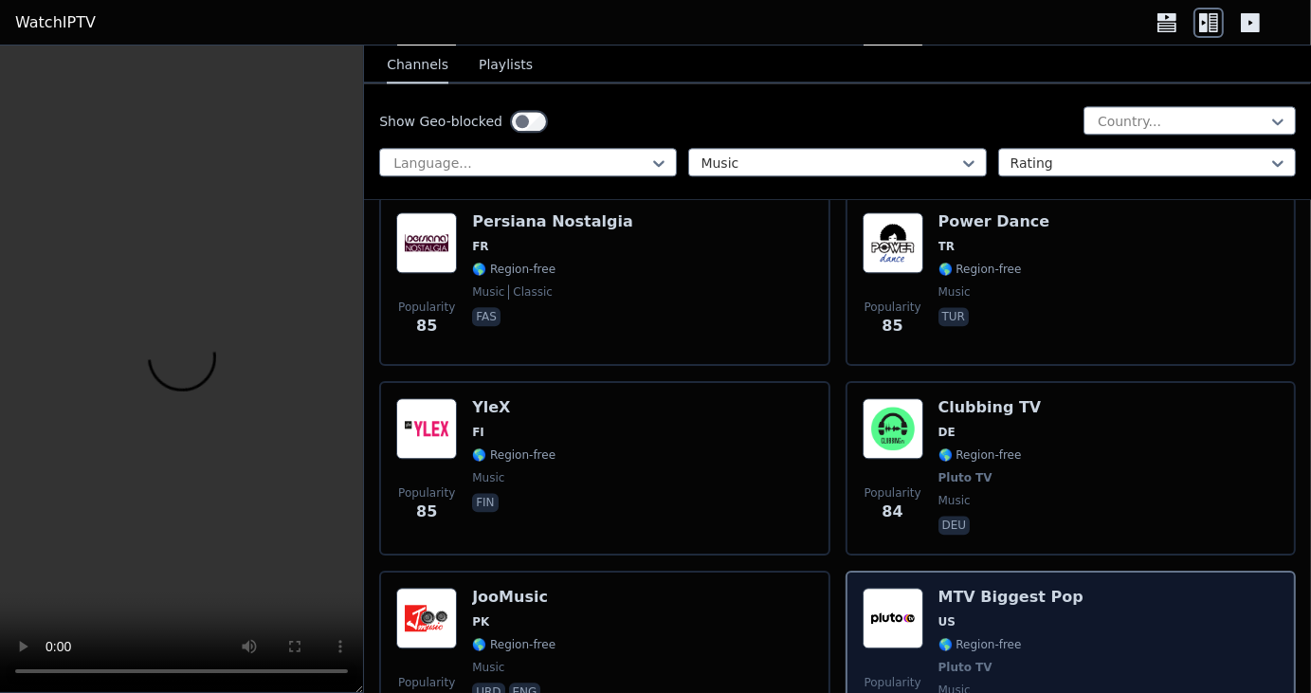
scroll to position [10880, 0]
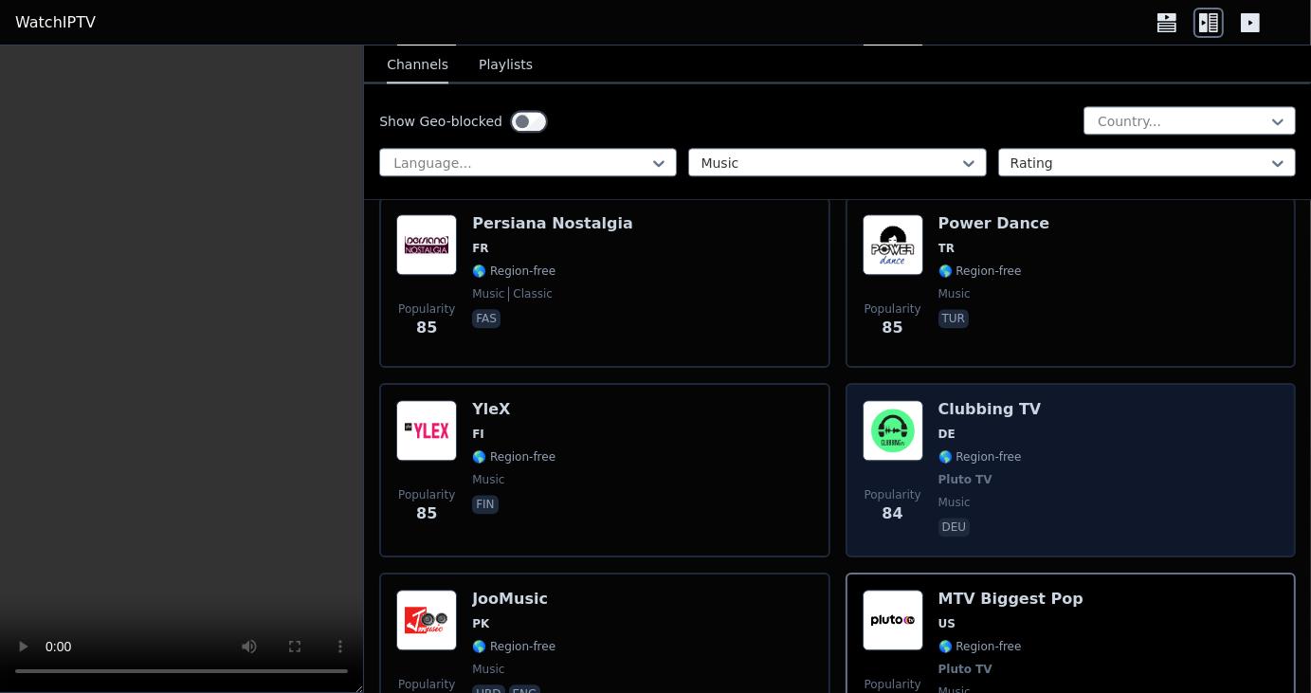
click at [960, 427] on span "DE" at bounding box center [990, 434] width 103 height 15
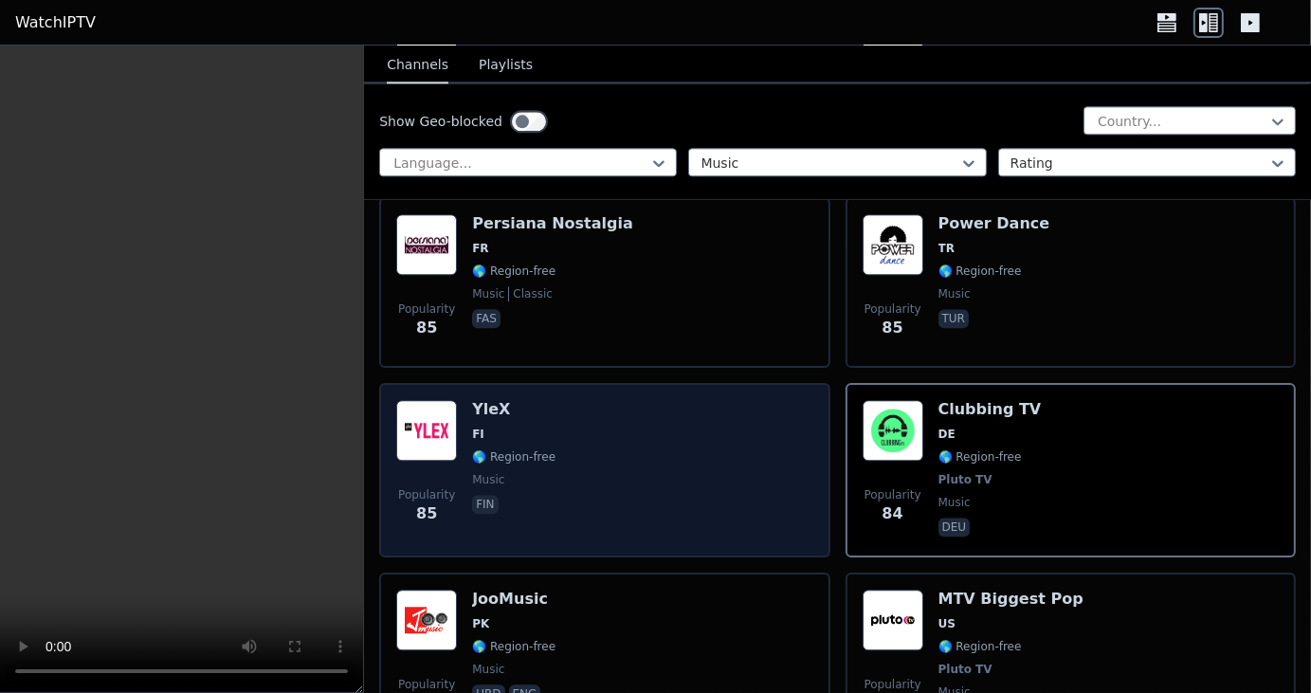
click at [554, 400] on div "Popularity 85 YleX FI 🌎 Region-free music fin" at bounding box center [604, 470] width 416 height 140
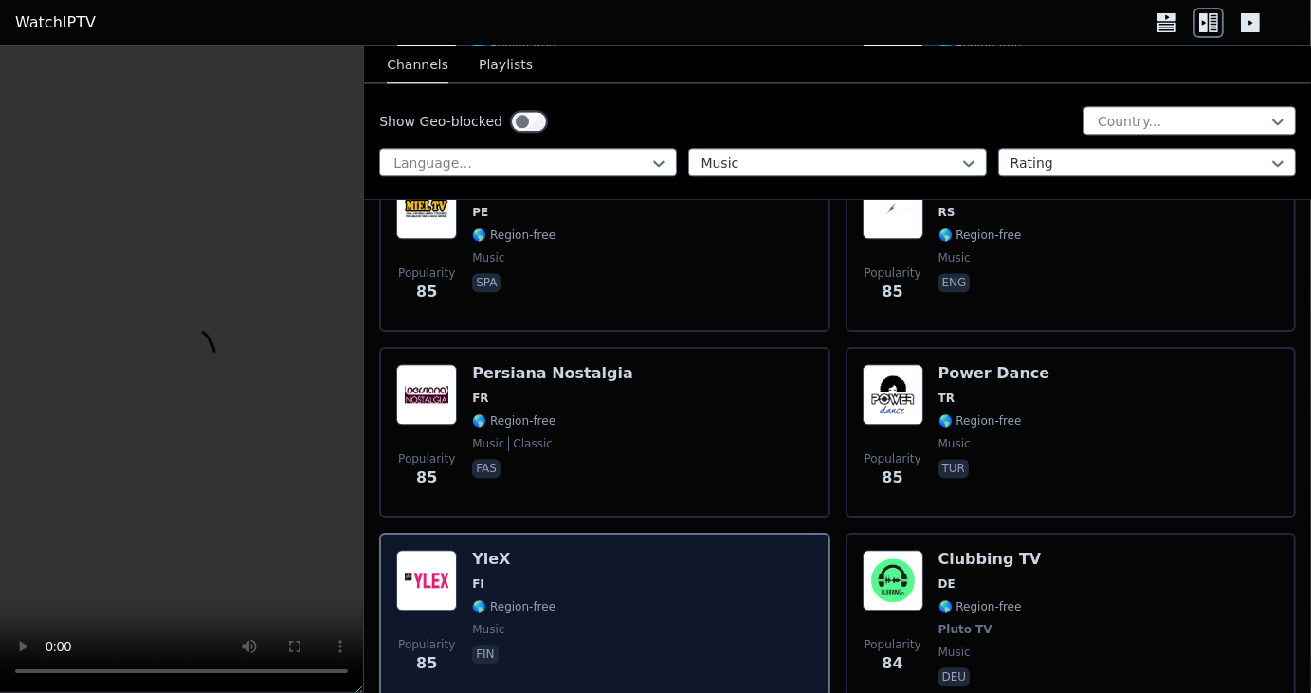
scroll to position [10728, 0]
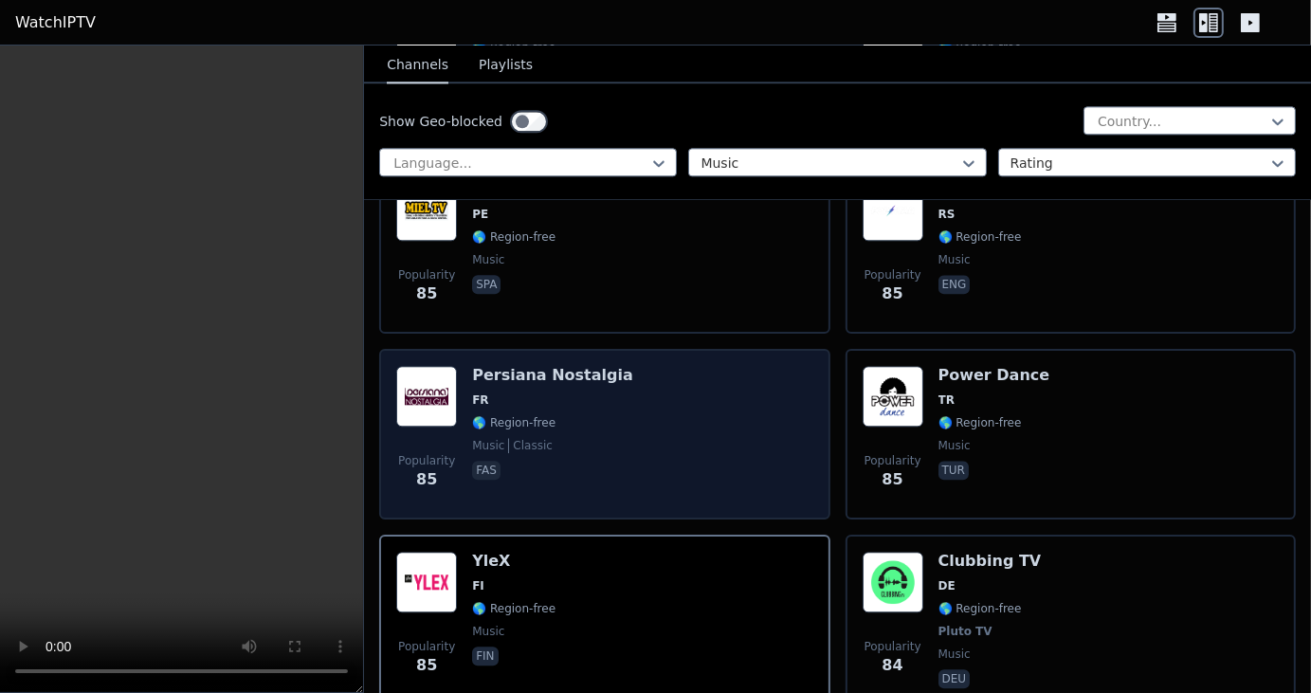
click at [550, 393] on span "FR" at bounding box center [552, 400] width 161 height 15
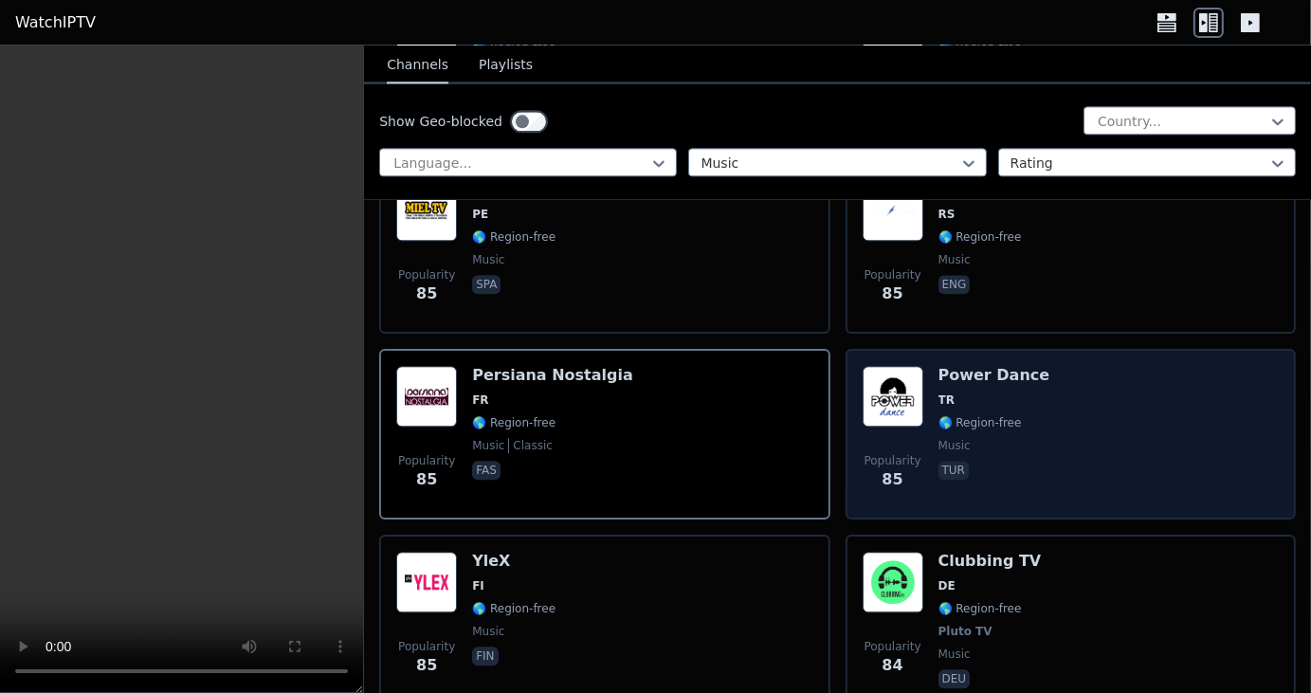
click at [939, 366] on div "Power Dance TR 🌎 Region-free music tur" at bounding box center [995, 434] width 112 height 137
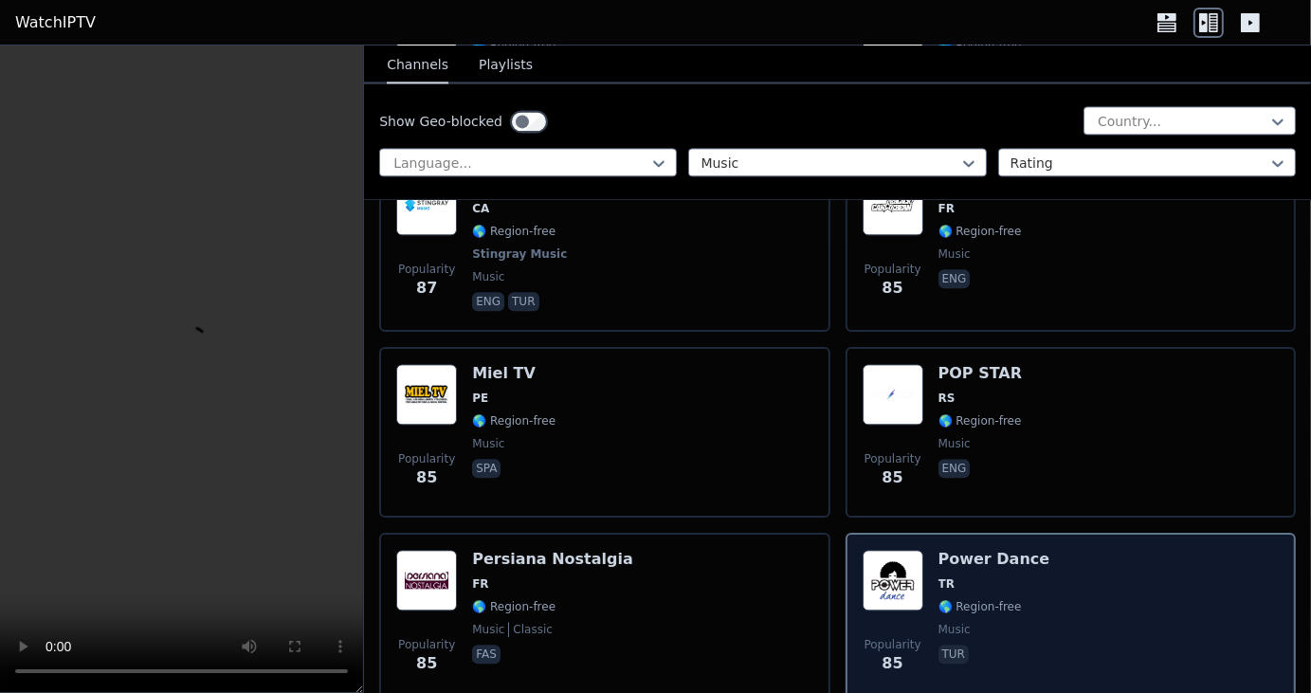
scroll to position [10542, 0]
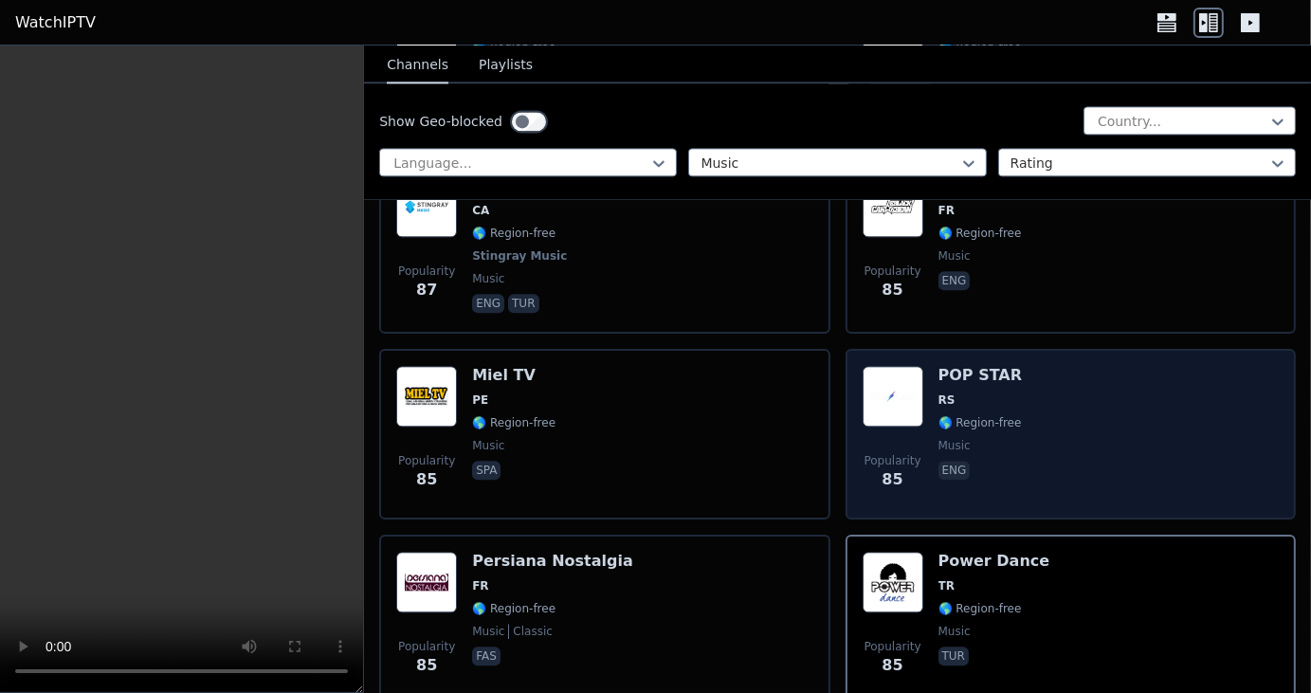
click at [957, 366] on div "POP STAR RS 🌎 Region-free music eng" at bounding box center [981, 434] width 84 height 137
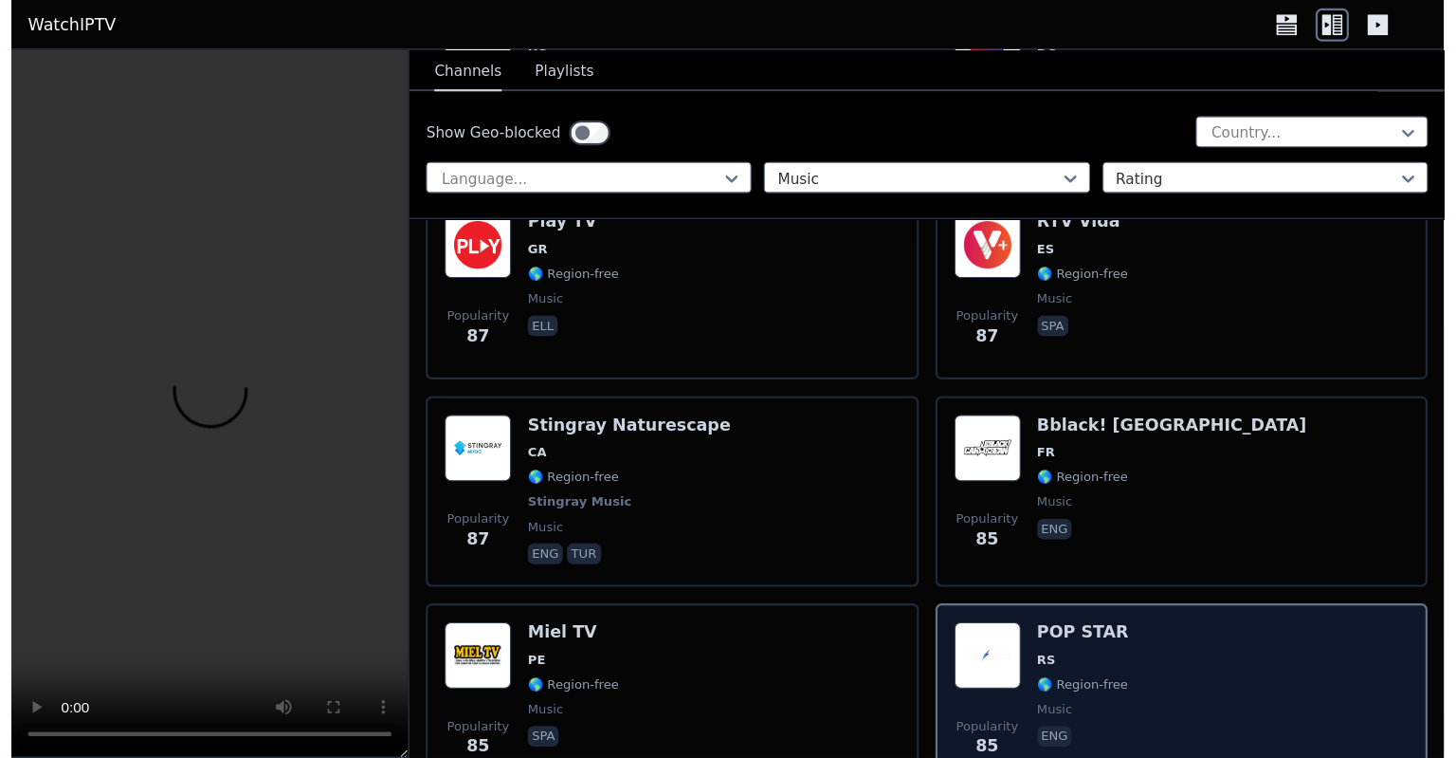
scroll to position [10337, 0]
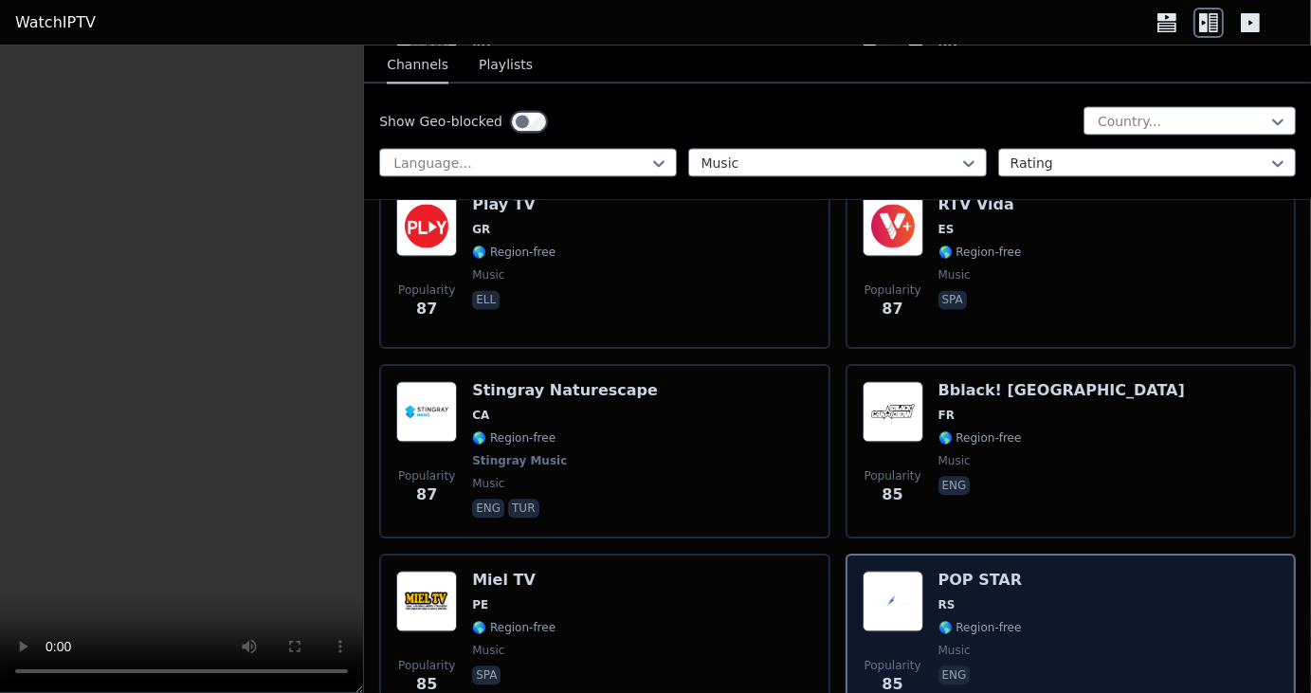
click at [961, 381] on h6 "Bblack! Caribbean" at bounding box center [1062, 390] width 247 height 19
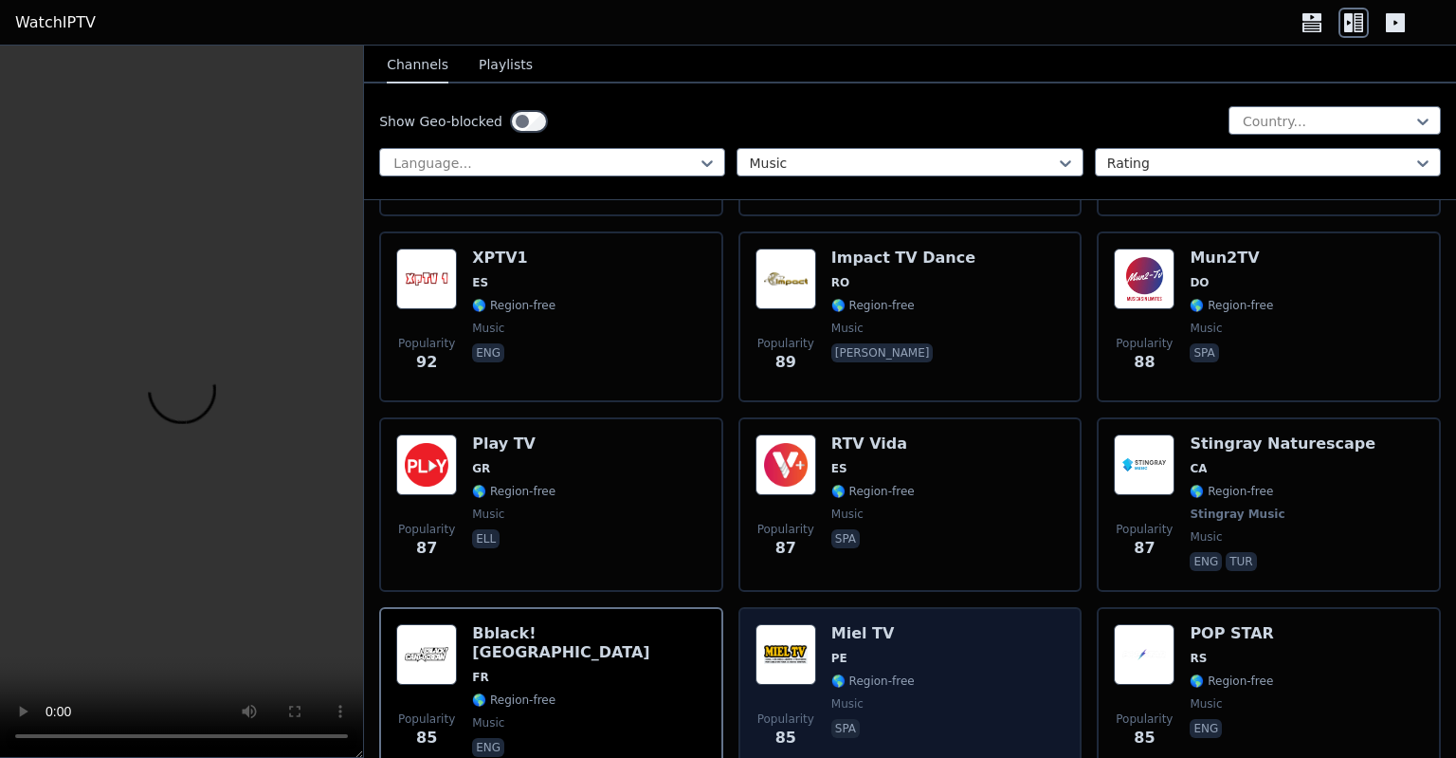
scroll to position [6755, 0]
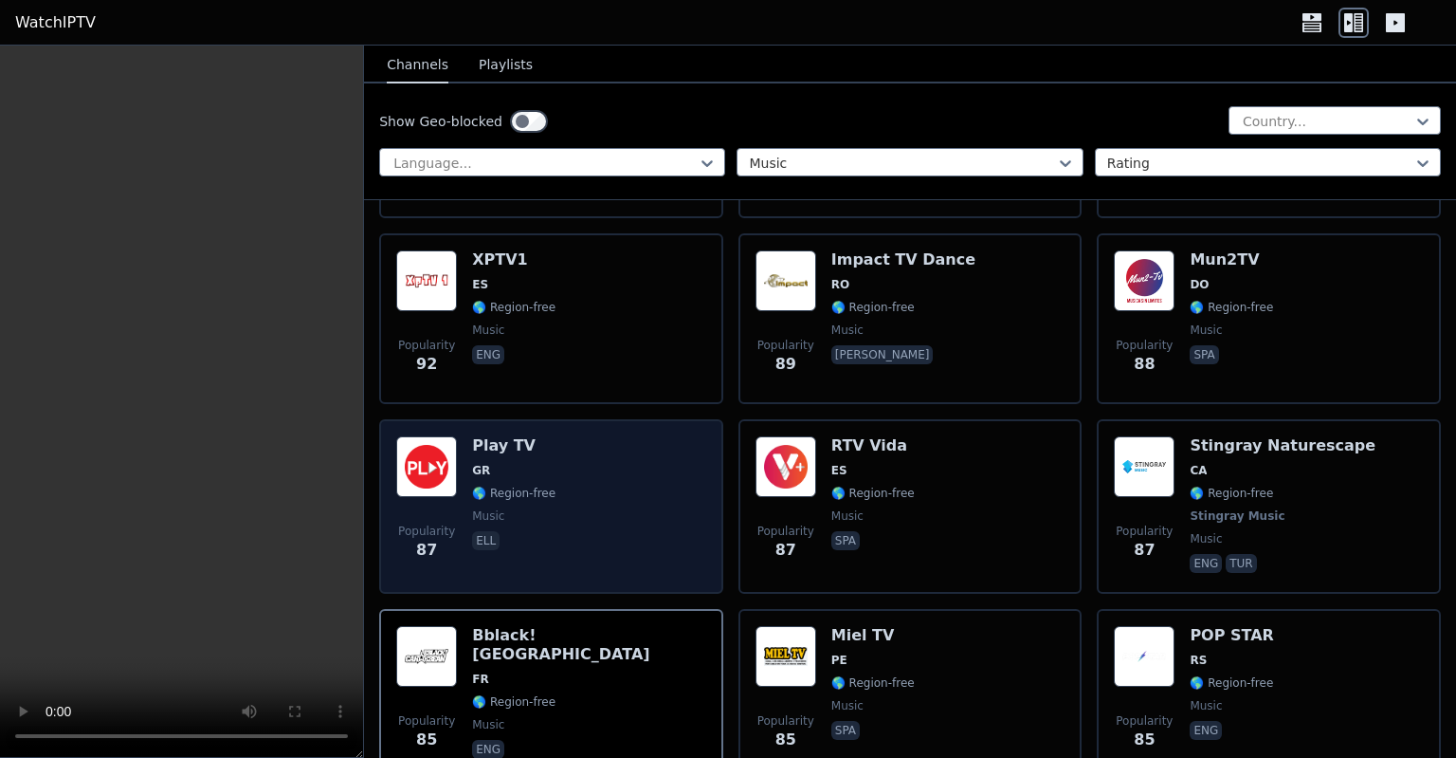
click at [508, 463] on span "GR" at bounding box center [513, 470] width 83 height 15
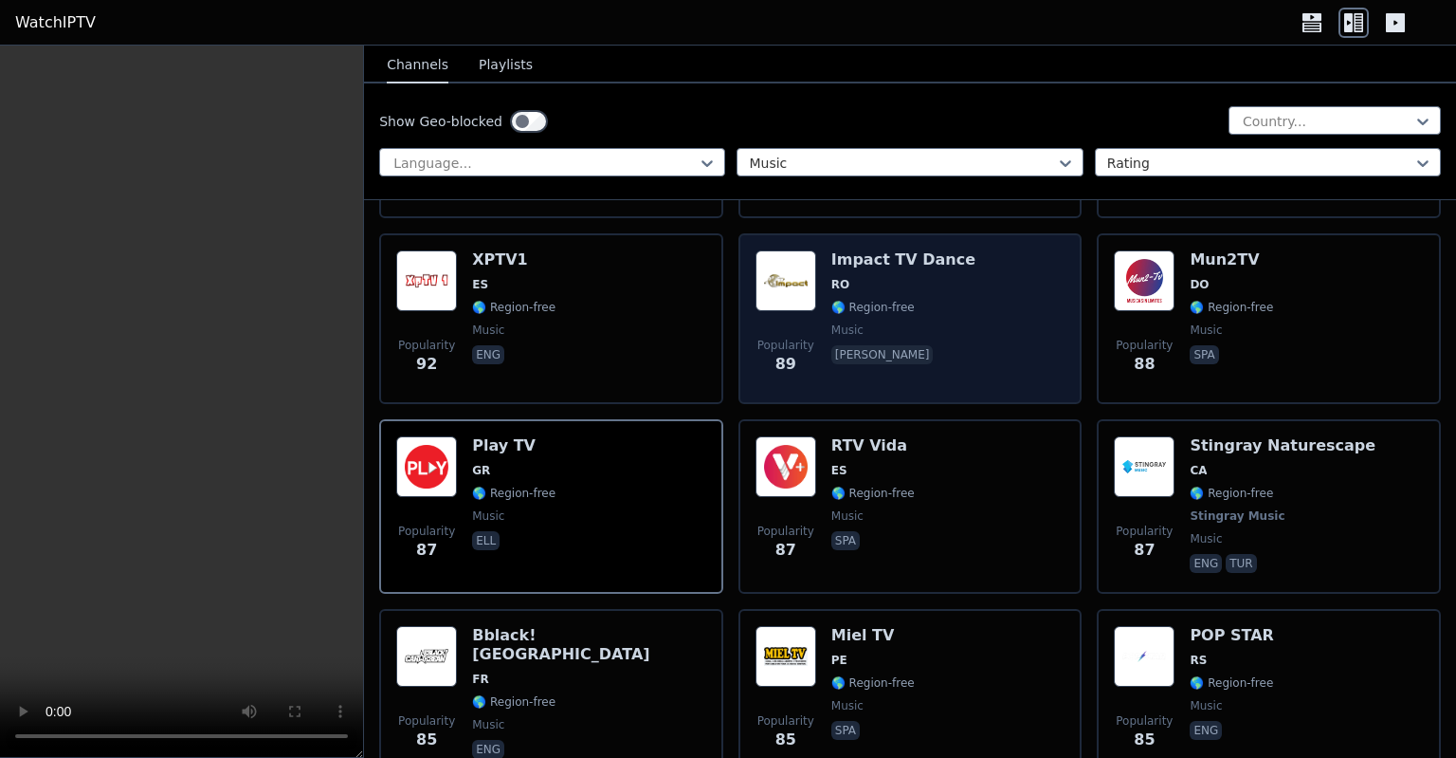
click at [869, 250] on div "Impact TV Dance RO 🌎 Region-free music ron" at bounding box center [904, 318] width 144 height 137
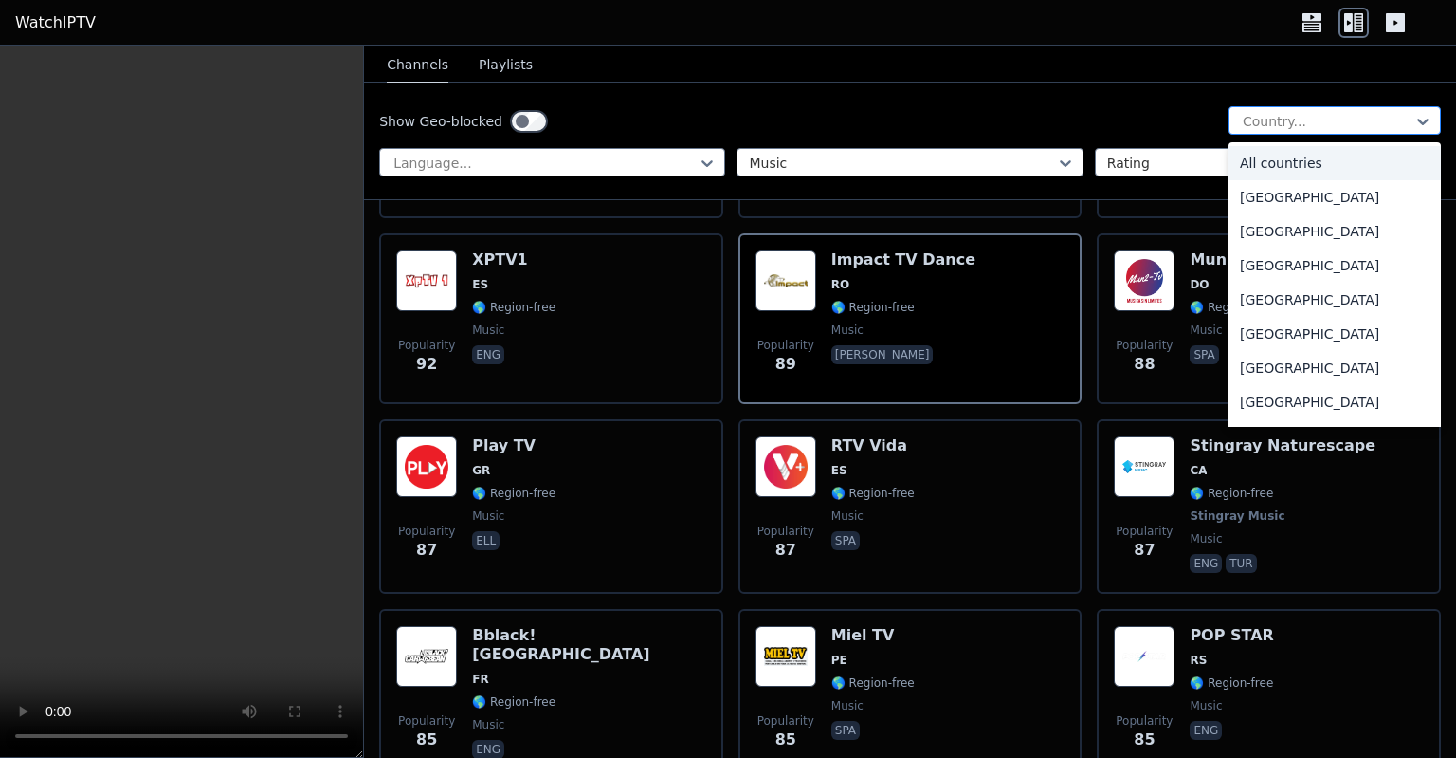
click at [1310, 114] on div at bounding box center [1327, 121] width 173 height 19
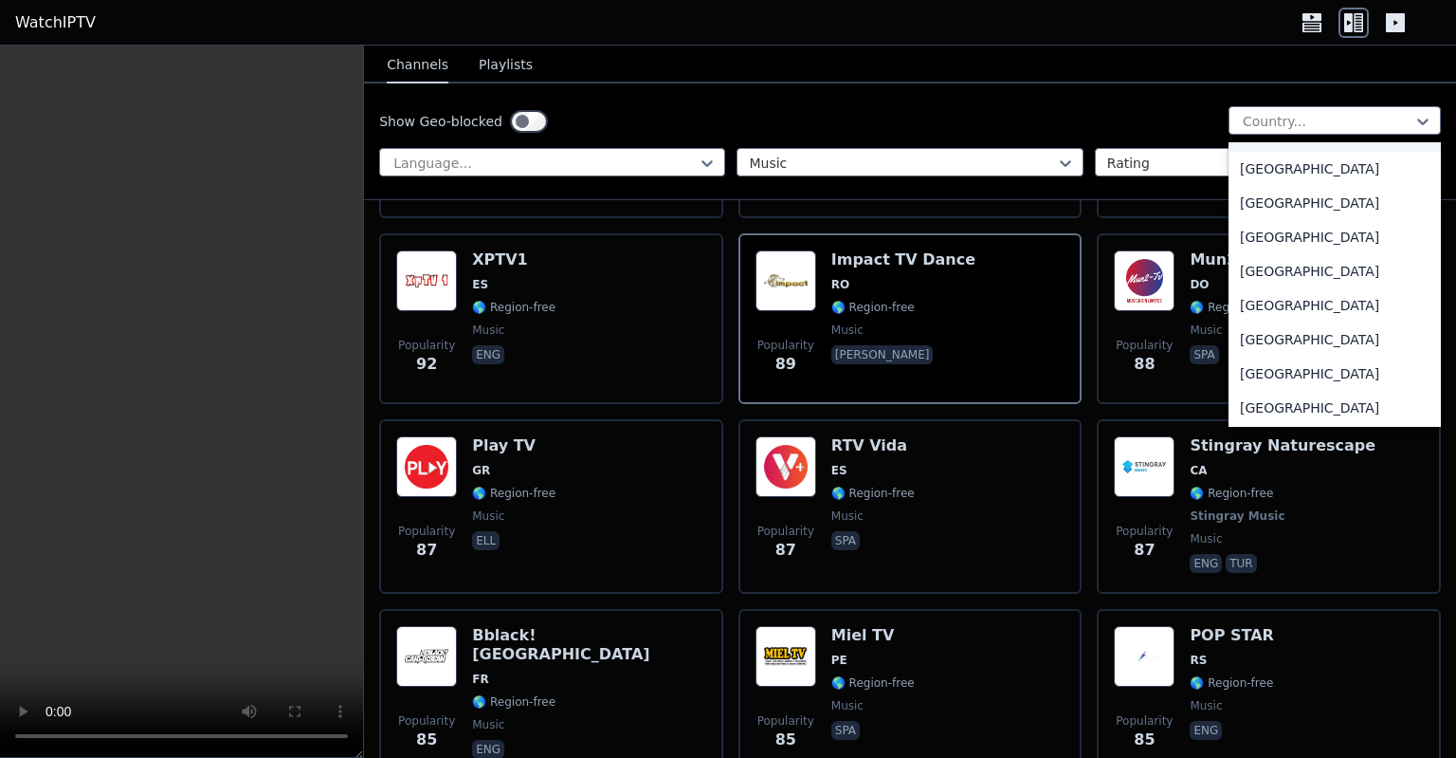
scroll to position [2759, 0]
click at [1254, 284] on div "Hungary" at bounding box center [1335, 271] width 212 height 34
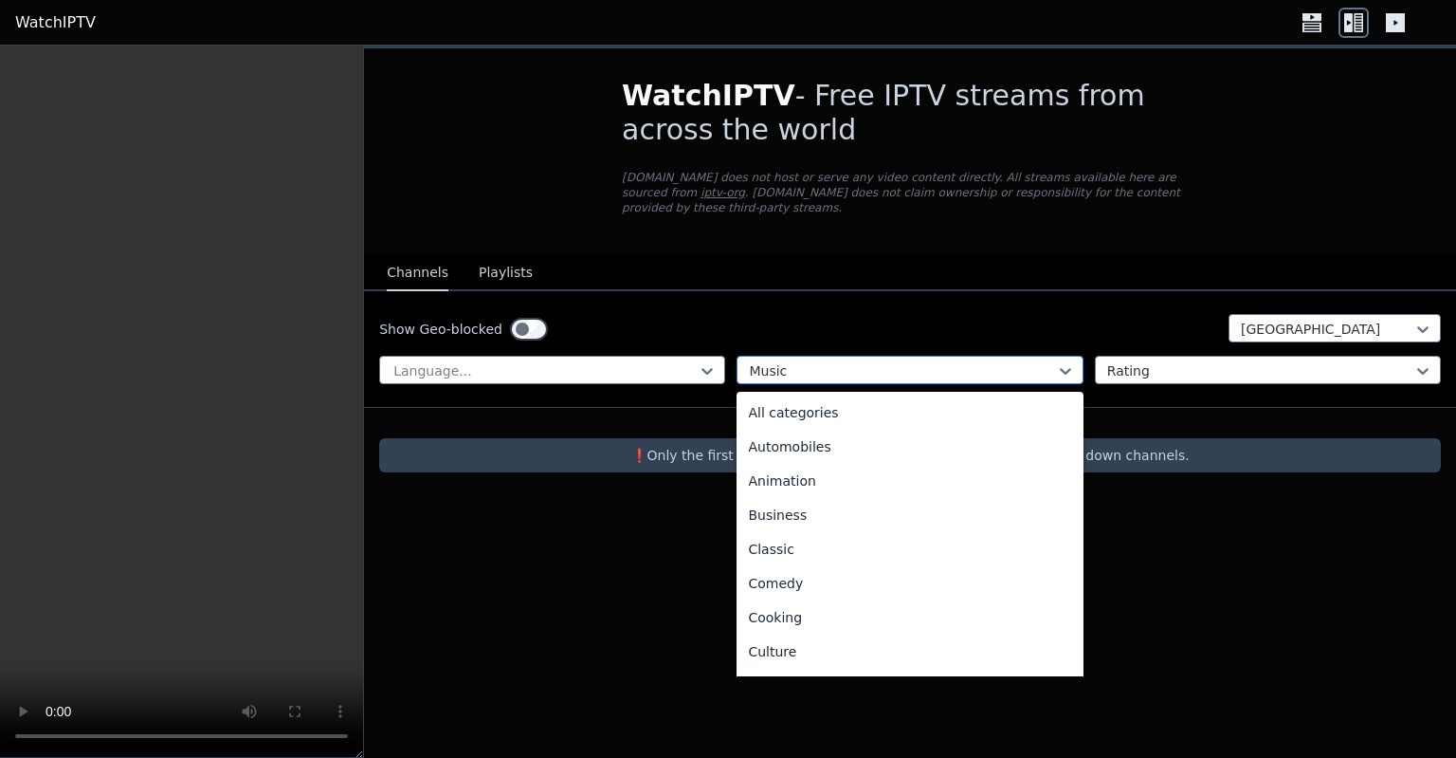
click at [1035, 361] on div at bounding box center [902, 370] width 306 height 19
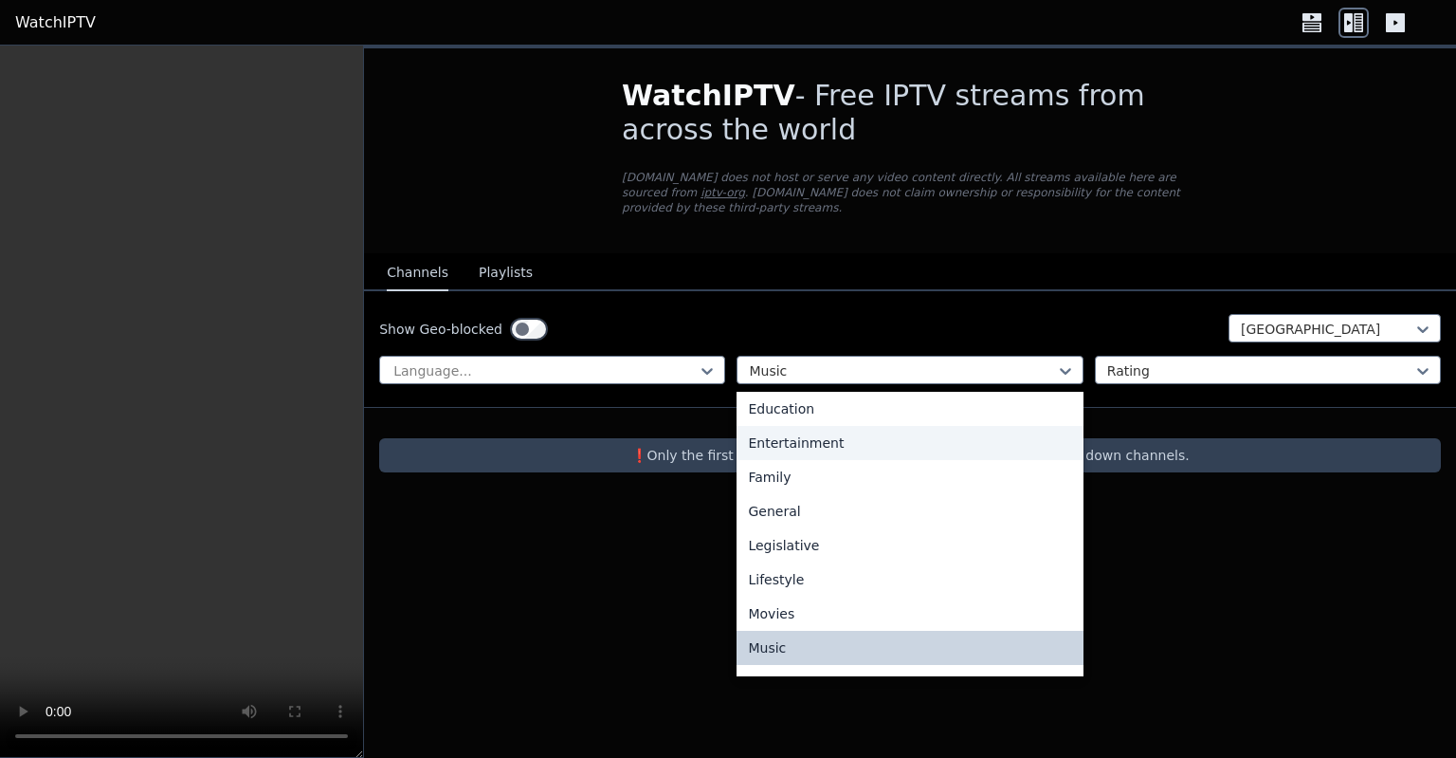
click at [945, 426] on div "Entertainment" at bounding box center [910, 443] width 346 height 34
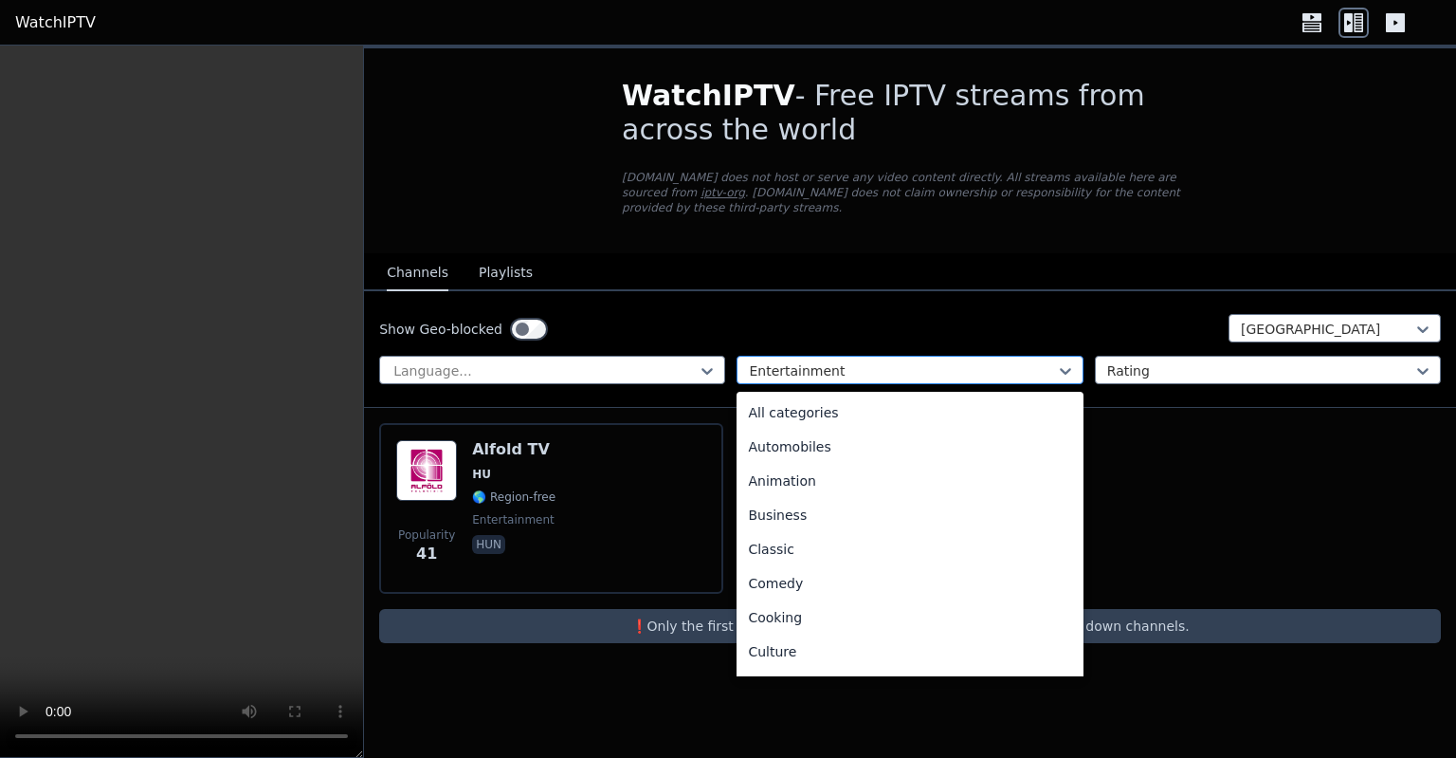
click at [941, 361] on div at bounding box center [902, 370] width 306 height 19
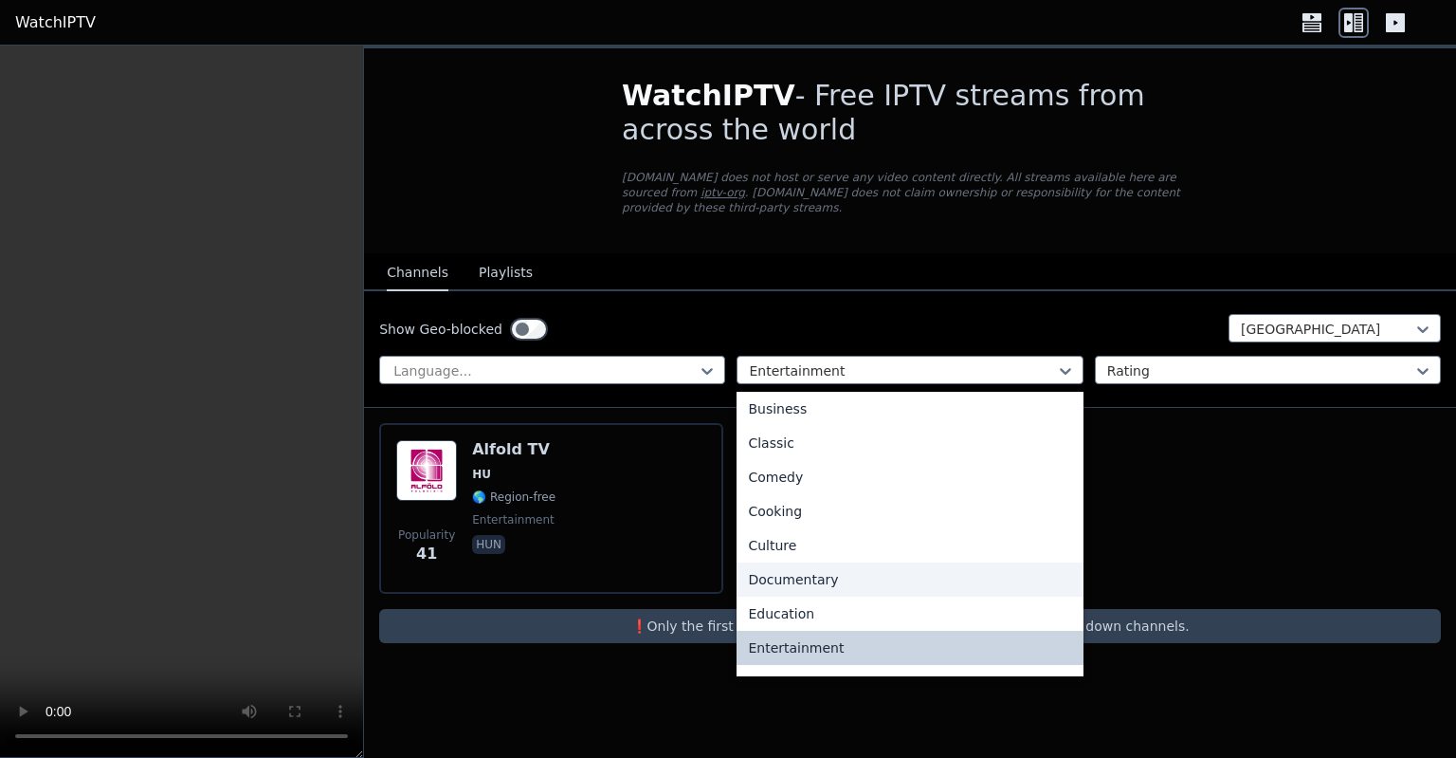
click at [856, 562] on div "Documentary" at bounding box center [910, 579] width 346 height 34
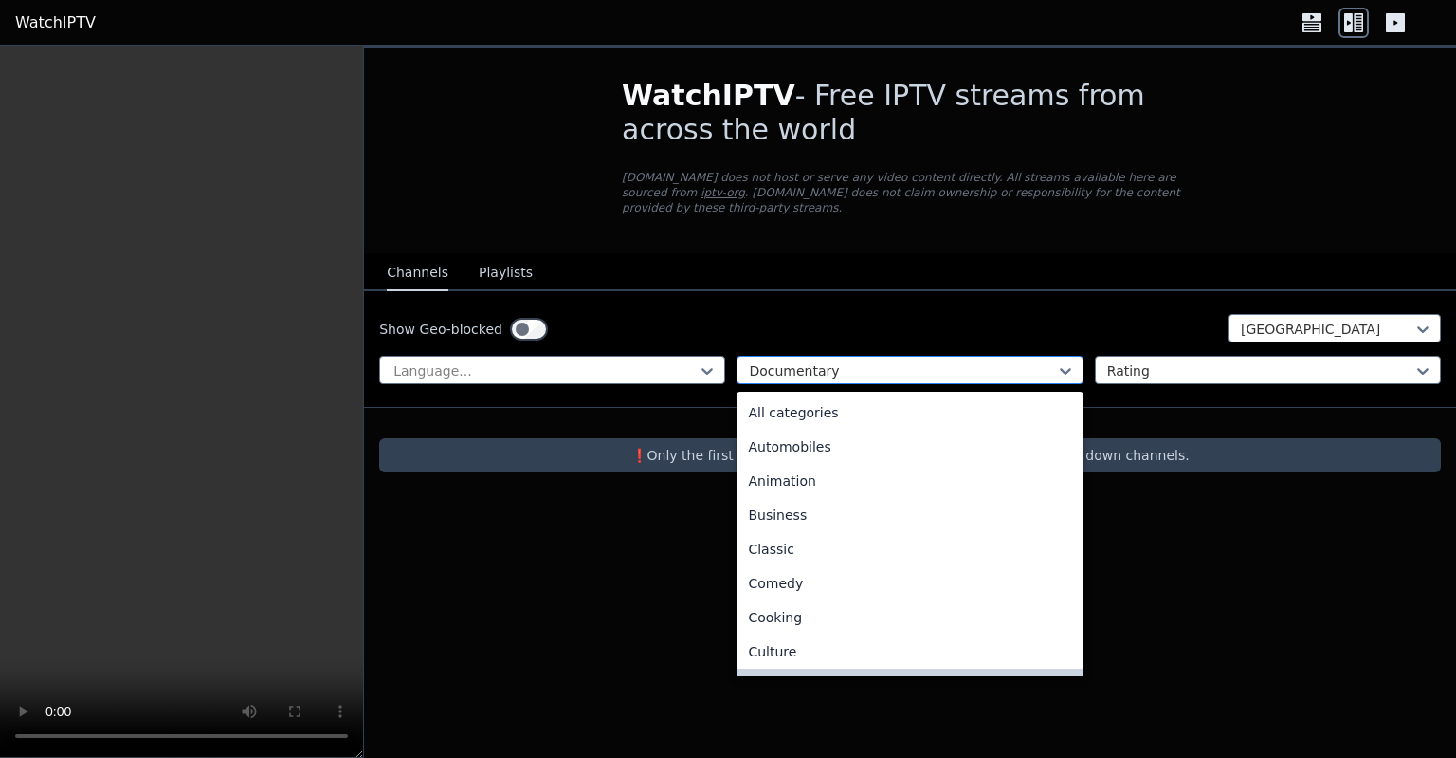
click at [862, 361] on div at bounding box center [902, 370] width 306 height 19
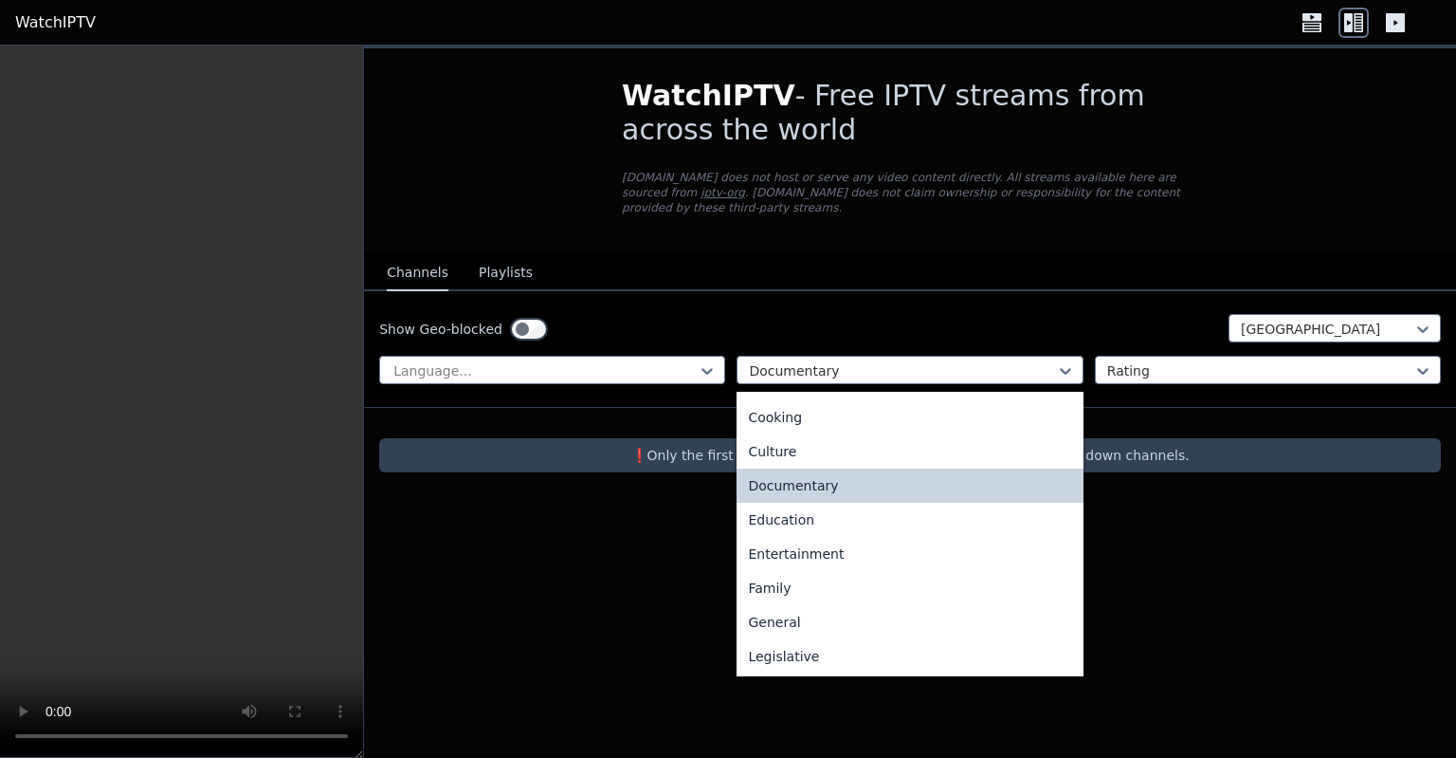
scroll to position [222, 0]
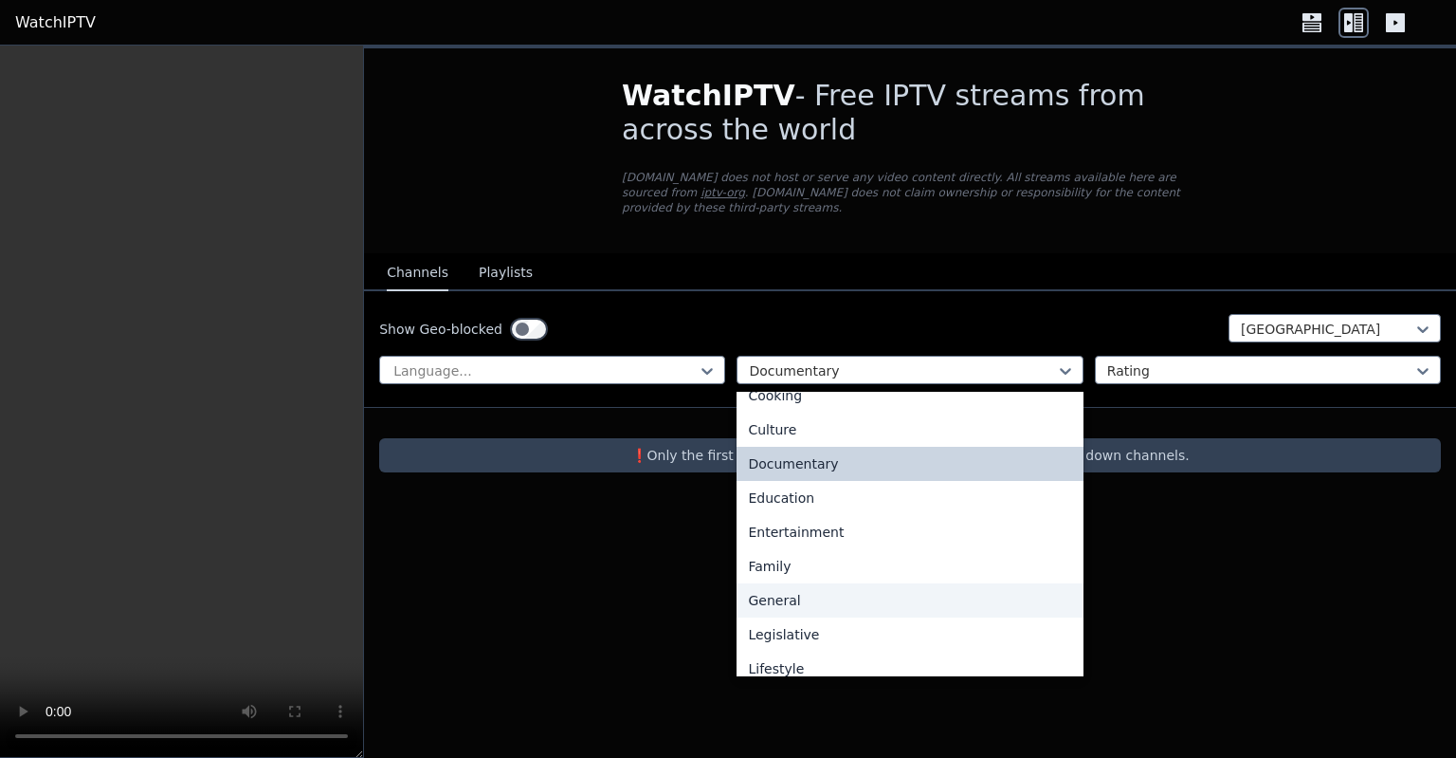
click at [820, 591] on div "General" at bounding box center [910, 600] width 346 height 34
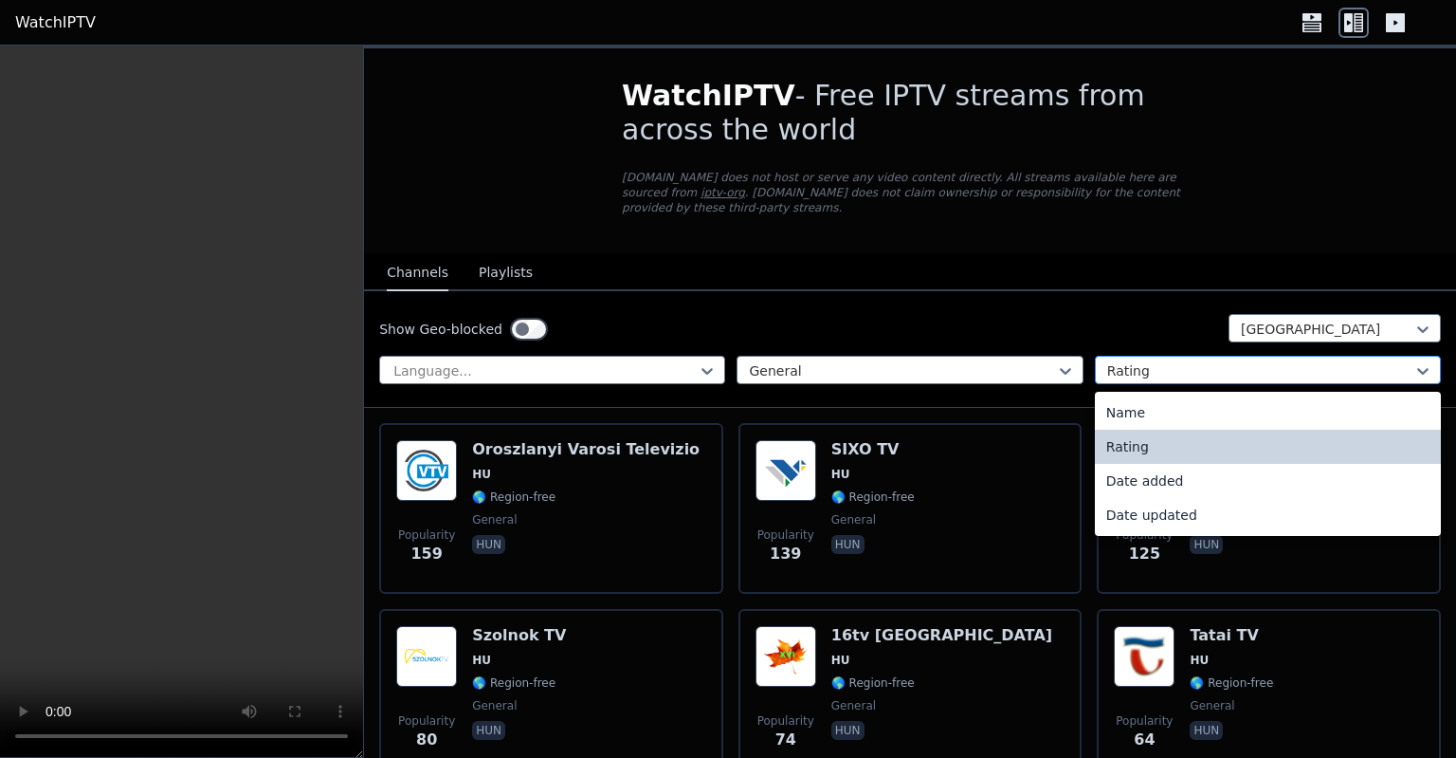
click at [1220, 361] on div at bounding box center [1260, 370] width 306 height 19
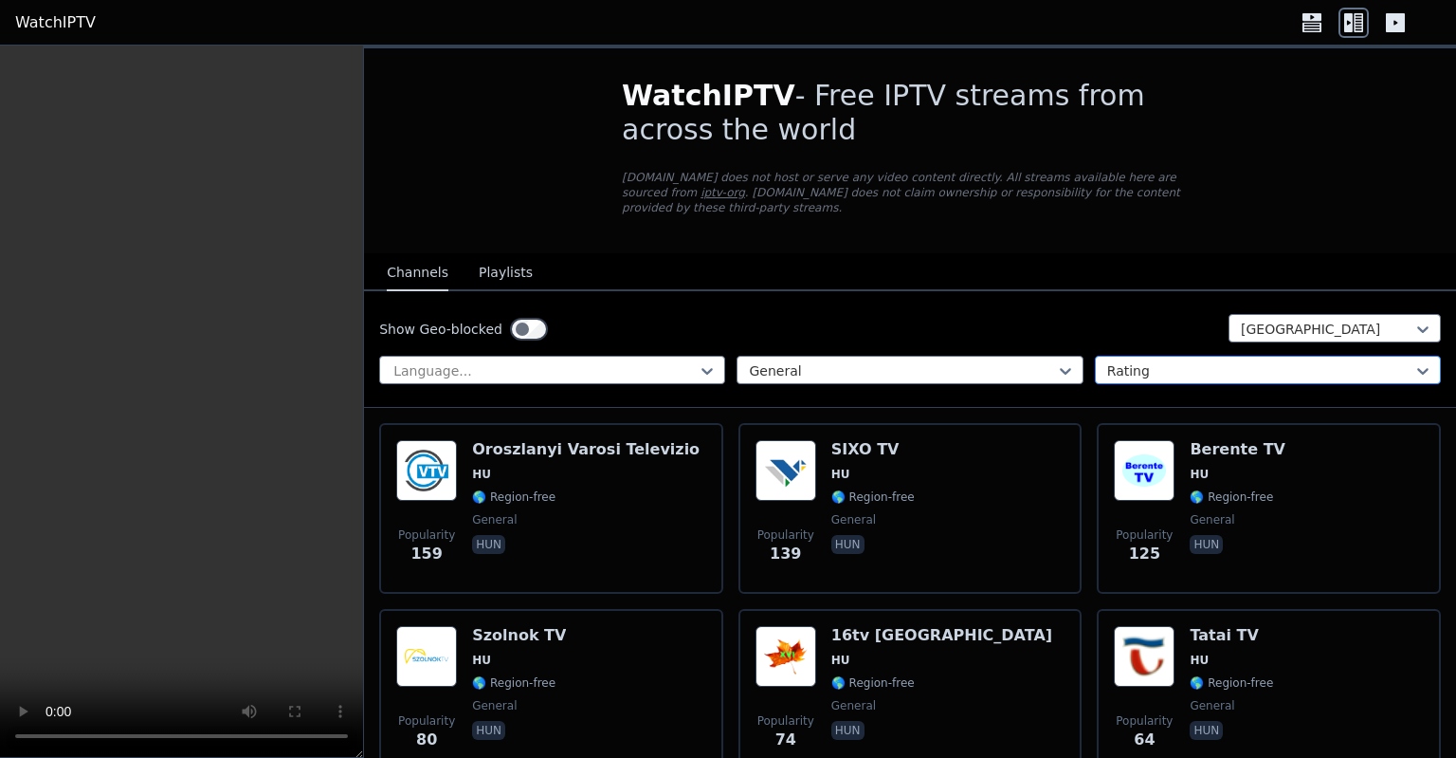
click at [1220, 361] on div at bounding box center [1260, 370] width 306 height 19
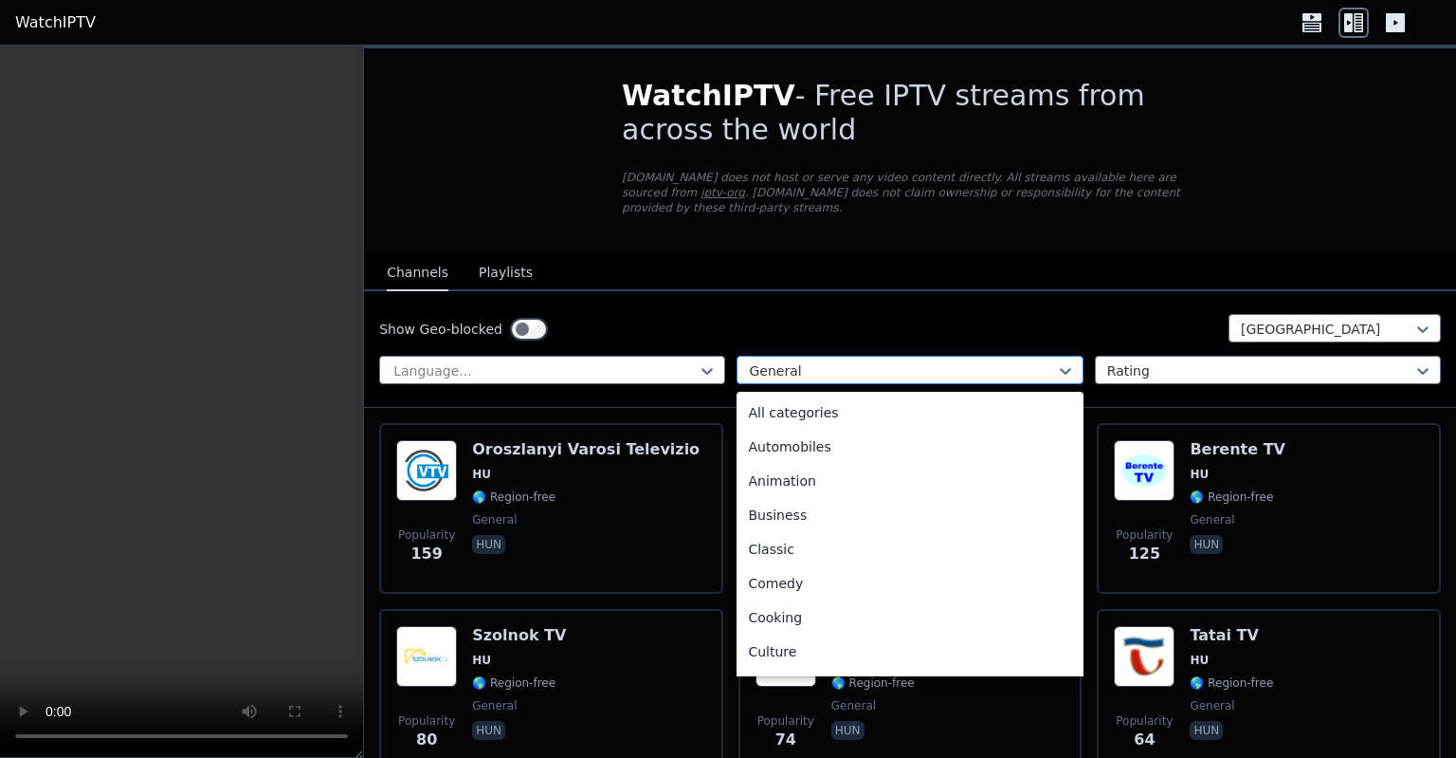
scroll to position [174, 0]
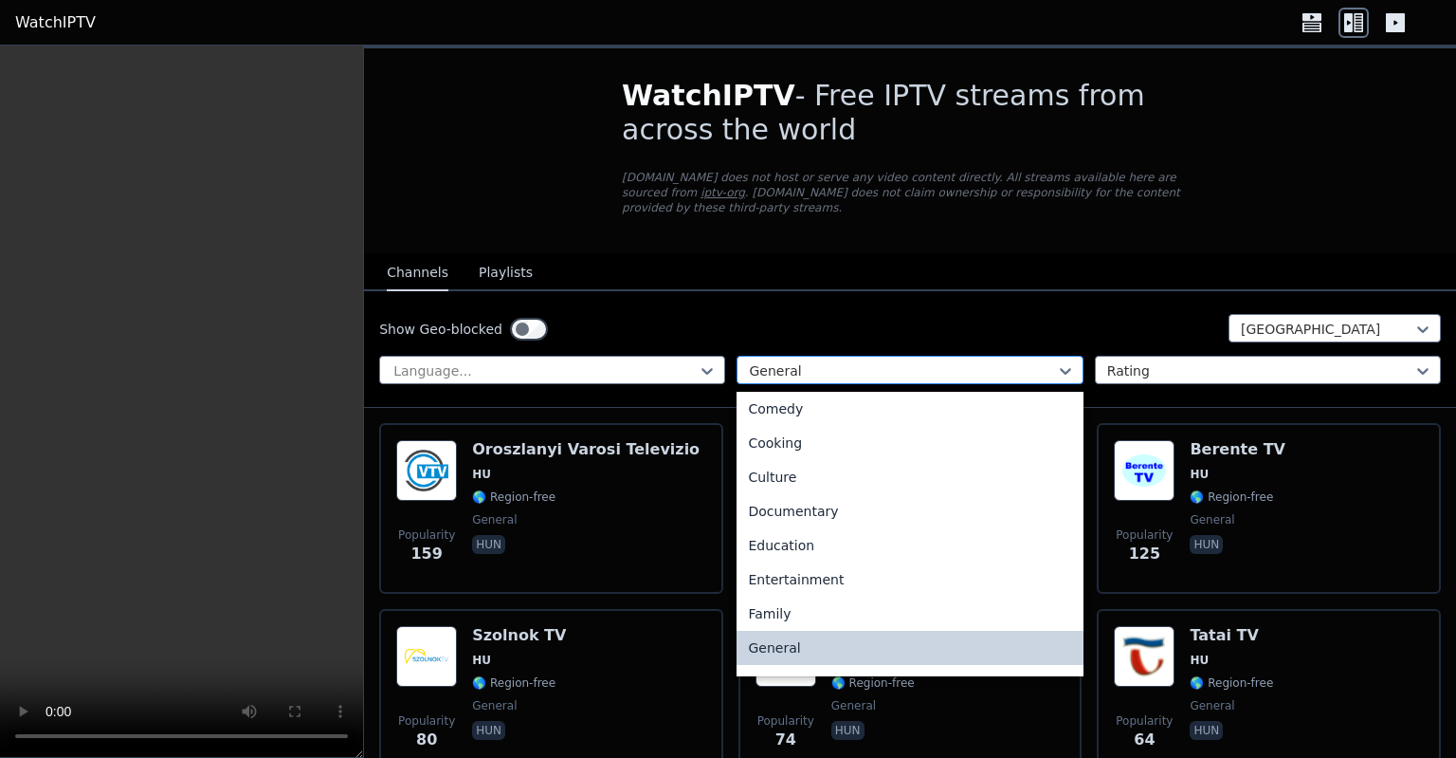
click at [918, 361] on div at bounding box center [902, 370] width 306 height 19
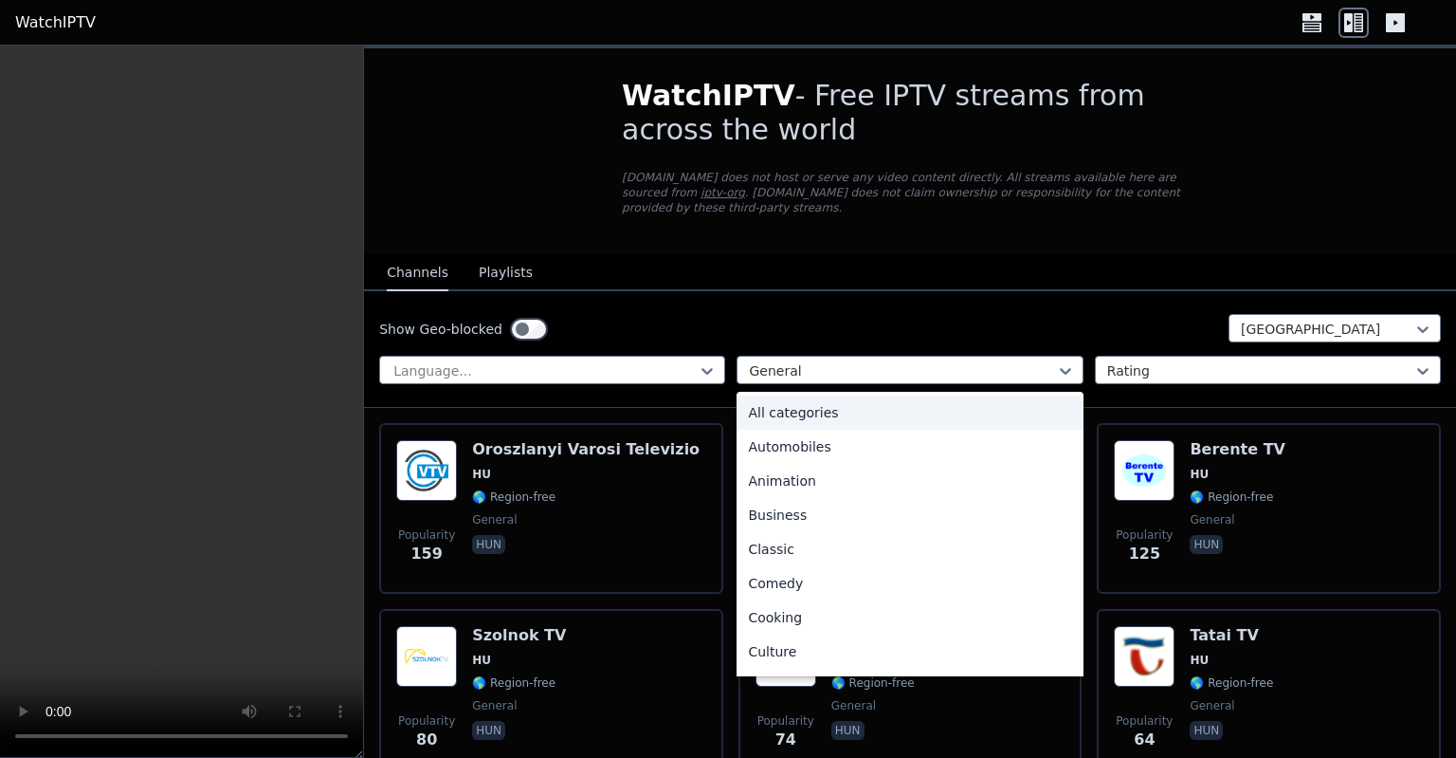
click at [823, 396] on div "All categories" at bounding box center [910, 412] width 346 height 34
